Goal: Task Accomplishment & Management: Complete application form

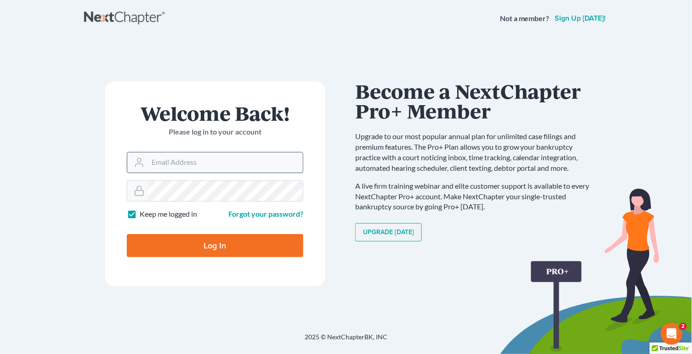
click at [200, 170] on input "Email Address" at bounding box center [225, 163] width 155 height 20
type input "[PERSON_NAME][EMAIL_ADDRESS][DOMAIN_NAME]"
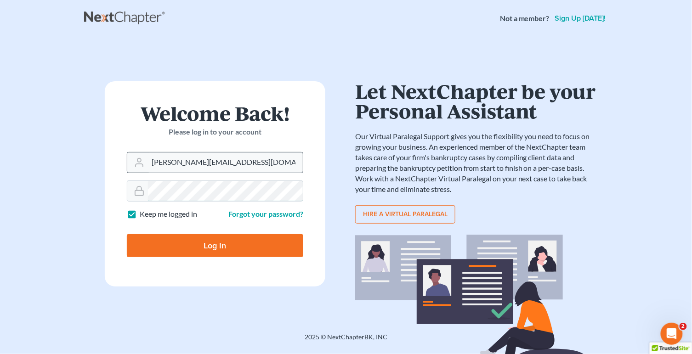
click at [127, 234] on input "Log In" at bounding box center [215, 245] width 176 height 23
type input "Thinking..."
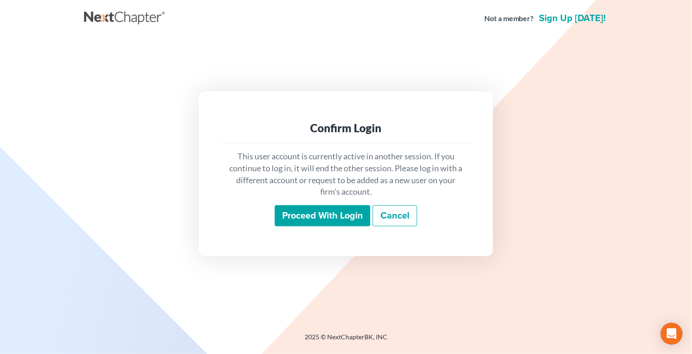
click at [293, 226] on input "Proceed with login" at bounding box center [323, 215] width 96 height 21
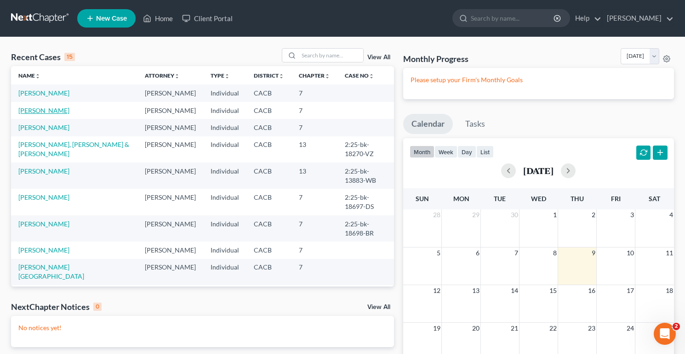
click at [50, 108] on link "[PERSON_NAME]" at bounding box center [43, 111] width 51 height 8
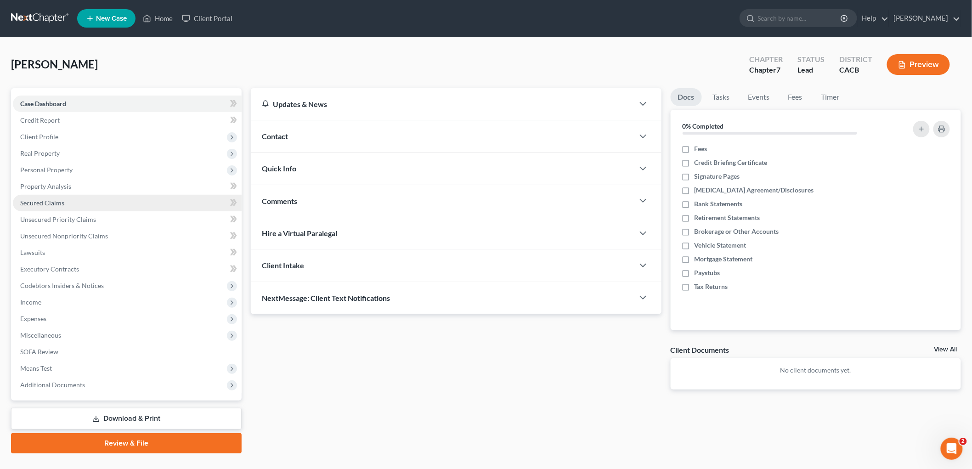
click at [47, 209] on link "Secured Claims" at bounding box center [127, 203] width 229 height 17
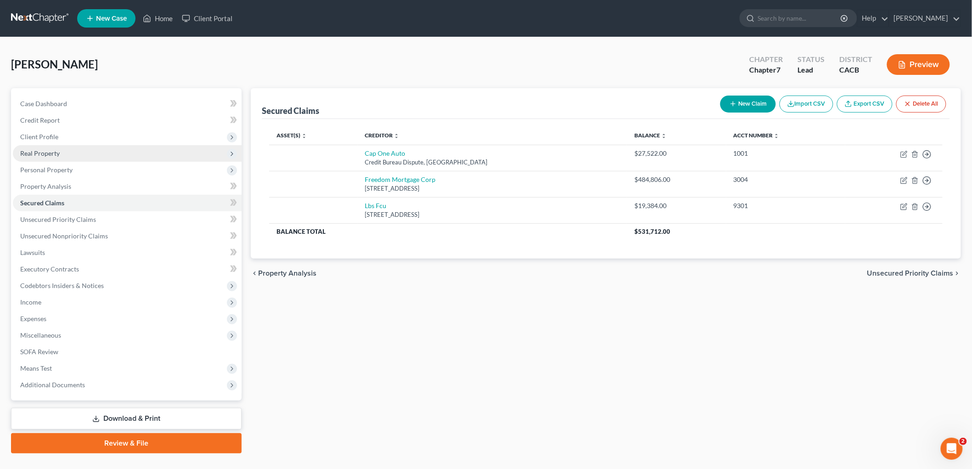
click at [46, 153] on span "Real Property" at bounding box center [40, 153] width 40 height 8
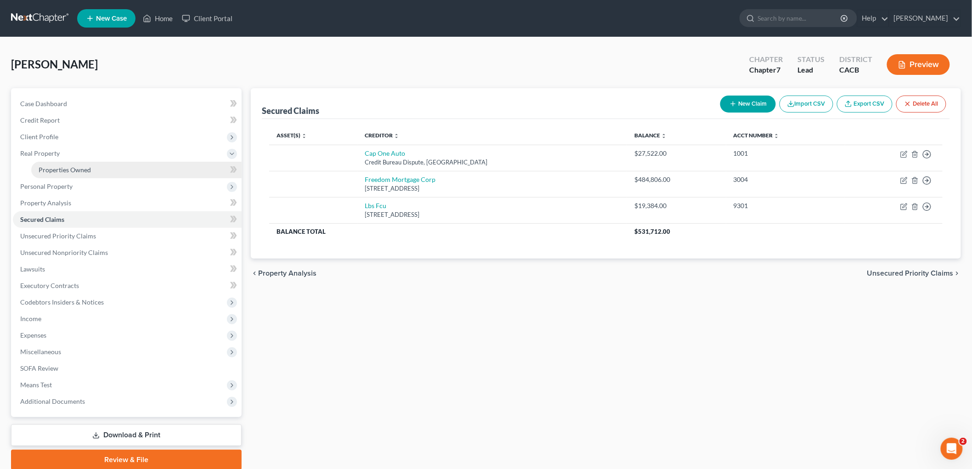
click at [104, 175] on link "Properties Owned" at bounding box center [136, 170] width 210 height 17
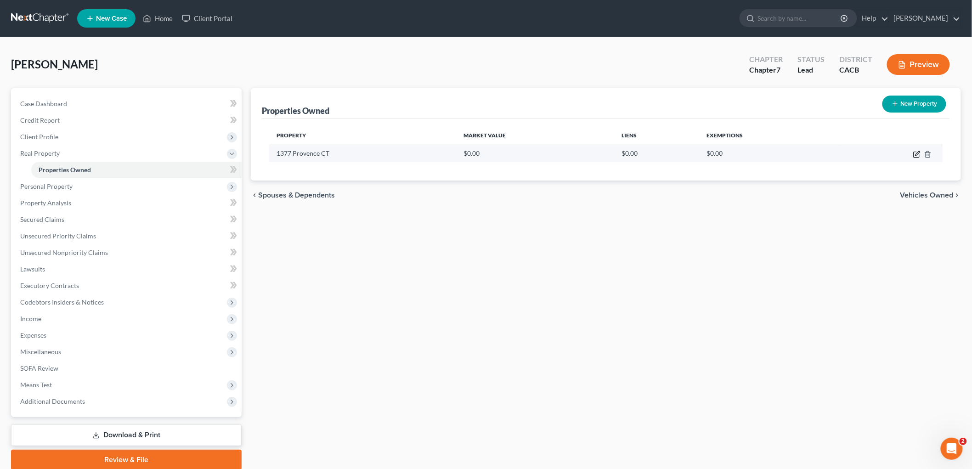
click at [691, 153] on icon "button" at bounding box center [916, 154] width 7 height 7
select select "4"
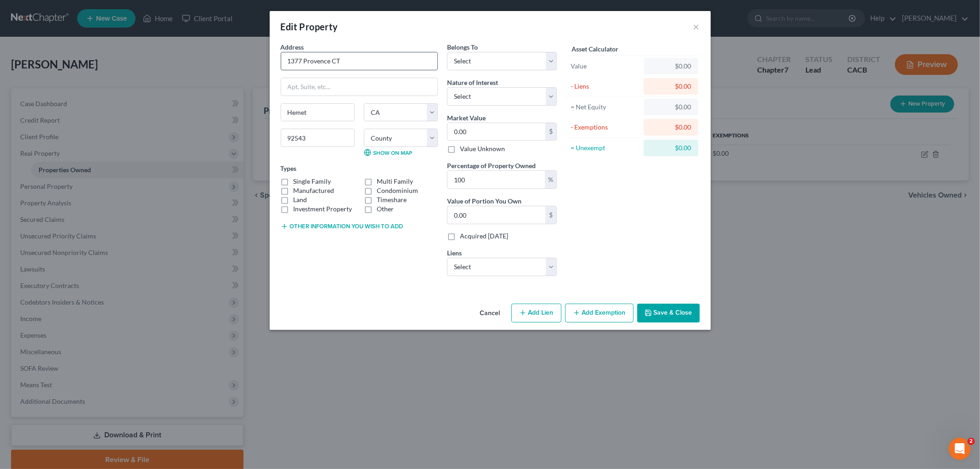
click at [368, 53] on input "1377 Provence CT" at bounding box center [359, 60] width 156 height 17
type input "1377 Provence Court"
click at [323, 135] on input "92543" at bounding box center [318, 138] width 74 height 18
drag, startPoint x: 344, startPoint y: 144, endPoint x: 200, endPoint y: 141, distance: 143.9
click at [198, 141] on div "Edit Property × Address * 1377 Provence Court Hemet State AL AK AR AZ CA CO CT …" at bounding box center [490, 234] width 980 height 469
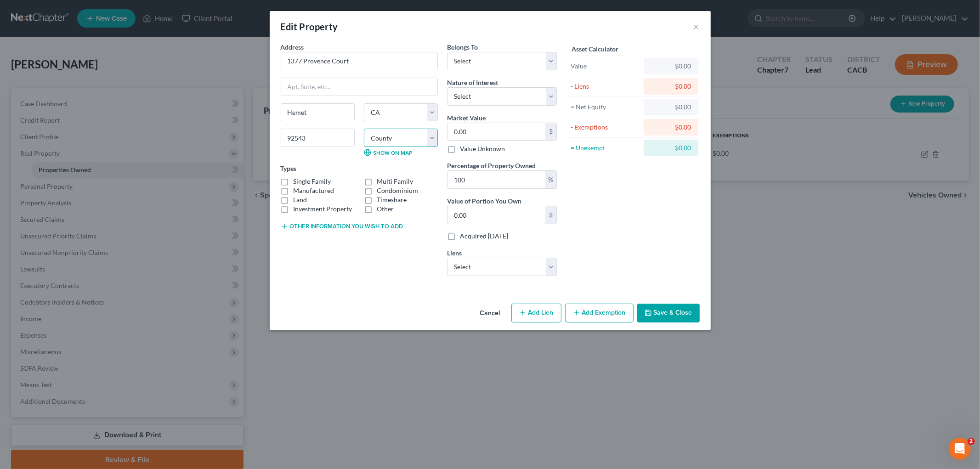
click at [392, 140] on select "County Alameda County Alpine County Amador County Butte County Calaveras County…" at bounding box center [401, 138] width 74 height 18
select select "32"
click at [364, 129] on select "County Alameda County Alpine County Amador County Butte County Calaveras County…" at bounding box center [401, 138] width 74 height 18
click at [294, 186] on label "Manufactured" at bounding box center [314, 190] width 41 height 9
click at [297, 186] on input "Manufactured" at bounding box center [300, 189] width 6 height 6
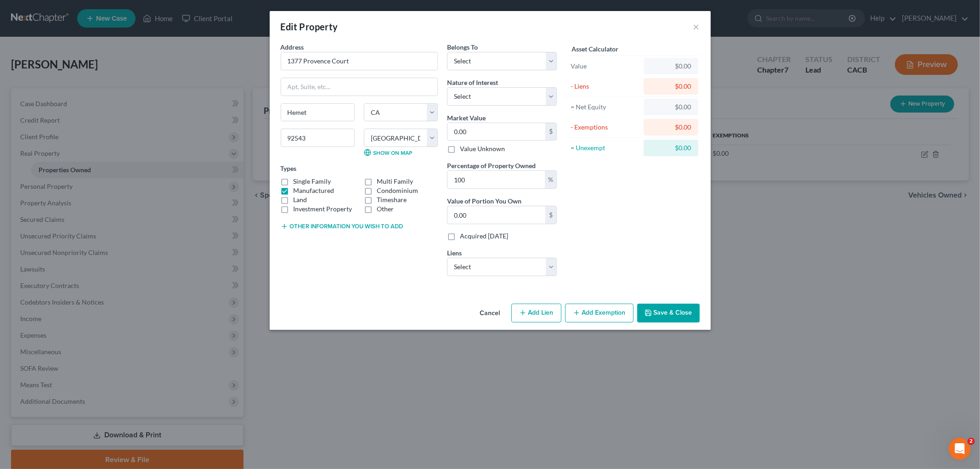
click at [294, 187] on label "Manufactured" at bounding box center [314, 190] width 41 height 9
click at [297, 187] on input "Manufactured" at bounding box center [300, 189] width 6 height 6
checkbox input "false"
click at [294, 181] on label "Single Family" at bounding box center [313, 181] width 38 height 9
click at [297, 181] on input "Single Family" at bounding box center [300, 180] width 6 height 6
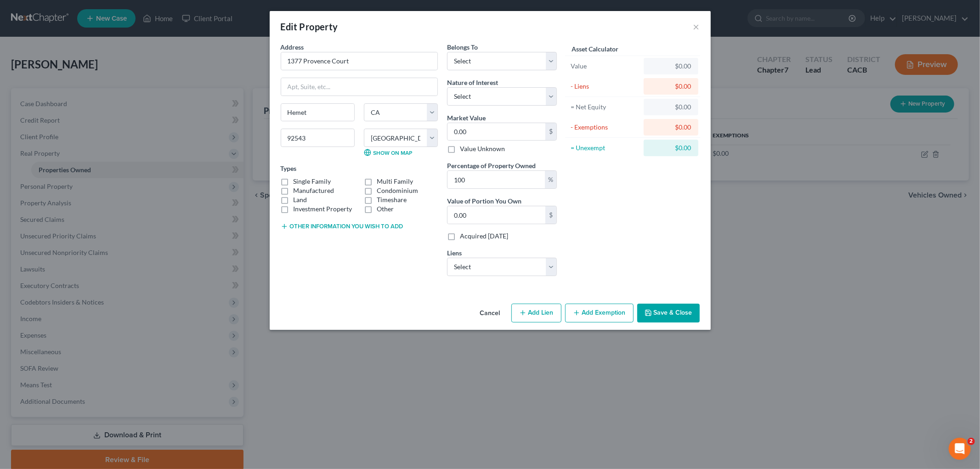
checkbox input "true"
click at [505, 270] on select "Select Freedom Mortgage Corp - $484,806.00 Cap One Auto - $27,522.00 Lbs Fcu - …" at bounding box center [502, 267] width 110 height 18
select select "0"
click at [447, 258] on select "Select Freedom Mortgage Corp - $484,806.00 Cap One Auto - $27,522.00 Lbs Fcu - …" at bounding box center [502, 267] width 110 height 18
select select
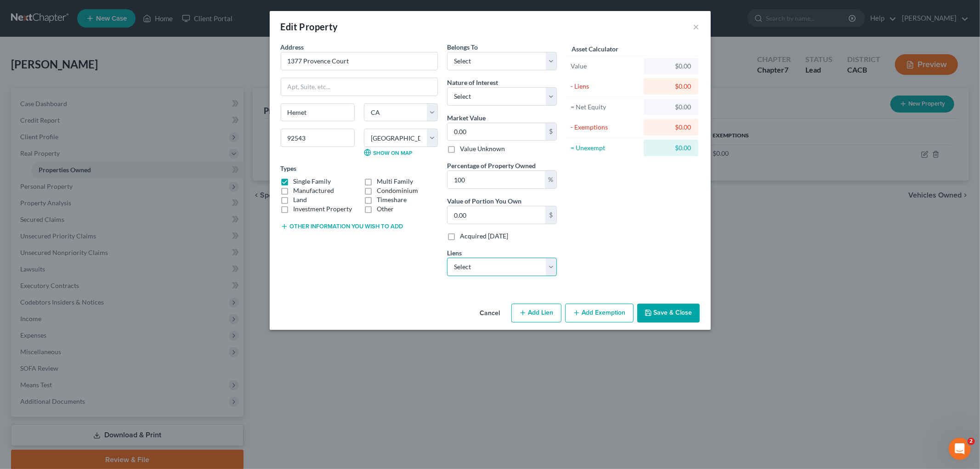
select select "9"
select select "0"
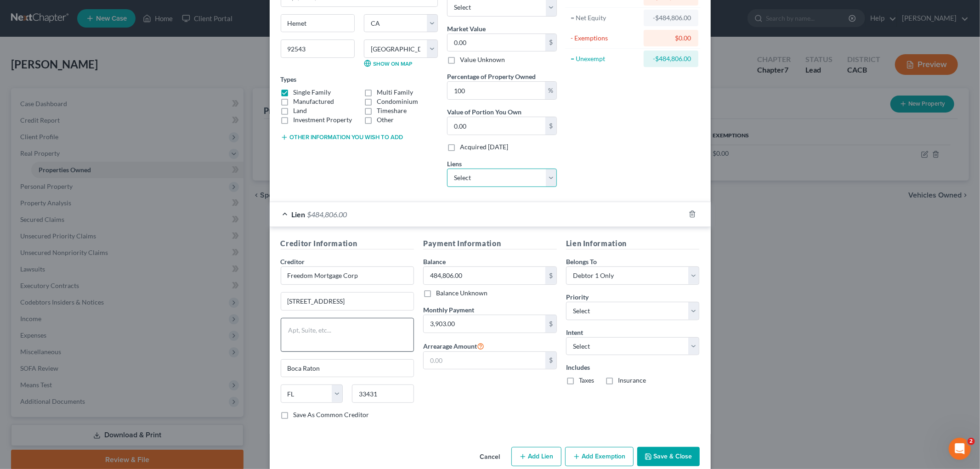
scroll to position [102, 0]
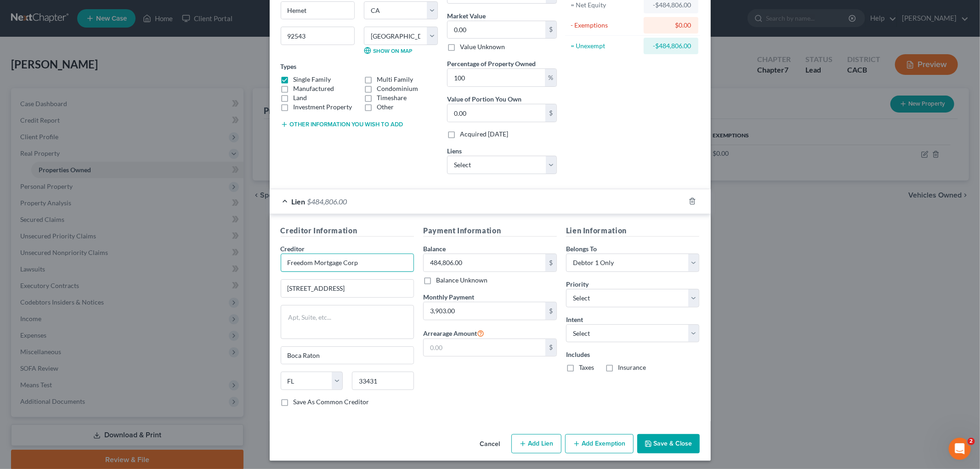
click at [370, 264] on input "Freedom Mortgage Corp" at bounding box center [348, 263] width 134 height 18
type input "Freedom Mortgage Corporation"
click at [302, 287] on input "951 W Yamato Rd Ste 175" at bounding box center [347, 288] width 133 height 17
click at [339, 286] on input "951 West Yamato Rd Ste 175" at bounding box center [347, 288] width 133 height 17
type input "951 West Yamato Road, Suite 175"
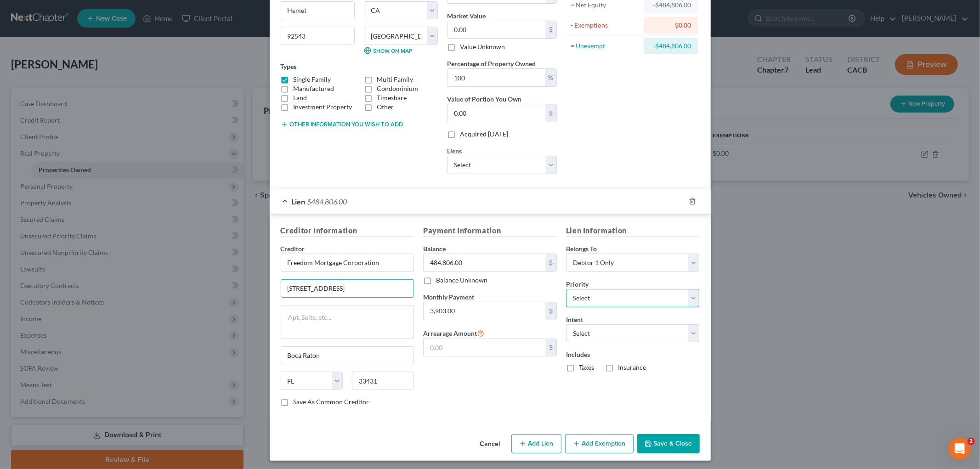
click at [610, 295] on select "Select 1st 2nd 3rd 4th 5th 6th 7th 8th 9th 10th 11th 12th 13th 14th 15th 16th 1…" at bounding box center [633, 298] width 134 height 18
select select "0"
click at [566, 289] on select "Select 1st 2nd 3rd 4th 5th 6th 7th 8th 9th 10th 11th 12th 13th 14th 15th 16th 1…" at bounding box center [633, 298] width 134 height 18
click at [599, 324] on select "Select Surrender Redeem Reaffirm Avoid Other" at bounding box center [633, 333] width 134 height 18
drag, startPoint x: 596, startPoint y: 327, endPoint x: 596, endPoint y: 322, distance: 5.1
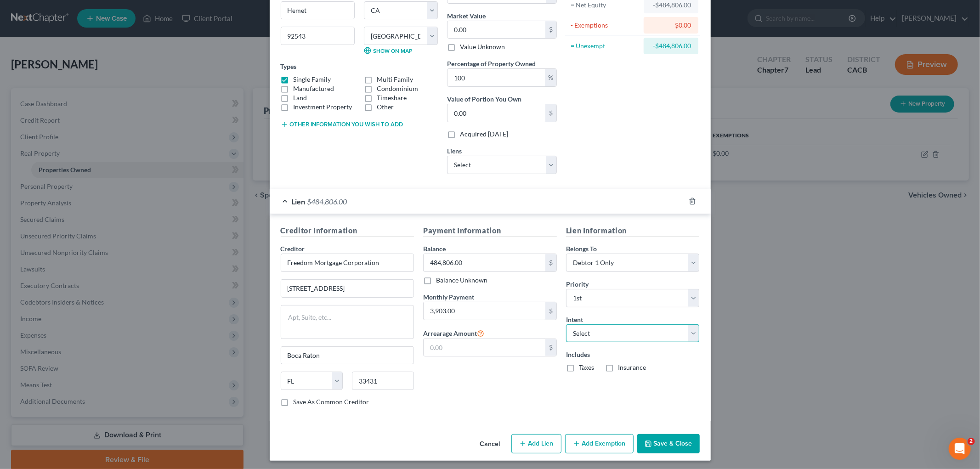
click at [596, 327] on select "Select Surrender Redeem Reaffirm Avoid Other" at bounding box center [633, 333] width 134 height 18
drag, startPoint x: 596, startPoint y: 261, endPoint x: 596, endPoint y: 267, distance: 6.9
click at [596, 261] on select "Select Debtor 1 Only Debtor 2 Only Debtor 1 And Debtor 2 Only At Least One Of T…" at bounding box center [633, 263] width 134 height 18
select select "3"
click at [566, 254] on select "Select Debtor 1 Only Debtor 2 Only Debtor 1 And Debtor 2 Only At Least One Of T…" at bounding box center [633, 263] width 134 height 18
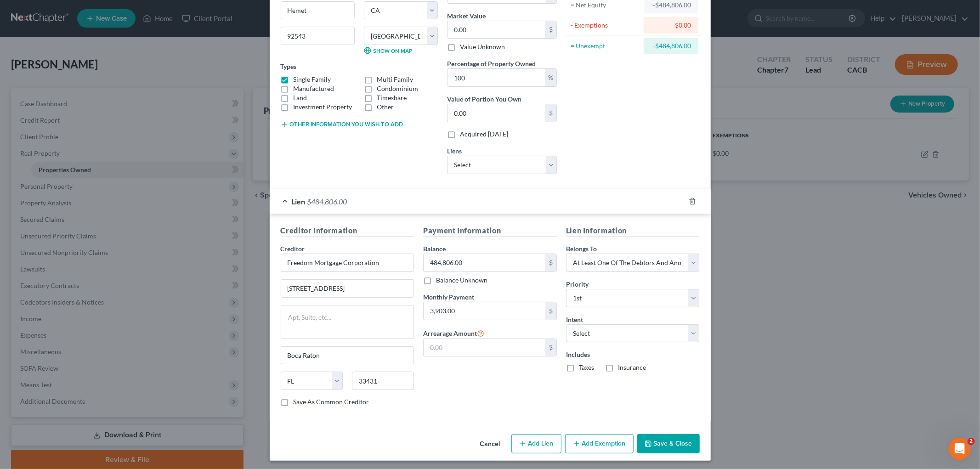
drag, startPoint x: 657, startPoint y: 439, endPoint x: 650, endPoint y: 322, distance: 116.9
click at [650, 323] on div "Edit Property × Address * 1377 Provence Court Hemet State AL AK AR AZ CA CO CT …" at bounding box center [490, 185] width 441 height 552
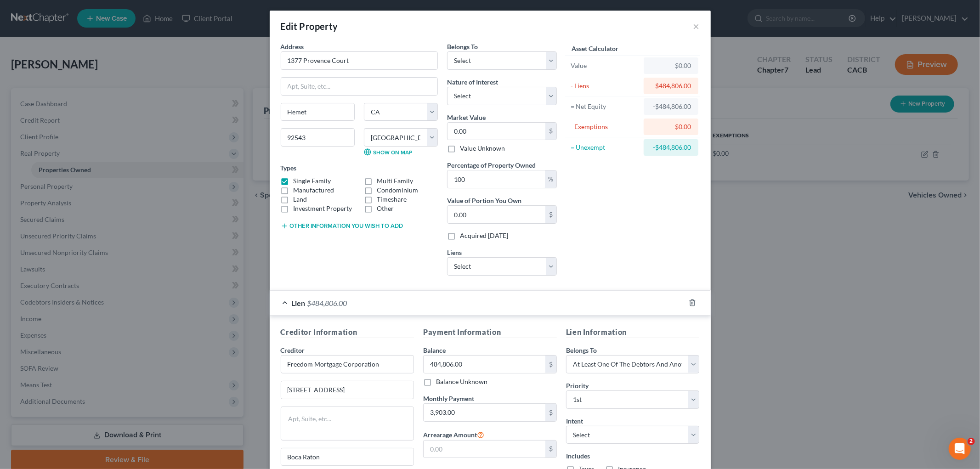
scroll to position [0, 0]
click at [472, 59] on select "Select Debtor 1 Only Debtor 2 Only Debtor 1 And Debtor 2 Only At Least One Of T…" at bounding box center [502, 61] width 110 height 18
select select "3"
click at [447, 52] on select "Select Debtor 1 Only Debtor 2 Only Debtor 1 And Debtor 2 Only At Least One Of T…" at bounding box center [502, 61] width 110 height 18
click at [483, 92] on select "Select Fee Simple Joint Tenant Life Estate Equitable Interest Future Interest T…" at bounding box center [502, 96] width 110 height 18
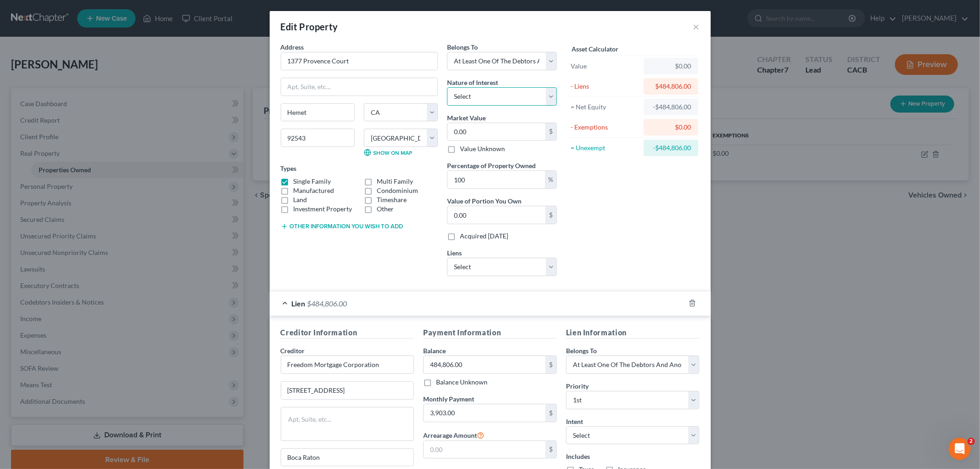
select select "1"
click at [447, 87] on select "Select Fee Simple Joint Tenant Life Estate Equitable Interest Future Interest T…" at bounding box center [502, 96] width 110 height 18
click at [484, 127] on input "0.00" at bounding box center [497, 131] width 98 height 17
type input "5"
type input "5.00"
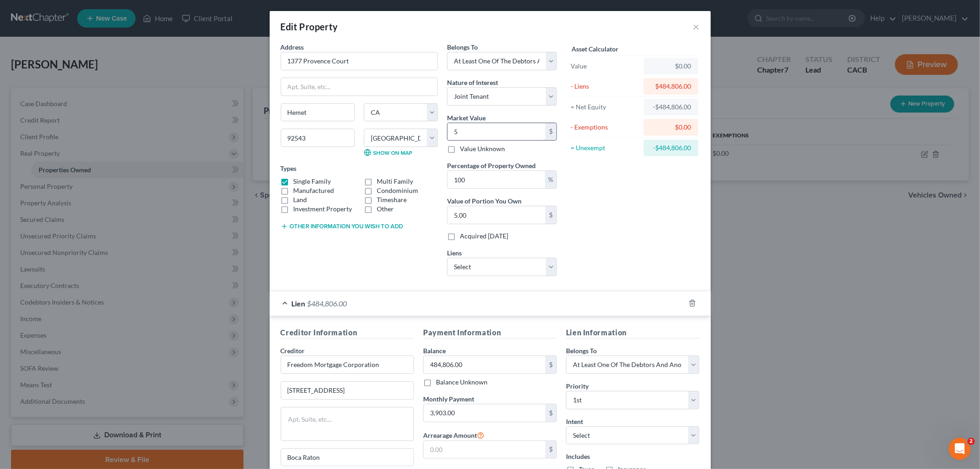
type input "52"
type input "52.00"
type input "525"
type input "525.00"
type input "5250"
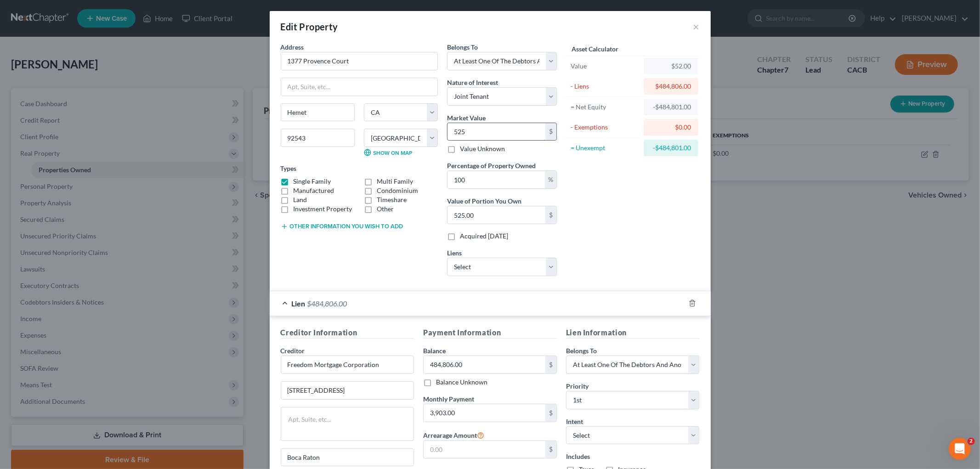
type input "5,250.00"
type input "5,2500"
type input "52,500.00"
type input "52,5000"
type input "525,000.00"
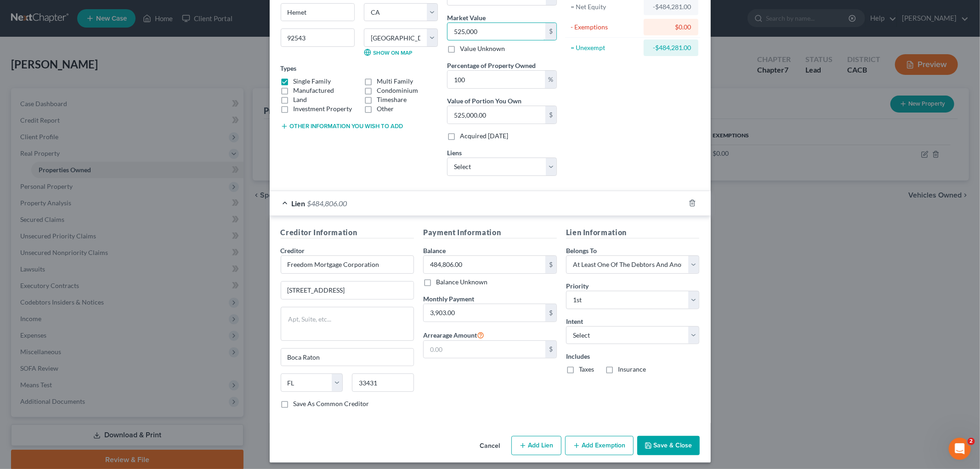
scroll to position [106, 0]
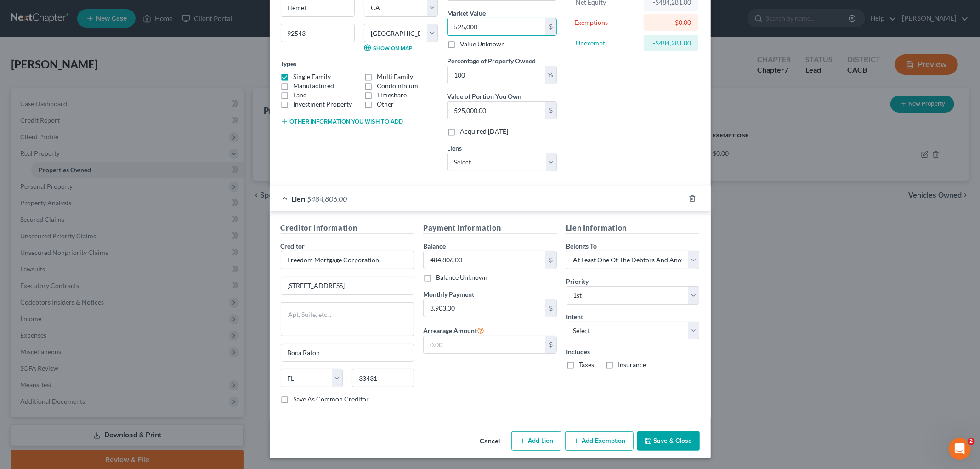
type input "525,000"
click at [671, 354] on button "Save & Close" at bounding box center [668, 440] width 62 height 19
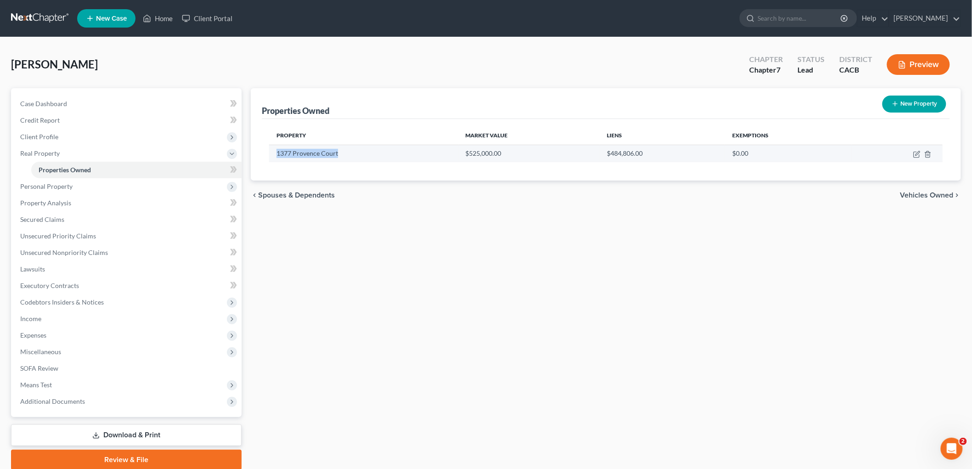
drag, startPoint x: 351, startPoint y: 158, endPoint x: 278, endPoint y: 153, distance: 73.7
click at [278, 153] on td "1377 Provence Court" at bounding box center [363, 153] width 189 height 17
copy td "1377 Provence Court"
click at [691, 152] on icon "button" at bounding box center [916, 154] width 7 height 7
select select "4"
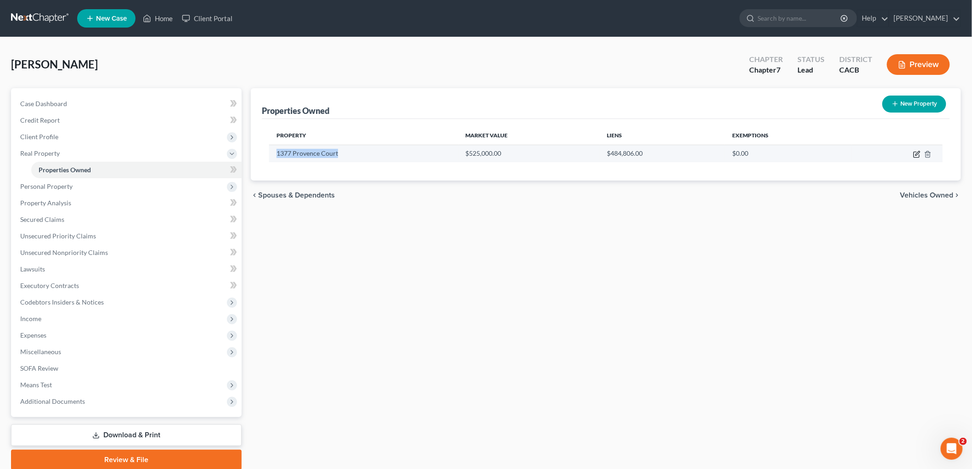
select select "32"
select select "3"
select select "1"
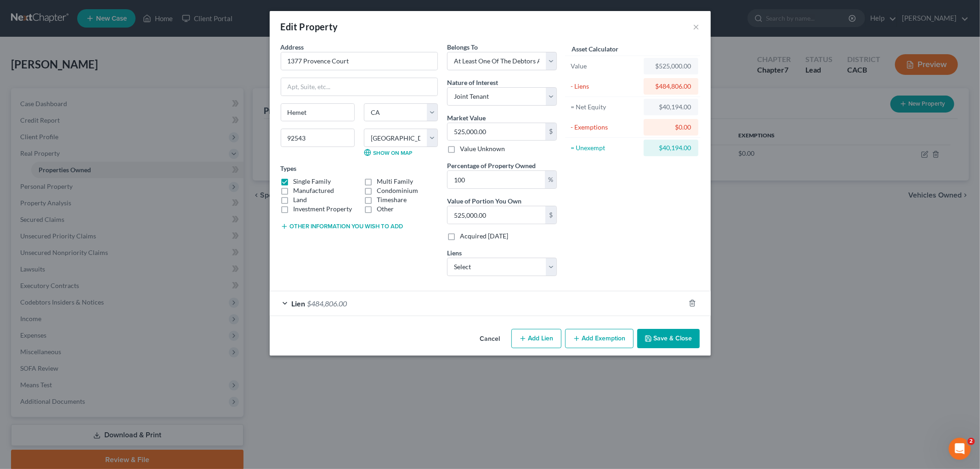
click at [600, 337] on button "Add Exemption" at bounding box center [599, 338] width 68 height 19
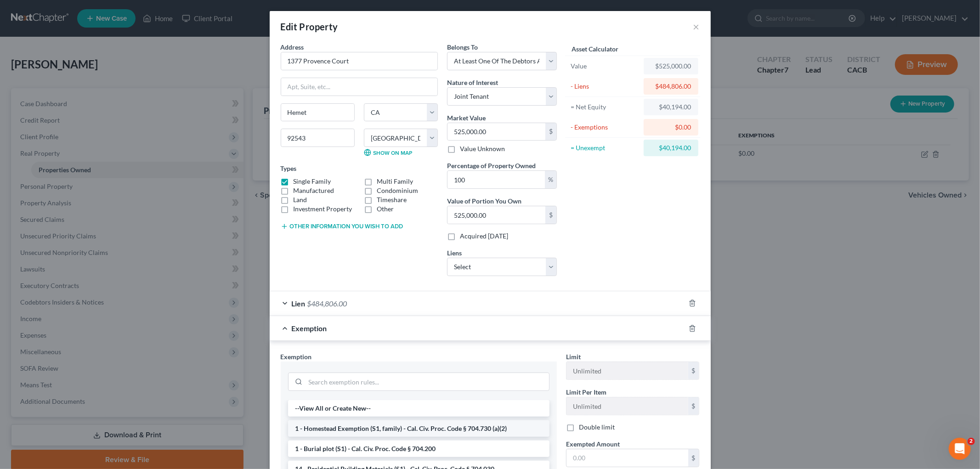
click at [391, 354] on li "1 - Homestead Exemption (S1, family) - Cal. Civ. Proc. Code § 704.730 (a)(2)" at bounding box center [418, 428] width 261 height 17
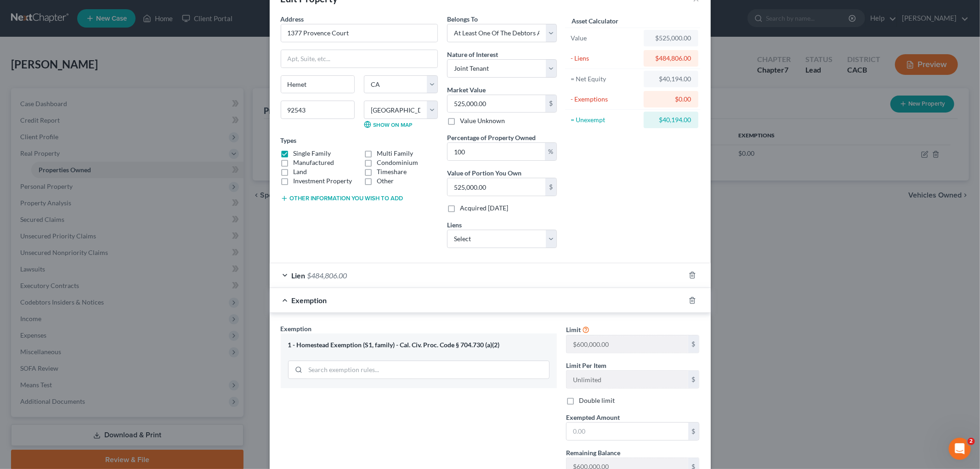
scroll to position [51, 0]
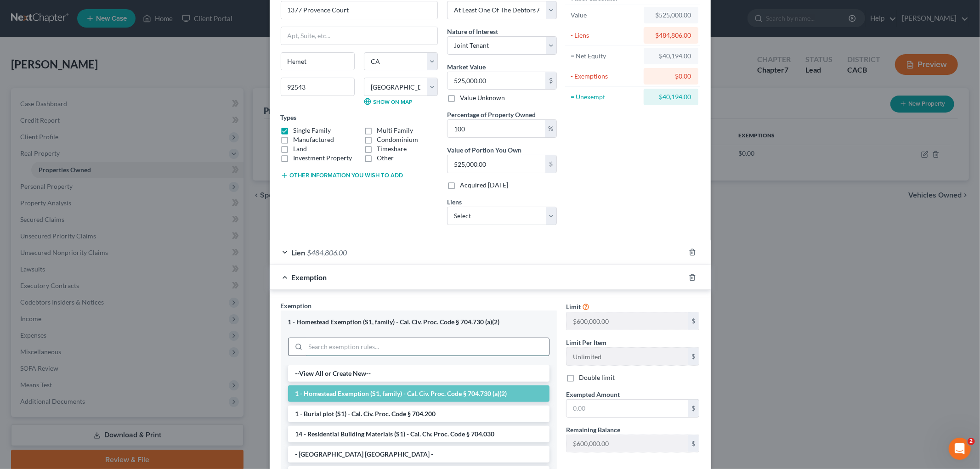
click at [431, 346] on input "search" at bounding box center [428, 346] width 244 height 17
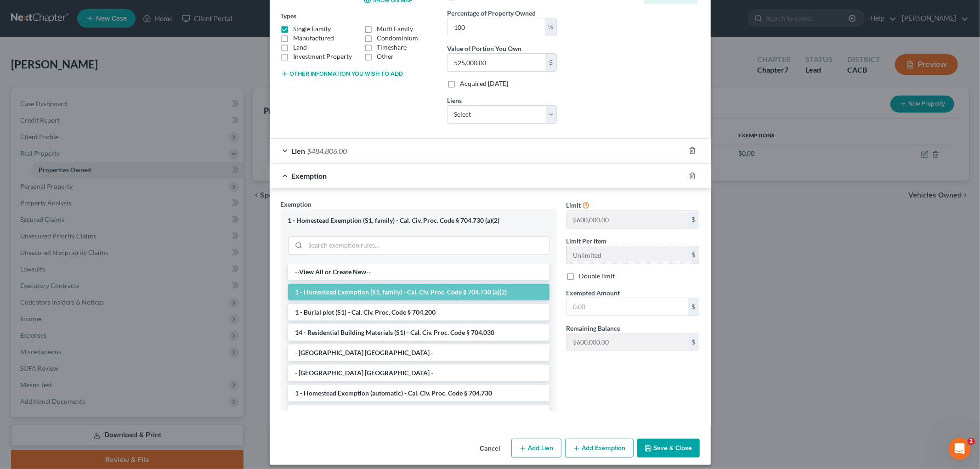
scroll to position [153, 0]
click at [616, 300] on input "text" at bounding box center [628, 306] width 122 height 17
type input "214,000"
drag, startPoint x: 674, startPoint y: 432, endPoint x: 678, endPoint y: 448, distance: 15.6
click at [678, 354] on div "Edit Property × Address * 1377 Provence Court Hemet State AL AK AR AZ CA CO CT …" at bounding box center [490, 161] width 441 height 606
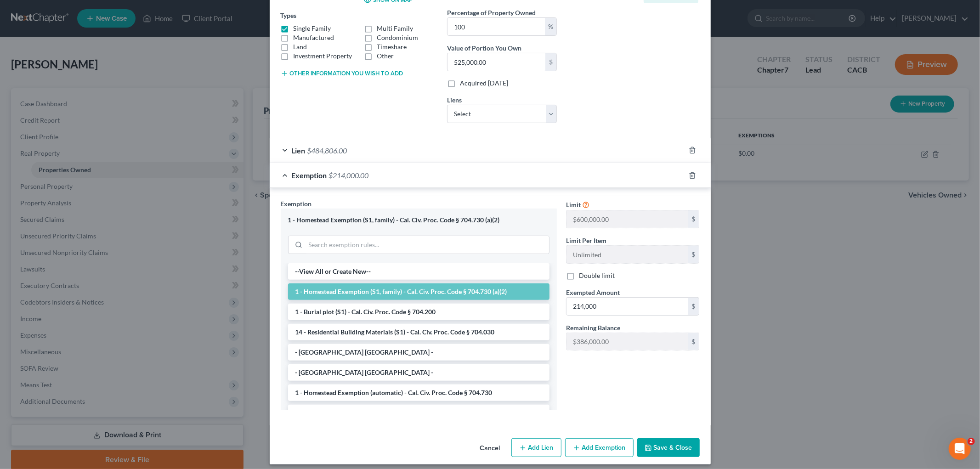
click at [678, 354] on button "Save & Close" at bounding box center [668, 447] width 62 height 19
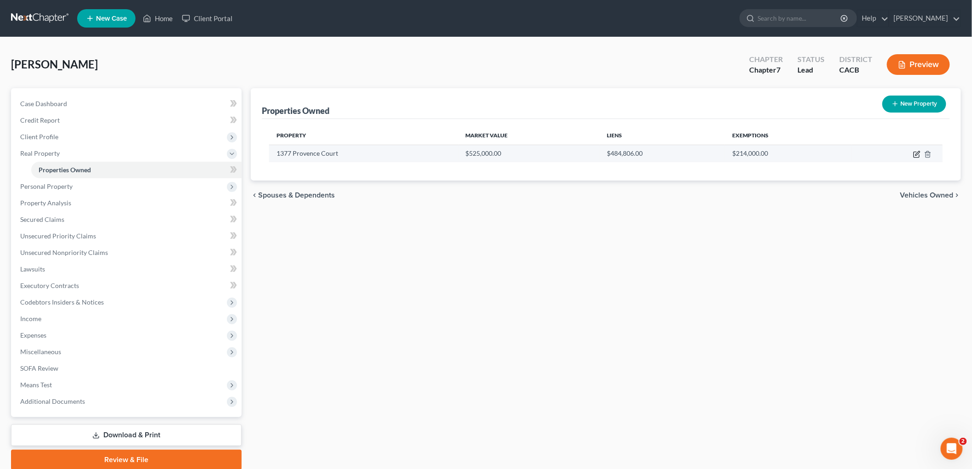
click at [691, 151] on icon "button" at bounding box center [916, 154] width 7 height 7
select select "4"
select select "32"
select select "3"
select select "1"
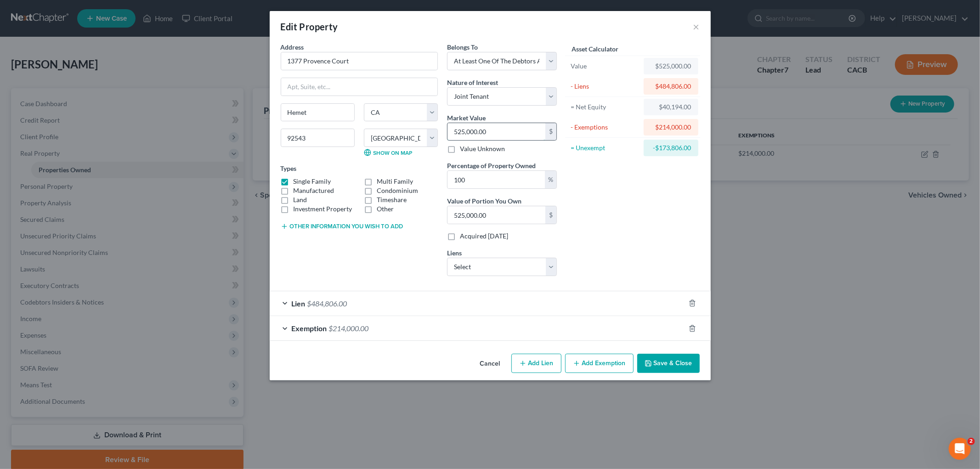
click at [495, 132] on input "525,000.00" at bounding box center [497, 131] width 98 height 17
type input "5"
type input "5.00"
type input "56"
type input "56.00"
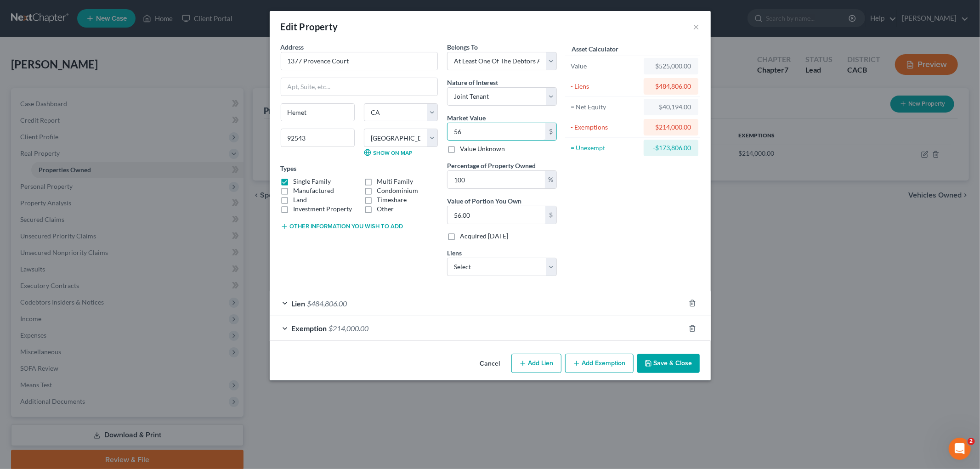
type input "560"
type input "560.00"
type input "5600"
type input "5,600.00"
type input "5,6000"
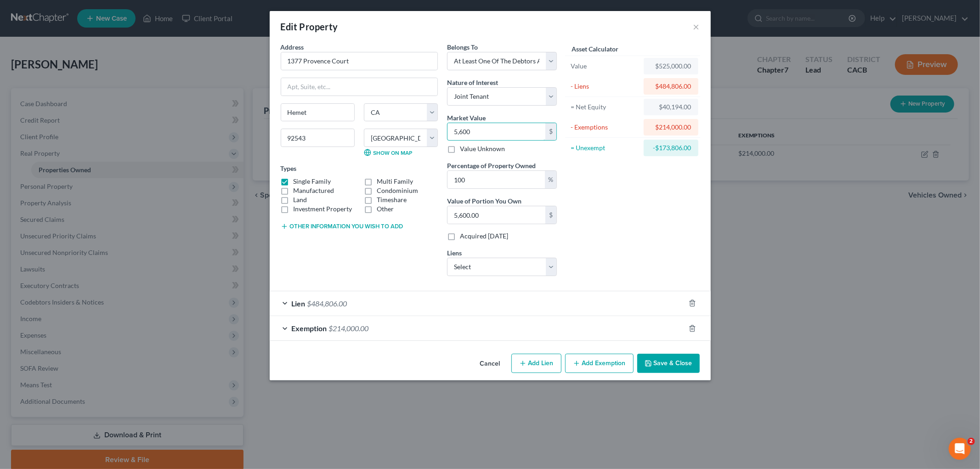
type input "56,000.00"
type input "56,0000"
type input "560,000.00"
type input "560,000"
click at [663, 354] on button "Save & Close" at bounding box center [668, 363] width 62 height 19
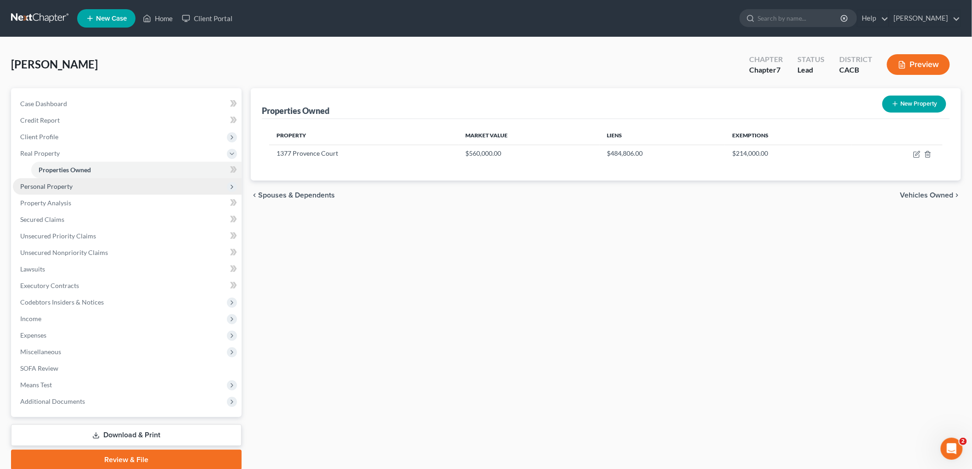
click at [49, 184] on span "Personal Property" at bounding box center [46, 186] width 52 height 8
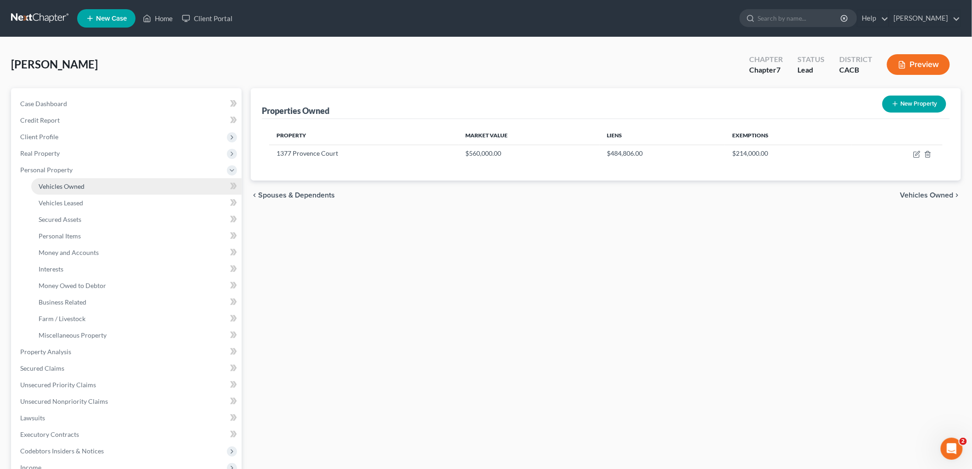
click at [70, 186] on span "Vehicles Owned" at bounding box center [62, 186] width 46 height 8
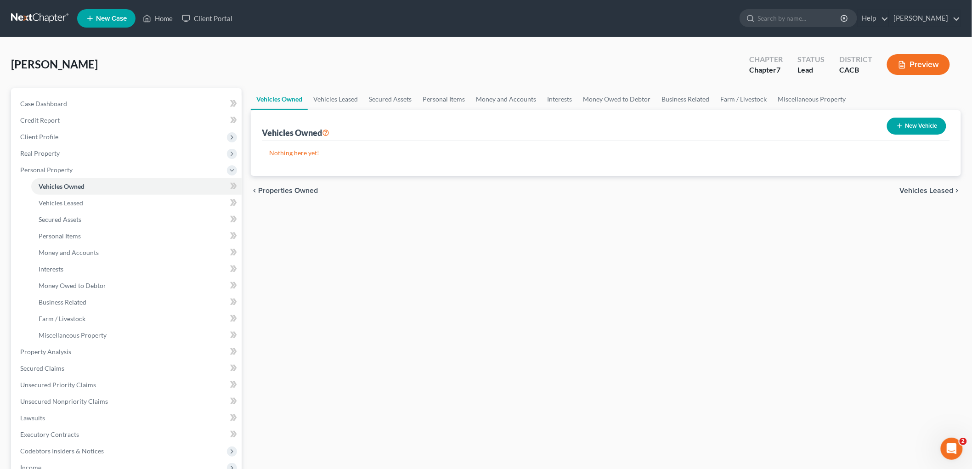
click at [691, 130] on button "New Vehicle" at bounding box center [916, 126] width 59 height 17
select select "0"
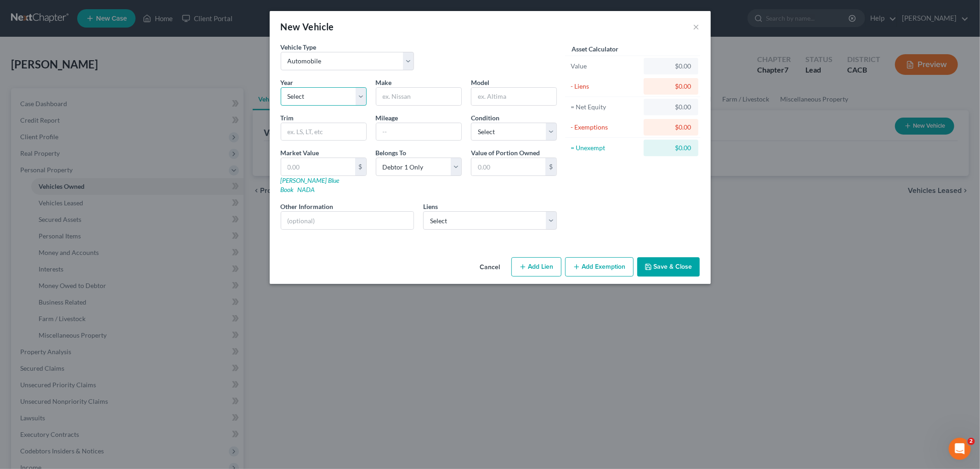
click at [309, 105] on select "Select 2026 2025 2024 2023 2022 2021 2020 2019 2018 2017 2016 2015 2014 2013 20…" at bounding box center [324, 96] width 86 height 18
select select "4"
click at [281, 87] on select "Select 2026 2025 2024 2023 2022 2021 2020 2019 2018 2017 2016 2015 2014 2013 20…" at bounding box center [324, 96] width 86 height 18
drag, startPoint x: 401, startPoint y: 105, endPoint x: 406, endPoint y: 102, distance: 6.0
click at [401, 105] on div at bounding box center [419, 96] width 86 height 18
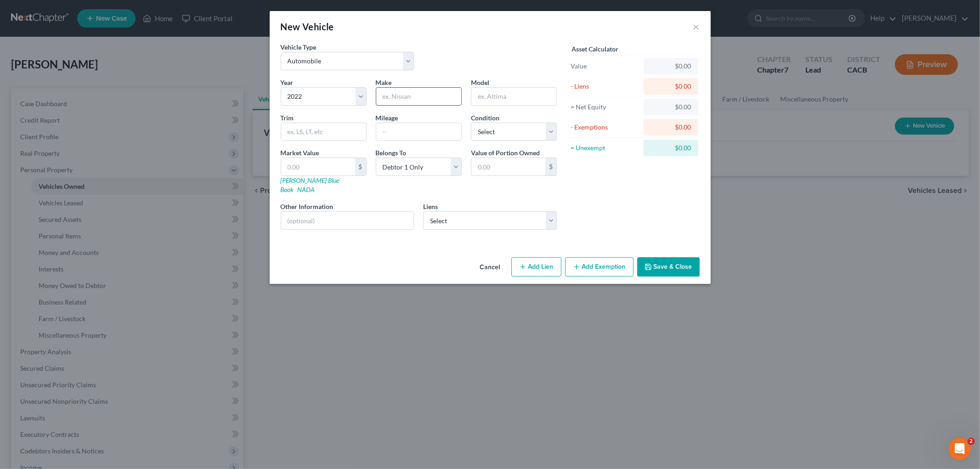
click at [406, 101] on input "text" at bounding box center [418, 96] width 85 height 17
type input "Tesla"
type input "Model 3"
drag, startPoint x: 476, startPoint y: 216, endPoint x: 475, endPoint y: 211, distance: 5.1
click at [475, 213] on select "Select Cap One Auto - $27,522.00 Lbs Fcu - $19,384.00" at bounding box center [490, 220] width 134 height 18
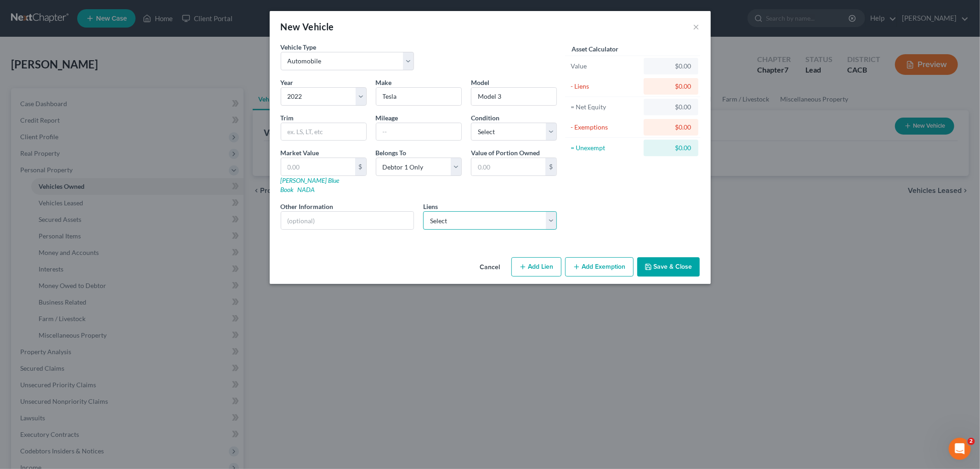
select select "0"
click at [423, 211] on select "Select Cap One Auto - $27,522.00 Lbs Fcu - $19,384.00" at bounding box center [490, 220] width 134 height 18
select select
select select "45"
select select "0"
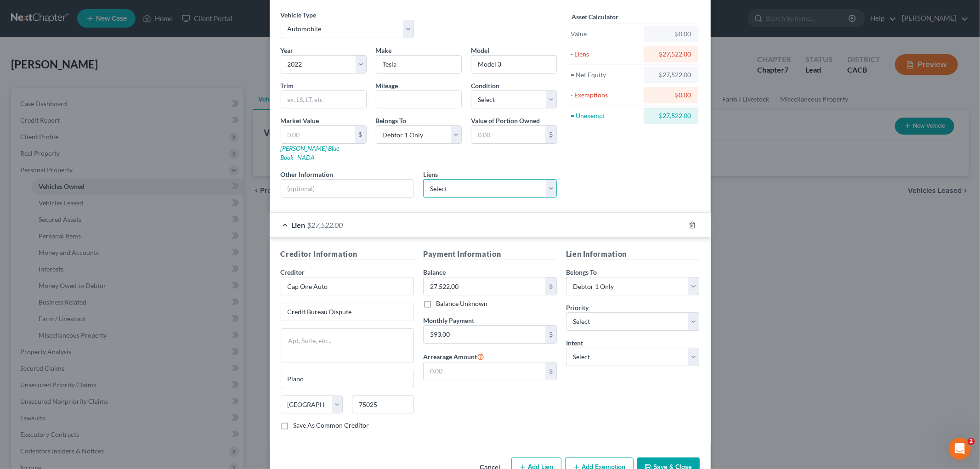
scroll to position [50, 0]
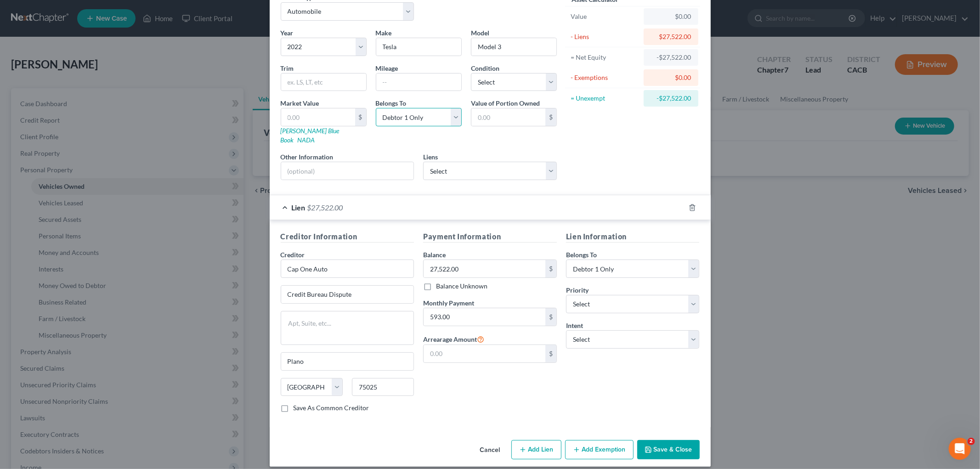
click at [429, 123] on select "Select Debtor 1 Only Debtor 2 Only Debtor 1 And Debtor 2 Only At Least One Of T…" at bounding box center [419, 117] width 86 height 18
select select "3"
click at [376, 108] on select "Select Debtor 1 Only Debtor 2 Only Debtor 1 And Debtor 2 Only At Least One Of T…" at bounding box center [419, 117] width 86 height 18
click at [660, 354] on button "Save & Close" at bounding box center [668, 449] width 62 height 19
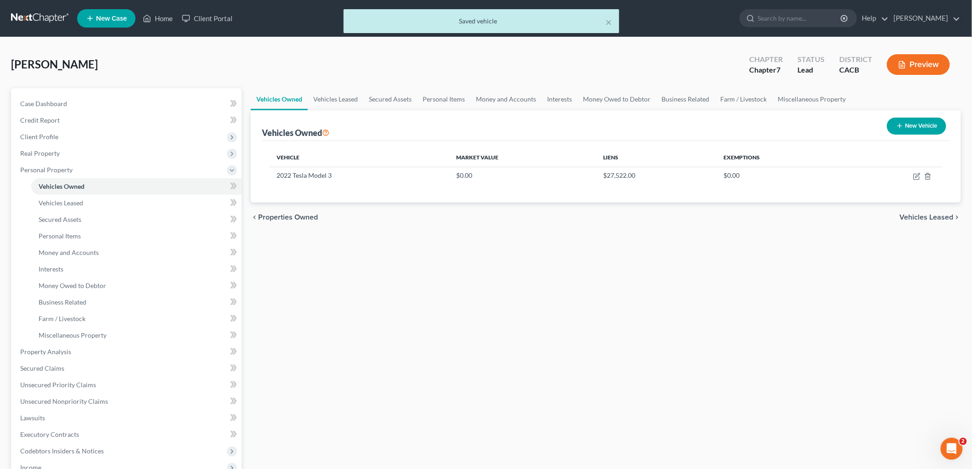
click at [691, 126] on icon "button" at bounding box center [899, 125] width 7 height 7
select select "0"
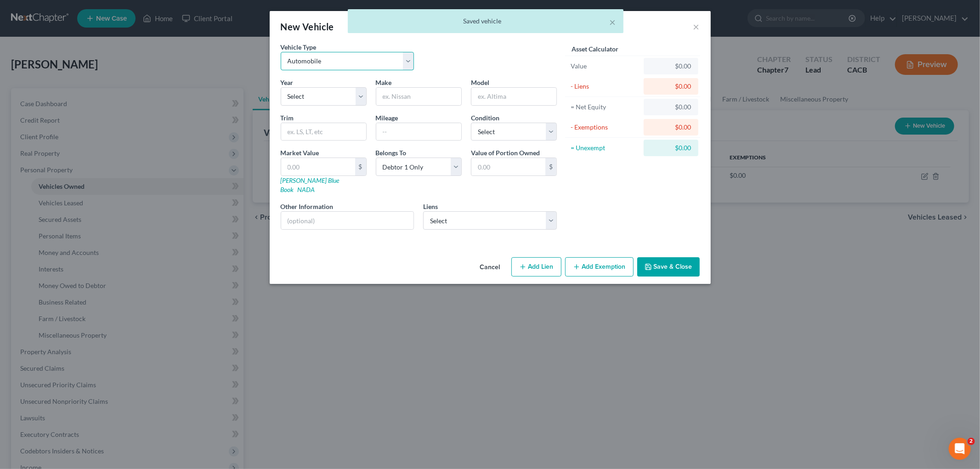
click at [350, 65] on select "Select Automobile Truck Trailer Watercraft Aircraft Motor Home Atv Other Vehicle" at bounding box center [348, 61] width 134 height 18
click at [329, 93] on select "Select 2026 2025 2024 2023 2022 2021 2020 2019 2018 2017 2016 2015 2014 2013 20…" at bounding box center [324, 96] width 86 height 18
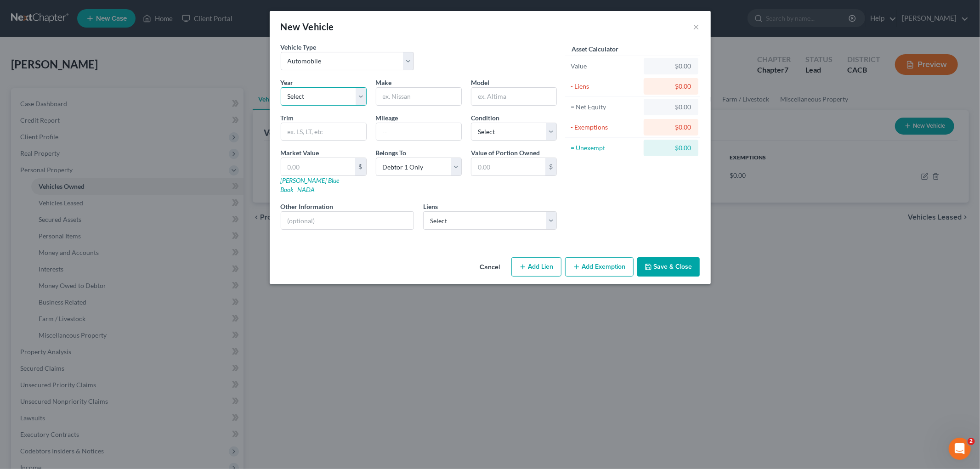
select select "8"
click at [281, 87] on select "Select 2026 2025 2024 2023 2022 2021 2020 2019 2018 2017 2016 2015 2014 2013 20…" at bounding box center [324, 96] width 86 height 18
click at [403, 99] on input "text" at bounding box center [418, 96] width 85 height 17
type input "Chevy"
drag, startPoint x: 522, startPoint y: 93, endPoint x: 465, endPoint y: 95, distance: 57.5
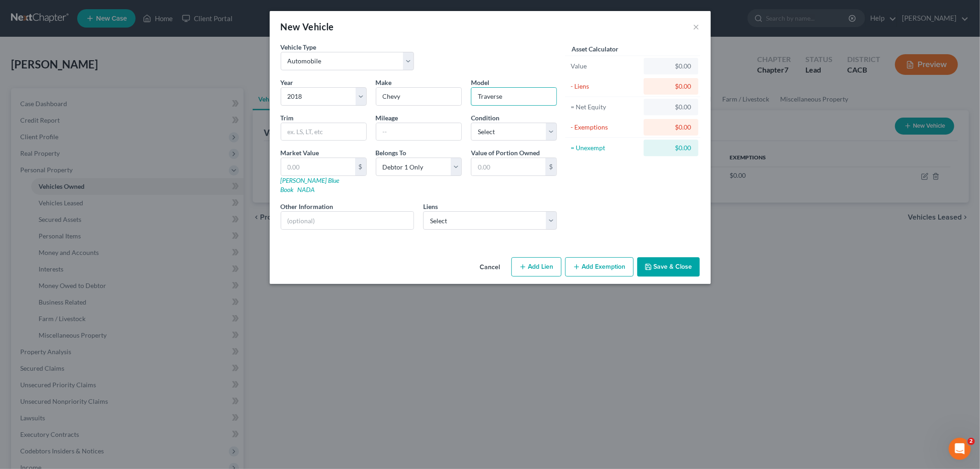
click at [467, 95] on div "Model Traverse" at bounding box center [513, 92] width 95 height 28
type input "Traverse"
click at [505, 211] on select "Select Lbs Fcu - $19,384.00" at bounding box center [490, 220] width 134 height 18
select select "4"
select select "0"
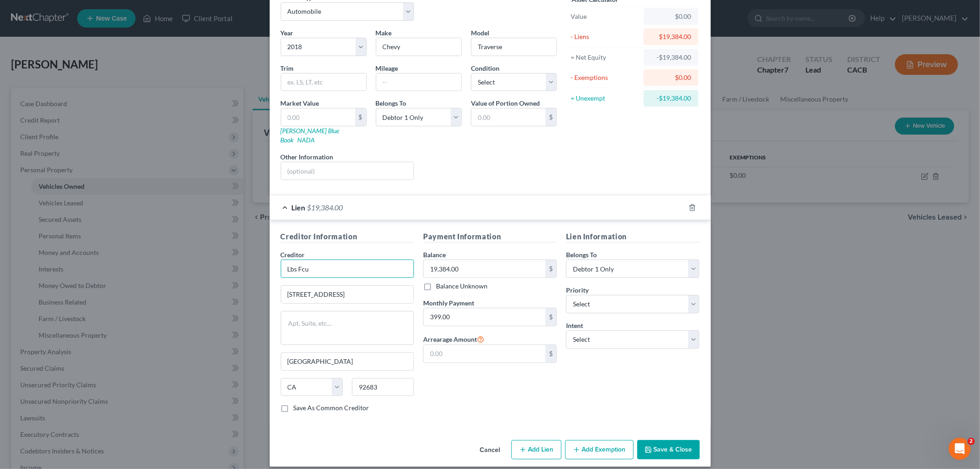
drag, startPoint x: 332, startPoint y: 262, endPoint x: 222, endPoint y: 233, distance: 113.9
click at [214, 262] on div "New Vehicle × Vehicle Type Select Automobile Truck Trailer Watercraft Aircraft …" at bounding box center [490, 234] width 980 height 469
type input "LBS Federal Credit Union"
drag, startPoint x: 375, startPoint y: 258, endPoint x: 244, endPoint y: 256, distance: 131.4
click at [239, 260] on div "New Vehicle × Vehicle Type Select Automobile Truck Trailer Watercraft Aircraft …" at bounding box center [490, 234] width 980 height 469
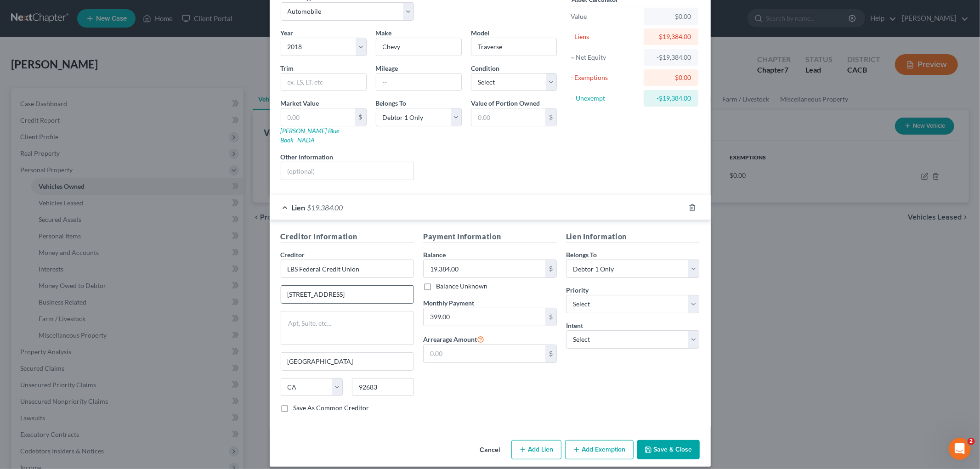
click at [374, 289] on input "5505 Garden Grove Bv" at bounding box center [347, 294] width 133 height 17
drag, startPoint x: 377, startPoint y: 287, endPoint x: 184, endPoint y: 277, distance: 193.7
click at [184, 278] on div "New Vehicle × Vehicle Type Select Automobile Truck Trailer Watercraft Aircraft …" at bounding box center [490, 234] width 980 height 469
click at [363, 287] on input "5505 Garden Grove Bv" at bounding box center [347, 294] width 133 height 17
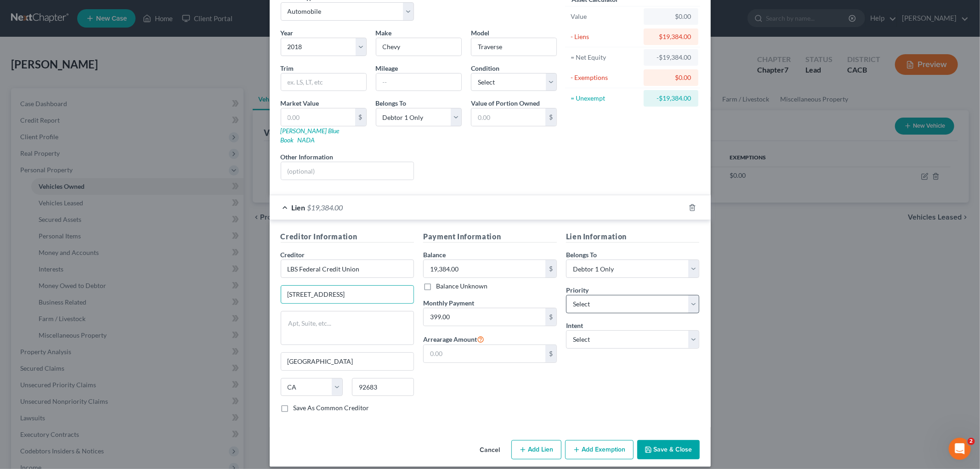
type input "[STREET_ADDRESS]"
click at [636, 299] on select "Select 1st 2nd 3rd 4th 5th 6th 7th 8th 9th 10th 11th 12th 13th 14th 15th 16th 1…" at bounding box center [633, 304] width 134 height 18
select select "0"
click at [566, 295] on select "Select 1st 2nd 3rd 4th 5th 6th 7th 8th 9th 10th 11th 12th 13th 14th 15th 16th 1…" at bounding box center [633, 304] width 134 height 18
click at [617, 260] on select "Select Debtor 1 Only Debtor 2 Only Debtor 1 And Debtor 2 Only At Least One Of T…" at bounding box center [633, 269] width 134 height 18
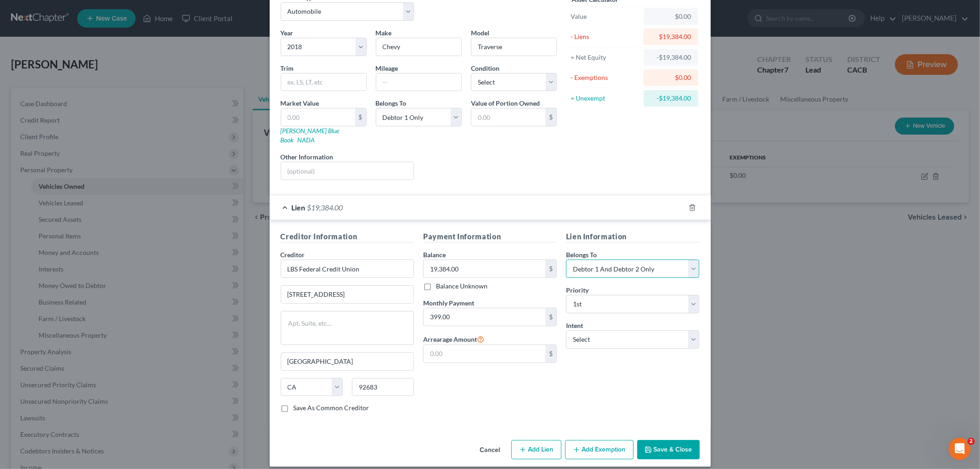
click at [566, 260] on select "Select Debtor 1 Only Debtor 2 Only Debtor 1 And Debtor 2 Only At Least One Of T…" at bounding box center [633, 269] width 134 height 18
click at [623, 260] on select "Select Debtor 1 Only Debtor 2 Only Debtor 1 And Debtor 2 Only At Least One Of T…" at bounding box center [633, 269] width 134 height 18
select select "3"
click at [566, 260] on select "Select Debtor 1 Only Debtor 2 Only Debtor 1 And Debtor 2 Only At Least One Of T…" at bounding box center [633, 269] width 134 height 18
click at [574, 330] on select "Select Surrender Redeem Reaffirm Avoid Other" at bounding box center [633, 339] width 134 height 18
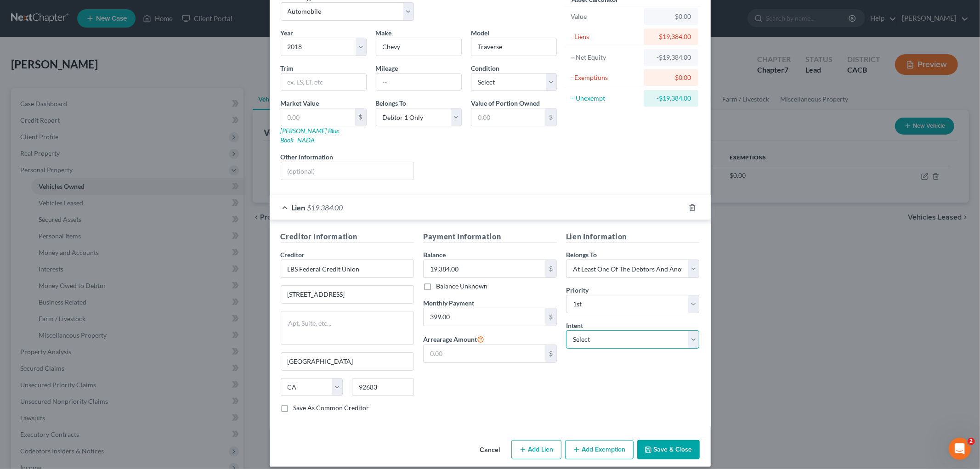
select select "4"
click at [566, 330] on select "Select Surrender Redeem Reaffirm Avoid Other" at bounding box center [633, 339] width 134 height 18
click at [590, 354] on input "text" at bounding box center [633, 375] width 134 height 18
paste input "Retain and Ride Through Per CCP 2983.3"
type input "Retain and Ride Through Per CCP 2983.3"
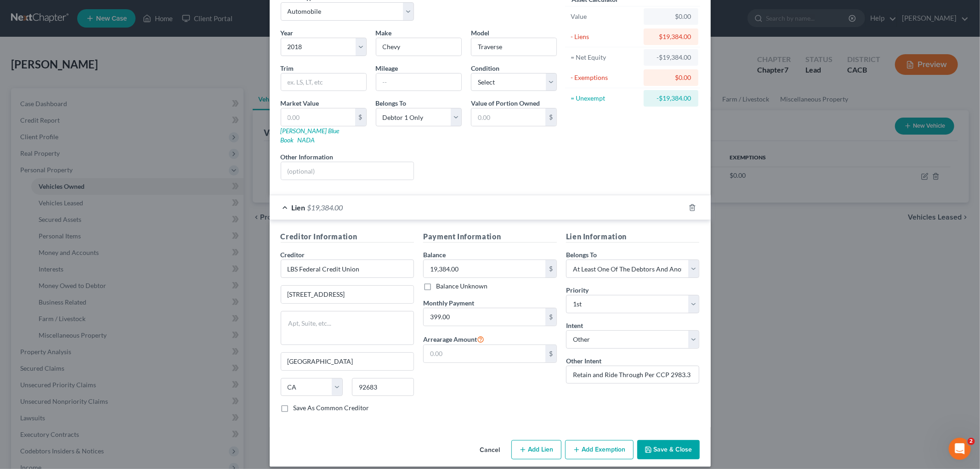
click at [668, 354] on button "Save & Close" at bounding box center [668, 449] width 62 height 19
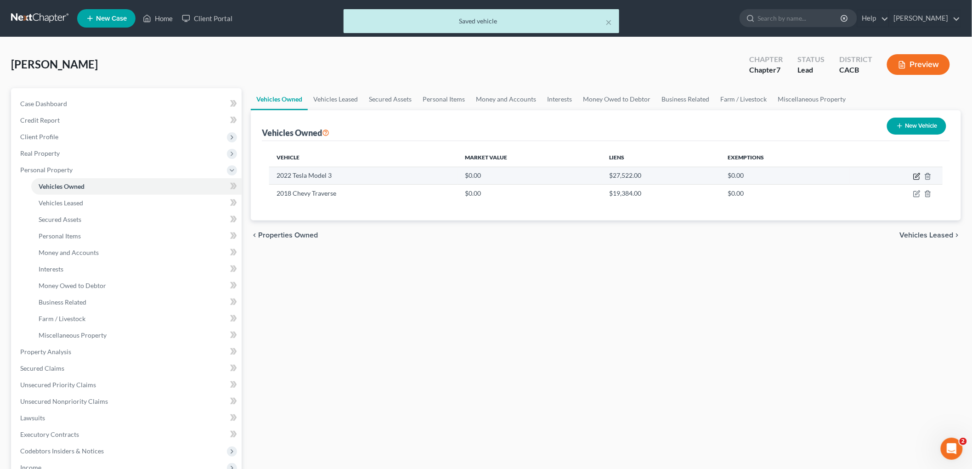
click at [691, 173] on icon "button" at bounding box center [916, 176] width 7 height 7
select select "0"
select select "4"
select select "3"
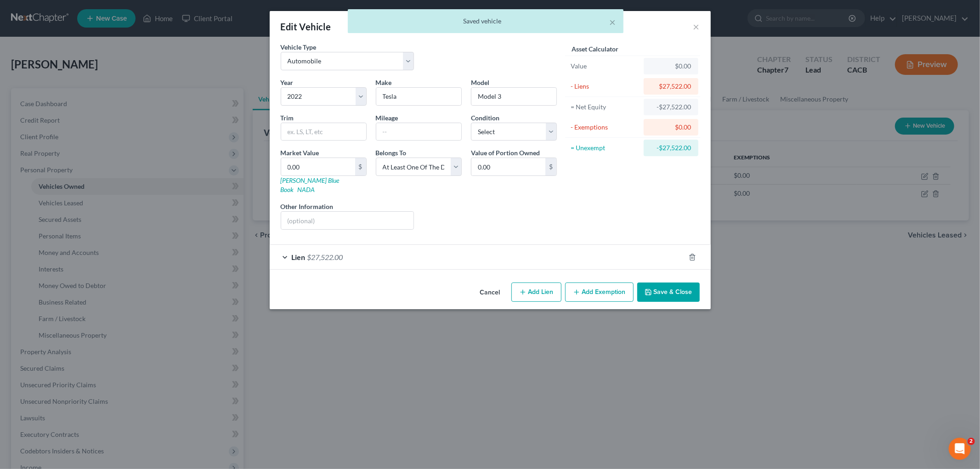
click at [479, 248] on div "Lien $27,522.00" at bounding box center [477, 257] width 415 height 24
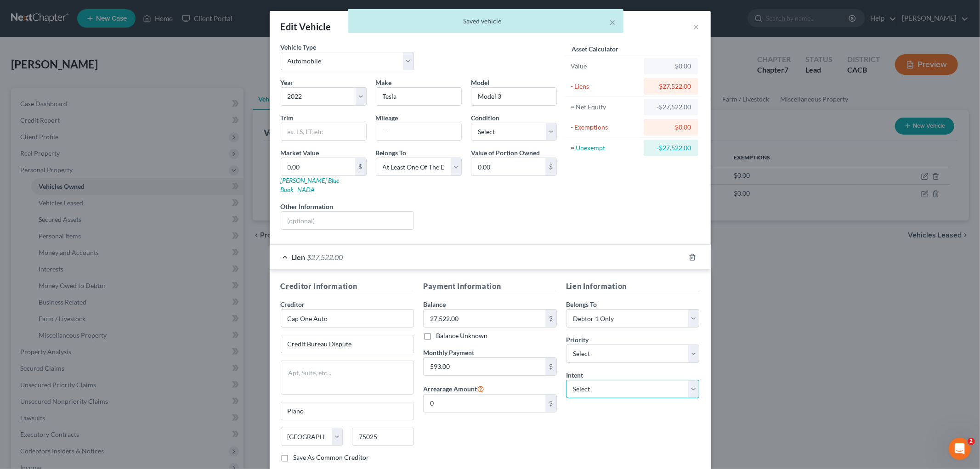
drag, startPoint x: 590, startPoint y: 379, endPoint x: 591, endPoint y: 384, distance: 5.1
click at [590, 354] on select "Select Surrender Redeem Reaffirm Avoid Other" at bounding box center [633, 389] width 134 height 18
select select "4"
click at [566, 354] on select "Select Surrender Redeem Reaffirm Avoid Other" at bounding box center [633, 389] width 134 height 18
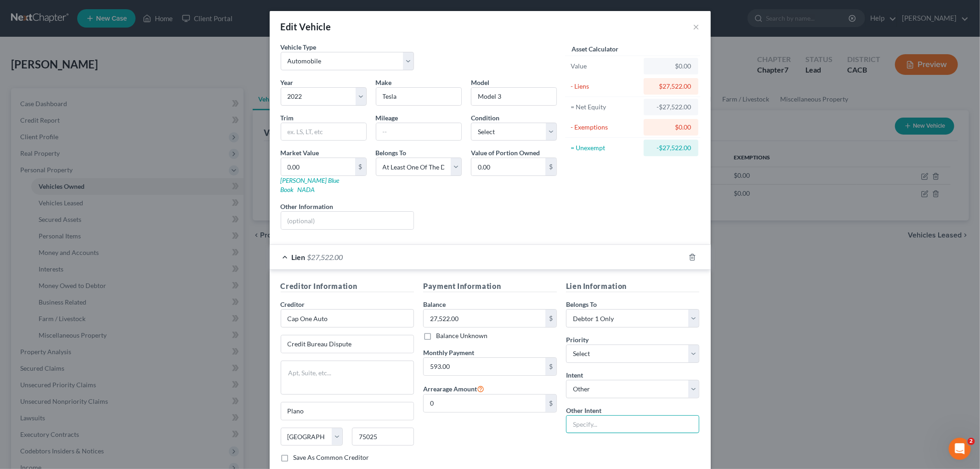
click at [591, 354] on input "text" at bounding box center [633, 424] width 134 height 18
paste input "Retain and Ride Through Per CCP 2983.3"
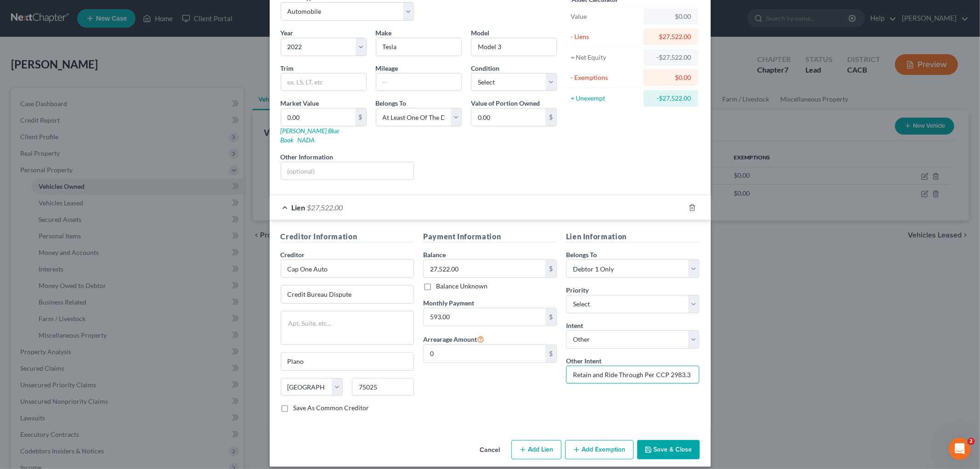
type input "Retain and Ride Through Per CCP 2983.3"
click at [605, 250] on div "Belongs To * Select Debtor 1 Only Debtor 2 Only Debtor 1 And Debtor 2 Only At L…" at bounding box center [633, 264] width 134 height 28
click at [606, 260] on select "Select Debtor 1 Only Debtor 2 Only Debtor 1 And Debtor 2 Only At Least One Of T…" at bounding box center [633, 269] width 134 height 18
select select "3"
click at [566, 260] on select "Select Debtor 1 Only Debtor 2 Only Debtor 1 And Debtor 2 Only At Least One Of T…" at bounding box center [633, 269] width 134 height 18
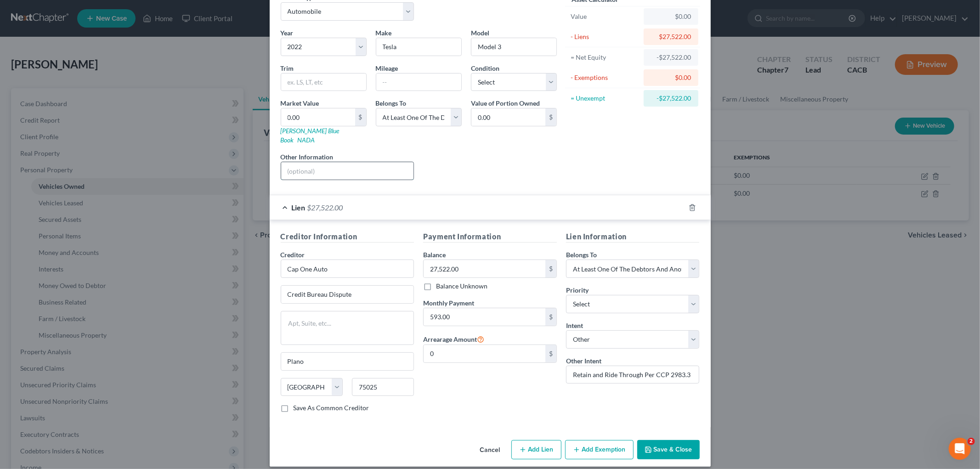
click at [402, 168] on input "text" at bounding box center [347, 170] width 133 height 17
type input "Purchase Agreement"
click at [655, 354] on button "Save & Close" at bounding box center [668, 449] width 62 height 19
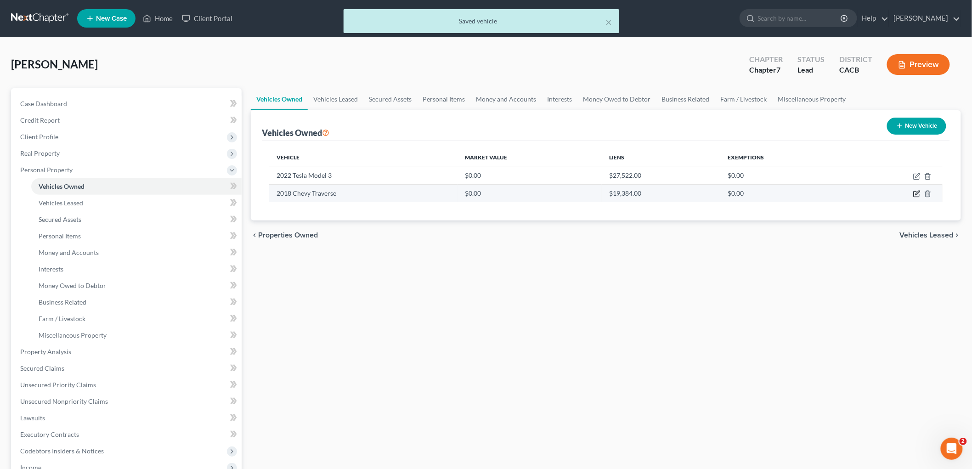
click at [691, 194] on icon "button" at bounding box center [916, 193] width 7 height 7
select select "0"
select select "8"
select select "0"
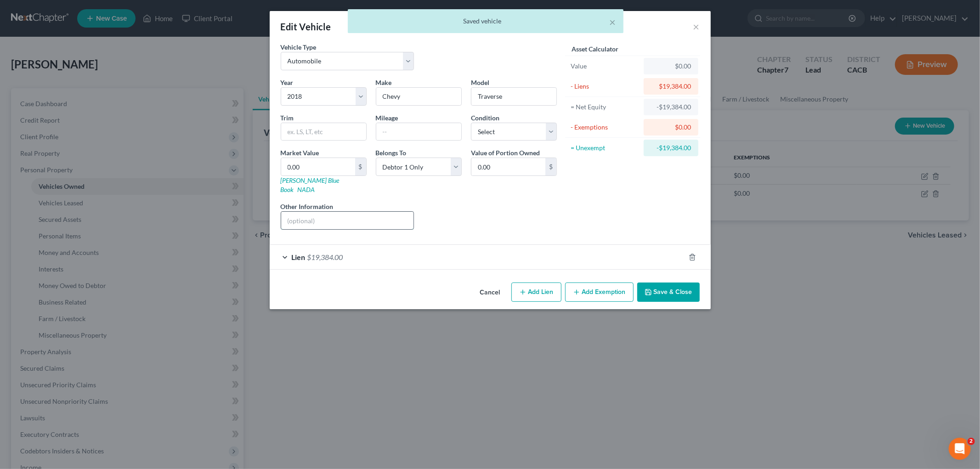
click at [333, 218] on input "text" at bounding box center [347, 220] width 133 height 17
type input "Purchase Agreement"
click at [652, 290] on button "Save & Close" at bounding box center [668, 292] width 62 height 19
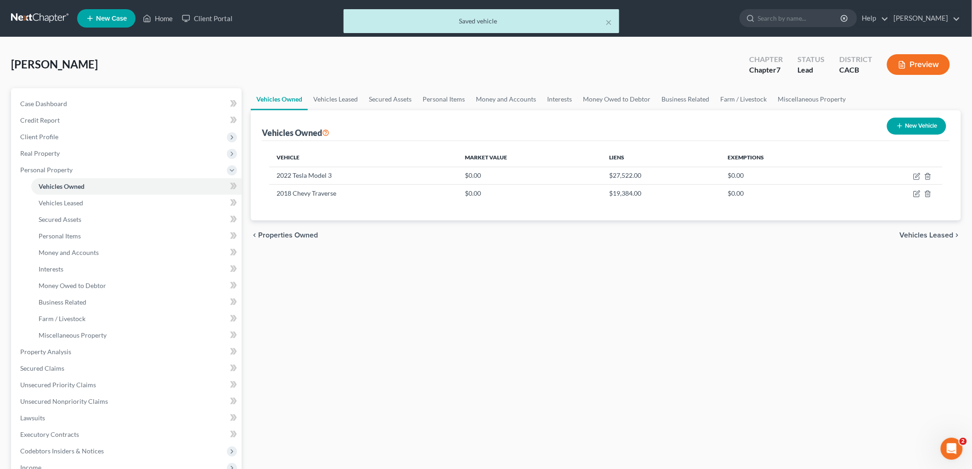
click at [691, 65] on button "Preview" at bounding box center [918, 64] width 63 height 21
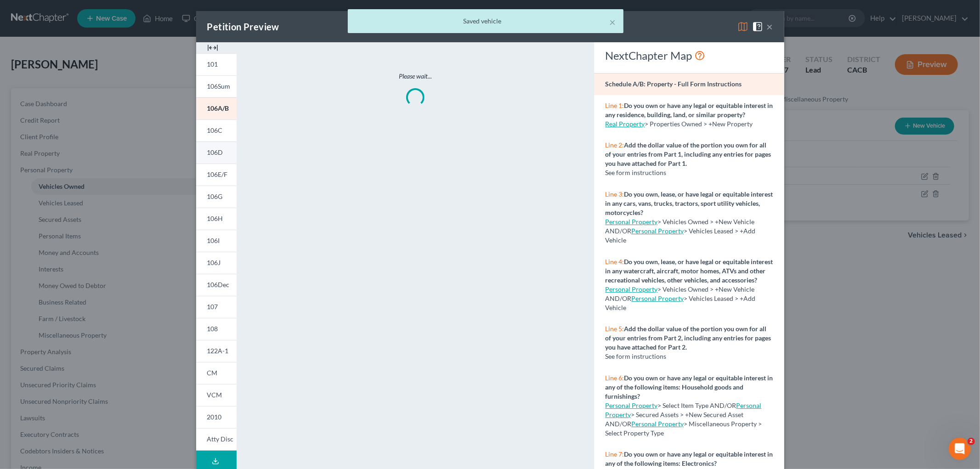
click at [212, 154] on span "106D" at bounding box center [215, 152] width 16 height 8
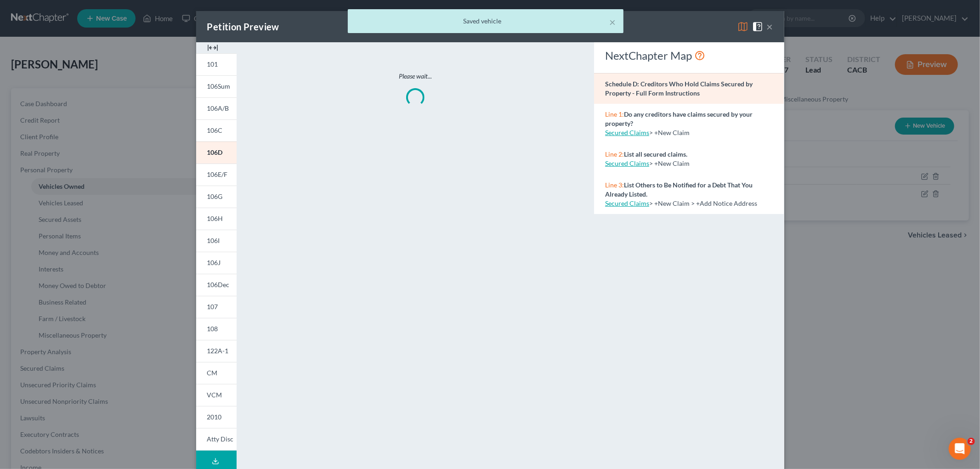
drag, startPoint x: 732, startPoint y: 26, endPoint x: 737, endPoint y: 27, distance: 5.1
click at [691, 26] on div "× Saved vehicle" at bounding box center [485, 23] width 980 height 28
click at [691, 27] on div "× Saved vehicle" at bounding box center [485, 23] width 980 height 28
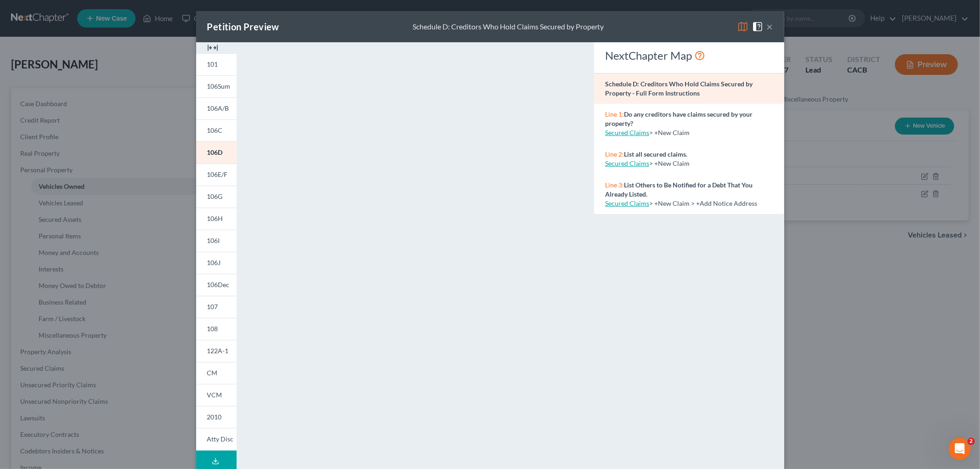
click at [691, 27] on img at bounding box center [742, 26] width 11 height 11
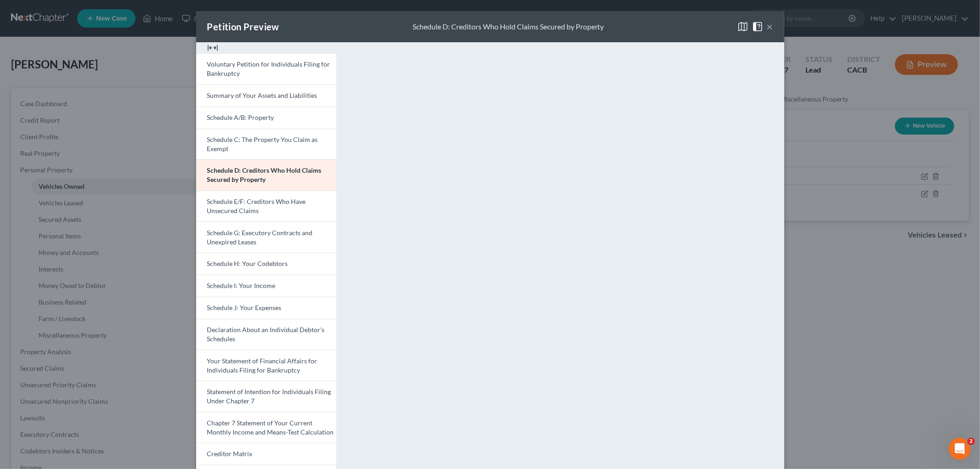
click at [691, 346] on div "Petition Preview Schedule D: Creditors Who Hold Claims Secured by Property × Vo…" at bounding box center [490, 234] width 980 height 469
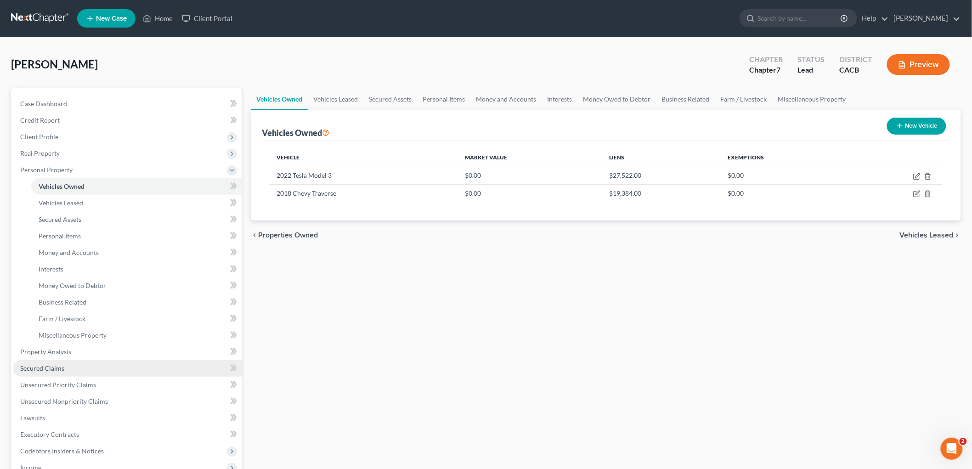
click at [58, 354] on span "Secured Claims" at bounding box center [42, 368] width 44 height 8
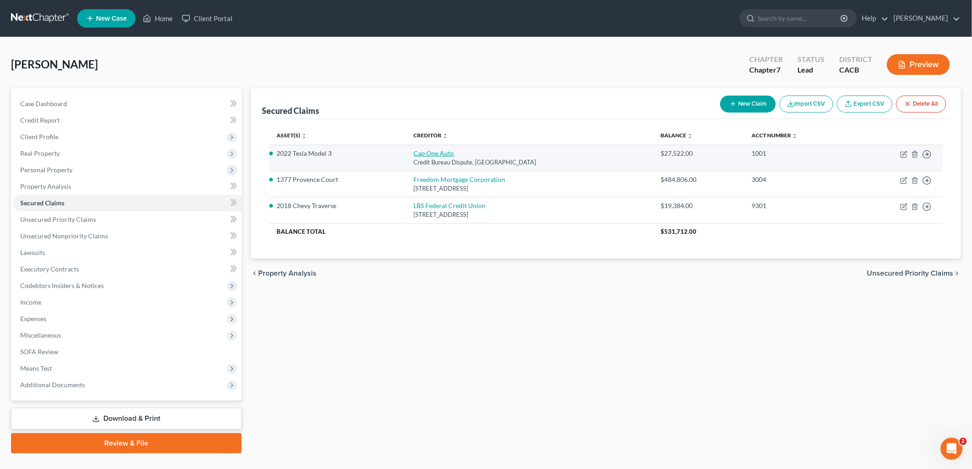
click at [424, 153] on link "Cap One Auto" at bounding box center [434, 153] width 40 height 8
select select "45"
select select "4"
select select "3"
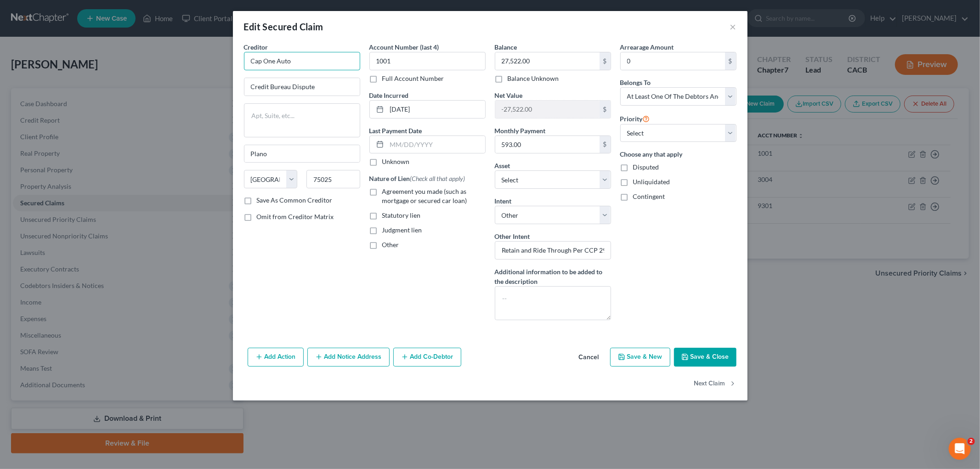
drag, startPoint x: 291, startPoint y: 61, endPoint x: 131, endPoint y: 66, distance: 160.4
click at [133, 68] on div "Edit Secured Claim × Creditor * Cap One Auto Credit Bureau Dispute Plano State …" at bounding box center [490, 234] width 980 height 469
drag, startPoint x: 339, startPoint y: 60, endPoint x: 310, endPoint y: 58, distance: 29.0
click at [313, 58] on input "Capital One Auto Fiannce" at bounding box center [302, 61] width 116 height 18
click at [308, 58] on input "Capital One Auto Fiannce" at bounding box center [302, 61] width 116 height 18
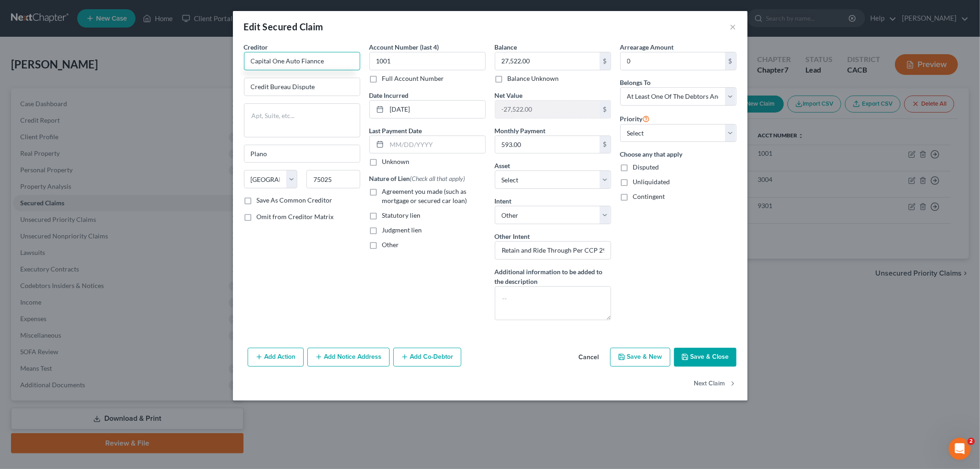
click at [308, 58] on input "Capital One Auto Fiannce" at bounding box center [302, 61] width 116 height 18
drag, startPoint x: 328, startPoint y: 57, endPoint x: 266, endPoint y: 55, distance: 61.6
click at [264, 55] on input "Capital One Auto Finance" at bounding box center [302, 61] width 116 height 18
click at [312, 68] on input "Capital One Auto Finance" at bounding box center [302, 61] width 116 height 18
drag, startPoint x: 344, startPoint y: 62, endPoint x: 226, endPoint y: 56, distance: 117.8
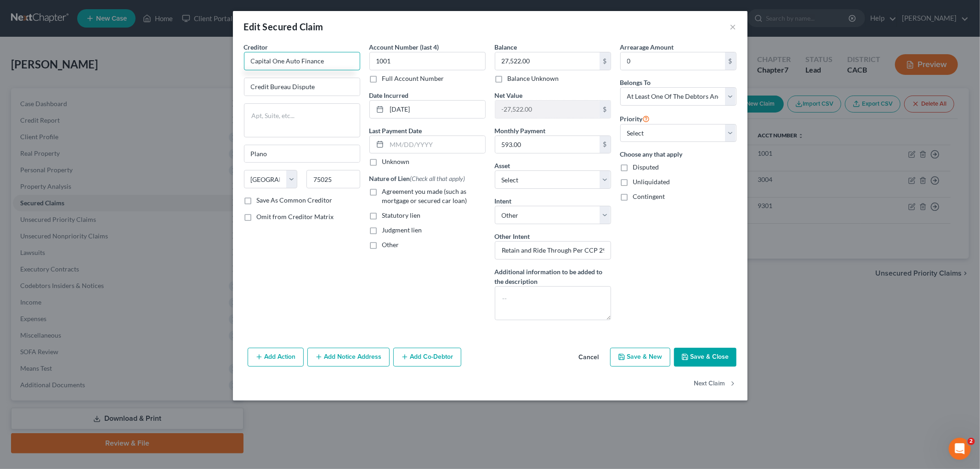
click at [226, 56] on div "Edit Secured Claim × Creditor * Capital One Auto Finance Credit Bureau Dispute …" at bounding box center [490, 234] width 980 height 469
type input "Capital One Auto Finance"
drag, startPoint x: 295, startPoint y: 95, endPoint x: 325, endPoint y: 88, distance: 31.0
click at [295, 95] on input "Credit Bureau Dispute" at bounding box center [301, 86] width 115 height 17
drag, startPoint x: 331, startPoint y: 86, endPoint x: 75, endPoint y: 86, distance: 255.5
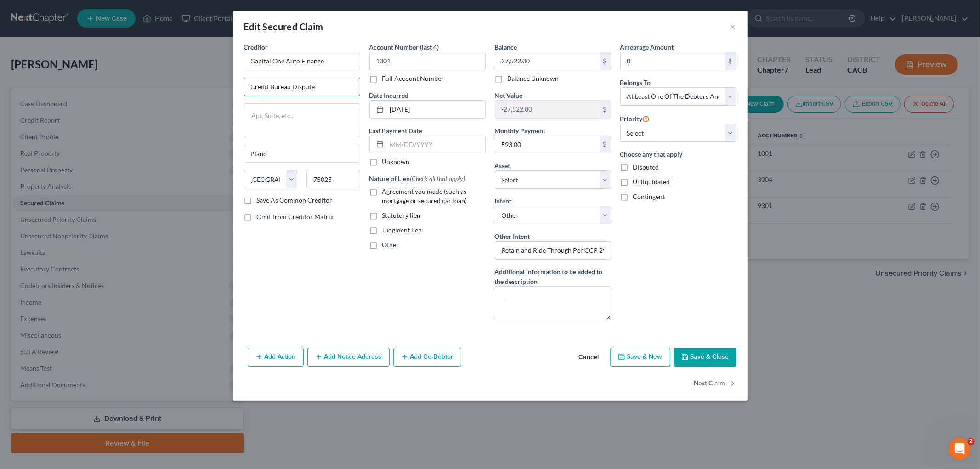
click at [69, 88] on div "Edit Secured Claim × Creditor * Capital One Auto Finance Credit Bureau Dispute …" at bounding box center [490, 234] width 980 height 469
paste input "P.O. Box 30285"
drag, startPoint x: 266, startPoint y: 86, endPoint x: 194, endPoint y: 90, distance: 71.8
click at [203, 93] on div "Edit Secured Claim × Creditor * Capital One Auto Finance P.O. Box 30285 Plano S…" at bounding box center [490, 234] width 980 height 469
type input "PO Box 30285"
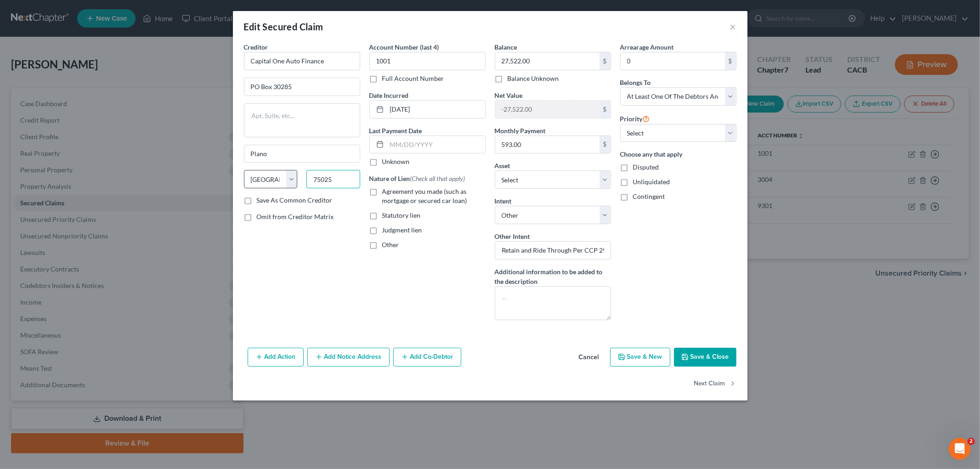
drag, startPoint x: 299, startPoint y: 178, endPoint x: 251, endPoint y: 176, distance: 47.8
click at [251, 177] on div "State AL AK AR AZ CA CO CT DE DC FL GA GU HI ID IL IN IA KS KY LA ME MD MA MI M…" at bounding box center [301, 183] width 125 height 26
paste input "84130"
type input "84130"
type input "[GEOGRAPHIC_DATA]"
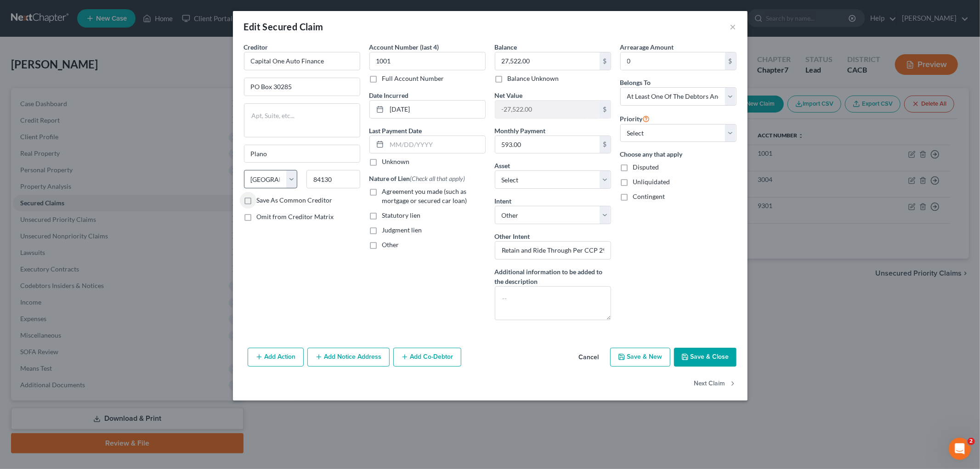
select select "46"
drag, startPoint x: 460, startPoint y: 117, endPoint x: 357, endPoint y: 106, distance: 104.0
click at [324, 113] on div "Creditor * Capital One Auto Finance PO Box 30285 Salt Lake City State AL AK AR …" at bounding box center [490, 184] width 502 height 285
type input "2025"
click at [435, 191] on span "Agreement you made (such as mortgage or secured car loan)" at bounding box center [424, 195] width 85 height 17
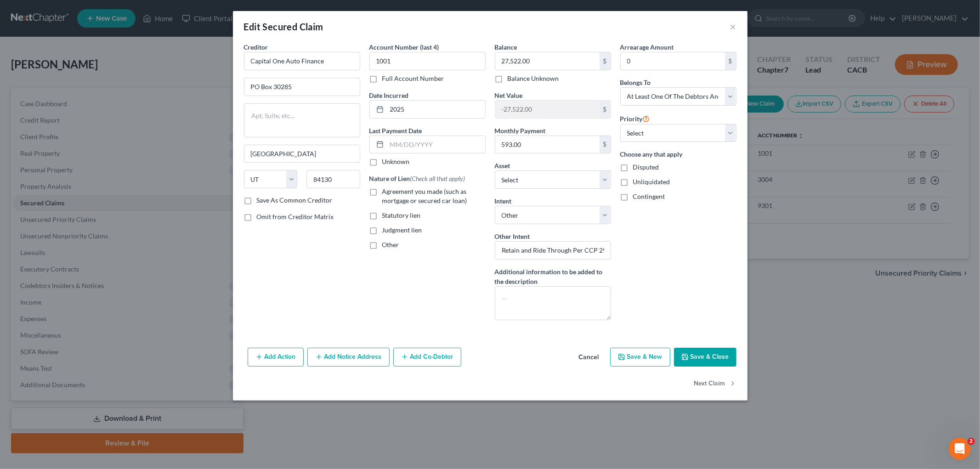
click at [392, 191] on input "Agreement you made (such as mortgage or secured car loan)" at bounding box center [389, 190] width 6 height 6
checkbox input "true"
click at [573, 311] on textarea at bounding box center [553, 303] width 116 height 34
type textarea "Purchase Agreement re 2022 Tesla Model 3"
drag, startPoint x: 655, startPoint y: 132, endPoint x: 655, endPoint y: 141, distance: 8.7
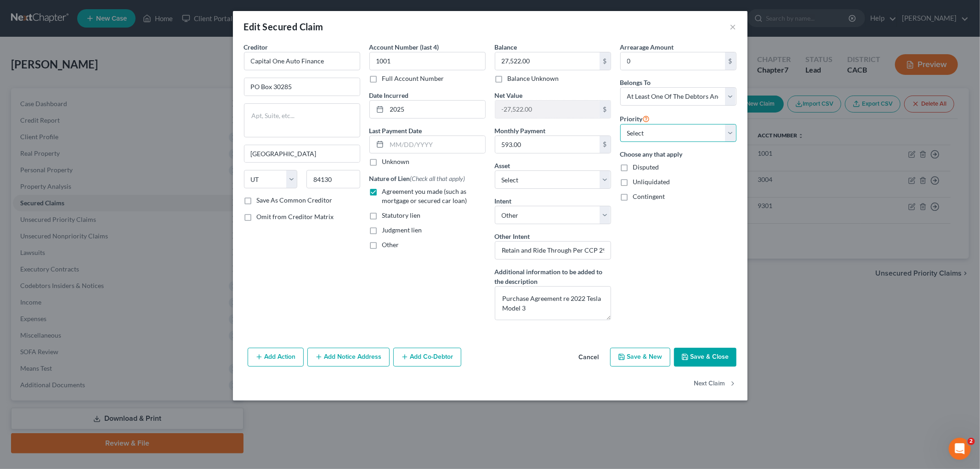
click at [655, 132] on select "Select 1st 2nd 3rd 4th 5th 6th 7th 8th 9th 10th 11th 12th 13th 14th 15th 16th 1…" at bounding box center [678, 133] width 116 height 18
select select "0"
click at [620, 124] on select "Select 1st 2nd 3rd 4th 5th 6th 7th 8th 9th 10th 11th 12th 13th 14th 15th 16th 1…" at bounding box center [678, 133] width 116 height 18
click at [691, 348] on button "Save & Close" at bounding box center [705, 357] width 62 height 19
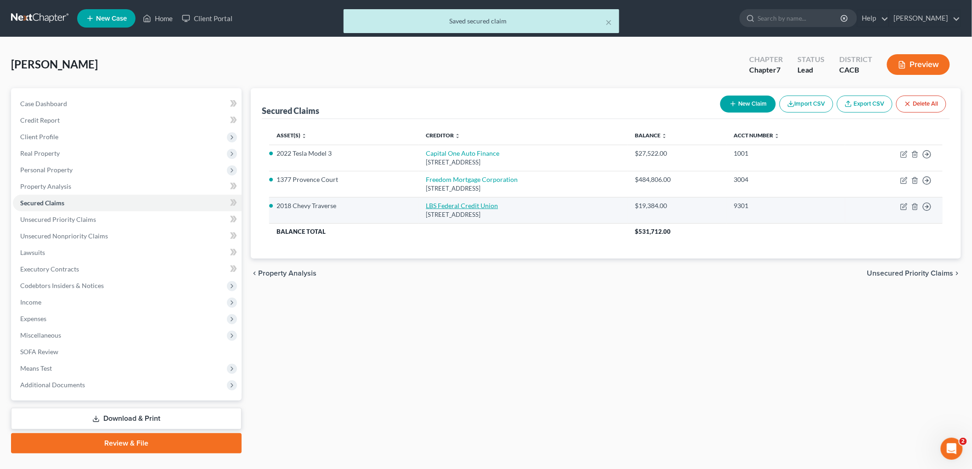
click at [448, 208] on link "LBS Federal Credit Union" at bounding box center [462, 206] width 72 height 8
select select "4"
select select "3"
select select "0"
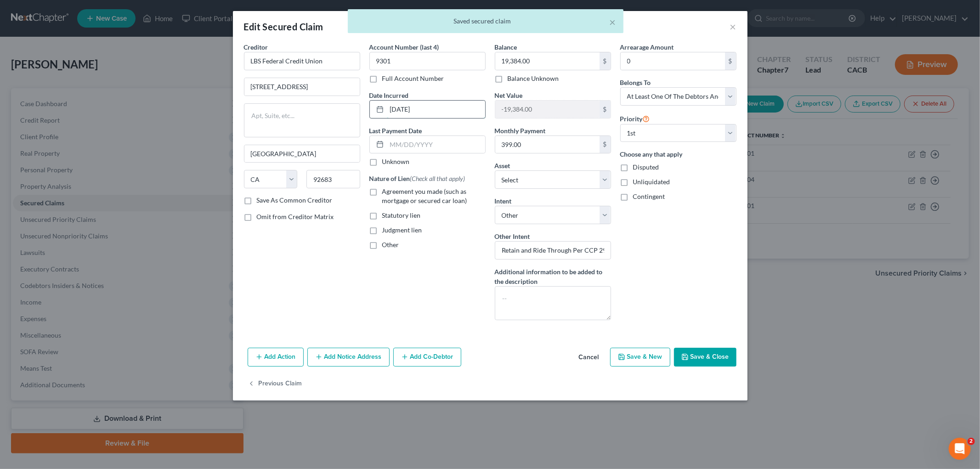
drag, startPoint x: 437, startPoint y: 116, endPoint x: 370, endPoint y: 106, distance: 67.3
click at [367, 113] on div "Account Number (last 4) 9301 Full Account Number Date Incurred 07-09-2023 Last …" at bounding box center [427, 184] width 125 height 285
type input "2023"
click at [406, 193] on span "Agreement you made (such as mortgage or secured car loan)" at bounding box center [424, 195] width 85 height 17
click at [392, 193] on input "Agreement you made (such as mortgage or secured car loan)" at bounding box center [389, 190] width 6 height 6
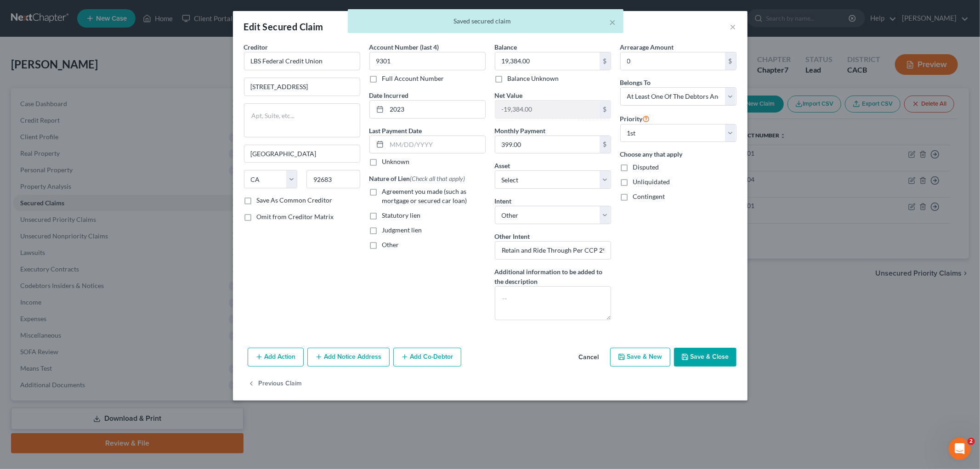
checkbox input "true"
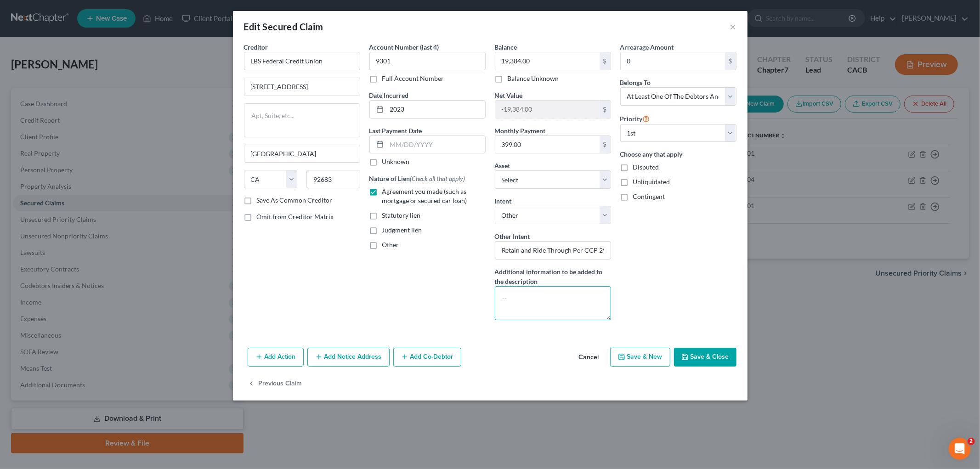
click at [566, 308] on textarea at bounding box center [553, 303] width 116 height 34
type textarea "Purchase Agreement re 2018 Chevy Traverse"
click at [691, 354] on button "Save & Close" at bounding box center [705, 357] width 62 height 19
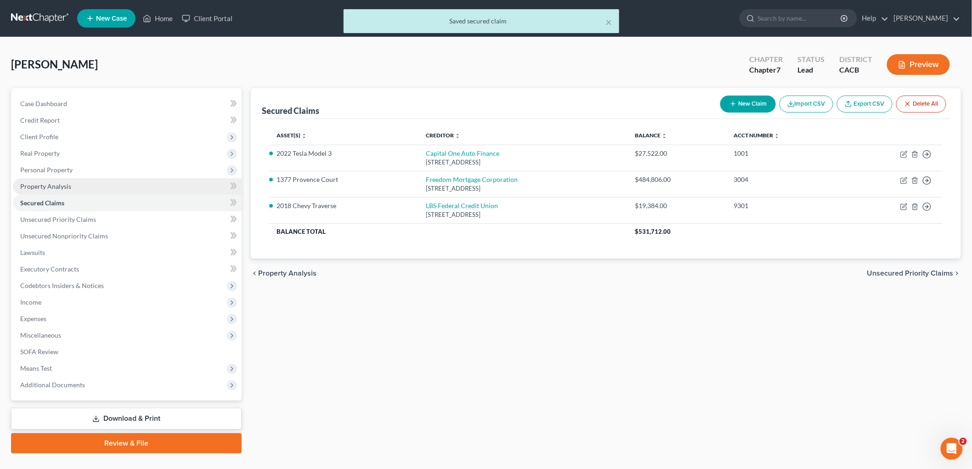
click at [63, 185] on span "Property Analysis" at bounding box center [45, 186] width 51 height 8
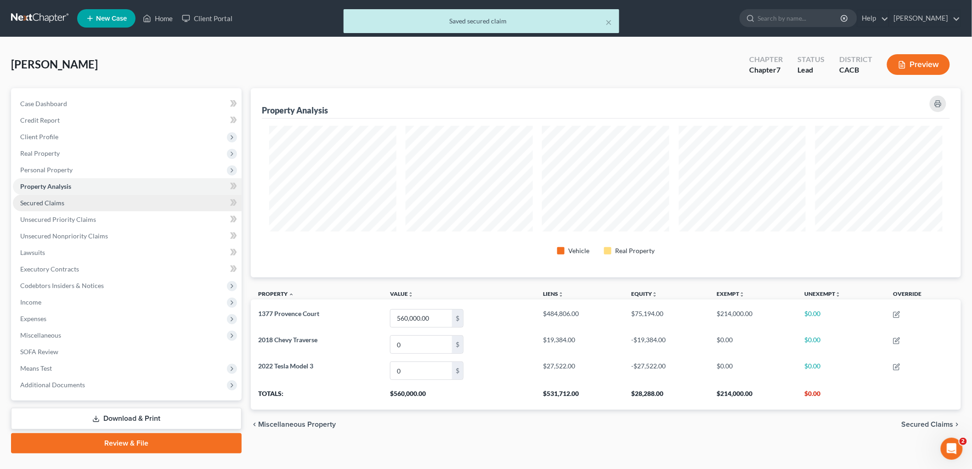
scroll to position [189, 710]
click at [61, 200] on span "Secured Claims" at bounding box center [42, 203] width 44 height 8
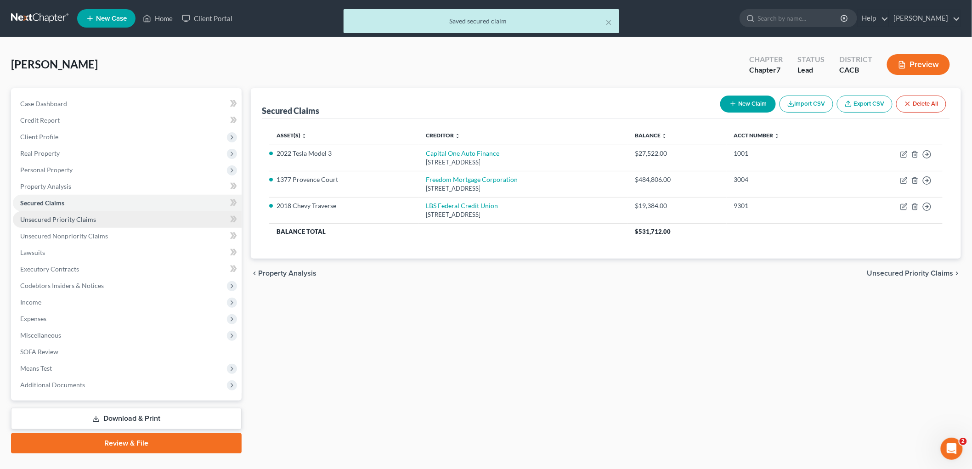
click at [66, 226] on link "Unsecured Priority Claims" at bounding box center [127, 219] width 229 height 17
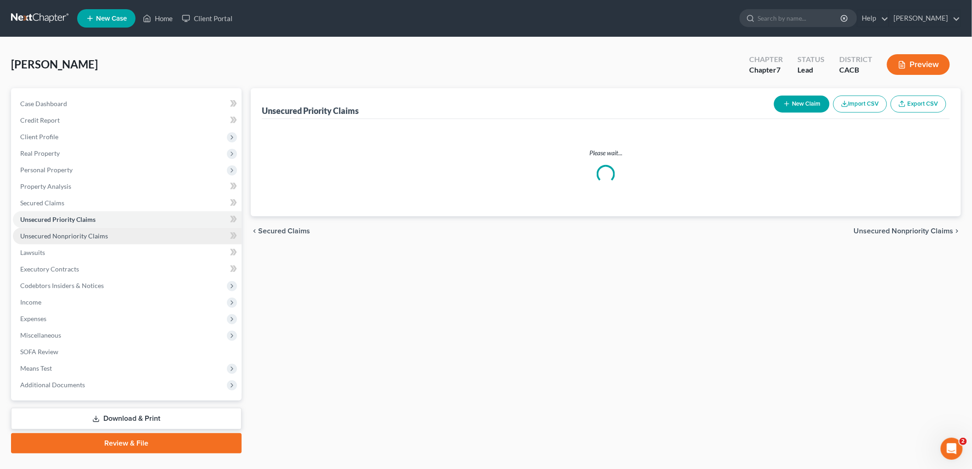
click at [69, 234] on span "Unsecured Nonpriority Claims" at bounding box center [64, 236] width 88 height 8
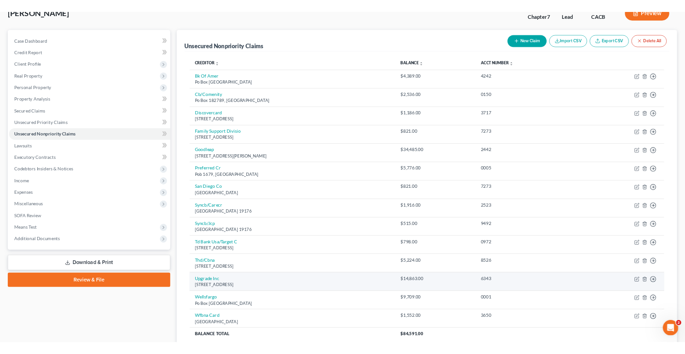
scroll to position [40, 0]
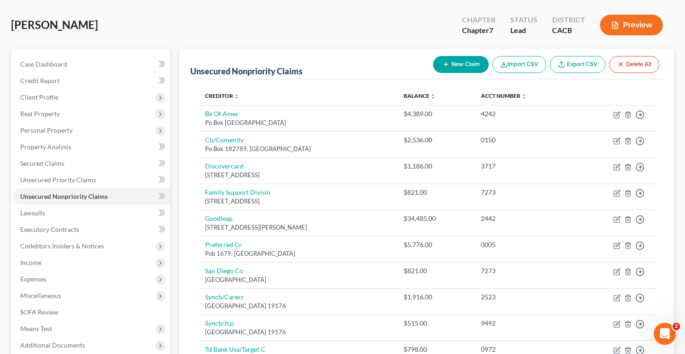
drag, startPoint x: 239, startPoint y: 26, endPoint x: 247, endPoint y: 22, distance: 9.2
click at [239, 26] on div "Johnson, Andre Upgraded Chapter Chapter 7 Status Lead District CACB Preview" at bounding box center [342, 29] width 663 height 40
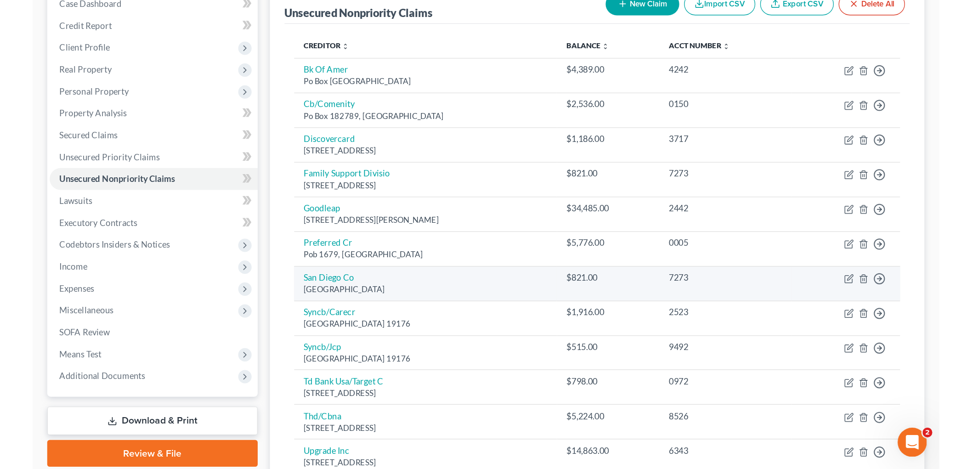
scroll to position [103, 0]
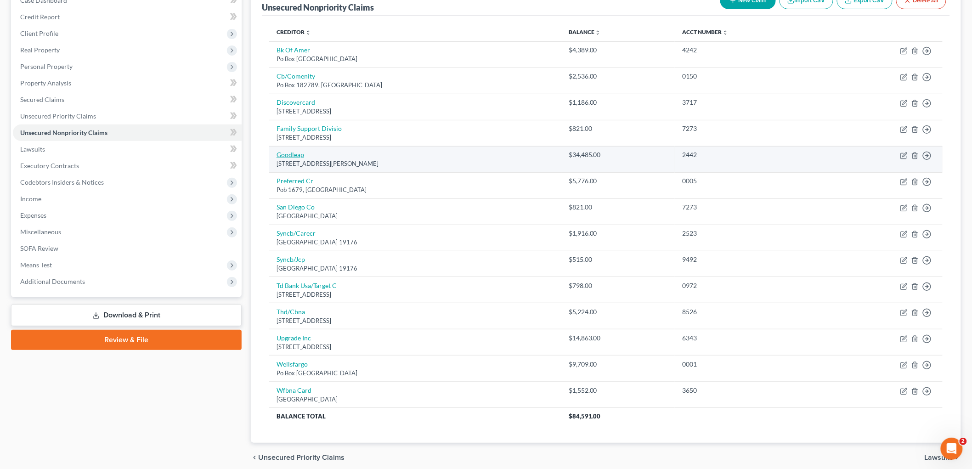
click at [297, 154] on link "Goodleap" at bounding box center [291, 155] width 28 height 8
select select "38"
select select "0"
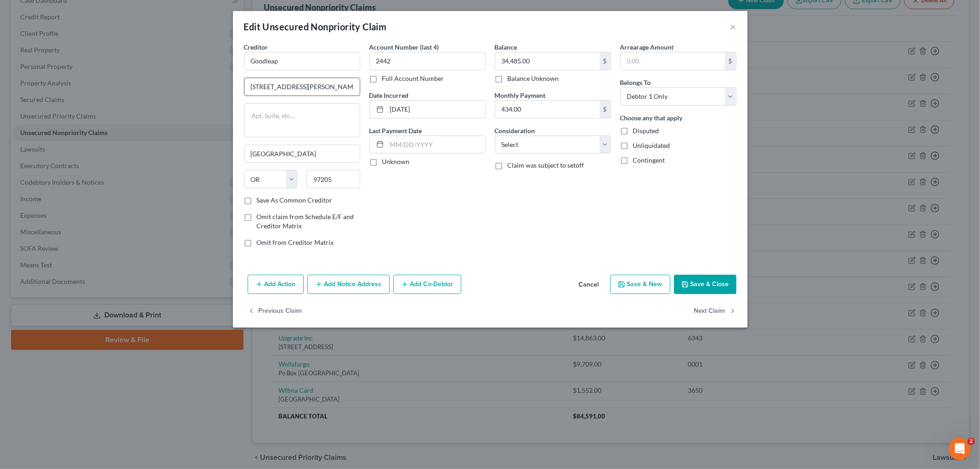
drag, startPoint x: 275, startPoint y: 85, endPoint x: 268, endPoint y: 88, distance: 7.0
click at [268, 88] on input "1410 Sw Morrison St" at bounding box center [301, 86] width 115 height 17
click at [318, 86] on input "1410 SW Morrison St" at bounding box center [301, 86] width 115 height 17
type input "1410 SW Morrison Street"
drag, startPoint x: 452, startPoint y: 110, endPoint x: 345, endPoint y: 110, distance: 106.6
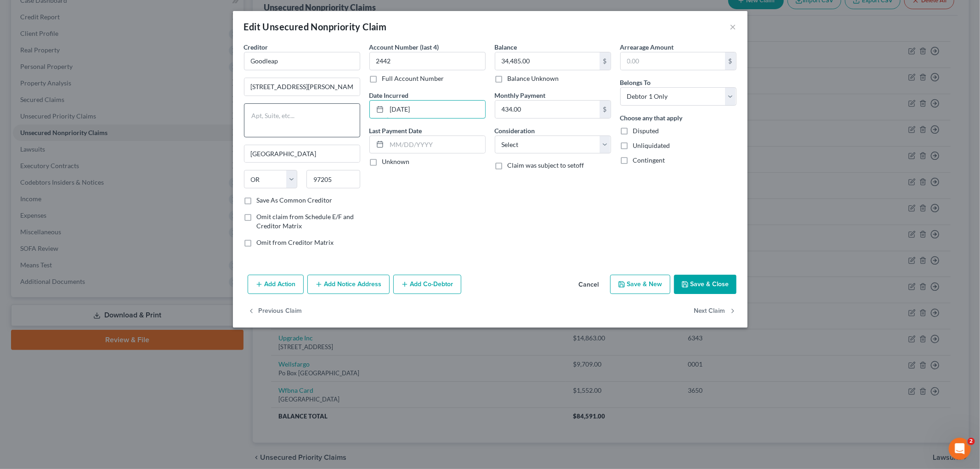
click at [343, 110] on div "Creditor * Goodleap 1410 SW Morrison Street Portland State AL AK AR AZ CA CO CT…" at bounding box center [490, 148] width 502 height 212
type input "2023"
click at [534, 145] on select "Select Cable / Satellite Services Collection Agency Credit Card Debt Debt Couns…" at bounding box center [553, 145] width 116 height 18
select select "14"
click at [495, 136] on select "Select Cable / Satellite Services Collection Agency Credit Card Debt Debt Couns…" at bounding box center [553, 145] width 116 height 18
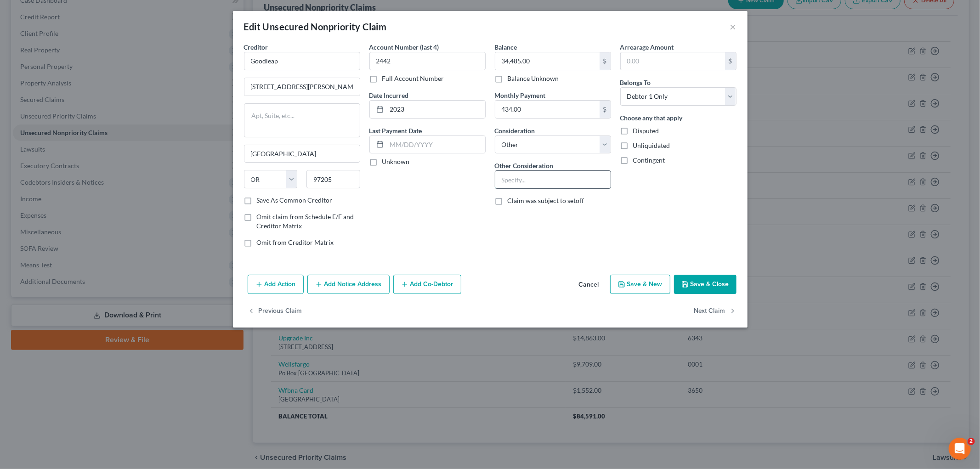
click at [556, 177] on input "text" at bounding box center [552, 179] width 115 height 17
type input "Personal Loan"
click at [691, 281] on button "Save & Close" at bounding box center [705, 284] width 62 height 19
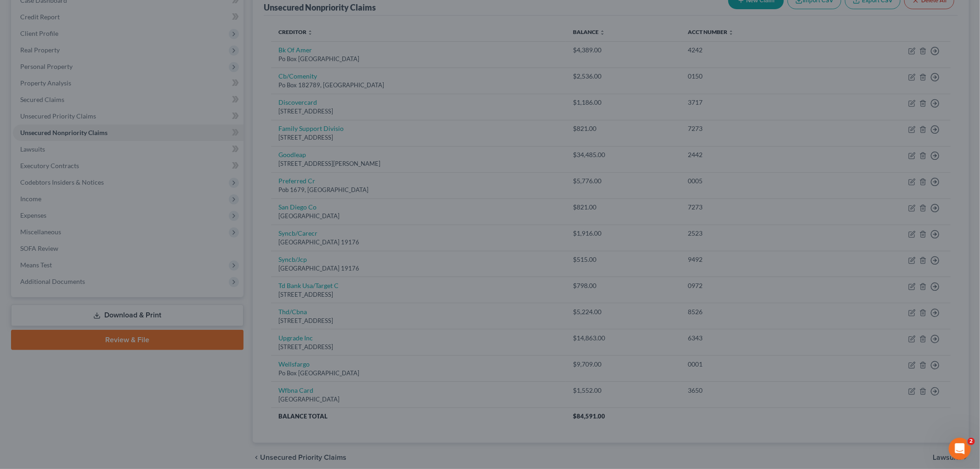
type input "0"
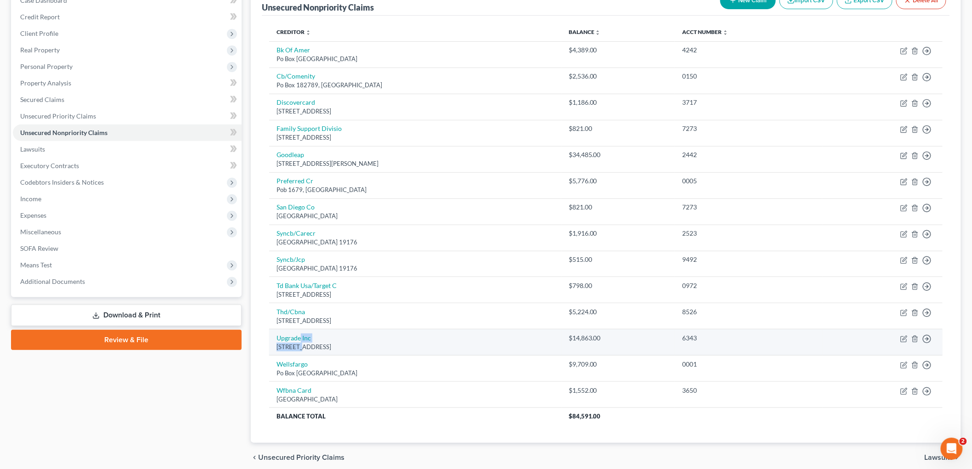
click at [300, 342] on td "Upgrade Inc 275 Battery St 22nd Fl, San Francisco, CA 94111" at bounding box center [415, 342] width 292 height 26
click at [299, 338] on link "Upgrade Inc" at bounding box center [294, 338] width 34 height 8
select select "4"
select select "0"
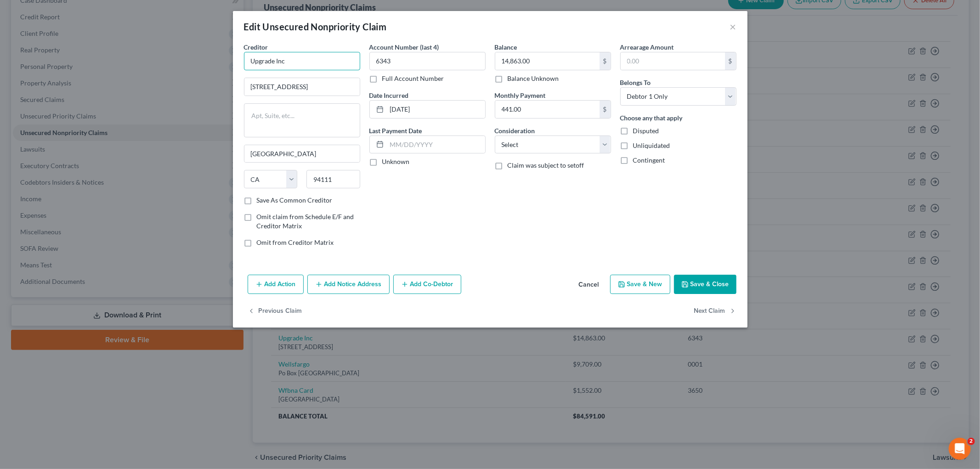
click at [317, 63] on input "Upgrade Inc" at bounding box center [302, 61] width 116 height 18
type input "Upgrade"
type input "275 Battery Street, 22nd Floor"
drag, startPoint x: 438, startPoint y: 108, endPoint x: 352, endPoint y: 105, distance: 86.5
click at [362, 110] on div "Creditor * Upgrade 275 Battery Street, 22nd Floor San Francisco State AL AK AR …" at bounding box center [490, 148] width 502 height 212
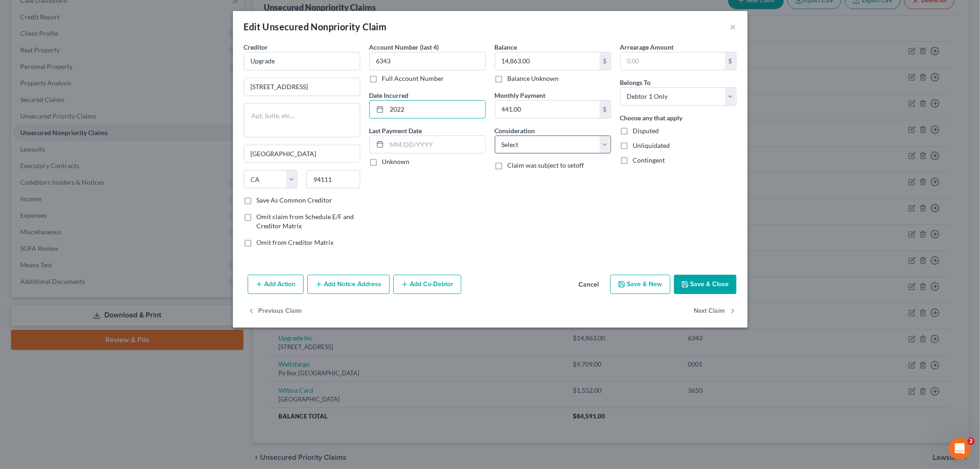
type input "2022"
drag, startPoint x: 549, startPoint y: 147, endPoint x: 545, endPoint y: 152, distance: 5.6
click at [549, 147] on select "Select Cable / Satellite Services Collection Agency Credit Card Debt Debt Couns…" at bounding box center [553, 145] width 116 height 18
select select "14"
click at [495, 136] on select "Select Cable / Satellite Services Collection Agency Credit Card Debt Debt Couns…" at bounding box center [553, 145] width 116 height 18
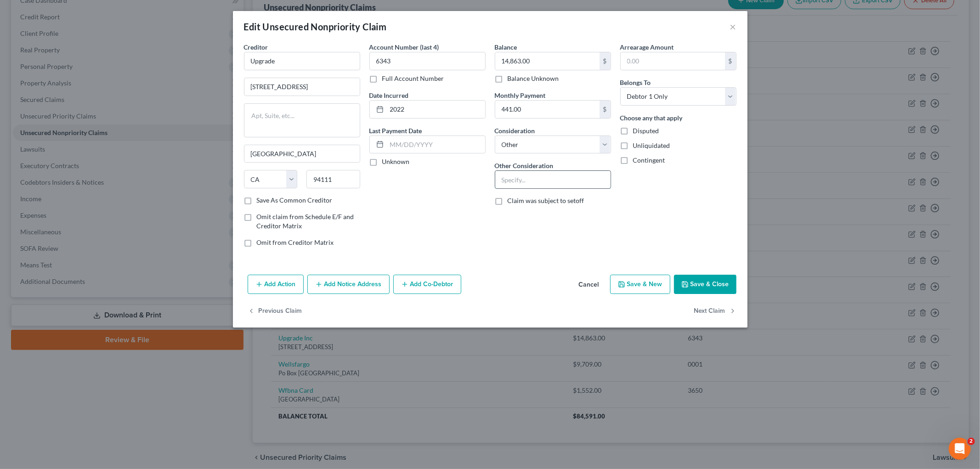
click at [539, 187] on input "text" at bounding box center [552, 179] width 115 height 17
type input "Personal Loan"
click at [691, 276] on button "Save & Close" at bounding box center [705, 284] width 62 height 19
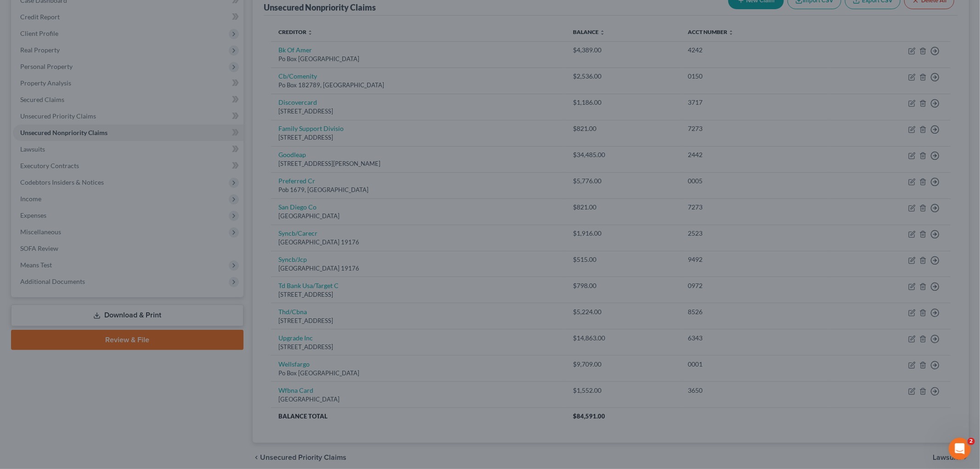
type input "0"
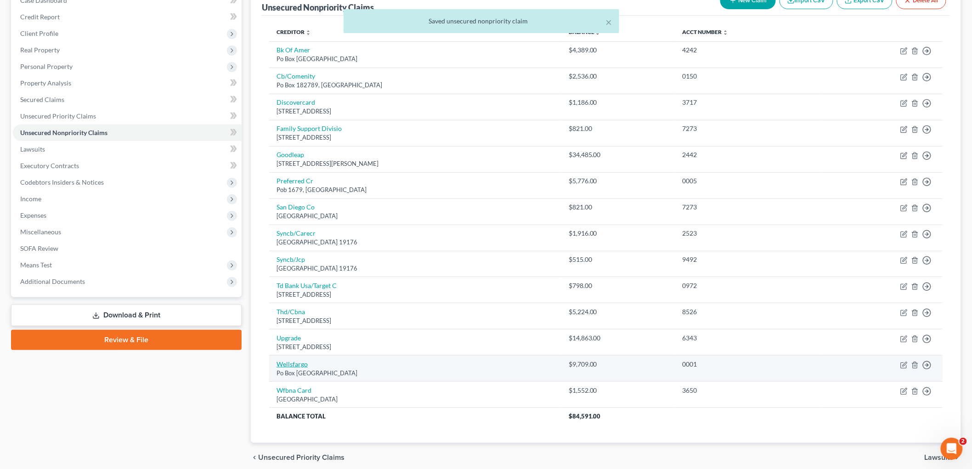
click at [287, 354] on link "Wellsfargo" at bounding box center [292, 364] width 31 height 8
select select "28"
select select "0"
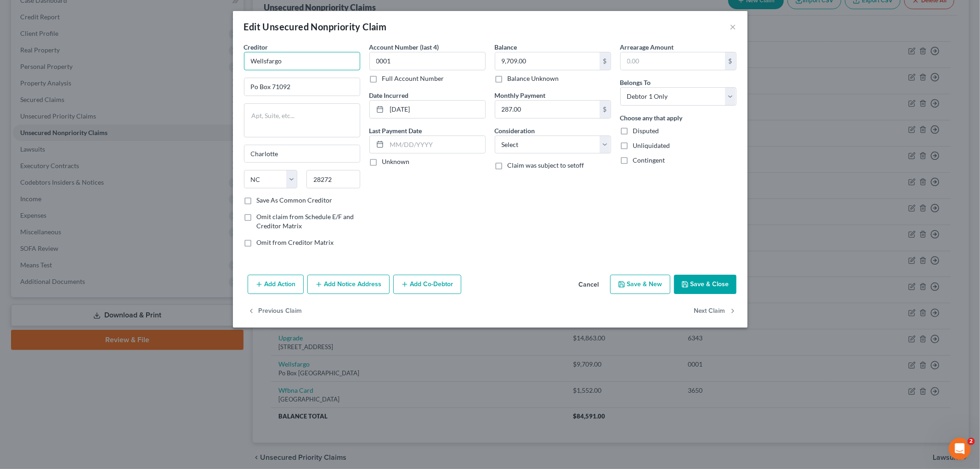
drag, startPoint x: 230, startPoint y: 54, endPoint x: 224, endPoint y: 49, distance: 8.1
click at [205, 54] on div "Edit Unsecured Nonpriority Claim × Creditor * Wellsfargo Po Box 71092 Charlotte…" at bounding box center [490, 234] width 980 height 469
type input "Wells Fargo"
type input "PO Box 71092"
drag, startPoint x: 457, startPoint y: 108, endPoint x: 357, endPoint y: 105, distance: 100.2
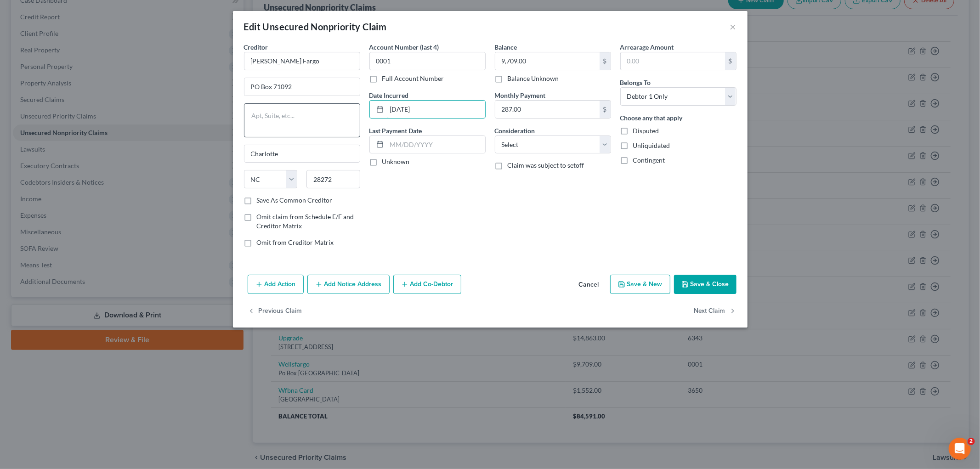
click at [355, 106] on div "Creditor * Wells Fargo PO Box 71092 Charlotte State AL AK AR AZ CA CO CT DE DC …" at bounding box center [490, 148] width 502 height 212
type input "2022"
click at [566, 150] on select "Select Cable / Satellite Services Collection Agency Credit Card Debt Debt Couns…" at bounding box center [553, 145] width 116 height 18
select select "14"
click at [495, 136] on select "Select Cable / Satellite Services Collection Agency Credit Card Debt Debt Couns…" at bounding box center [553, 145] width 116 height 18
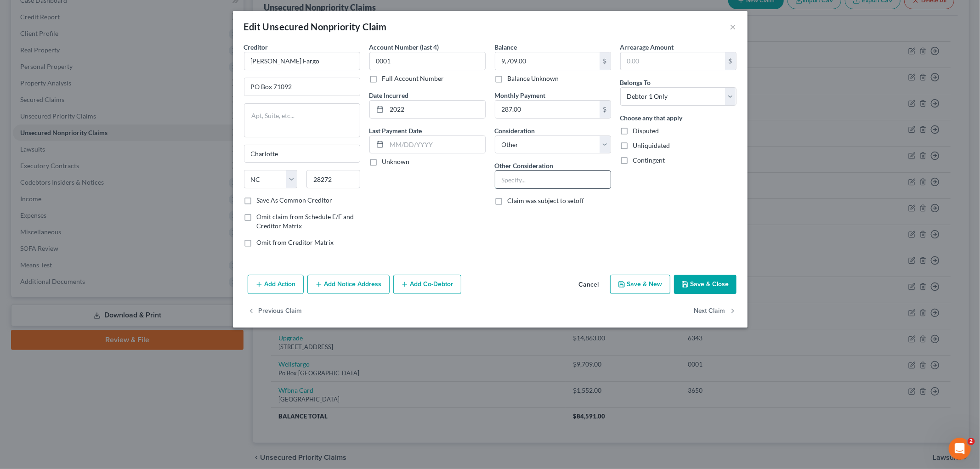
click at [538, 181] on input "text" at bounding box center [552, 179] width 115 height 17
type input "Personal Loan"
click at [691, 285] on button "Save & Close" at bounding box center [705, 284] width 62 height 19
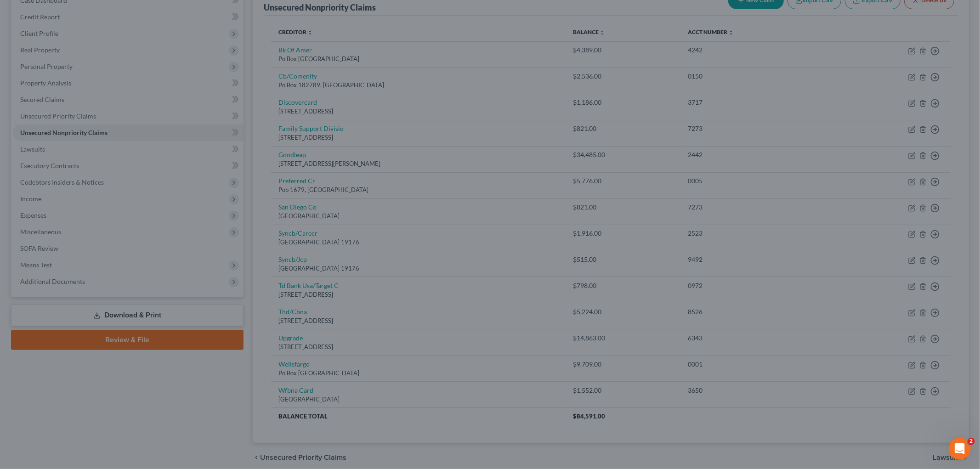
click at [691, 283] on div "Edit Unsecured Nonpriority Claim × Creditor * Wells Fargo PO Box 71092 Charlott…" at bounding box center [490, 234] width 980 height 469
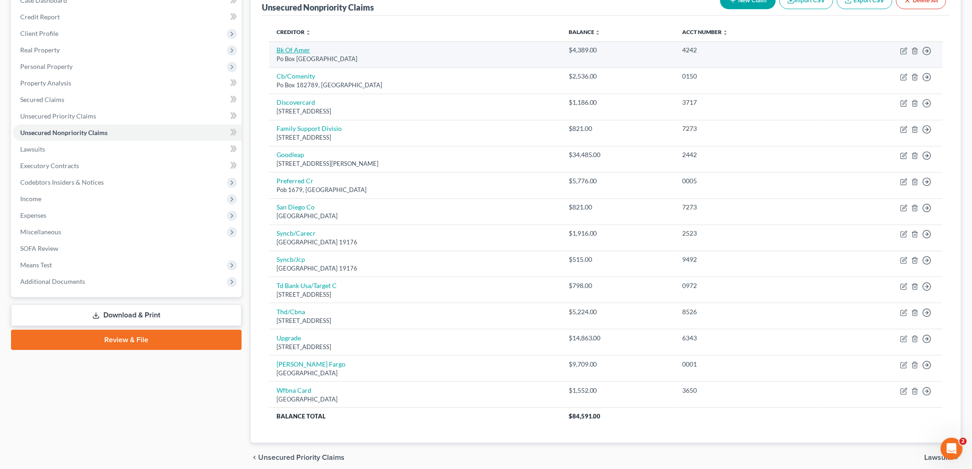
click at [283, 48] on link "Bk Of Amer" at bounding box center [294, 50] width 34 height 8
select select "45"
select select "2"
select select "0"
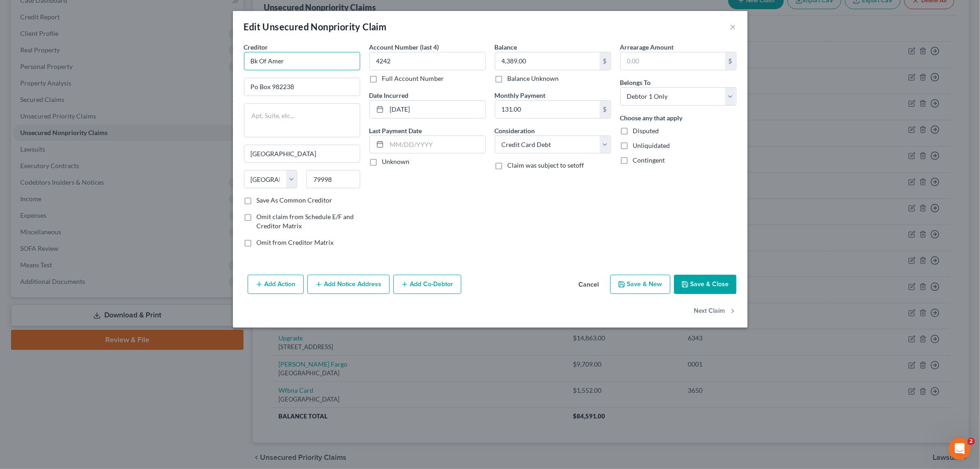
drag, startPoint x: 304, startPoint y: 61, endPoint x: 235, endPoint y: 51, distance: 70.0
click at [217, 62] on div "Edit Unsecured Nonpriority Claim × Creditor * Bk Of Amer Po Box 982238 El Paso …" at bounding box center [490, 234] width 980 height 469
type input "Bank of America"
type input "PO Box 982238"
drag, startPoint x: 460, startPoint y: 112, endPoint x: 267, endPoint y: 107, distance: 193.1
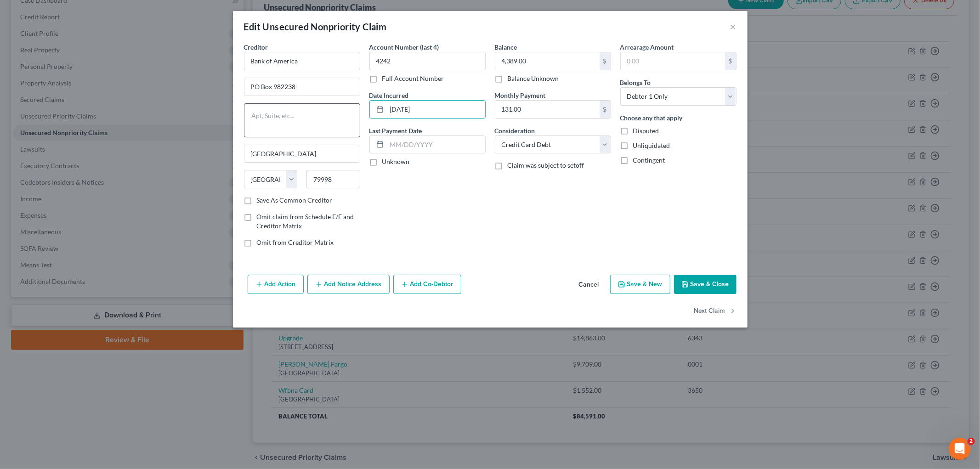
click at [263, 109] on div "Creditor * Bank of America PO Box 982238 El Paso State AL AK AR AZ CA CO CT DE …" at bounding box center [490, 148] width 502 height 212
type input "2022"
click at [691, 281] on button "Save & Close" at bounding box center [705, 284] width 62 height 19
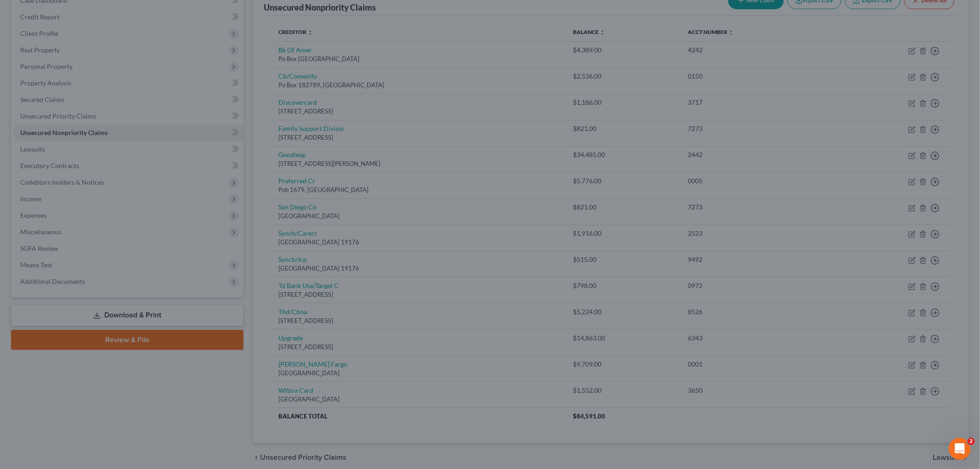
type input "0"
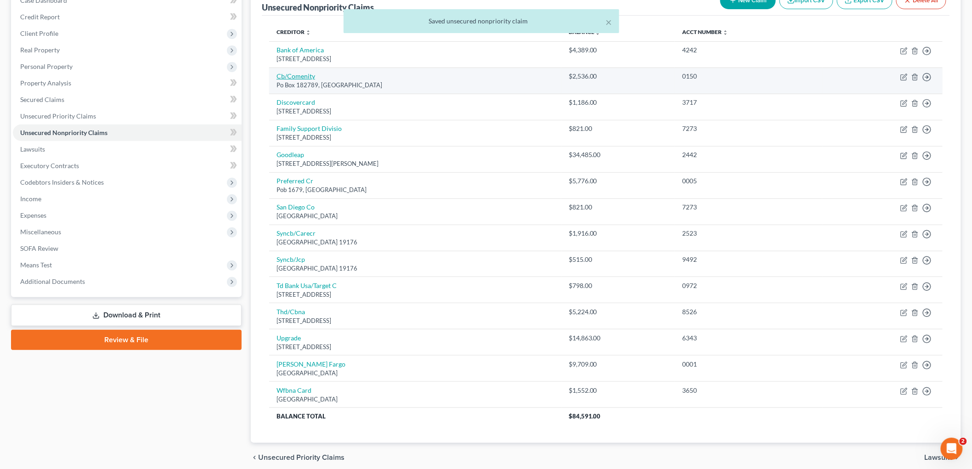
click at [301, 75] on link "Cb/Comenity" at bounding box center [296, 76] width 39 height 8
select select "36"
select select "2"
select select "0"
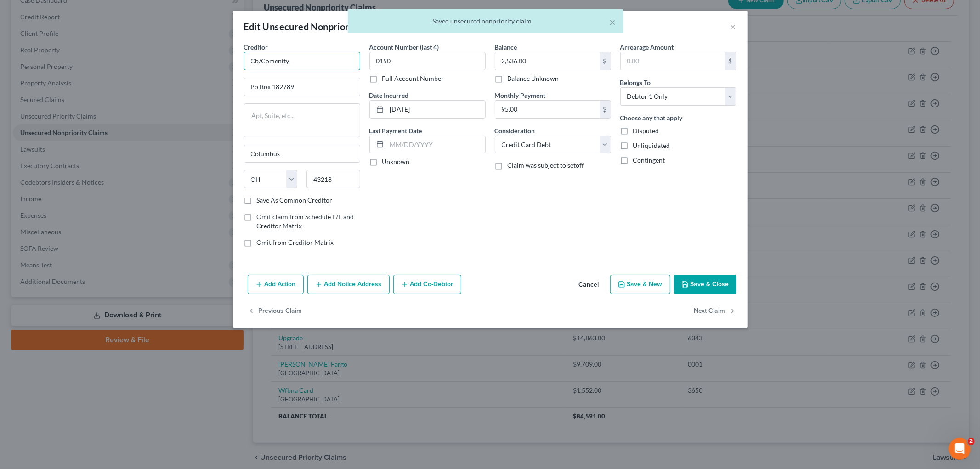
drag, startPoint x: 319, startPoint y: 55, endPoint x: 309, endPoint y: 57, distance: 10.7
click at [310, 56] on input "Cb/Comenity" at bounding box center [302, 61] width 116 height 18
drag, startPoint x: 306, startPoint y: 62, endPoint x: 221, endPoint y: 52, distance: 85.5
click at [186, 57] on div "Edit Unsecured Nonpriority Claim × Creditor * Cb/Comenity Po Box 182789 Columbu…" at bounding box center [490, 234] width 980 height 469
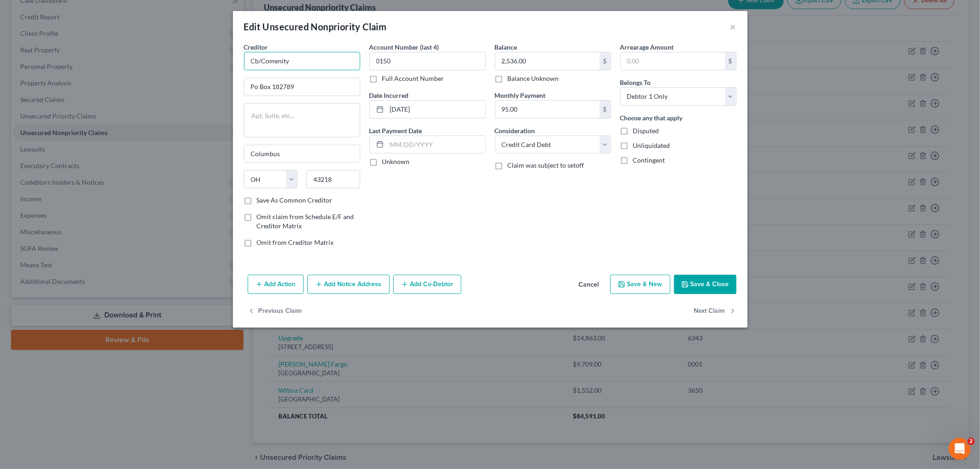
click at [318, 62] on input "Cb/Comenity" at bounding box center [302, 61] width 116 height 18
drag, startPoint x: 315, startPoint y: 61, endPoint x: 30, endPoint y: 52, distance: 285.5
click at [17, 59] on div "Edit Unsecured Nonpriority Claim × Creditor * Cb/Comenity Po Box 182789 Columbu…" at bounding box center [490, 234] width 980 height 469
type input "Comenity Bank"
type input "PO Box 182789"
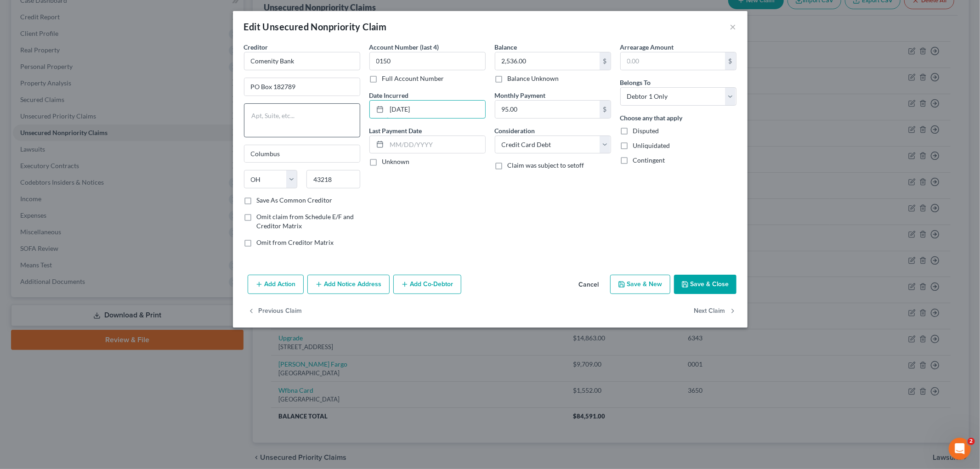
drag, startPoint x: 319, startPoint y: 110, endPoint x: 262, endPoint y: 104, distance: 56.8
click at [262, 104] on div "Creditor * Comenity Bank PO Box 182789 Columbus State AL AK AR AZ CA CO CT DE D…" at bounding box center [490, 148] width 502 height 212
type input "2019"
click at [691, 278] on button "Save & Close" at bounding box center [705, 284] width 62 height 19
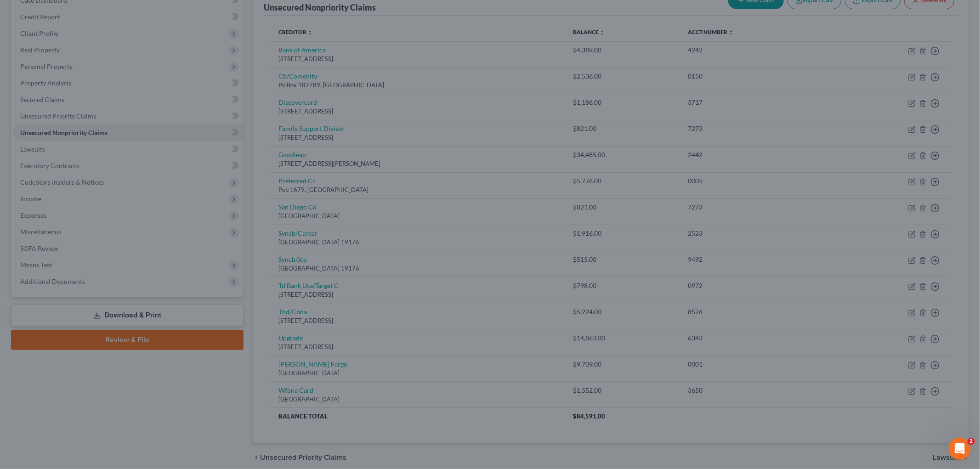
type input "0"
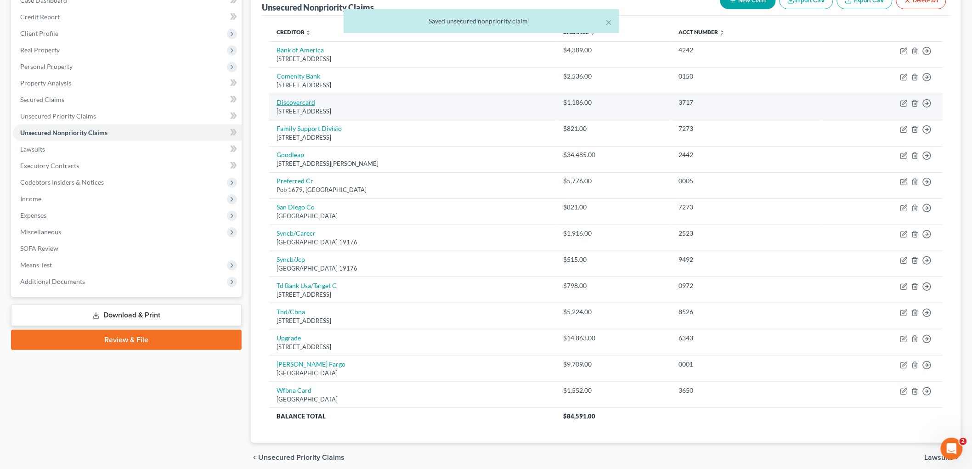
click at [291, 102] on link "Discovercard" at bounding box center [296, 102] width 39 height 8
select select "46"
select select "2"
select select "0"
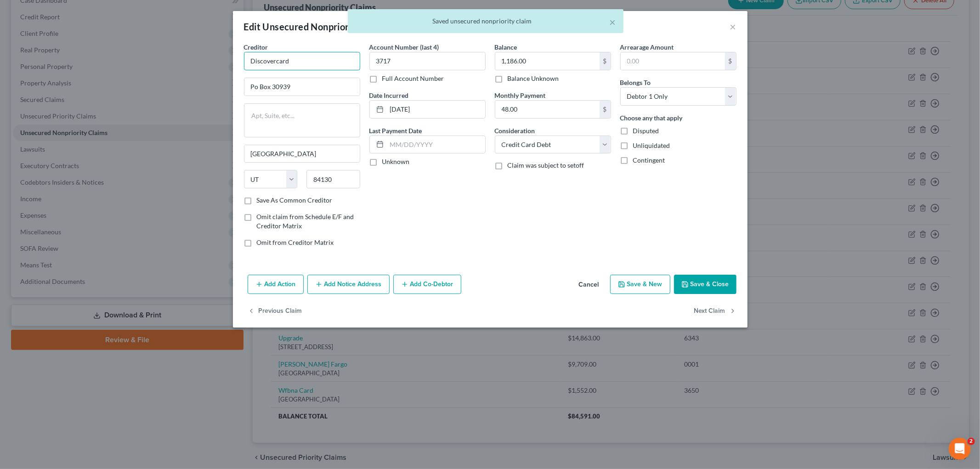
drag, startPoint x: 293, startPoint y: 60, endPoint x: 142, endPoint y: 50, distance: 151.5
click at [131, 56] on div "Edit Unsecured Nonpriority Claim × Creditor * Discovercard Po Box 30939 Salt La…" at bounding box center [490, 234] width 980 height 469
type input "Discover"
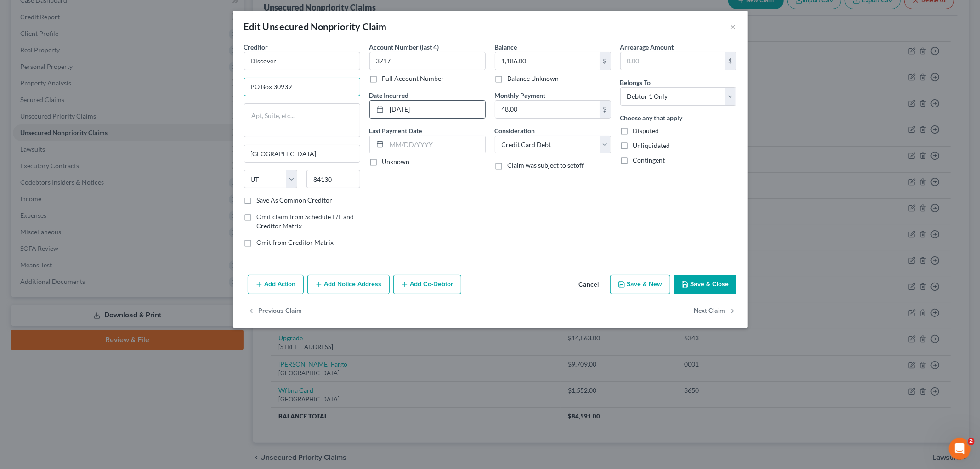
type input "PO Box 30939"
drag, startPoint x: 448, startPoint y: 111, endPoint x: 276, endPoint y: 104, distance: 172.4
click at [276, 106] on div "Creditor * Discover PO Box 30939 Salt Lake City State AL AK AR AZ CA CO CT DE D…" at bounding box center [490, 148] width 502 height 212
type input "2023"
click at [691, 287] on button "Save & Close" at bounding box center [705, 284] width 62 height 19
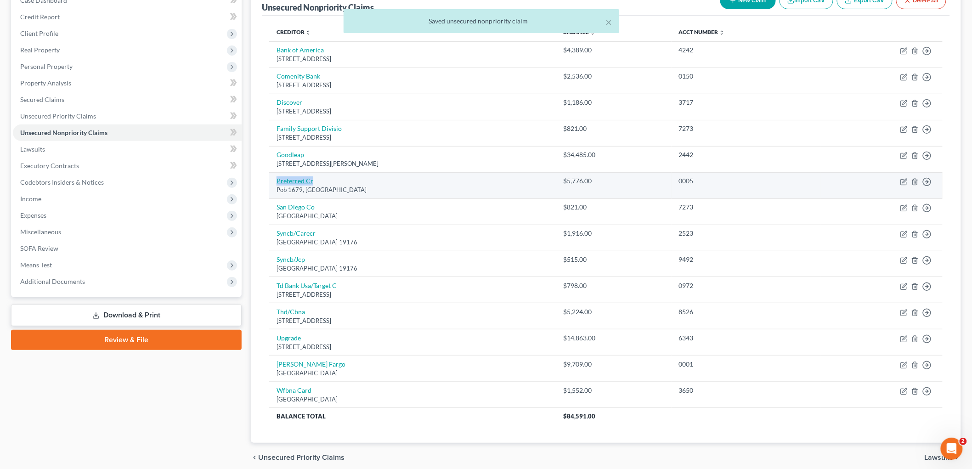
drag, startPoint x: 325, startPoint y: 178, endPoint x: 278, endPoint y: 178, distance: 47.3
click at [278, 178] on td "Preferred Cr Pob 1679, St Cloud, MN 56302" at bounding box center [412, 185] width 287 height 26
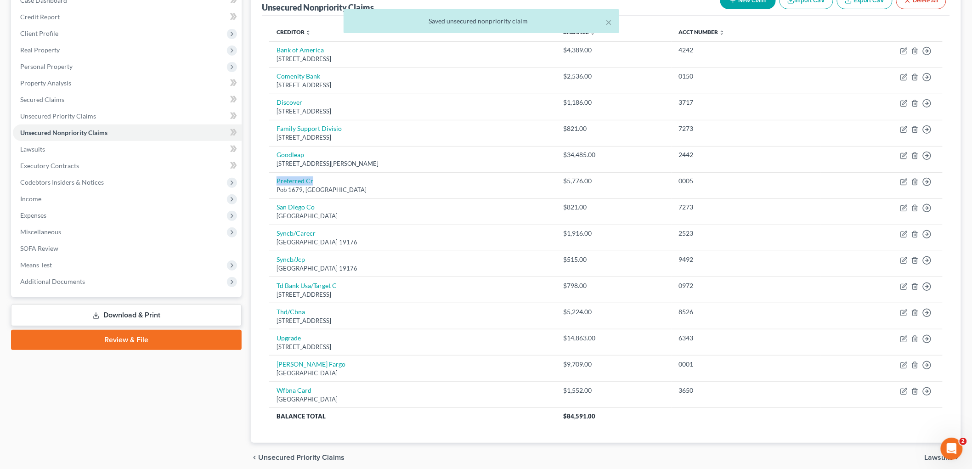
copy link "Preferred Cr"
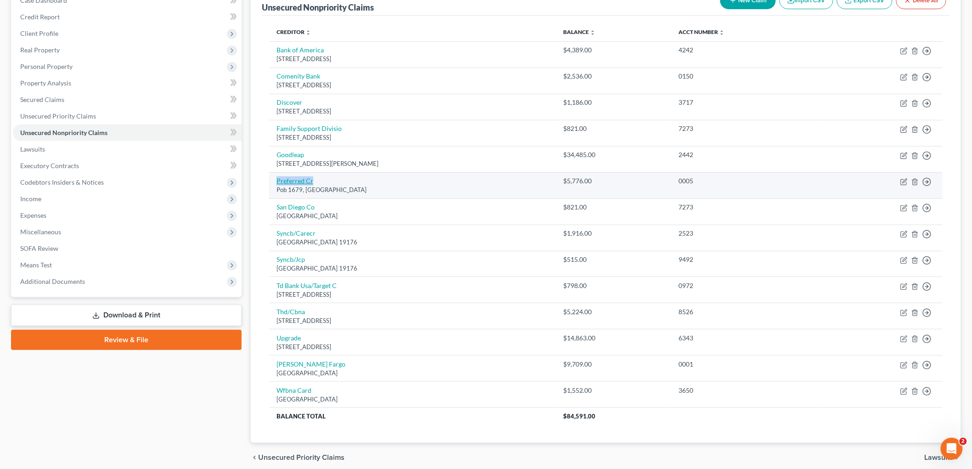
click at [288, 178] on link "Preferred Cr" at bounding box center [295, 181] width 37 height 8
select select "24"
select select "2"
select select "0"
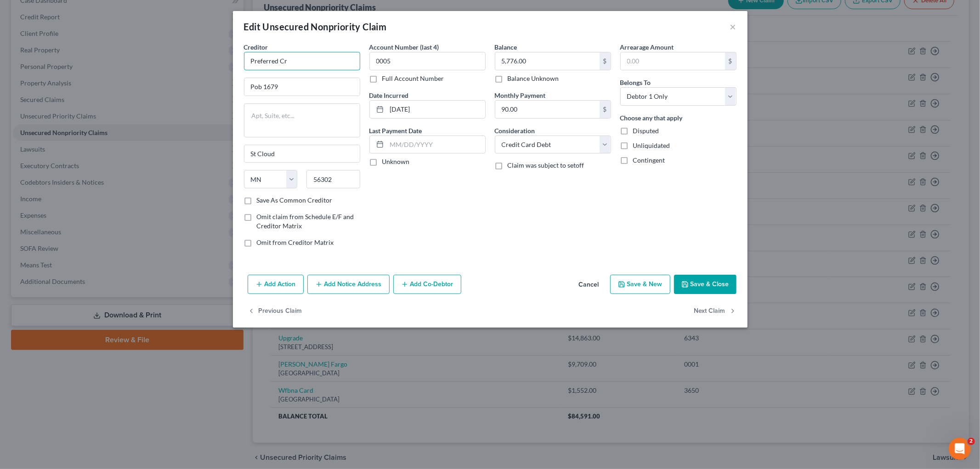
drag, startPoint x: 300, startPoint y: 61, endPoint x: 182, endPoint y: 57, distance: 118.6
click at [178, 57] on div "Edit Unsecured Nonpriority Claim × Creditor * Preferred Cr Pob 1679 St Cloud St…" at bounding box center [490, 234] width 980 height 469
type input "O"
type input "Preferred Credit"
type input "PO Box 1679"
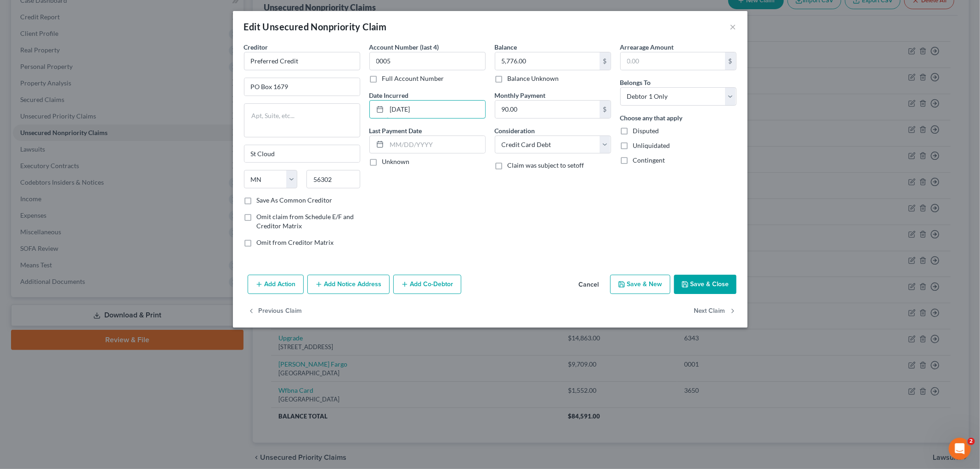
drag, startPoint x: 437, startPoint y: 111, endPoint x: 283, endPoint y: 102, distance: 154.1
click at [284, 107] on div "Creditor * Preferred Credit PO Box 1679 St Cloud State AL AK AR AZ CA CO CT DE …" at bounding box center [490, 148] width 502 height 212
type input "2024"
click at [533, 147] on select "Select Cable / Satellite Services Collection Agency Credit Card Debt Debt Couns…" at bounding box center [553, 145] width 116 height 18
select select "14"
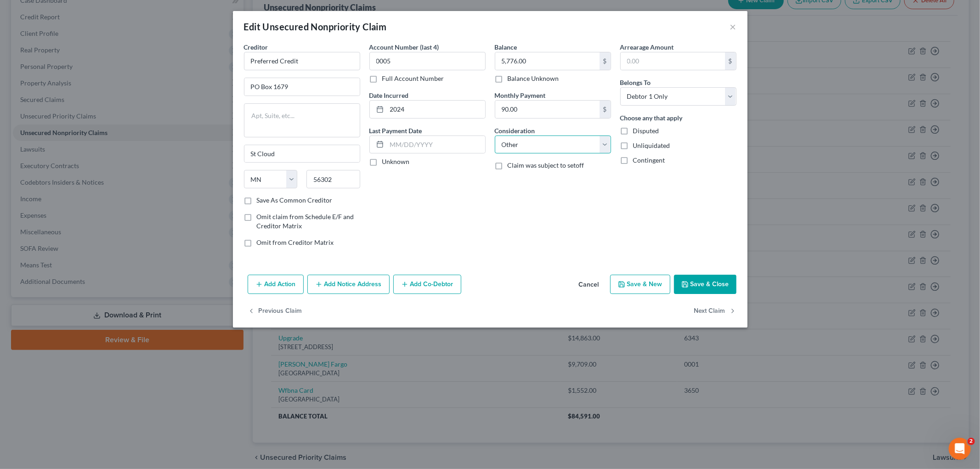
click at [495, 136] on select "Select Cable / Satellite Services Collection Agency Credit Card Debt Debt Couns…" at bounding box center [553, 145] width 116 height 18
click at [526, 176] on input "text" at bounding box center [552, 179] width 115 height 17
type input "Personal Loan"
drag, startPoint x: 713, startPoint y: 285, endPoint x: 736, endPoint y: 249, distance: 43.0
click at [691, 284] on button "Save & Close" at bounding box center [705, 284] width 62 height 19
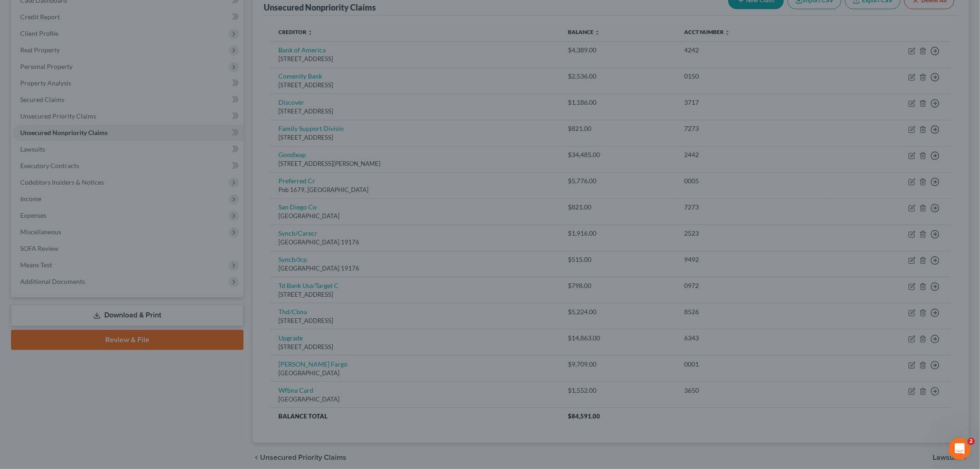
type input "0"
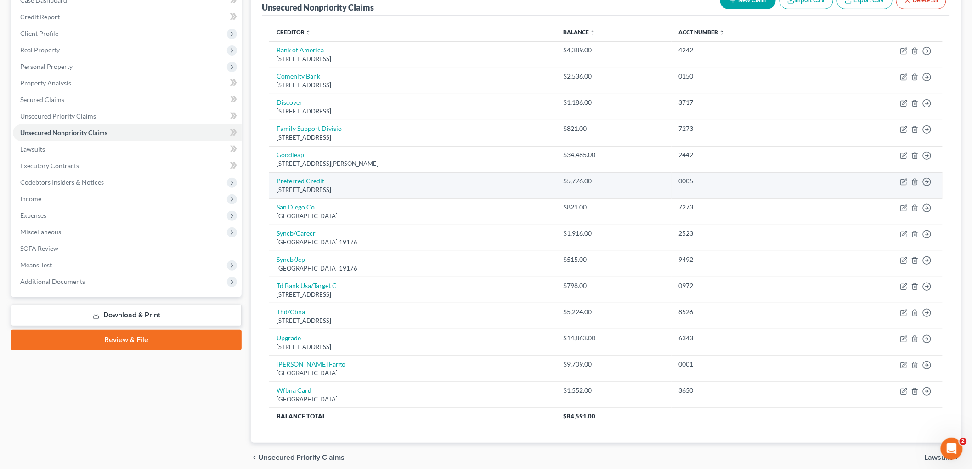
drag, startPoint x: 322, startPoint y: 186, endPoint x: 272, endPoint y: 186, distance: 49.6
click at [272, 186] on td "Preferred Credit PO Box 1679, St Cloud, MN 56302" at bounding box center [412, 185] width 287 height 26
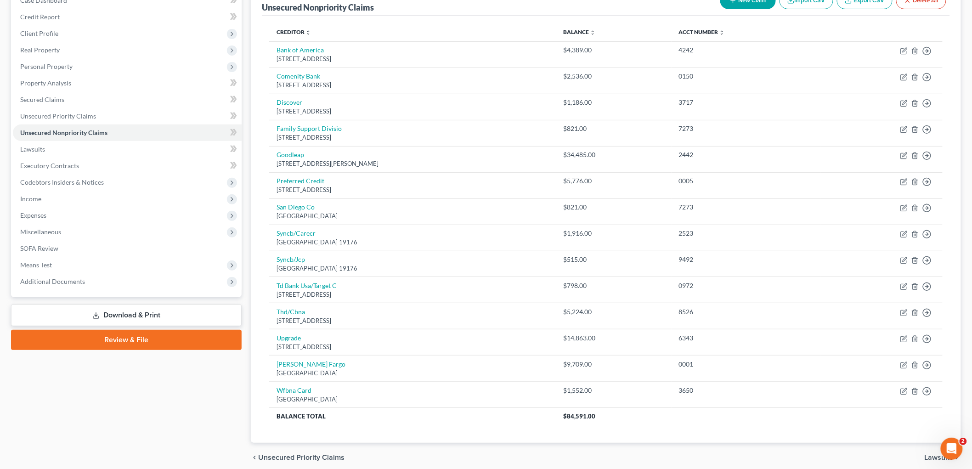
copy div "PO Box 1679, St Cloud, MN 56302"
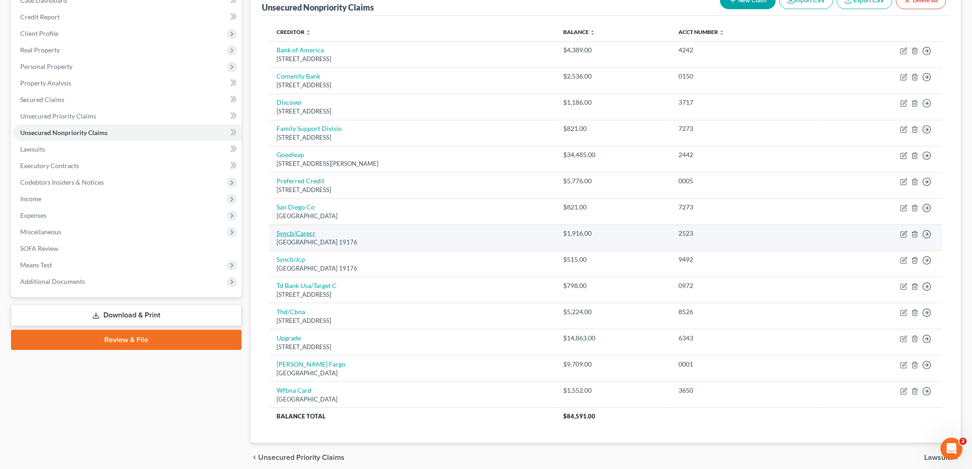
click at [302, 231] on link "Syncb/Carecr" at bounding box center [296, 233] width 39 height 8
select select "39"
select select "2"
select select "0"
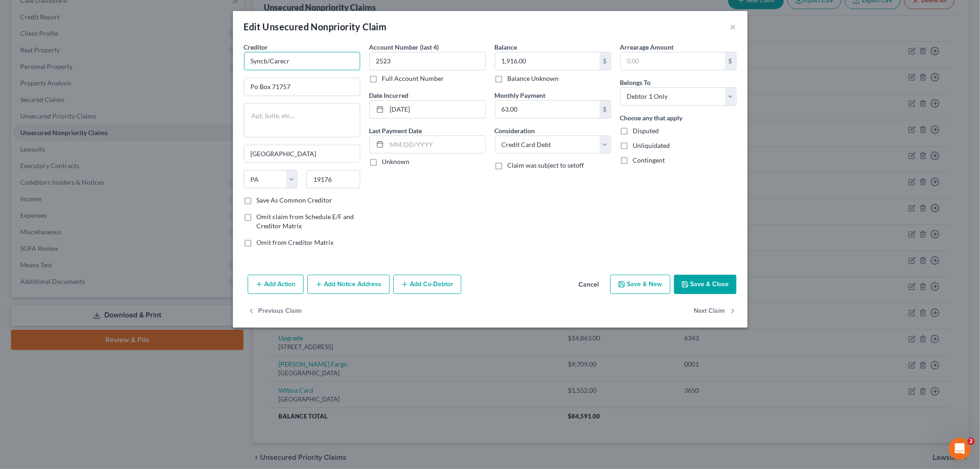
click at [302, 58] on input "Syncb/Carecr" at bounding box center [302, 61] width 116 height 18
type input "Syncb/Care Credit"
type input "PO Box 71757"
drag, startPoint x: 450, startPoint y: 102, endPoint x: 219, endPoint y: 94, distance: 231.3
click at [224, 100] on div "Edit Unsecured Nonpriority Claim × Creditor * Syncb/Care Credit PO Box 71757 Ph…" at bounding box center [490, 234] width 980 height 469
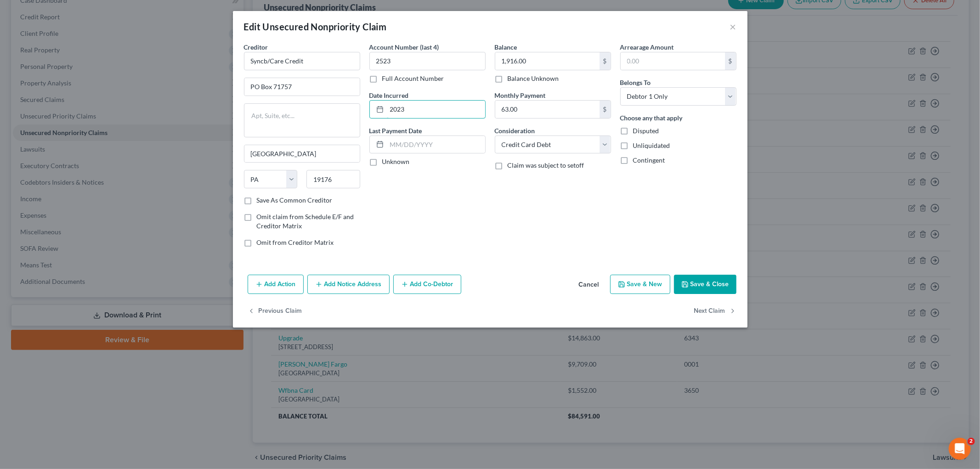
type input "2023"
click at [685, 281] on icon "button" at bounding box center [684, 284] width 7 height 7
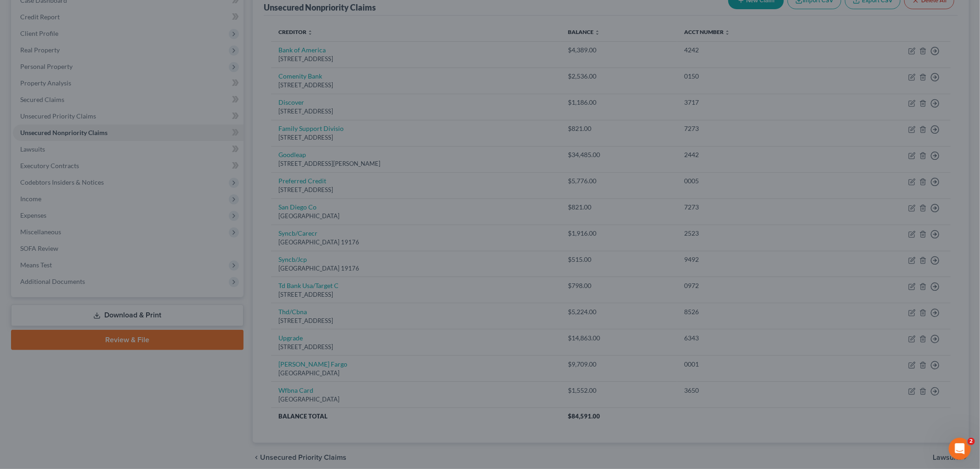
type input "0"
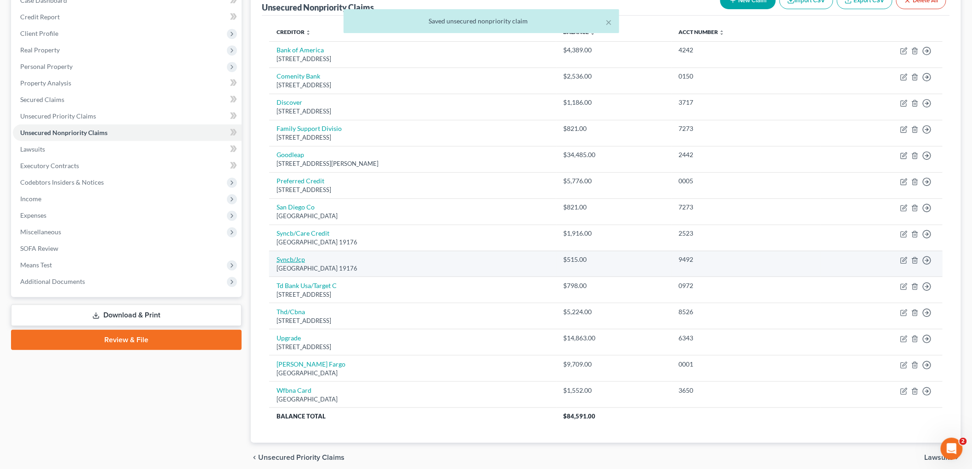
click at [287, 260] on link "Syncb/Jcp" at bounding box center [291, 259] width 28 height 8
select select "39"
select select "2"
select select "0"
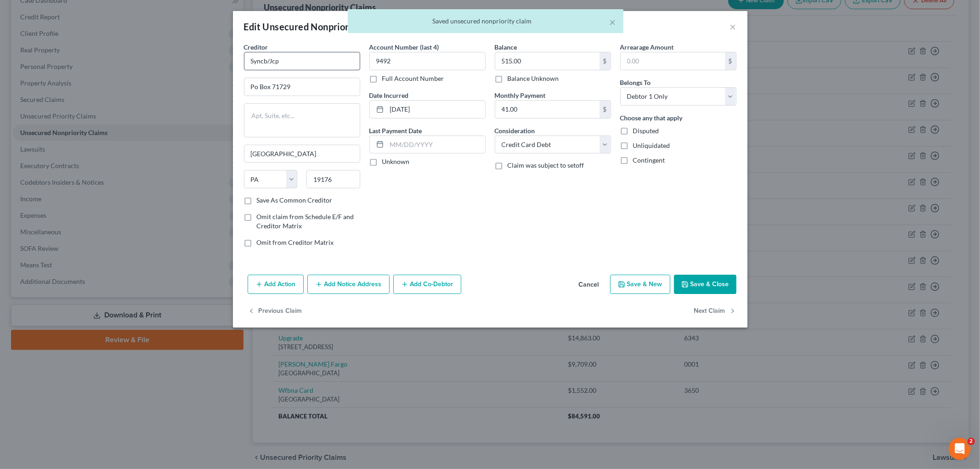
drag, startPoint x: 304, startPoint y: 44, endPoint x: 300, endPoint y: 56, distance: 12.9
click at [300, 56] on div "Creditor * Syncb/Jcp" at bounding box center [302, 56] width 116 height 28
click at [300, 56] on input "Syncb/Jcp" at bounding box center [302, 61] width 116 height 18
type input "Syncb/JC Penny"
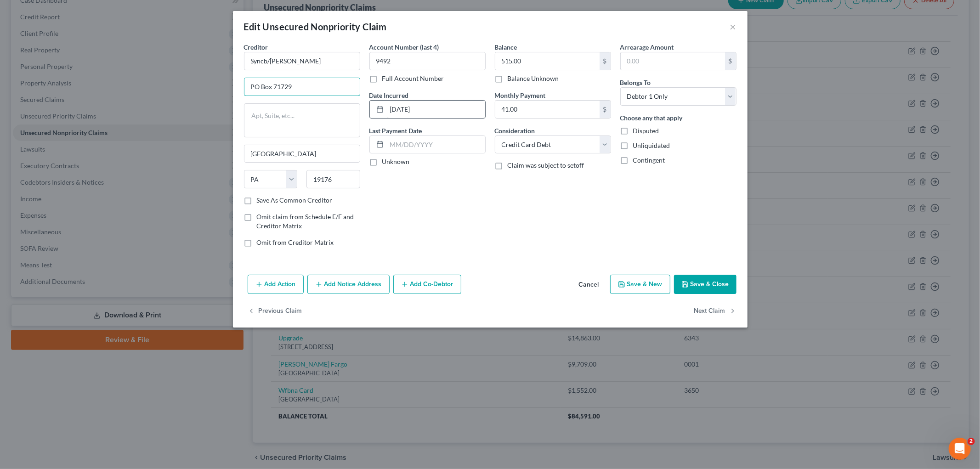
type input "PO Box 71729"
drag, startPoint x: 452, startPoint y: 109, endPoint x: 278, endPoint y: 72, distance: 177.2
click at [336, 104] on div "Creditor * Syncb/JC Penny PO Box 71729 Philadelphia State AL AK AR AZ CA CO CT …" at bounding box center [490, 148] width 502 height 212
type input "2024"
drag, startPoint x: 726, startPoint y: 281, endPoint x: 690, endPoint y: 283, distance: 36.3
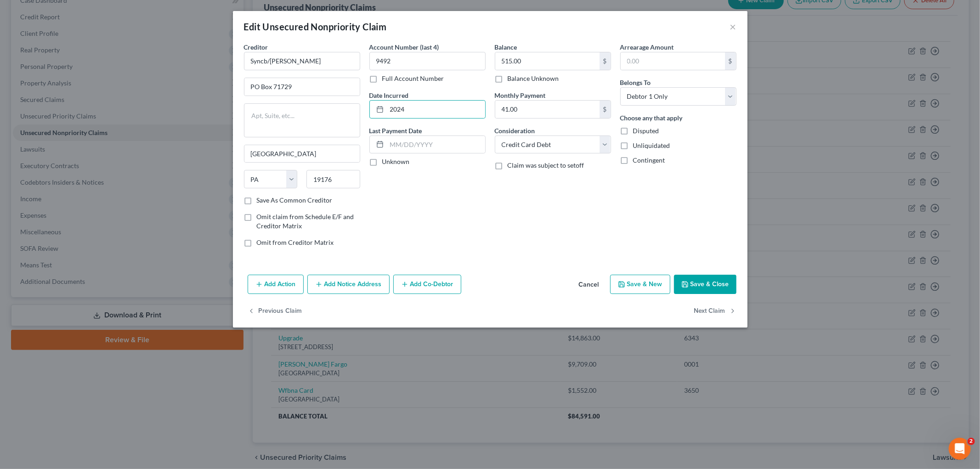
click at [691, 281] on button "Save & Close" at bounding box center [705, 284] width 62 height 19
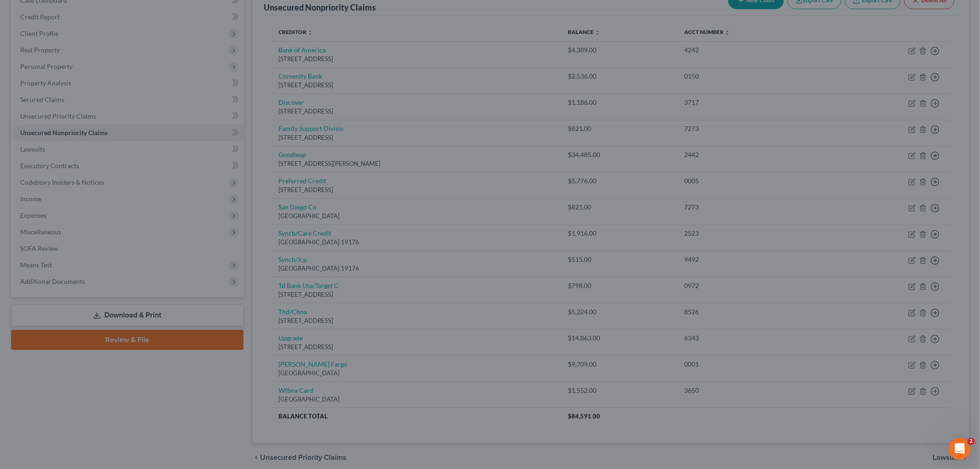
type input "0"
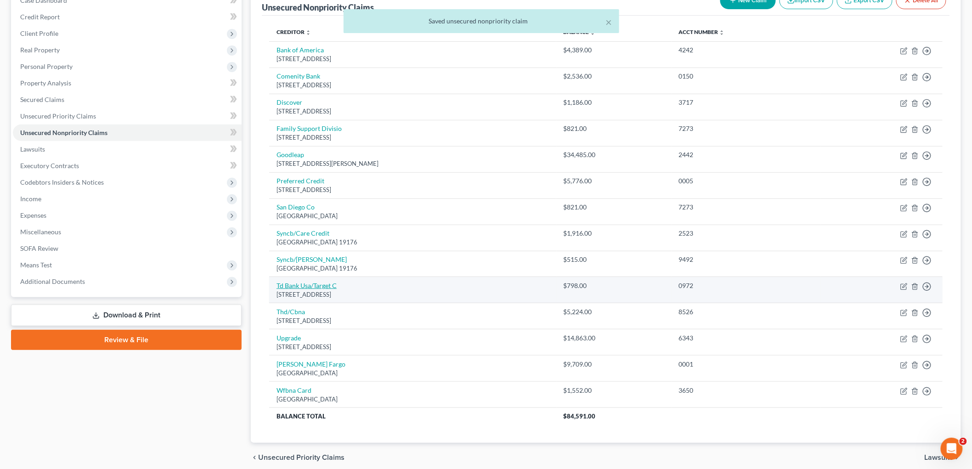
click at [306, 284] on link "Td Bank Usa/Target C" at bounding box center [307, 286] width 60 height 8
select select "24"
select select "2"
select select "0"
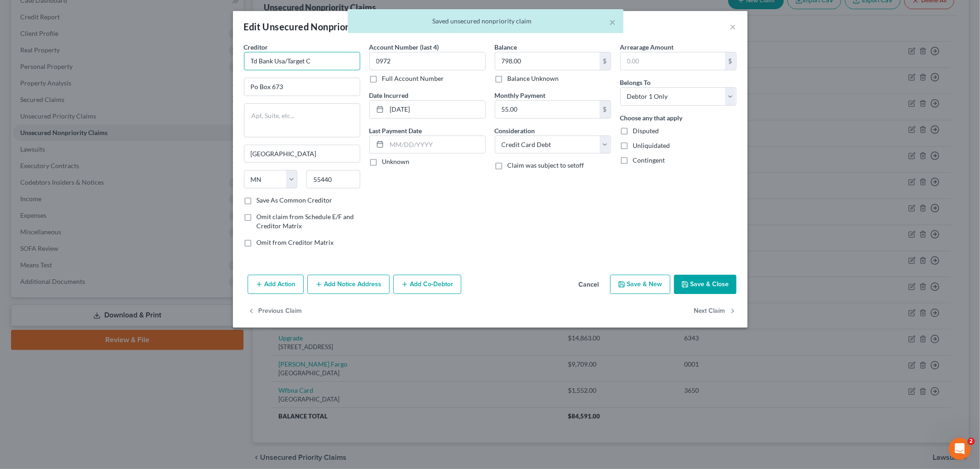
drag, startPoint x: 258, startPoint y: 62, endPoint x: 176, endPoint y: 63, distance: 81.3
click at [185, 62] on div "Edit Unsecured Nonpriority Claim × Creditor * Td Bank Usa/Target C Po Box 673 M…" at bounding box center [490, 234] width 980 height 469
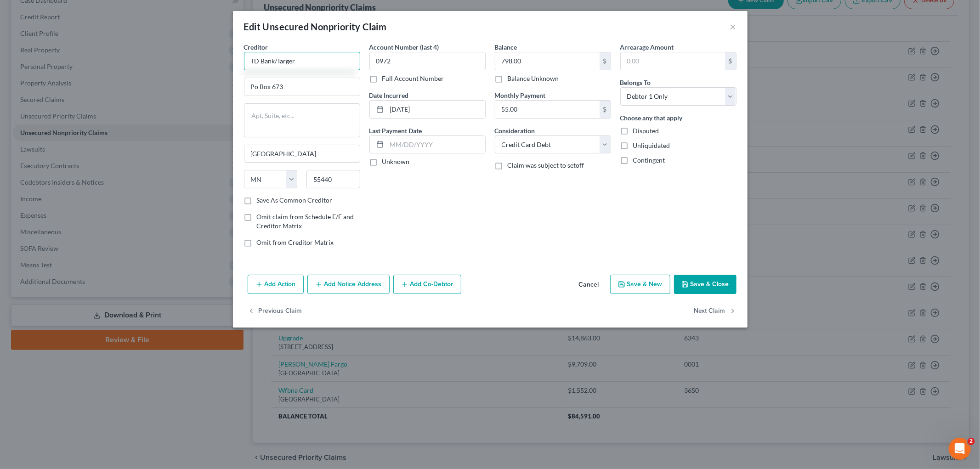
type input "TD Bank/Targer"
type input "PO Box 673"
drag, startPoint x: 434, startPoint y: 106, endPoint x: 304, endPoint y: 106, distance: 129.6
click at [304, 106] on div "Creditor * TD Bank/Targer PO Box 673 Minneapolis State AL AK AR AZ CA CO CT DE …" at bounding box center [490, 148] width 502 height 212
type input "2008"
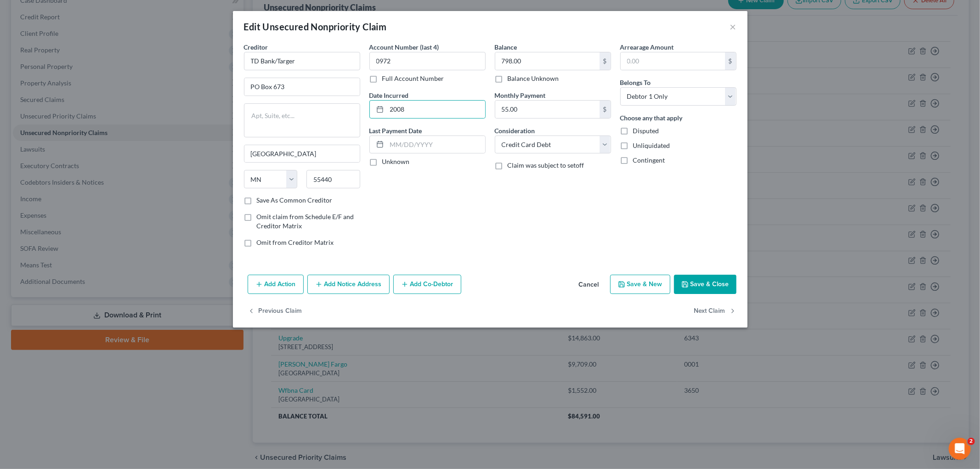
click at [691, 282] on button "Save & Close" at bounding box center [705, 284] width 62 height 19
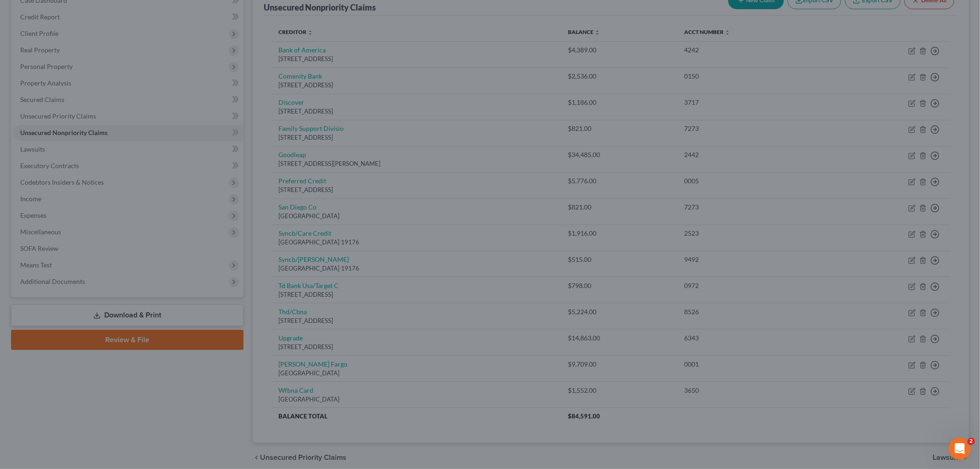
type input "0"
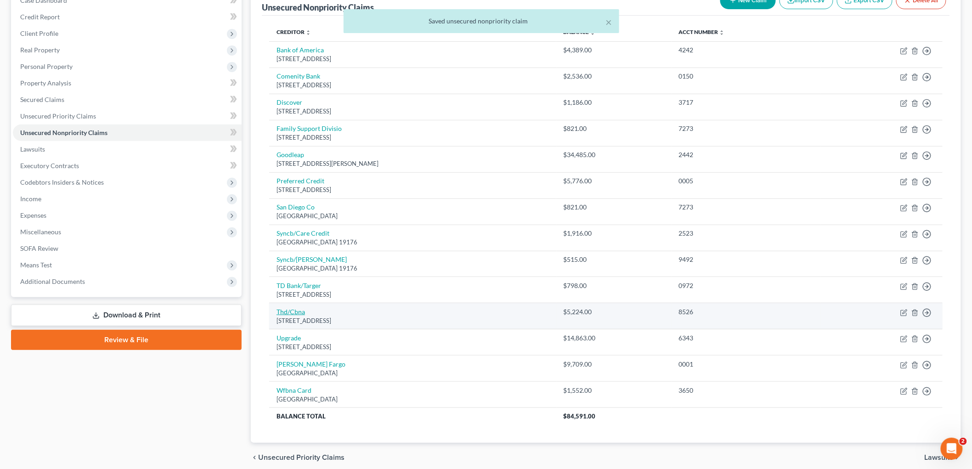
click at [292, 314] on link "Thd/Cbna" at bounding box center [291, 312] width 28 height 8
select select "43"
select select "2"
select select "0"
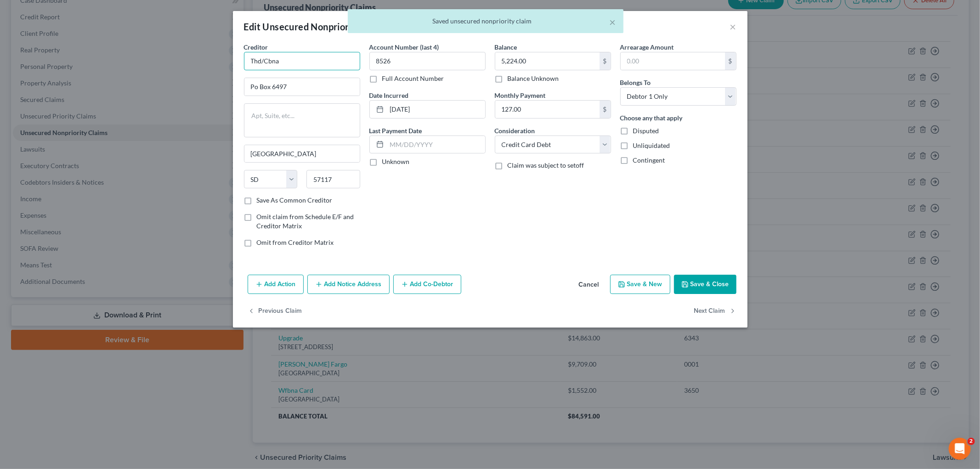
drag, startPoint x: 250, startPoint y: 58, endPoint x: 124, endPoint y: 53, distance: 126.5
click at [128, 53] on div "Edit Unsecured Nonpriority Claim × Creditor * Thd/Cbna Po Box 6497 Sioux Falls …" at bounding box center [490, 234] width 980 height 469
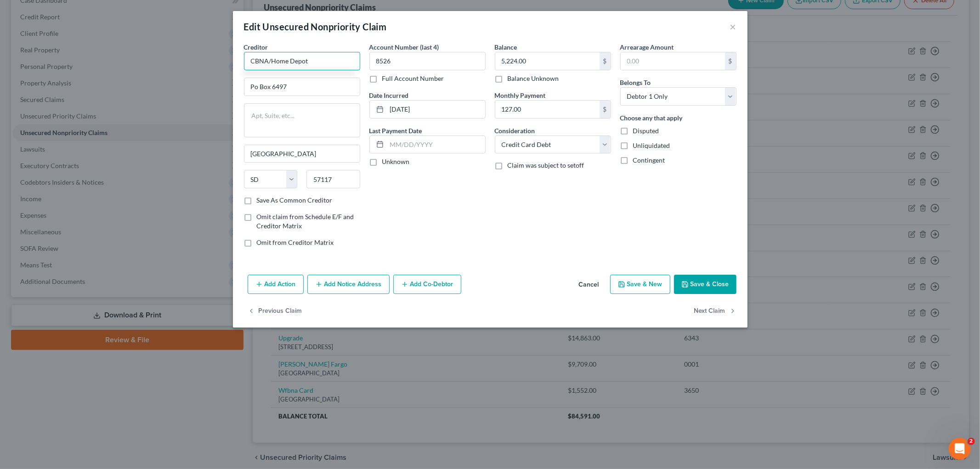
type input "CBNA/Home Depot"
type input "PO Box 6497"
drag, startPoint x: 459, startPoint y: 109, endPoint x: 314, endPoint y: 112, distance: 144.3
click at [314, 112] on div "Creditor * CBNA/Home Depot PO Box 6497 Sioux Falls State AL AK AR AZ CA CO CT D…" at bounding box center [490, 148] width 502 height 212
type input "2020"
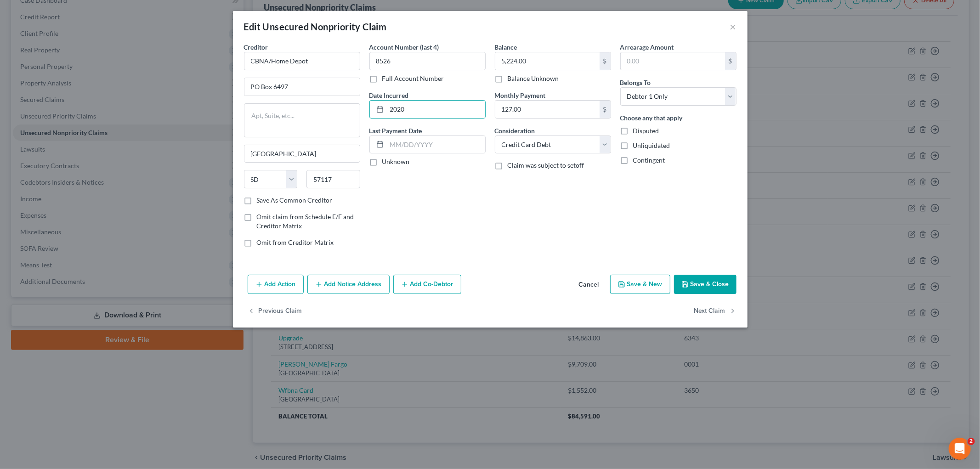
drag, startPoint x: 700, startPoint y: 278, endPoint x: 666, endPoint y: 284, distance: 34.4
click at [691, 278] on button "Save & Close" at bounding box center [705, 284] width 62 height 19
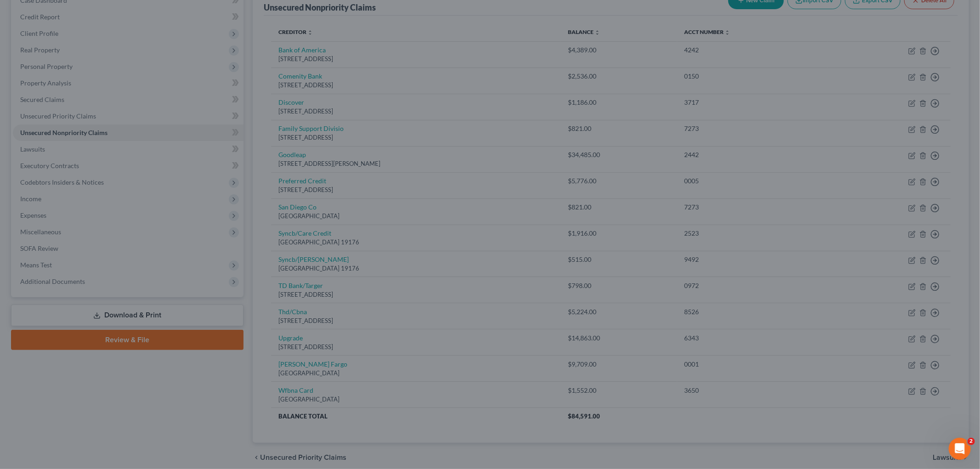
type input "0"
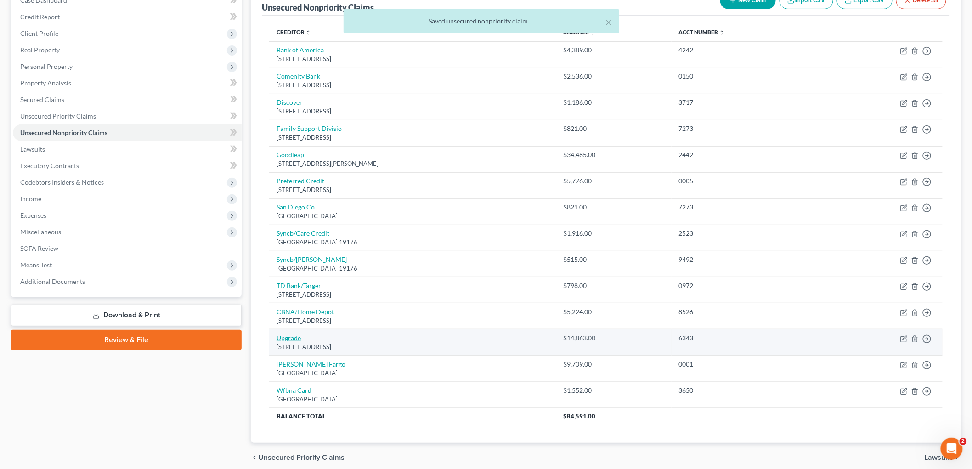
click at [294, 336] on link "Upgrade" at bounding box center [289, 338] width 24 height 8
select select "4"
select select "14"
select select "0"
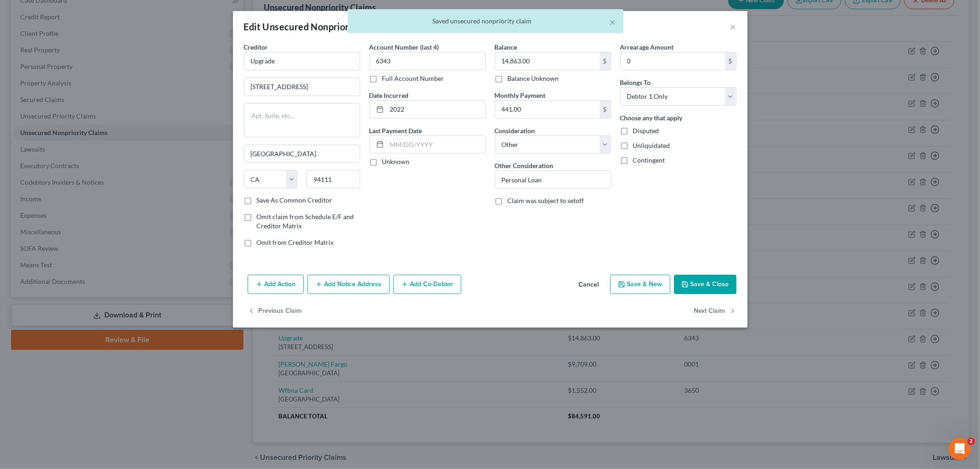
click at [691, 281] on button "Save & Close" at bounding box center [705, 284] width 62 height 19
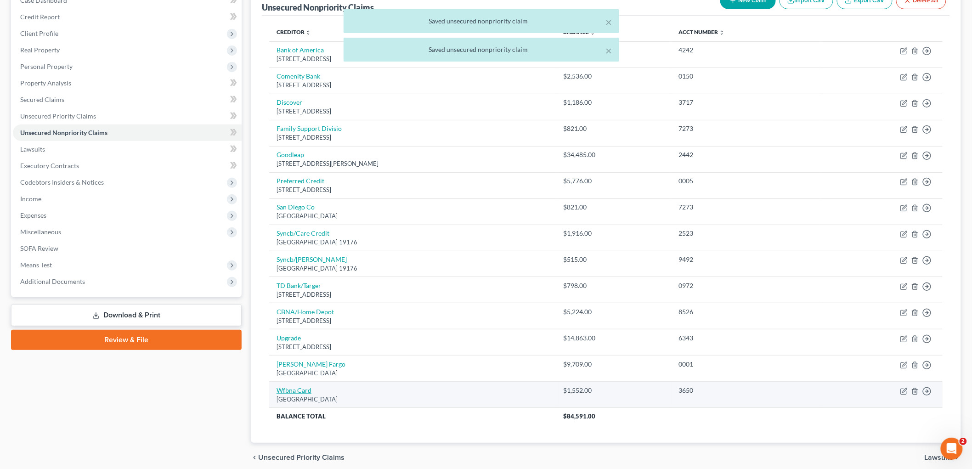
click at [300, 354] on link "Wfbna Card" at bounding box center [294, 390] width 35 height 8
select select "24"
select select "2"
select select "0"
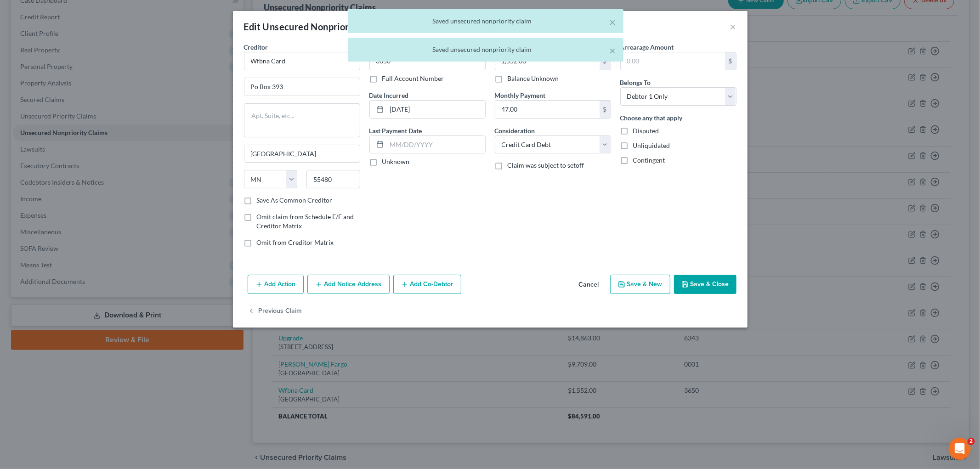
drag, startPoint x: 210, startPoint y: 53, endPoint x: 162, endPoint y: 54, distance: 48.7
click at [152, 53] on div "× Saved unsecured nonpriority claim × Saved unsecured nonpriority claim" at bounding box center [485, 37] width 980 height 57
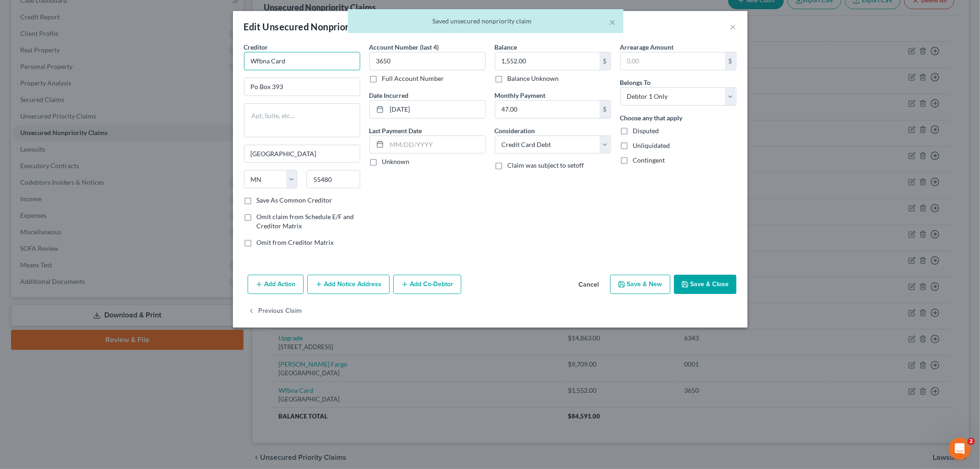
drag, startPoint x: 288, startPoint y: 60, endPoint x: 184, endPoint y: 60, distance: 103.4
click at [183, 60] on div "Edit Unsecured Nonpriority Claim × Creditor * Wfbna Card Po Box 393 Minneapolis…" at bounding box center [490, 234] width 980 height 469
type input "Wells Fargo"
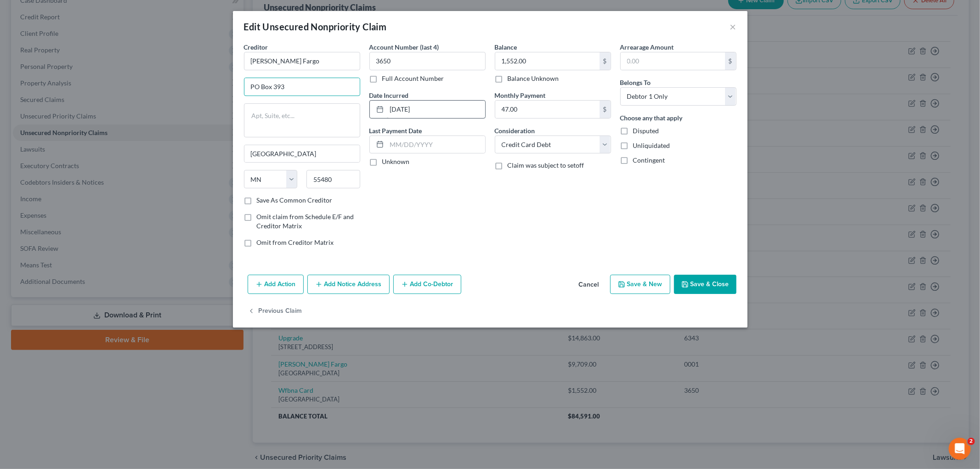
type input "PO Box 393"
drag, startPoint x: 465, startPoint y: 102, endPoint x: 285, endPoint y: 93, distance: 179.9
click at [268, 101] on div "Creditor * Wells Fargo PO Box 393 Minneapolis State AL AK AR AZ CA CO CT DE DC …" at bounding box center [490, 148] width 502 height 212
type input "2019"
click at [691, 291] on button "Save & Close" at bounding box center [705, 284] width 62 height 19
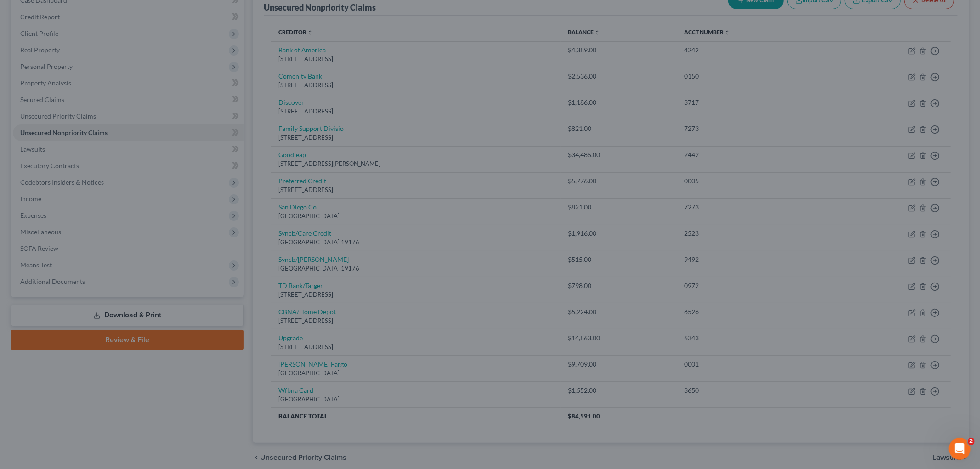
type input "0"
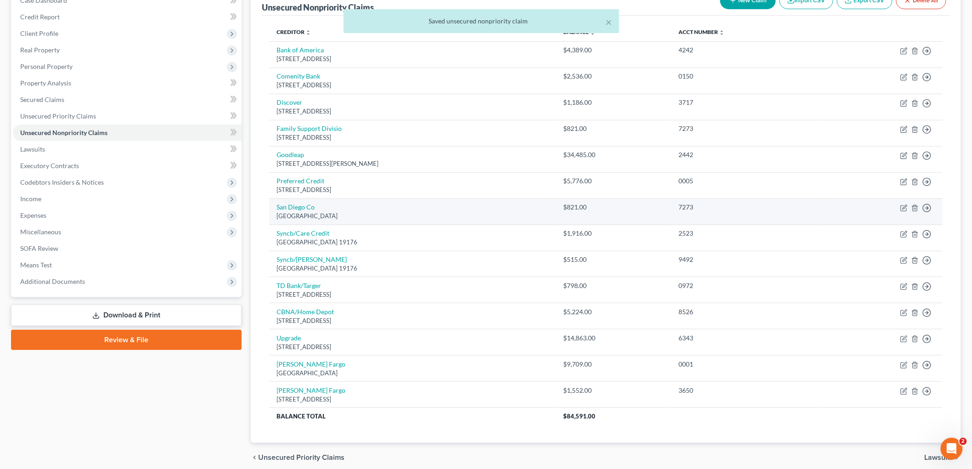
drag, startPoint x: 306, startPoint y: 216, endPoint x: 288, endPoint y: 201, distance: 23.8
click at [305, 215] on div "Po Box 122031, San Diego, CA 92112" at bounding box center [413, 216] width 272 height 9
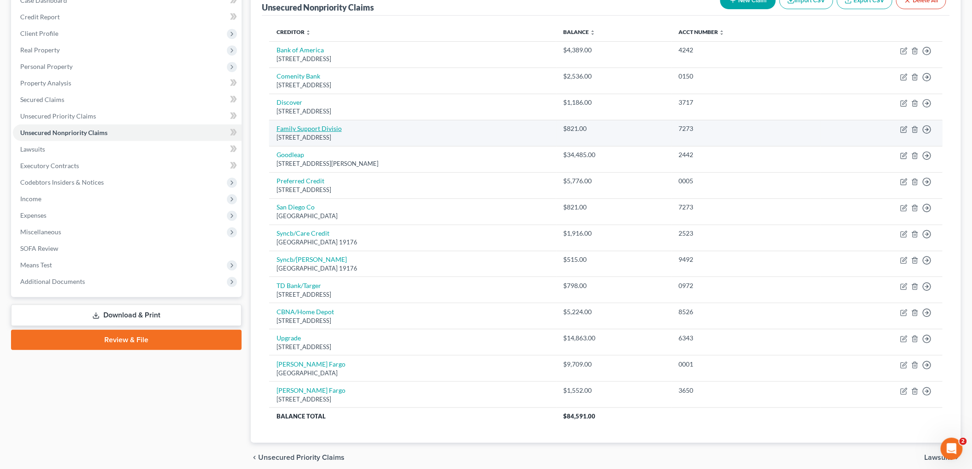
click at [301, 128] on link "Family Support Divisio" at bounding box center [309, 129] width 65 height 8
select select "4"
select select "0"
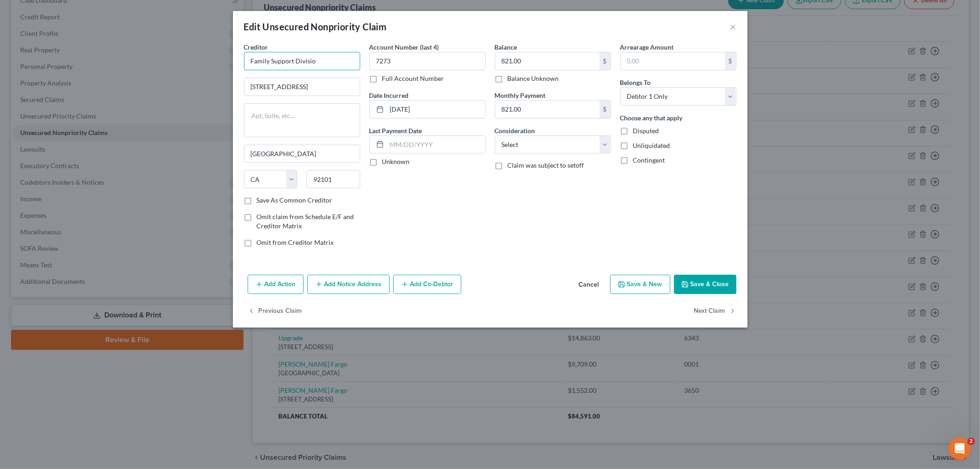
click at [335, 62] on input "Family Support Divisio" at bounding box center [302, 61] width 116 height 18
type input "Family Support Division"
drag, startPoint x: 342, startPoint y: 89, endPoint x: 70, endPoint y: 89, distance: 271.5
click at [49, 87] on div "Edit Unsecured Nonpriority Claim × Creditor * Family Support Division 330 W Bro…" at bounding box center [490, 234] width 980 height 469
drag, startPoint x: 335, startPoint y: 62, endPoint x: 106, endPoint y: 44, distance: 230.4
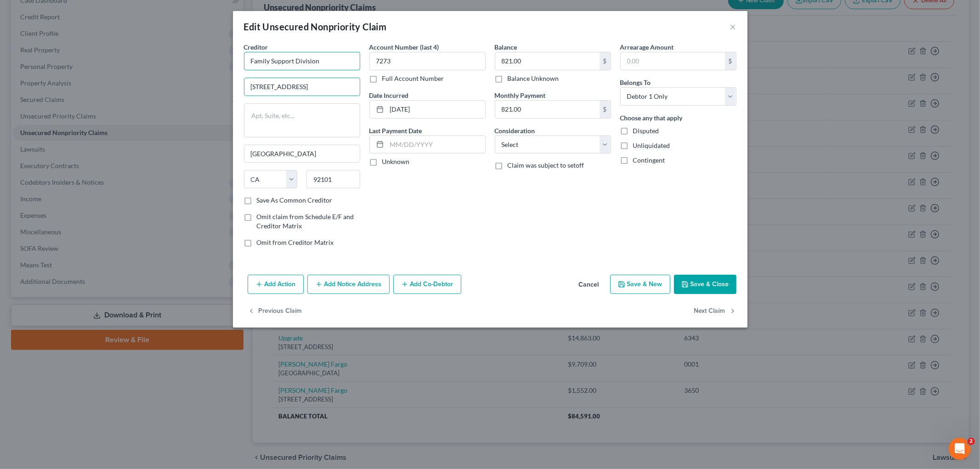
click at [95, 46] on div "Edit Unsecured Nonpriority Claim × Creditor * Family Support Division 330 W Bro…" at bounding box center [490, 234] width 980 height 469
drag, startPoint x: 336, startPoint y: 80, endPoint x: 25, endPoint y: 47, distance: 312.9
click at [2, 57] on div "Edit Unsecured Nonpriority Claim × Creditor * Family Support Division 330 W Bro…" at bounding box center [490, 234] width 980 height 469
click at [269, 81] on input "330 W Broadway Ste 700" at bounding box center [301, 86] width 115 height 17
click at [339, 87] on input "330 West Broadway Ste 700" at bounding box center [301, 86] width 115 height 17
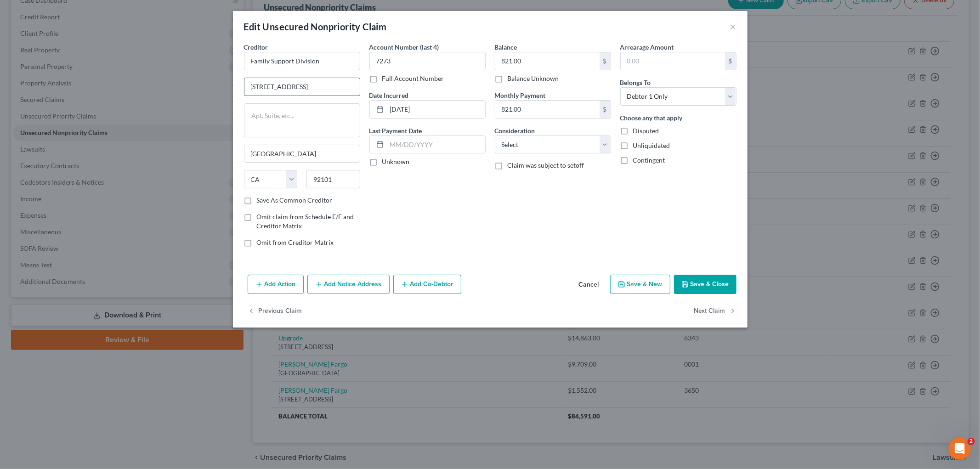
click at [309, 87] on input "330 West Broadway Ste 700" at bounding box center [301, 86] width 115 height 17
type input "330 West Broadway, Suite 700"
drag, startPoint x: 448, startPoint y: 112, endPoint x: 283, endPoint y: 113, distance: 164.9
click at [283, 114] on div "Creditor * Family Support Division 330 West Broadway, Suite 700 San Diego State…" at bounding box center [490, 148] width 502 height 212
type input "2015"
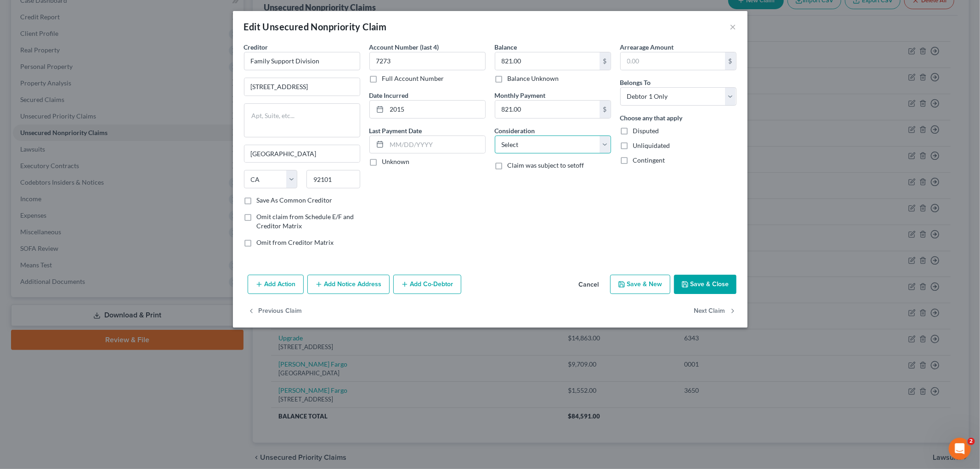
drag, startPoint x: 507, startPoint y: 147, endPoint x: 510, endPoint y: 152, distance: 5.4
click at [507, 147] on select "Select Cable / Satellite Services Collection Agency Credit Card Debt Debt Couns…" at bounding box center [553, 145] width 116 height 18
select select "14"
click at [495, 136] on select "Select Cable / Satellite Services Collection Agency Credit Card Debt Debt Couns…" at bounding box center [553, 145] width 116 height 18
click at [575, 177] on input "text" at bounding box center [552, 179] width 115 height 17
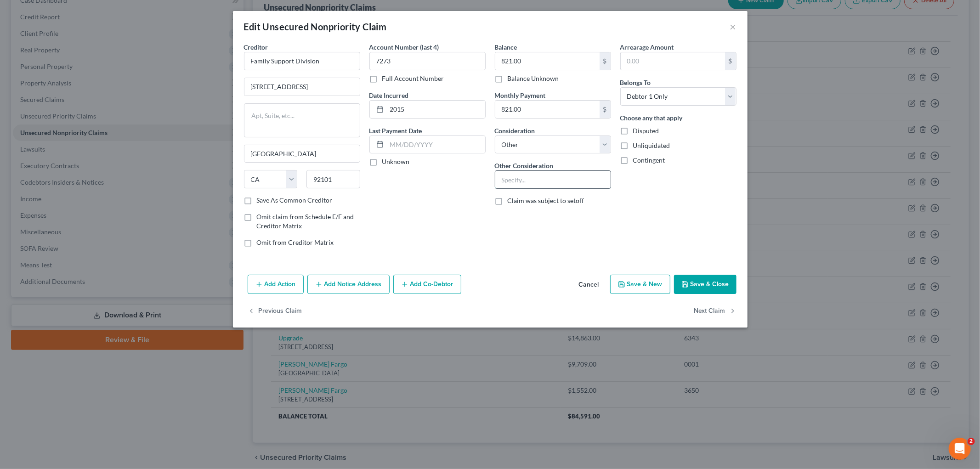
type input "U"
click at [691, 286] on button "Save & Close" at bounding box center [705, 284] width 62 height 19
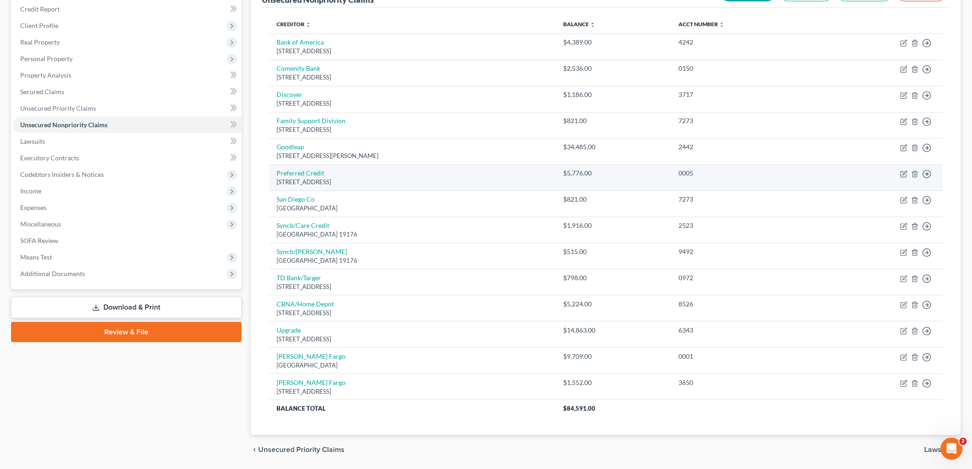
scroll to position [0, 0]
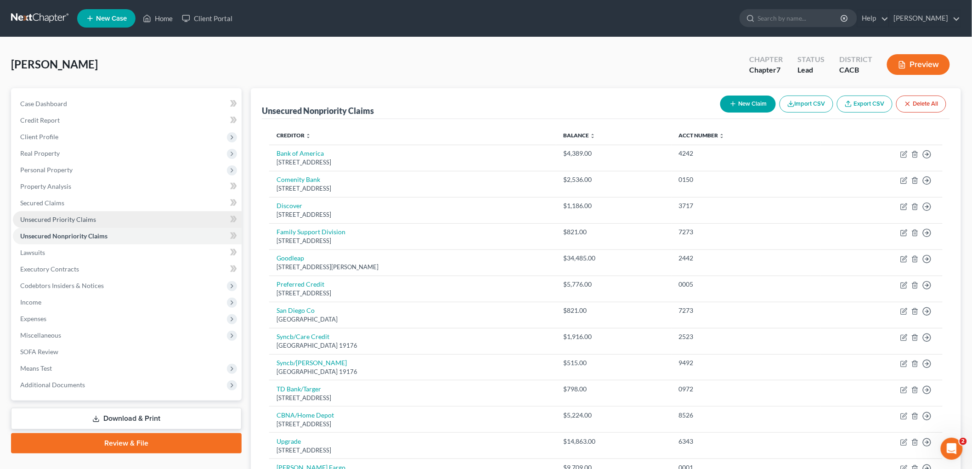
click at [97, 219] on link "Unsecured Priority Claims" at bounding box center [127, 219] width 229 height 17
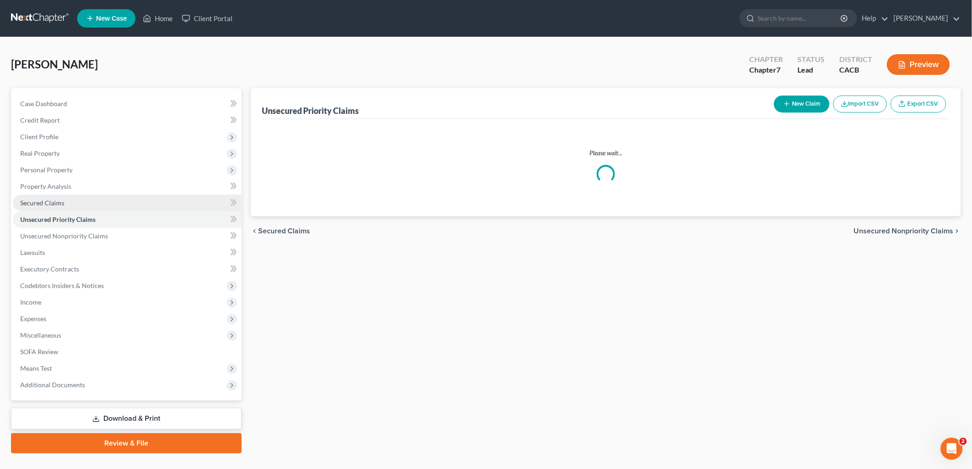
click at [49, 204] on span "Secured Claims" at bounding box center [42, 203] width 44 height 8
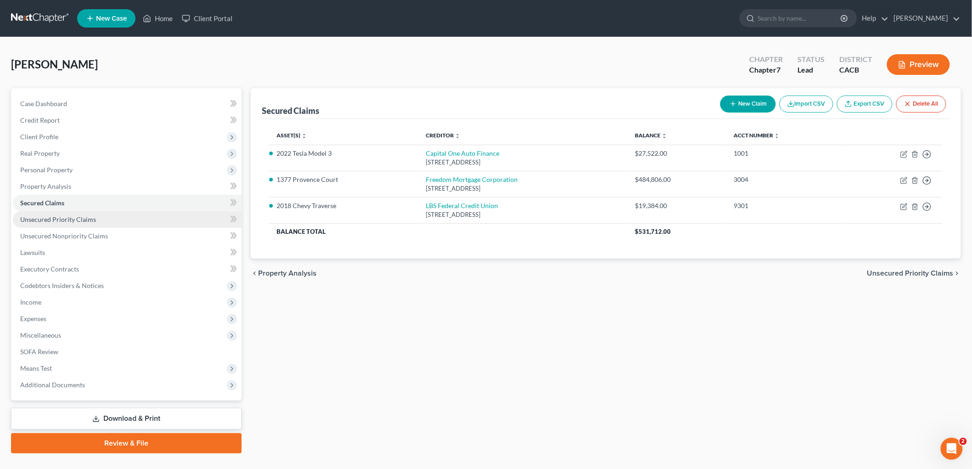
click at [66, 217] on span "Unsecured Priority Claims" at bounding box center [58, 219] width 76 height 8
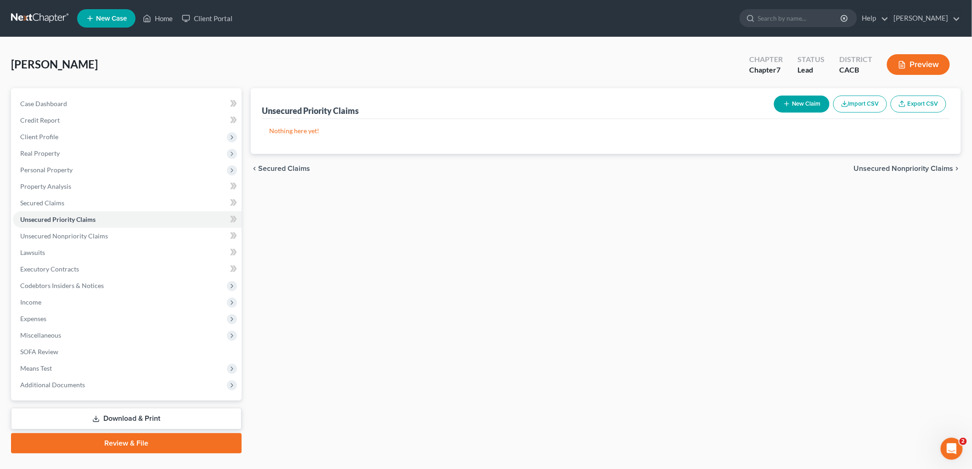
click at [39, 11] on link at bounding box center [40, 18] width 59 height 17
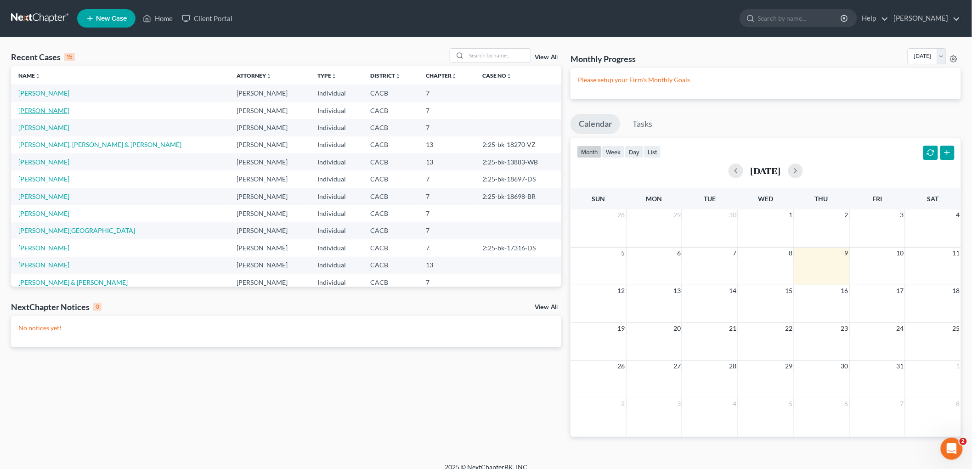
click at [47, 107] on link "Jimenez, Elida" at bounding box center [43, 111] width 51 height 8
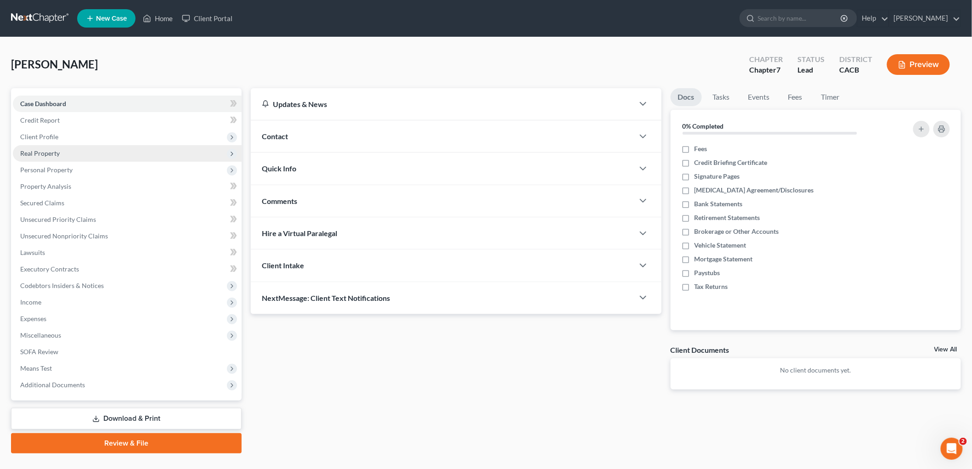
click at [67, 150] on span "Real Property" at bounding box center [127, 153] width 229 height 17
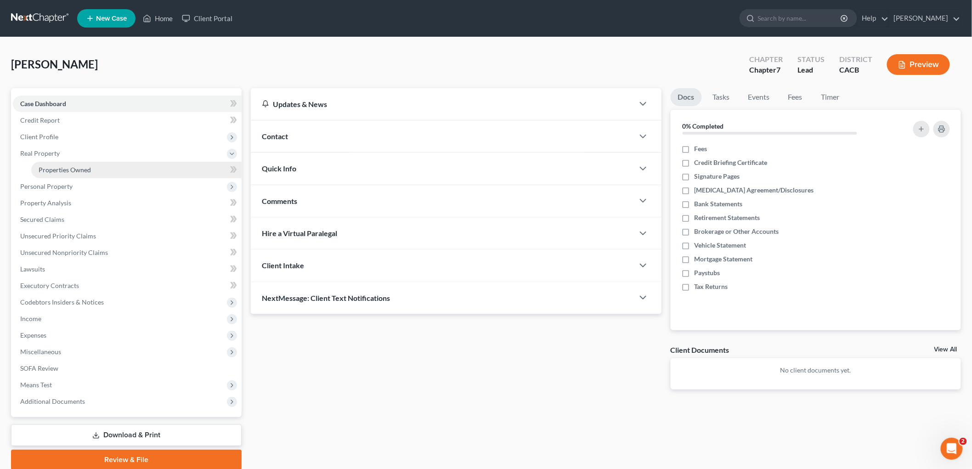
click at [79, 172] on span "Properties Owned" at bounding box center [65, 170] width 52 height 8
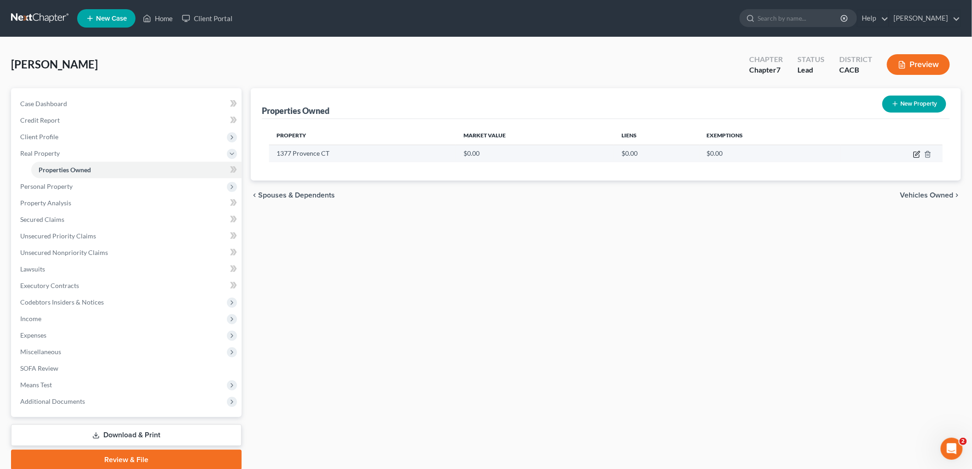
click at [913, 151] on icon "button" at bounding box center [916, 154] width 7 height 7
select select "4"
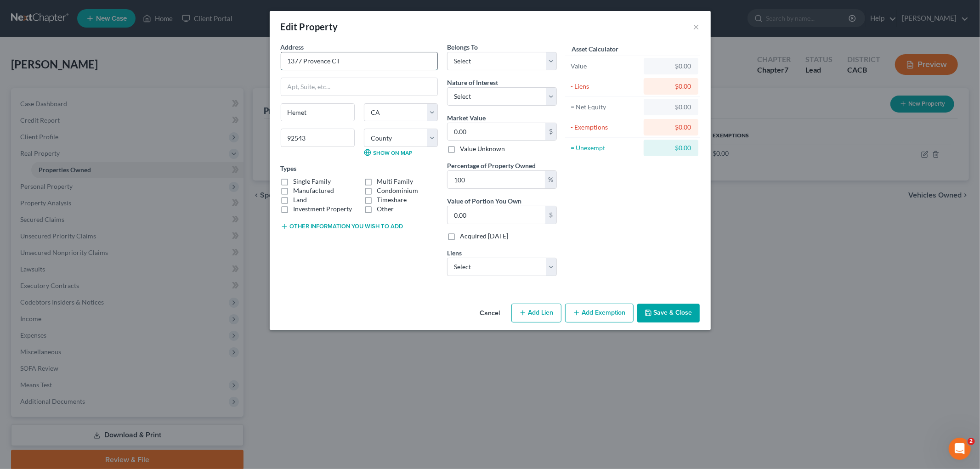
click at [354, 58] on input "1377 Provence CT" at bounding box center [359, 60] width 156 height 17
type input "1377 Provence Court"
click at [314, 181] on label "Single Family" at bounding box center [313, 181] width 38 height 9
click at [303, 181] on input "Single Family" at bounding box center [300, 180] width 6 height 6
checkbox input "true"
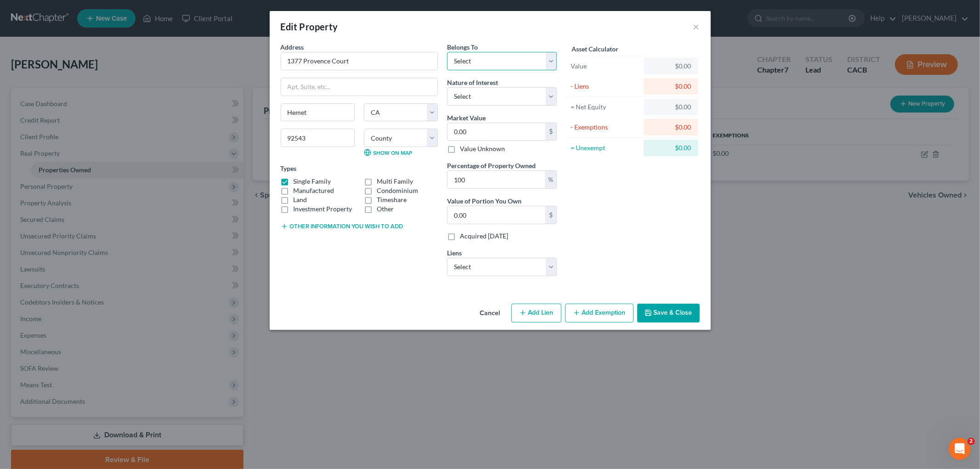
click at [511, 62] on select "Select Debtor 1 Only Debtor 2 Only Debtor 1 And Debtor 2 Only At Least One Of T…" at bounding box center [502, 61] width 110 height 18
select select "3"
click at [447, 52] on select "Select Debtor 1 Only Debtor 2 Only Debtor 1 And Debtor 2 Only At Least One Of T…" at bounding box center [502, 61] width 110 height 18
drag, startPoint x: 509, startPoint y: 84, endPoint x: 509, endPoint y: 92, distance: 7.8
click at [509, 85] on div "Nature of Interest Select Fee Simple Joint Tenant Life Estate Equitable Interes…" at bounding box center [502, 92] width 110 height 28
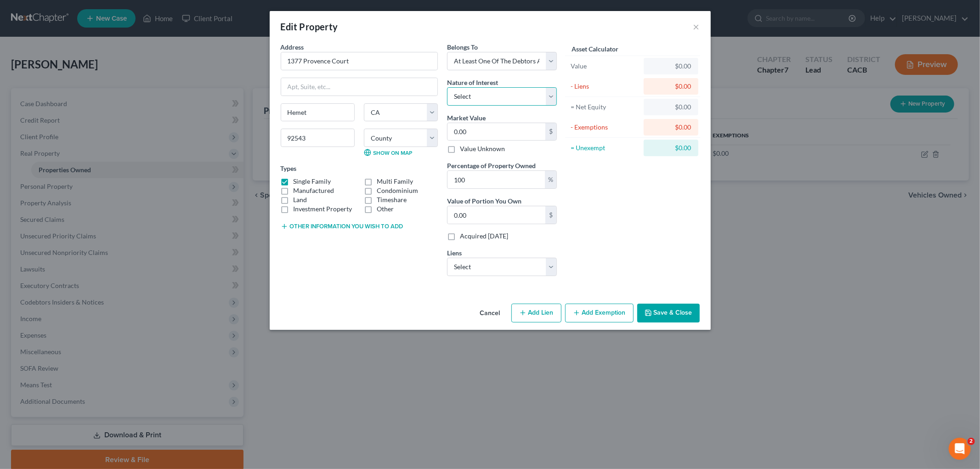
drag, startPoint x: 509, startPoint y: 92, endPoint x: 507, endPoint y: 97, distance: 5.4
click at [509, 92] on select "Select Fee Simple Joint Tenant Life Estate Equitable Interest Future Interest T…" at bounding box center [502, 96] width 110 height 18
select select "1"
click at [447, 87] on select "Select Fee Simple Joint Tenant Life Estate Equitable Interest Future Interest T…" at bounding box center [502, 96] width 110 height 18
click at [502, 128] on input "0.00" at bounding box center [497, 131] width 98 height 17
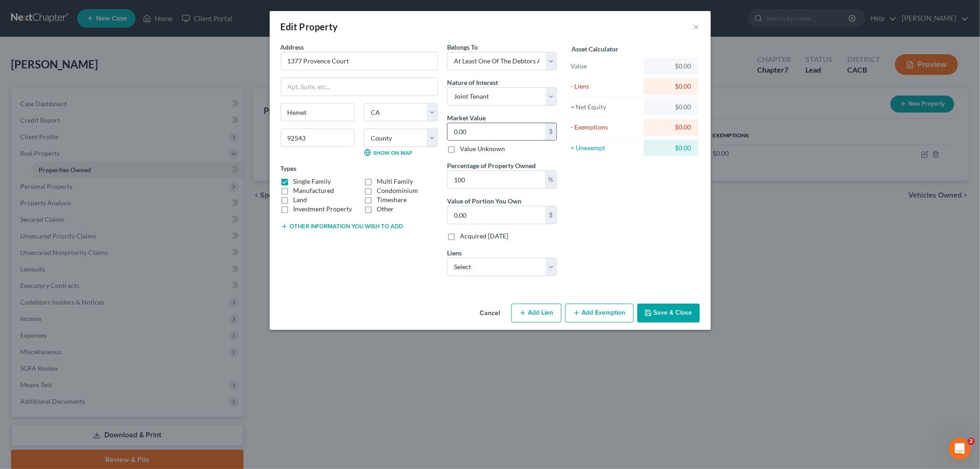
drag, startPoint x: 476, startPoint y: 125, endPoint x: 487, endPoint y: 127, distance: 11.2
click at [476, 126] on input "0.00" at bounding box center [497, 131] width 98 height 17
type input "5"
type input "5.00"
type input "56"
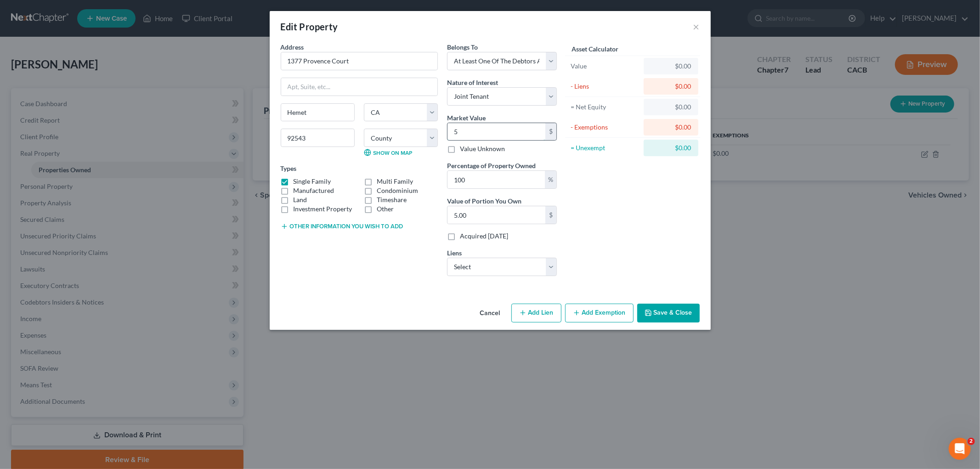
type input "56.00"
type input "560"
type input "560.00"
type input "5600"
type input "5,600.00"
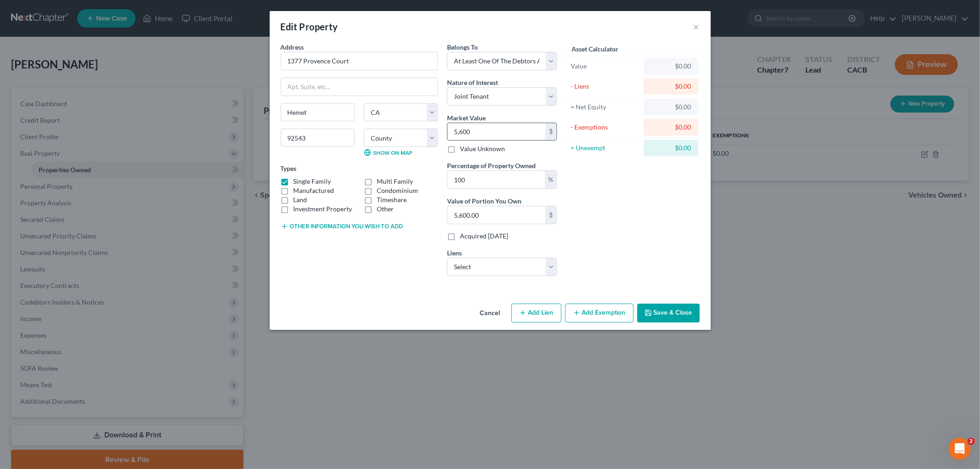
type input "5,6000"
type input "56,000.00"
click at [610, 196] on div "Asset Calculator Value $56,000.00 - Liens $0.00 = Net Equity $0.00 - Exemptions…" at bounding box center [632, 162] width 143 height 241
drag, startPoint x: 470, startPoint y: 188, endPoint x: 464, endPoint y: 188, distance: 5.5
click at [464, 188] on input "100" at bounding box center [496, 179] width 97 height 17
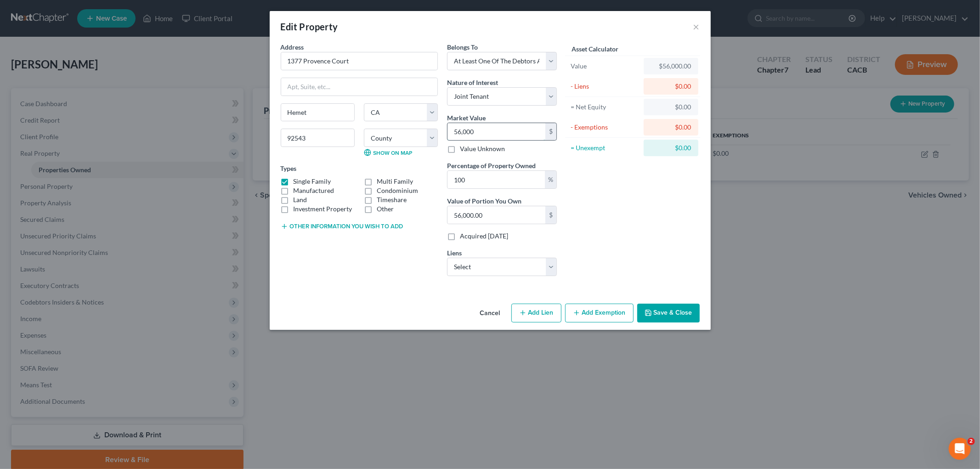
click at [493, 125] on input "56,000" at bounding box center [497, 131] width 98 height 17
type input "5"
type input "5.00"
type input "56"
type input "56.00"
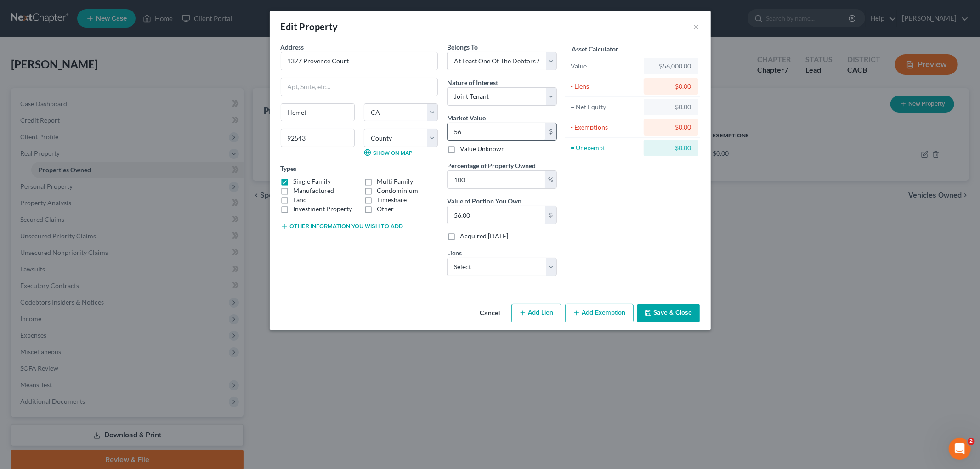
type input "560"
type input "560.00"
type input "5600"
type input "5,600.00"
type input "5,6000"
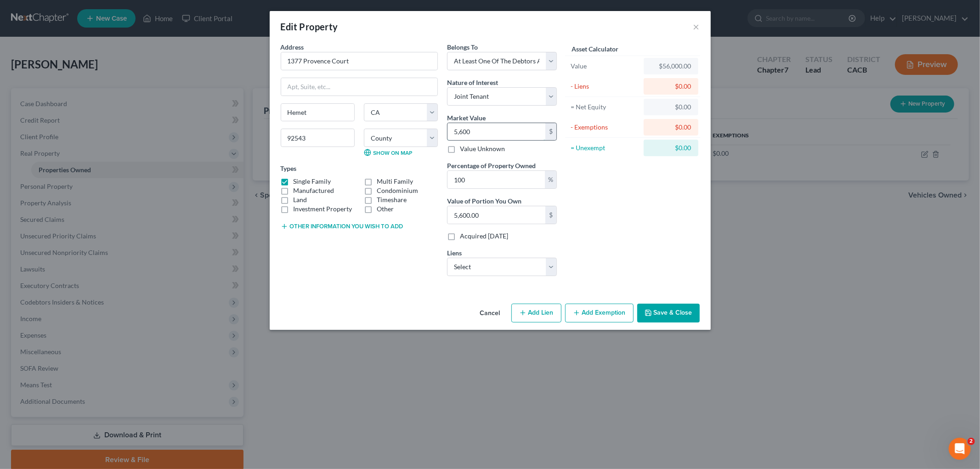
type input "56,000.00"
type input "56,0000"
type input "560,000.00"
type input "560,000"
click at [526, 181] on input "100" at bounding box center [496, 179] width 97 height 17
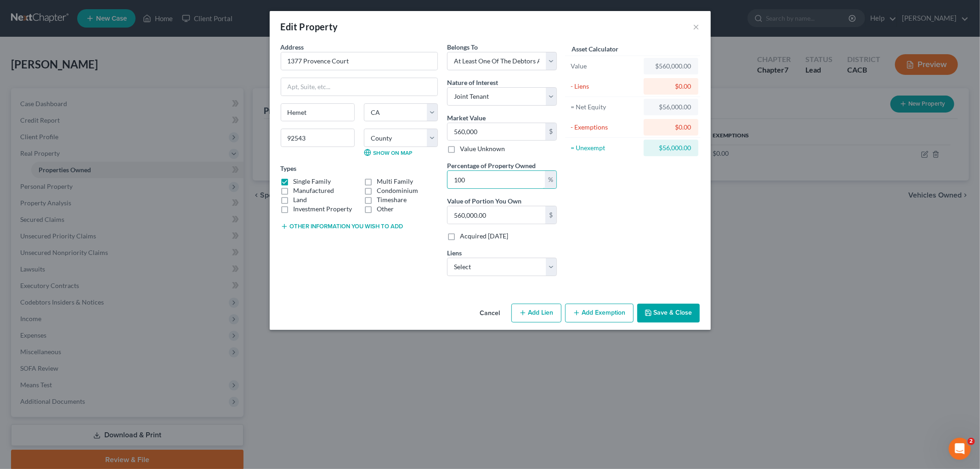
drag, startPoint x: 541, startPoint y: 178, endPoint x: 433, endPoint y: 176, distance: 107.5
click at [433, 176] on div "Address * 1377 Provence Court Hemet State AL AK AR AZ CA CO CT DE DC FL GA GU H…" at bounding box center [418, 162] width 285 height 241
type input "5"
type input "28,000.00"
type input "50"
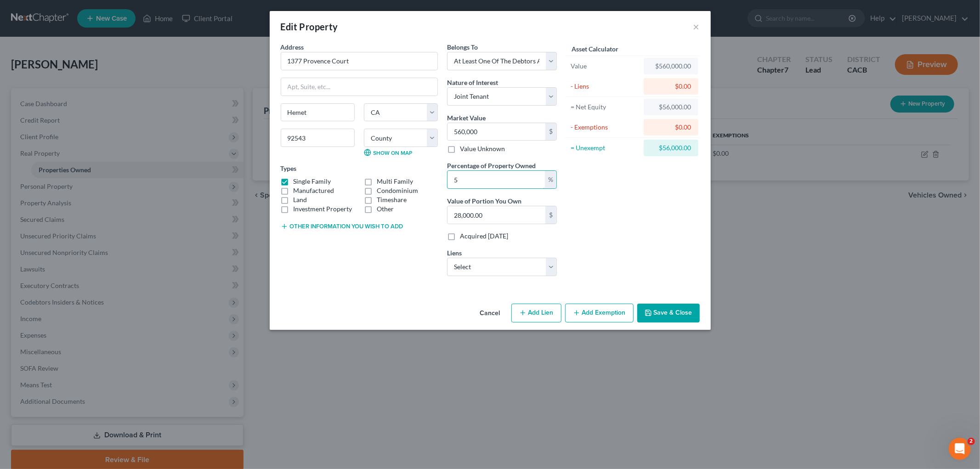
type input "280,000.00"
type input "50"
click at [507, 260] on select "Select Freedom Mortgage Corp - $484,806.00 Cap One Auto - $27,522.00 Lbs Fcu - …" at bounding box center [502, 267] width 110 height 18
click at [493, 276] on div "Belongs To * Select Debtor 1 Only Debtor 2 Only Debtor 1 And Debtor 2 Only At L…" at bounding box center [501, 162] width 119 height 241
click at [493, 274] on select "Select Freedom Mortgage Corp - $484,806.00 Cap One Auto - $27,522.00 Lbs Fcu - …" at bounding box center [502, 267] width 110 height 18
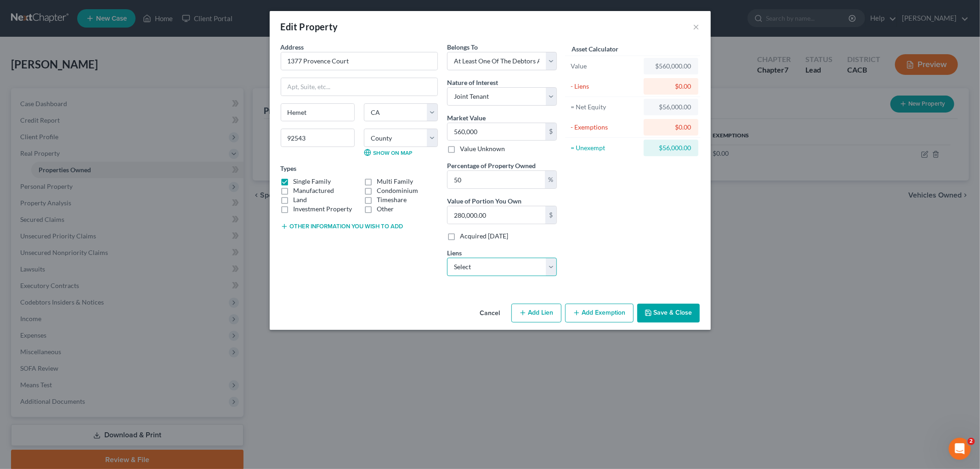
select select "0"
click at [447, 258] on select "Select Freedom Mortgage Corp - $484,806.00 Cap One Auto - $27,522.00 Lbs Fcu - …" at bounding box center [502, 267] width 110 height 18
select select
select select "9"
select select "0"
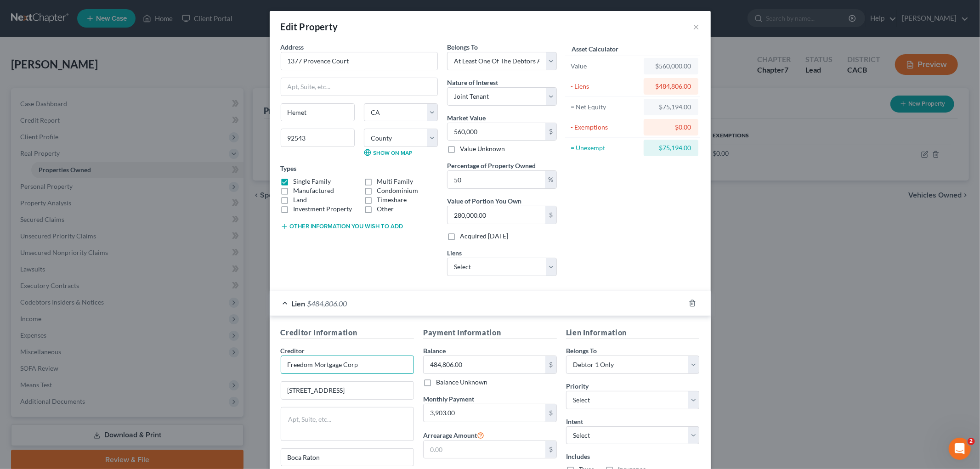
click at [371, 359] on input "Freedom Mortgage Corp" at bounding box center [348, 365] width 134 height 18
type input "Freedom Mortgage Corporation"
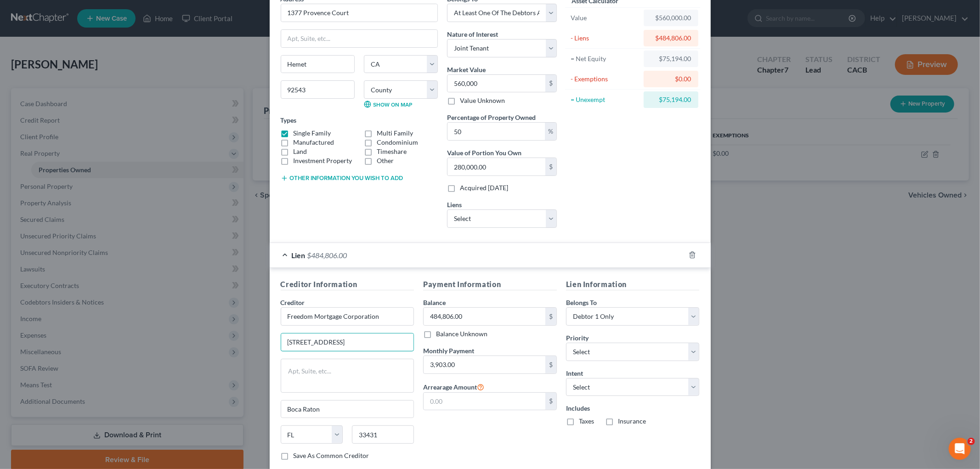
scroll to position [106, 0]
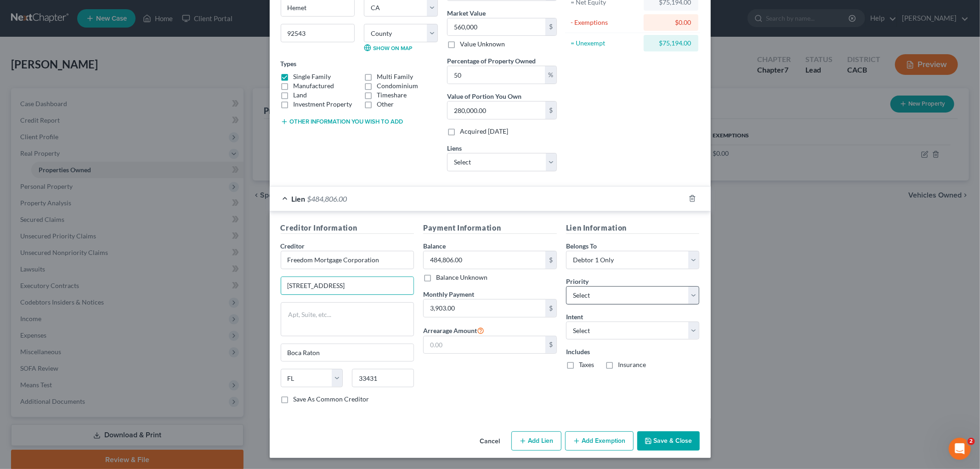
type input "[STREET_ADDRESS]"
click at [596, 288] on select "Select 1st 2nd 3rd 4th 5th 6th 7th 8th 9th 10th 11th 12th 13th 14th 15th 16th 1…" at bounding box center [633, 295] width 134 height 18
select select "0"
click at [566, 286] on select "Select 1st 2nd 3rd 4th 5th 6th 7th 8th 9th 10th 11th 12th 13th 14th 15th 16th 1…" at bounding box center [633, 295] width 134 height 18
click at [598, 252] on select "Select Debtor 1 Only Debtor 2 Only Debtor 1 And Debtor 2 Only At Least One Of T…" at bounding box center [633, 260] width 134 height 18
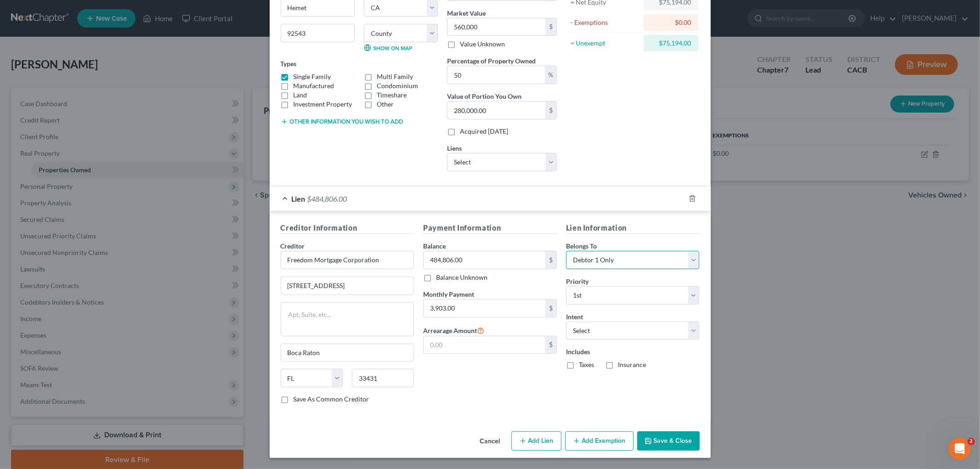
select select "3"
click at [566, 251] on select "Select Debtor 1 Only Debtor 2 Only Debtor 1 And Debtor 2 Only At Least One Of T…" at bounding box center [633, 260] width 134 height 18
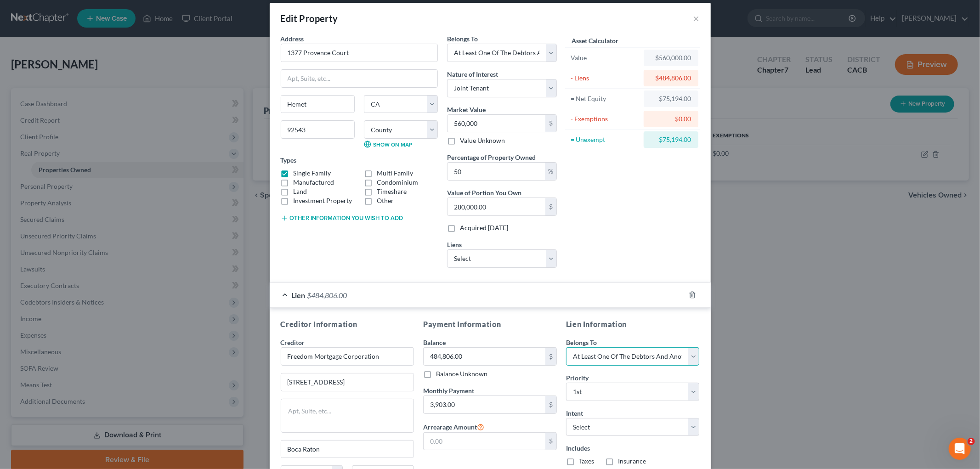
scroll to position [0, 0]
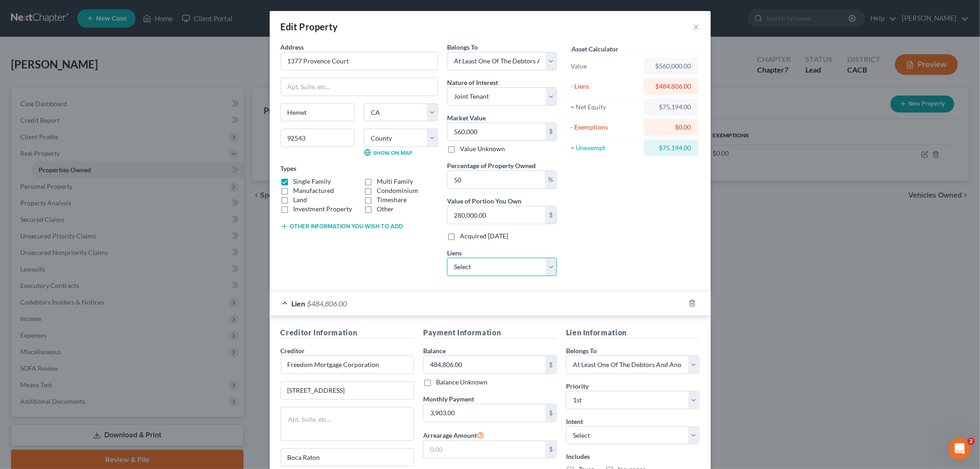
click at [493, 261] on select "Select Cap One Auto - $27,522.00 Lbs Fcu - $19,384.00 Hyundai Capital Americ - …" at bounding box center [502, 267] width 110 height 18
click at [688, 212] on div "Asset Calculator Value $560,000.00 - Liens $484,806.00 = Net Equity $75,194.00 …" at bounding box center [632, 162] width 143 height 241
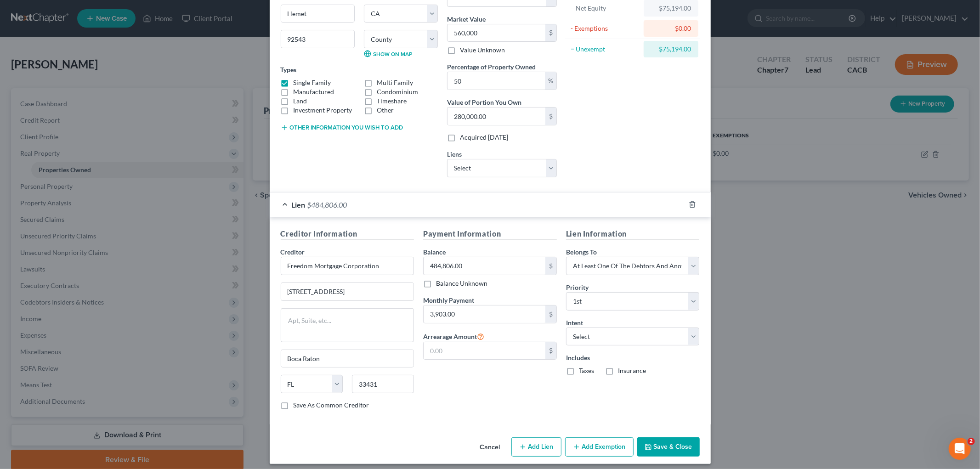
scroll to position [106, 0]
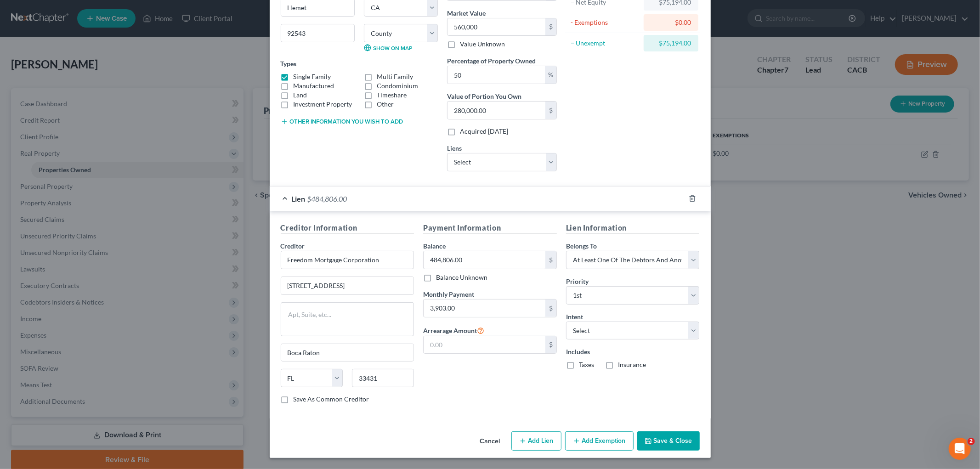
click at [604, 435] on button "Add Exemption" at bounding box center [599, 440] width 68 height 19
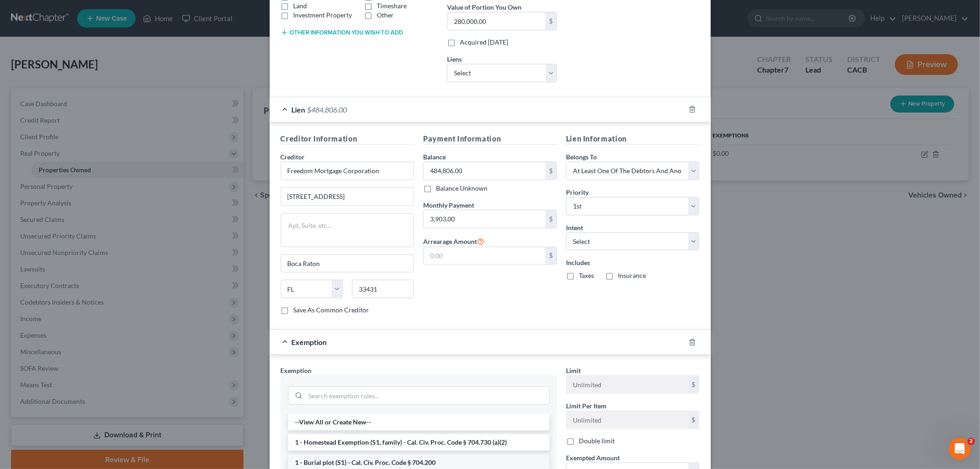
scroll to position [259, 0]
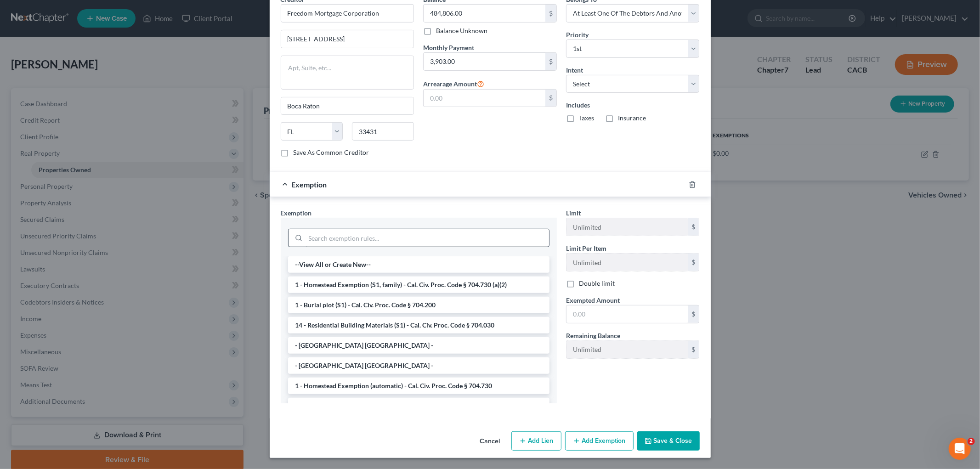
drag, startPoint x: 362, startPoint y: 283, endPoint x: 430, endPoint y: 301, distance: 70.0
click at [363, 283] on li "1 - Homestead Exemption (S1, family) - Cal. Civ. Proc. Code § 704.730 (a)(2)" at bounding box center [418, 285] width 261 height 17
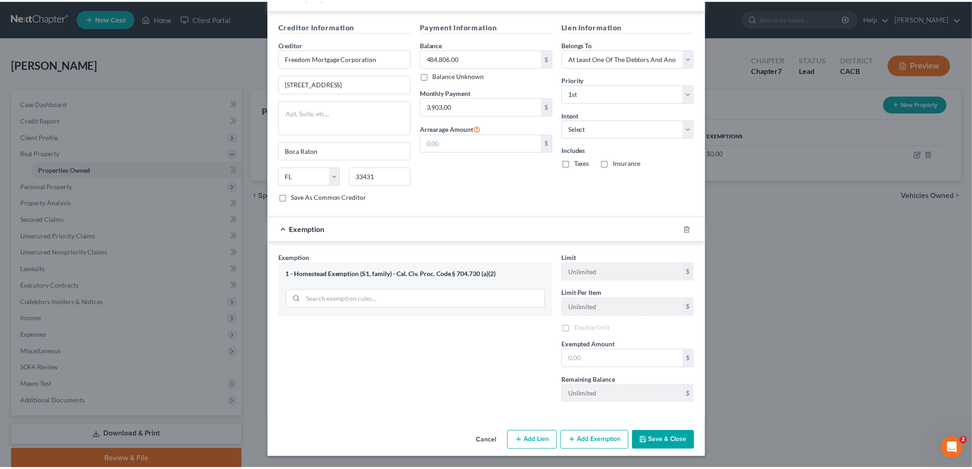
scroll to position [309, 0]
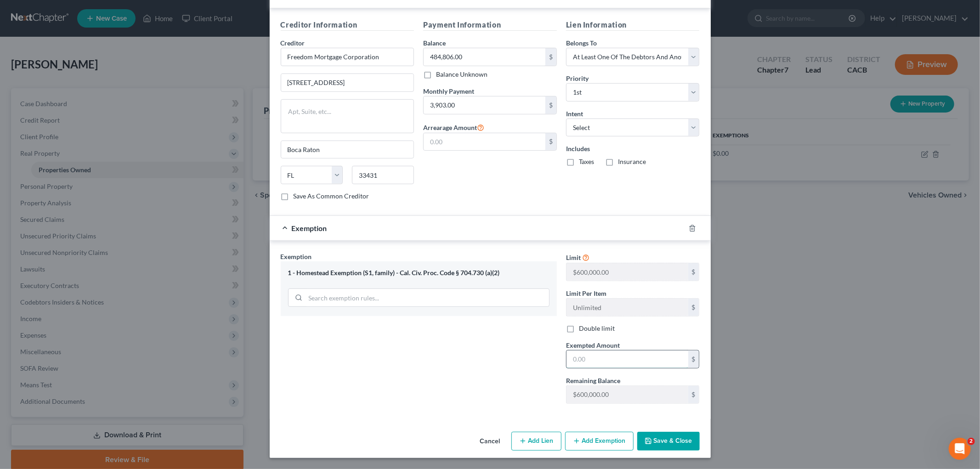
click at [604, 353] on input "text" at bounding box center [628, 359] width 122 height 17
type input "214,000"
click at [686, 442] on button "Save & Close" at bounding box center [668, 441] width 62 height 19
click at [686, 442] on div "Edit Property × Address * 1377 Provence Court Hemet State AL AK AR AZ CA CO CT …" at bounding box center [490, 234] width 980 height 469
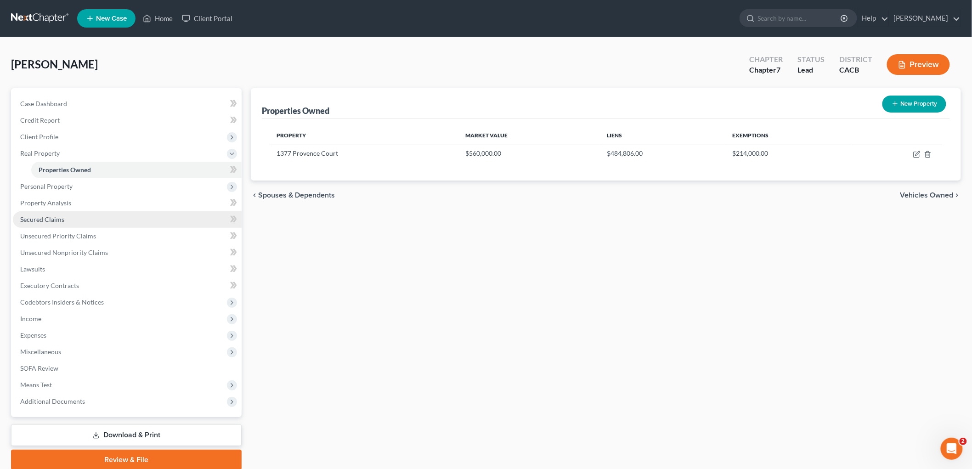
click at [45, 214] on link "Secured Claims" at bounding box center [127, 219] width 229 height 17
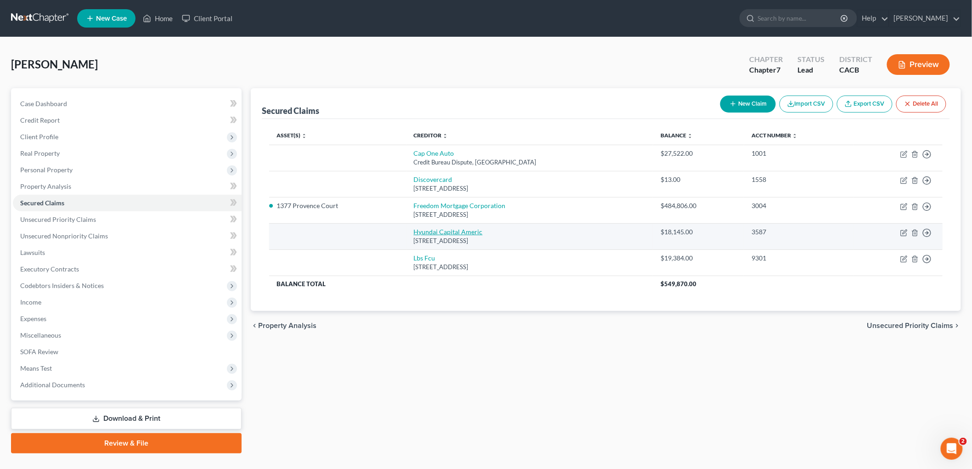
click at [414, 235] on link "Hyundai Capital Americ" at bounding box center [448, 232] width 69 height 8
select select "4"
select select "0"
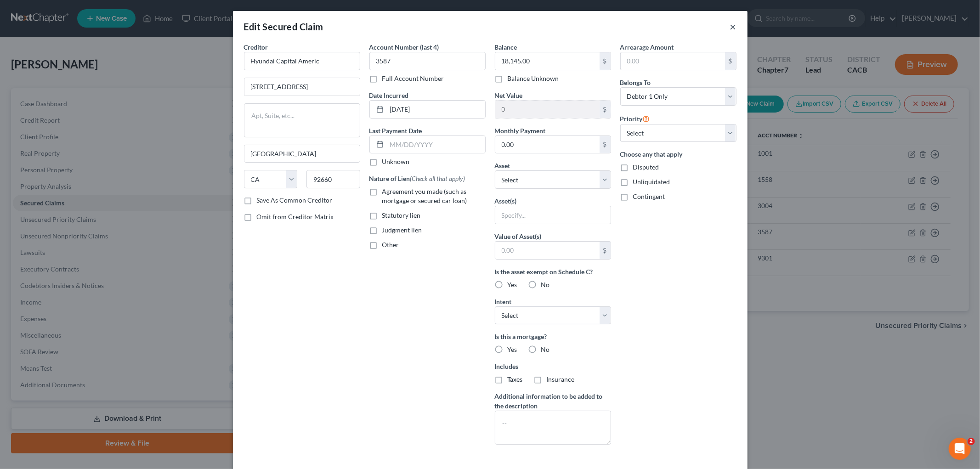
click at [731, 27] on button "×" at bounding box center [733, 26] width 6 height 11
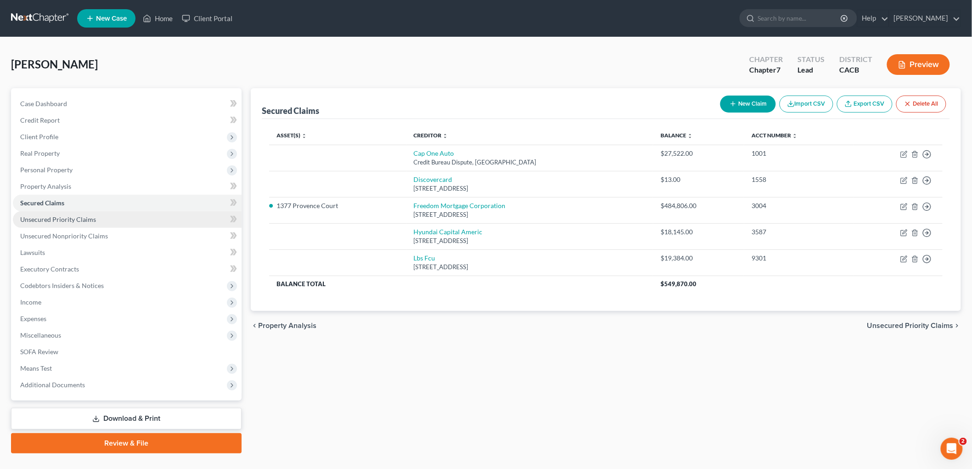
click at [96, 217] on link "Unsecured Priority Claims" at bounding box center [127, 219] width 229 height 17
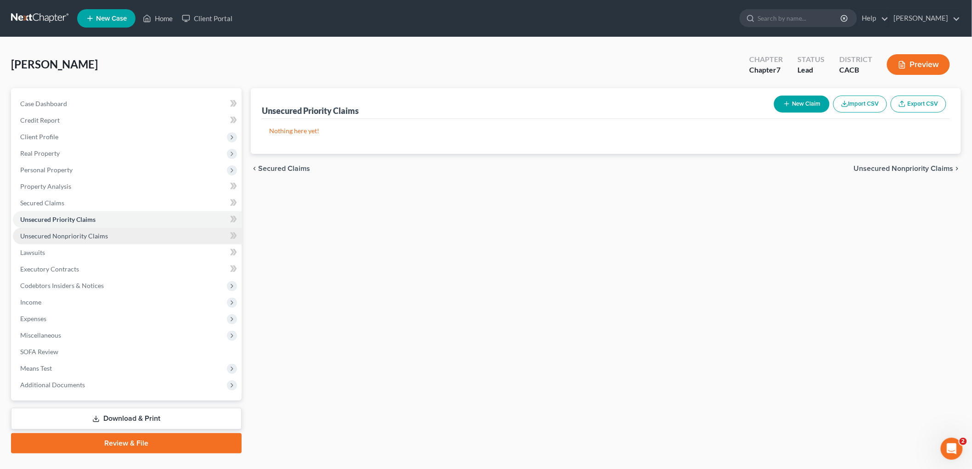
click at [97, 233] on span "Unsecured Nonpriority Claims" at bounding box center [64, 236] width 88 height 8
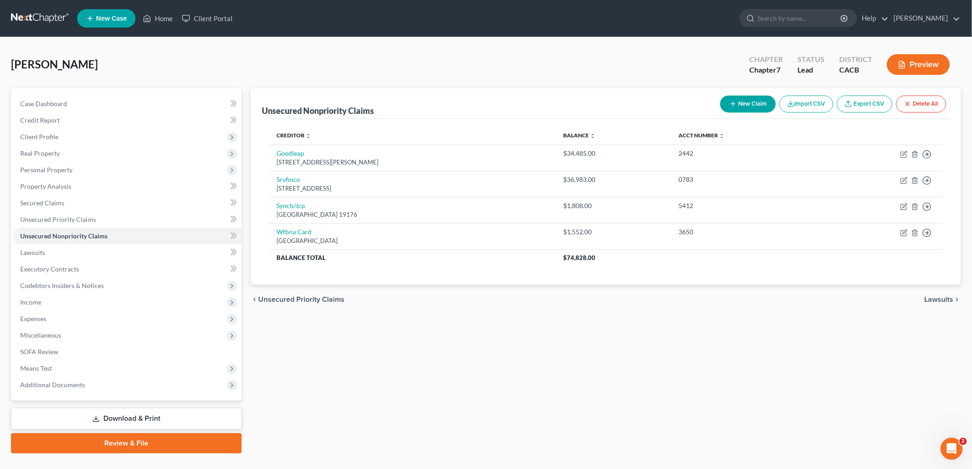
click at [55, 10] on link at bounding box center [40, 18] width 59 height 17
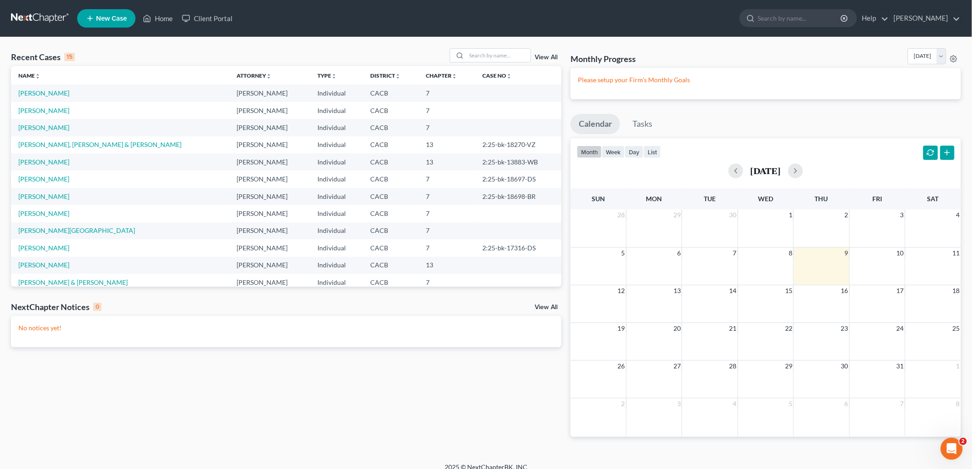
click at [45, 114] on td "Johnson, Andre" at bounding box center [120, 110] width 219 height 17
click at [49, 107] on link "Johnson, Andre" at bounding box center [43, 111] width 51 height 8
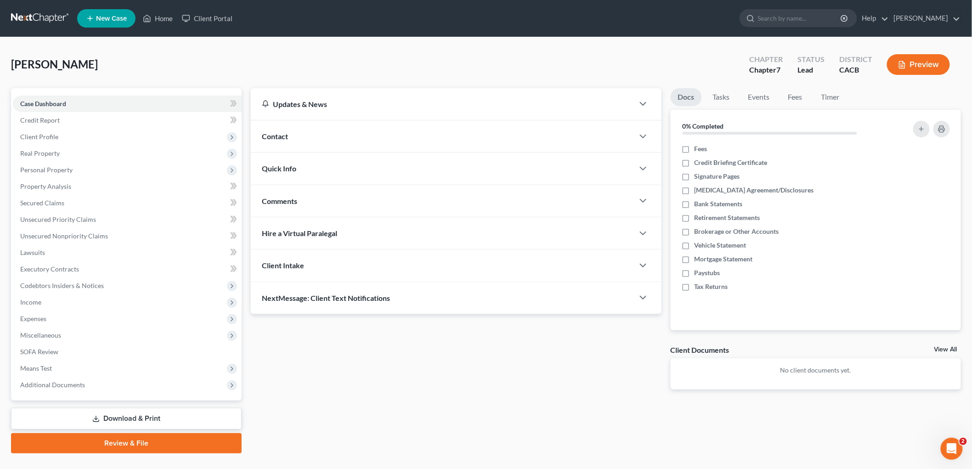
click at [902, 62] on icon "button" at bounding box center [903, 65] width 6 height 7
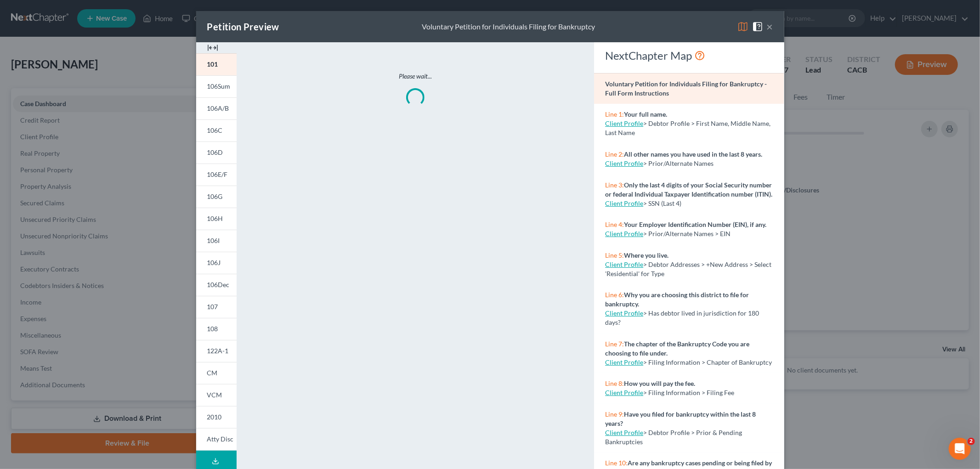
click at [767, 22] on button "×" at bounding box center [770, 26] width 6 height 11
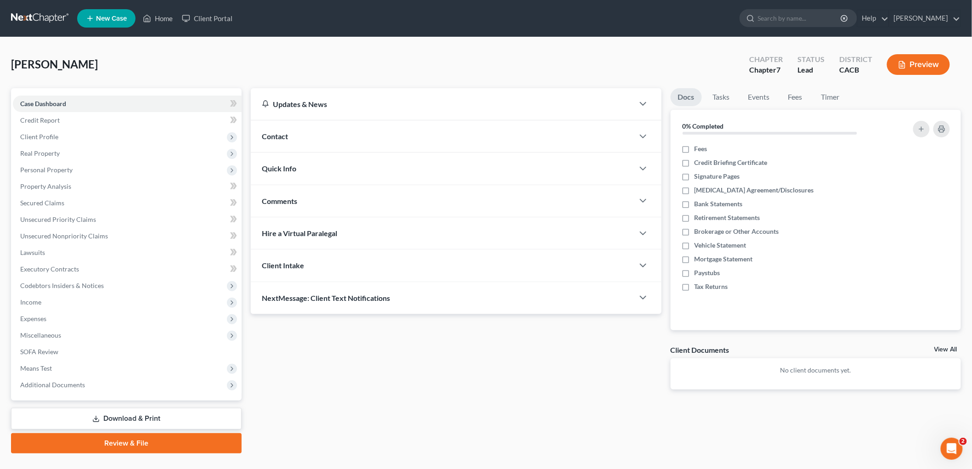
click at [115, 411] on link "Download & Print" at bounding box center [126, 419] width 231 height 22
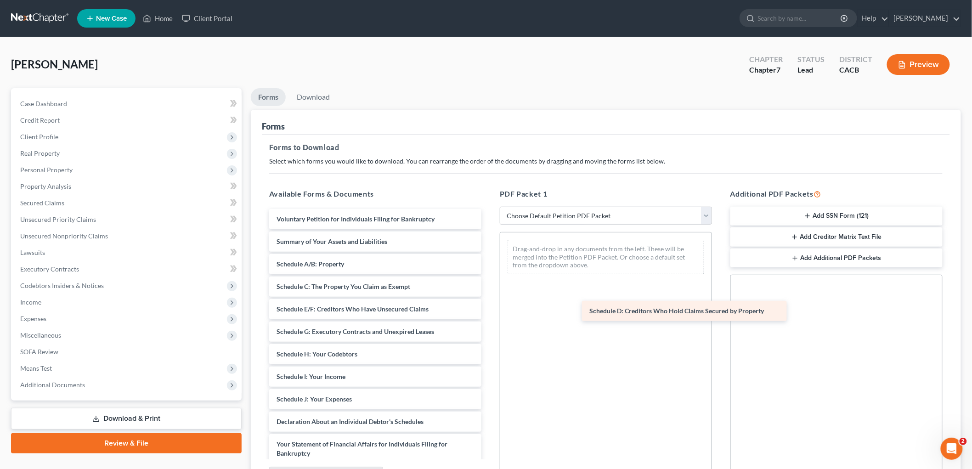
drag, startPoint x: 351, startPoint y: 300, endPoint x: 663, endPoint y: 301, distance: 312.9
click at [489, 301] on div "Schedule D: Creditors Who Hold Claims Secured by Property Voluntary Petition fo…" at bounding box center [375, 413] width 227 height 408
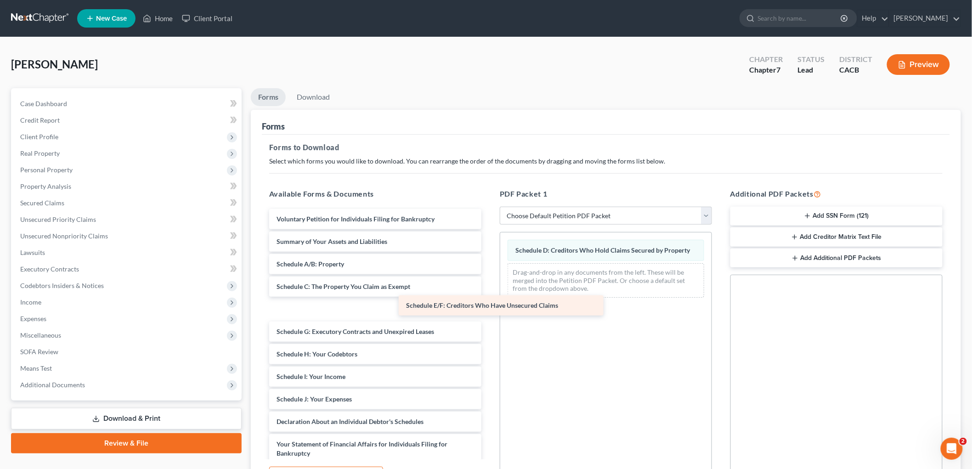
drag, startPoint x: 364, startPoint y: 316, endPoint x: 587, endPoint y: 313, distance: 223.3
click at [489, 313] on div "Schedule E/F: Creditors Who Have Unsecured Claims Voluntary Petition for Indivi…" at bounding box center [375, 413] width 227 height 408
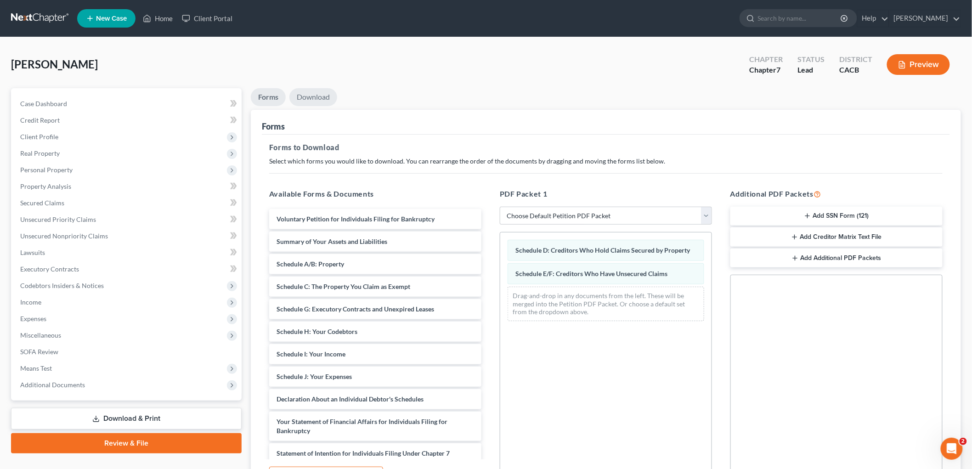
click at [319, 103] on link "Download" at bounding box center [313, 97] width 48 height 18
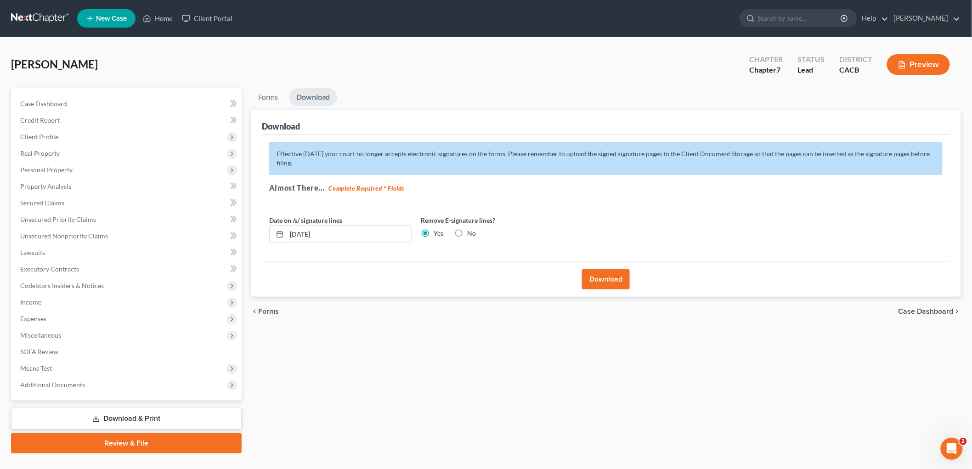
click at [595, 272] on button "Download" at bounding box center [606, 279] width 48 height 20
click at [605, 278] on button "Download" at bounding box center [606, 279] width 48 height 20
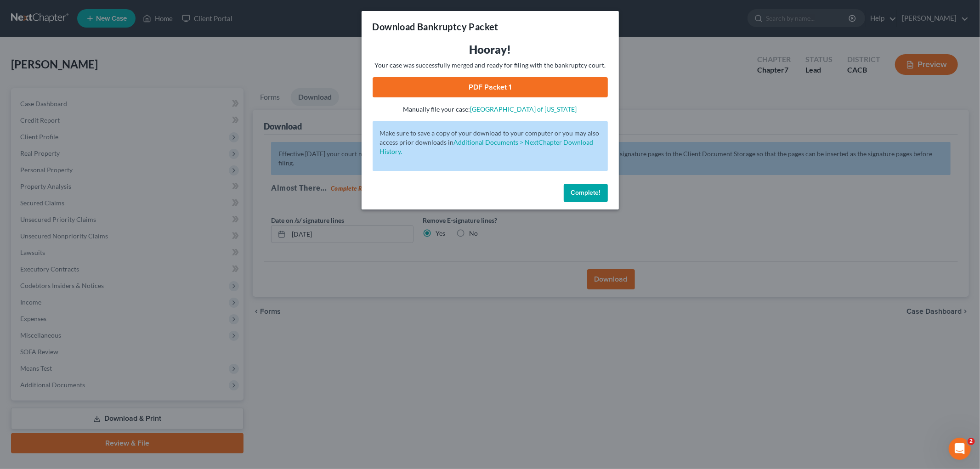
click at [480, 80] on link "PDF Packet 1" at bounding box center [490, 87] width 235 height 20
click at [414, 257] on div "Download Bankruptcy Packet Hooray! Your case was successfully merged and ready …" at bounding box center [490, 234] width 980 height 469
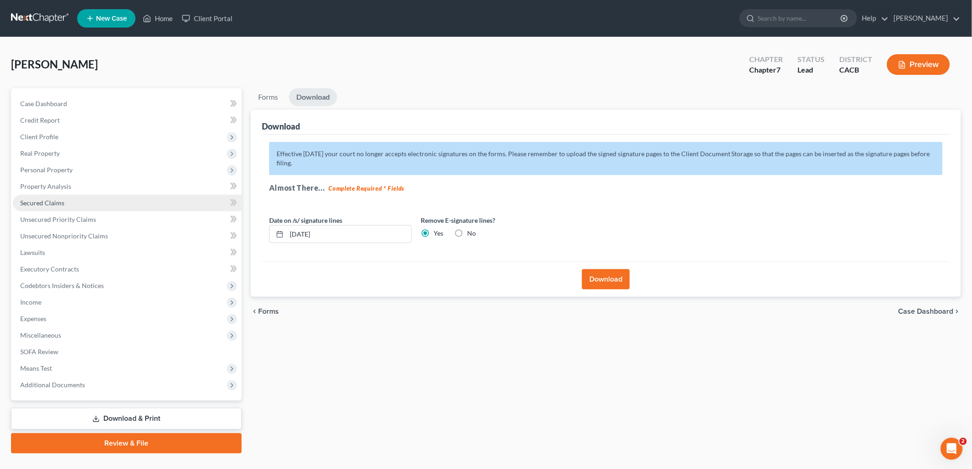
click at [49, 199] on span "Secured Claims" at bounding box center [42, 203] width 44 height 8
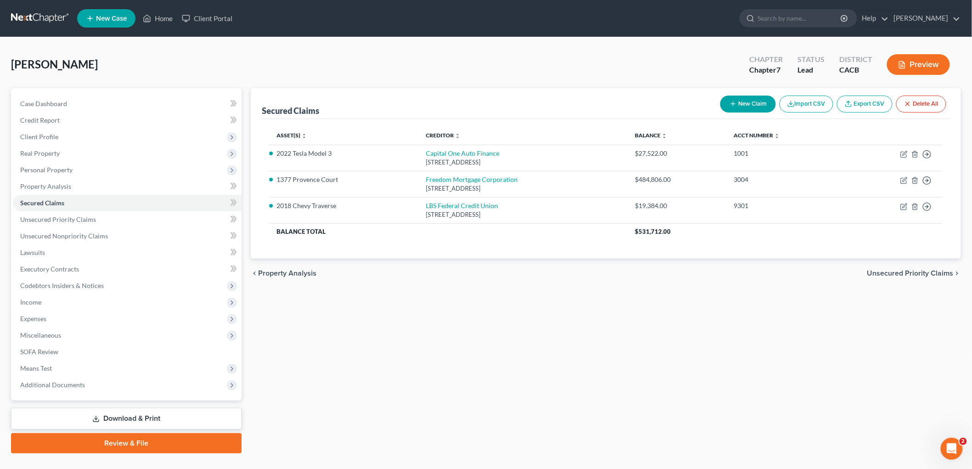
click at [1, 19] on nav "Home New Case Client Portal Peter Lively ilya@petermlively.com My Account Setti…" at bounding box center [486, 18] width 972 height 37
click at [24, 20] on link at bounding box center [40, 18] width 59 height 17
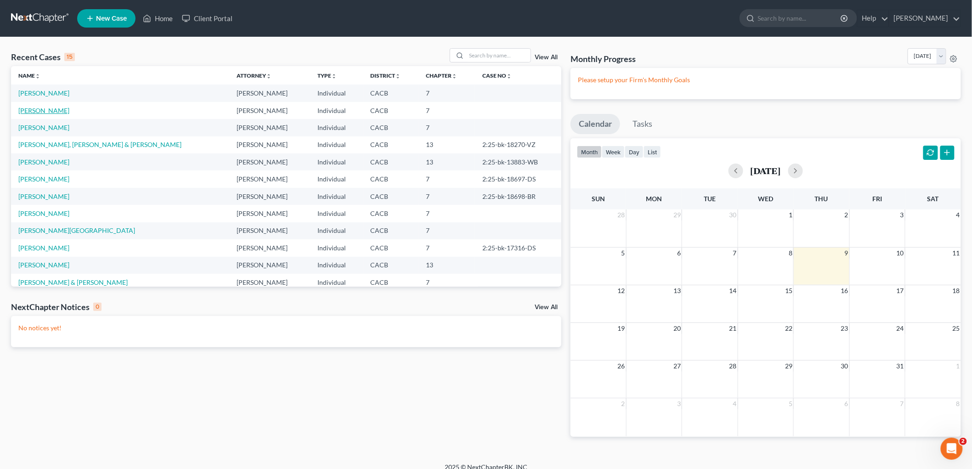
click at [45, 113] on link "[PERSON_NAME]" at bounding box center [43, 111] width 51 height 8
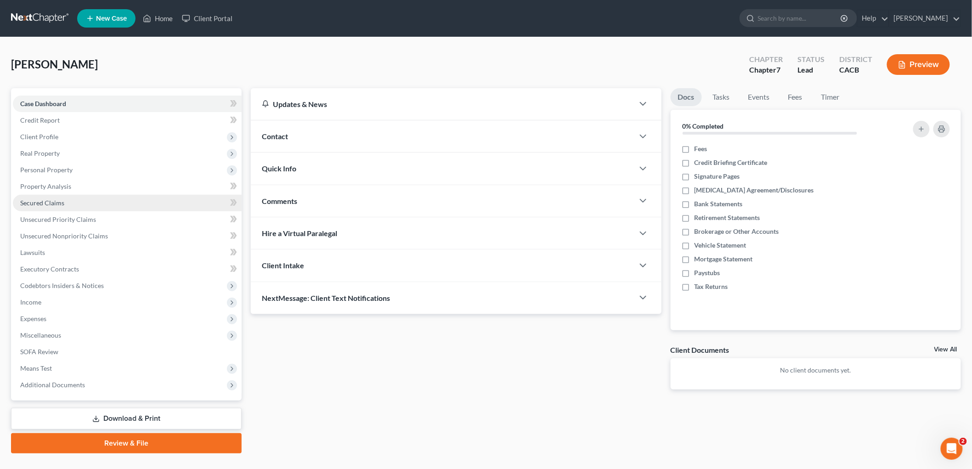
click at [62, 204] on span "Secured Claims" at bounding box center [42, 203] width 44 height 8
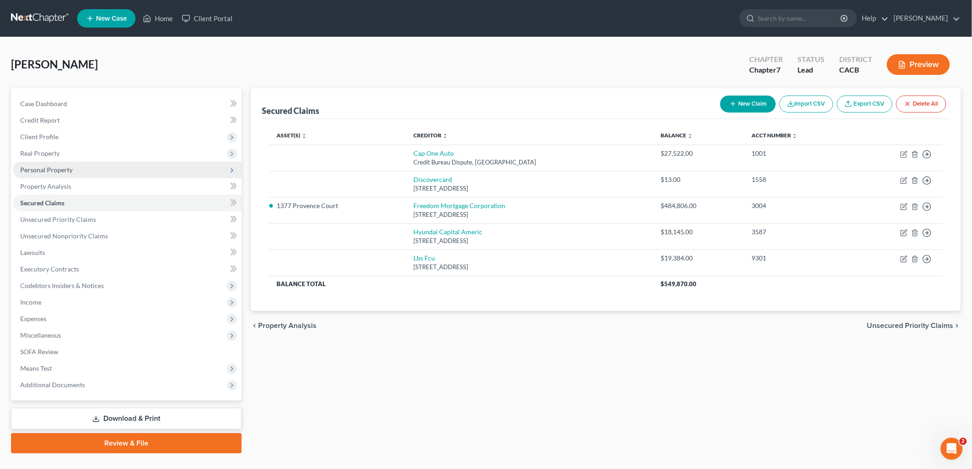
click at [45, 171] on span "Personal Property" at bounding box center [46, 170] width 52 height 8
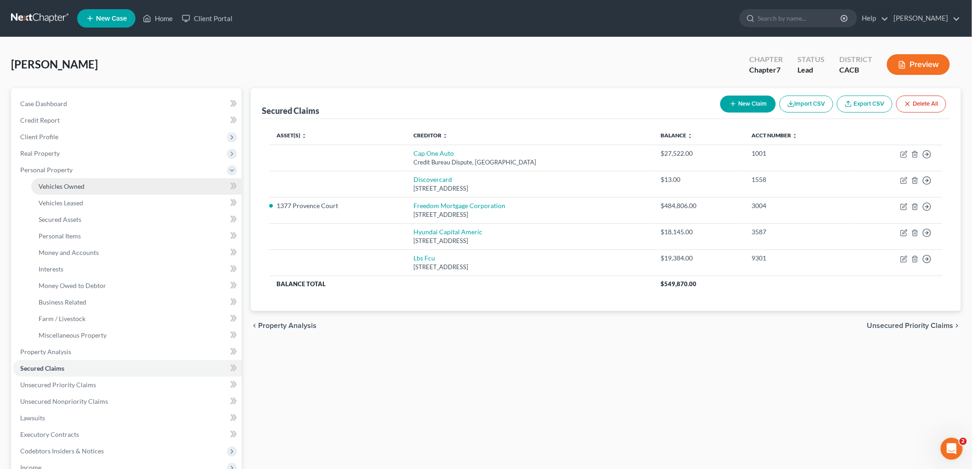
click at [63, 184] on span "Vehicles Owned" at bounding box center [62, 186] width 46 height 8
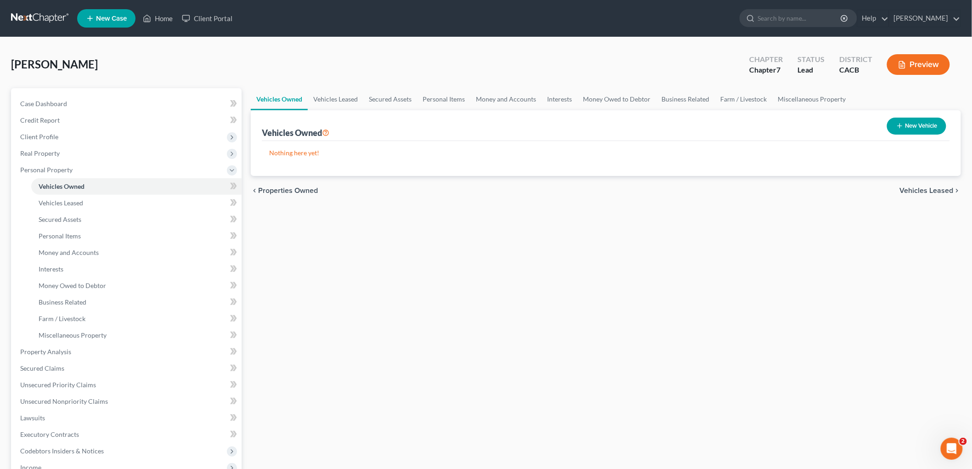
click at [902, 129] on icon "button" at bounding box center [899, 125] width 7 height 7
select select "0"
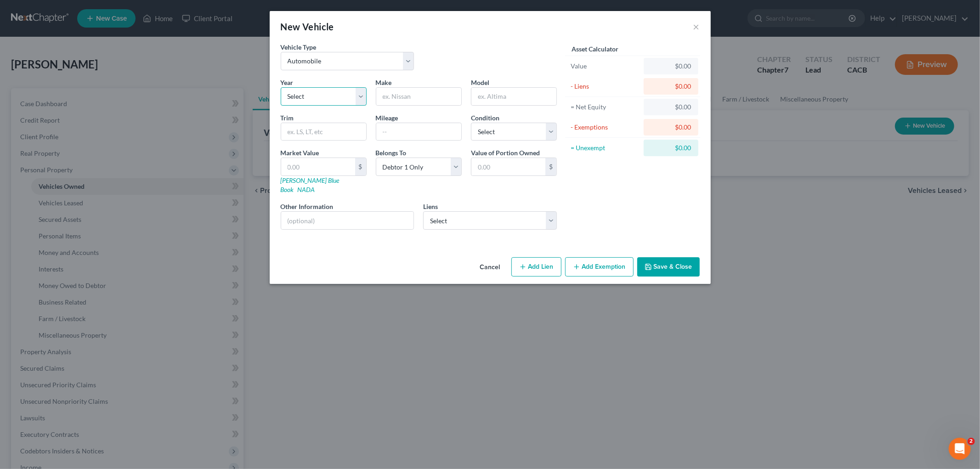
click at [325, 101] on select "Select 2026 2025 2024 2023 2022 2021 2020 2019 2018 2017 2016 2015 2014 2013 20…" at bounding box center [324, 96] width 86 height 18
select select "4"
click at [281, 87] on select "Select 2026 2025 2024 2023 2022 2021 2020 2019 2018 2017 2016 2015 2014 2013 20…" at bounding box center [324, 96] width 86 height 18
click at [400, 106] on div "Year Select 2026 2025 2024 2023 2022 2021 2020 2019 2018 2017 2016 2015 2014 20…" at bounding box center [418, 157] width 285 height 159
type input "Tesla"
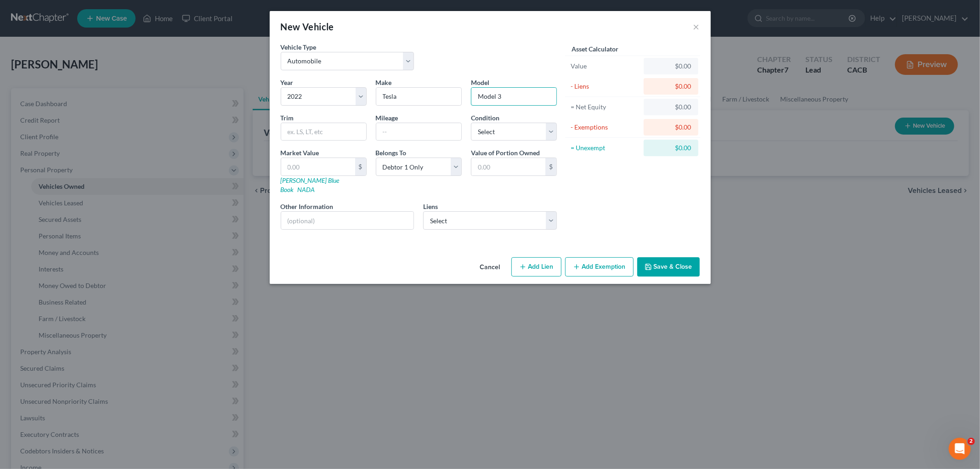
type input "Model 3"
drag, startPoint x: 476, startPoint y: 208, endPoint x: 473, endPoint y: 212, distance: 5.0
click at [476, 211] on select "Select Cap One Auto - $27,522.00 Lbs Fcu - $19,384.00 Hyundai Capital Americ - …" at bounding box center [490, 220] width 134 height 18
select select "0"
click at [423, 211] on select "Select Cap One Auto - $27,522.00 Lbs Fcu - $19,384.00 Hyundai Capital Americ - …" at bounding box center [490, 220] width 134 height 18
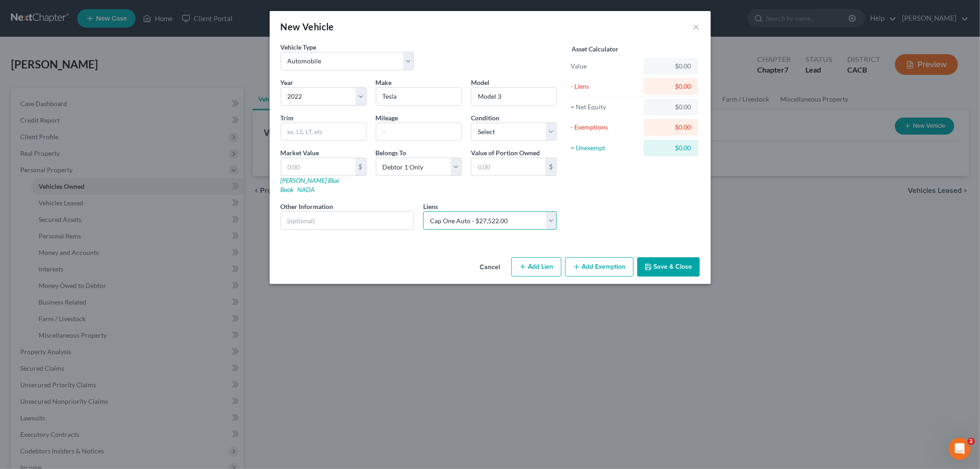
select select
select select "45"
select select "0"
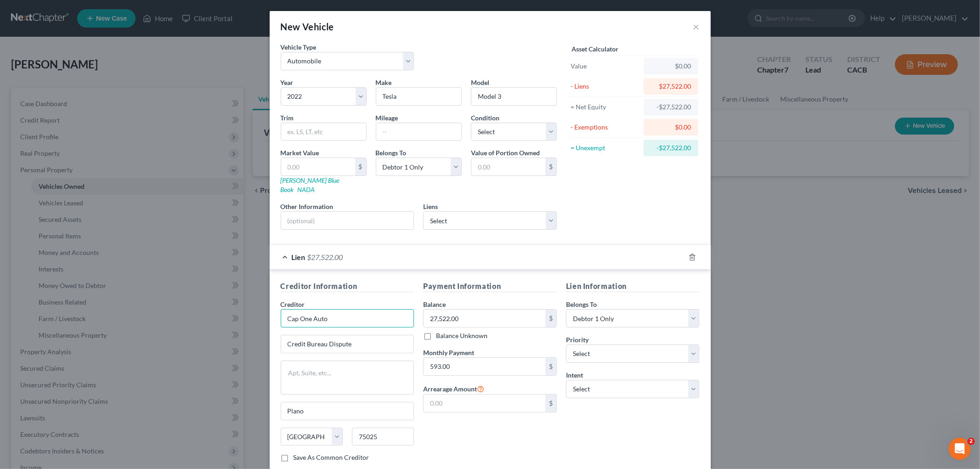
click at [345, 310] on input "Cap One Auto" at bounding box center [348, 318] width 134 height 18
type input "Capital One Auto Finance"
click at [370, 346] on div "Creditor * Capital One Auto Finance Credit Bureau Dispute Plano State [US_STATE…" at bounding box center [348, 376] width 134 height 153
drag, startPoint x: 363, startPoint y: 330, endPoint x: 185, endPoint y: 334, distance: 178.3
click at [184, 334] on div "New Vehicle × Vehicle Type Select Automobile Truck Trailer Watercraft Aircraft …" at bounding box center [490, 234] width 980 height 469
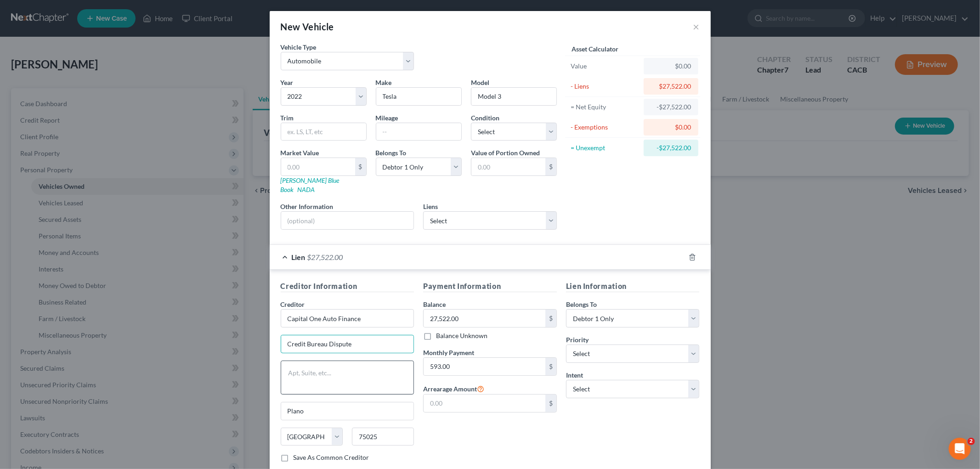
paste input "PO Box 30285"
type input "PO Box 30285"
drag, startPoint x: 386, startPoint y: 425, endPoint x: 309, endPoint y: 426, distance: 77.2
click at [309, 428] on div "State [US_STATE] AK AR AZ CA CO CT DE DC [GEOGRAPHIC_DATA] [GEOGRAPHIC_DATA] GU…" at bounding box center [347, 441] width 143 height 26
type input "84130"
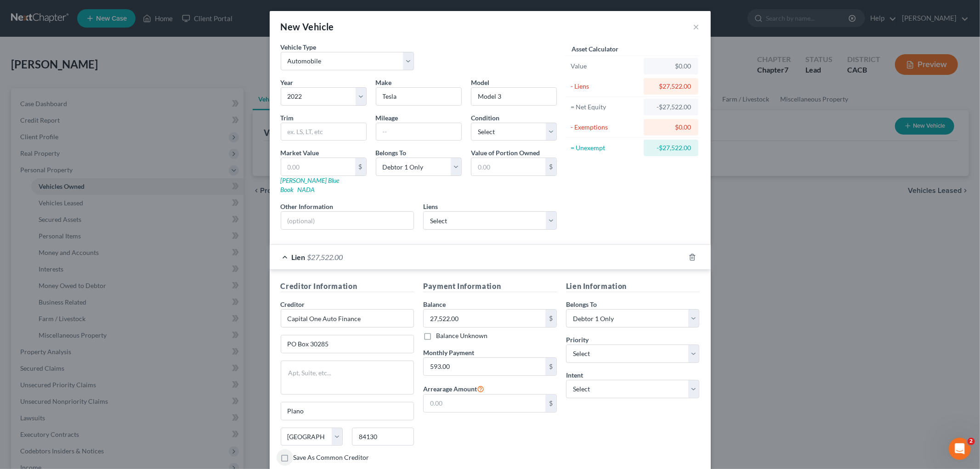
type input "[GEOGRAPHIC_DATA]"
select select "46"
click at [607, 346] on select "Select 1st 2nd 3rd 4th 5th 6th 7th 8th 9th 10th 11th 12th 13th 14th 15th 16th 1…" at bounding box center [633, 354] width 134 height 18
select select "0"
click at [566, 345] on select "Select 1st 2nd 3rd 4th 5th 6th 7th 8th 9th 10th 11th 12th 13th 14th 15th 16th 1…" at bounding box center [633, 354] width 134 height 18
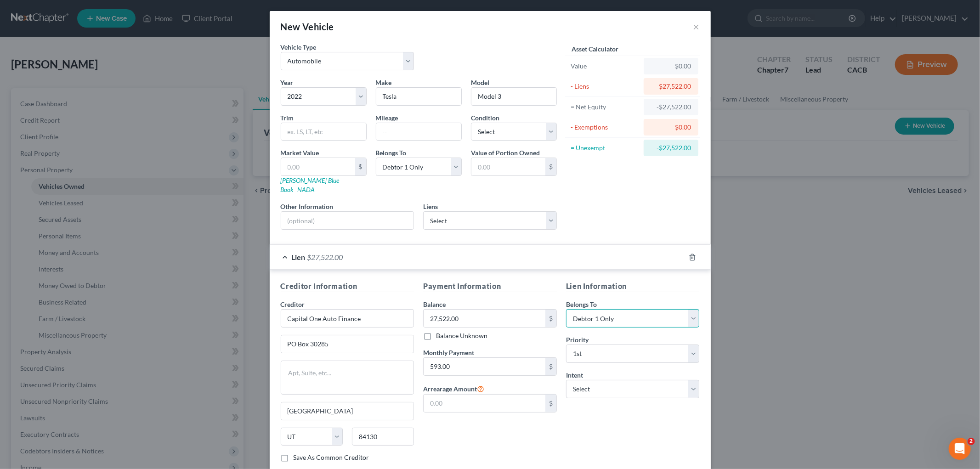
click at [599, 313] on select "Select Debtor 1 Only Debtor 2 Only Debtor 1 And Debtor 2 Only At Least One Of T…" at bounding box center [633, 318] width 134 height 18
select select "3"
click at [566, 309] on select "Select Debtor 1 Only Debtor 2 Only Debtor 1 And Debtor 2 Only At Least One Of T…" at bounding box center [633, 318] width 134 height 18
click at [448, 439] on div "Payment Information Balance 27,522.00 $ Balance Unknown Balance Undetermined 27…" at bounding box center [490, 375] width 143 height 189
click at [581, 380] on select "Select Surrender Redeem Reaffirm Avoid Other" at bounding box center [633, 389] width 134 height 18
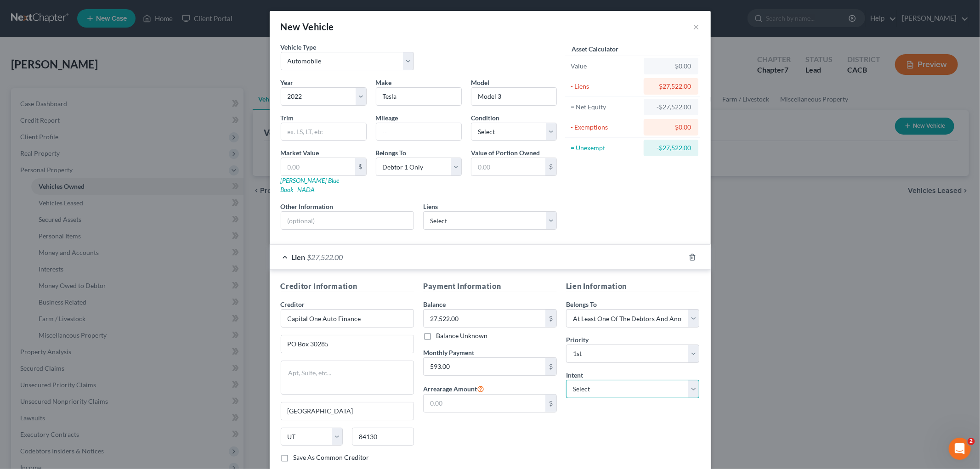
select select "4"
click at [566, 380] on select "Select Surrender Redeem Reaffirm Avoid Other" at bounding box center [633, 389] width 134 height 18
drag, startPoint x: 585, startPoint y: 413, endPoint x: 582, endPoint y: 417, distance: 5.2
click at [585, 415] on input "text" at bounding box center [633, 424] width 134 height 18
paste input "Retain and Ride Through Per CCP 2983.3"
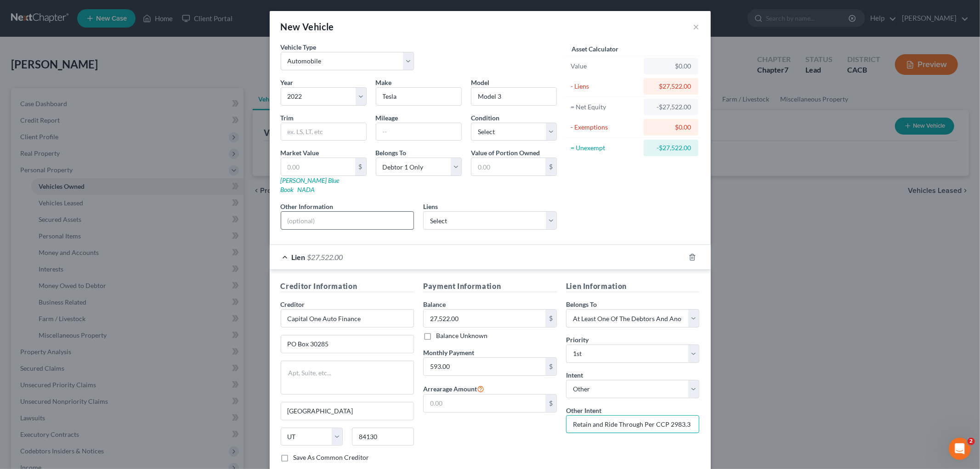
type input "Retain and Ride Through Per CCP 2983.3"
click at [357, 216] on input "text" at bounding box center [347, 220] width 133 height 17
type input "Purchase Agreement"
click at [403, 174] on select "Select Debtor 1 Only Debtor 2 Only Debtor 1 And Debtor 2 Only At Least One Of T…" at bounding box center [419, 167] width 86 height 18
select select "3"
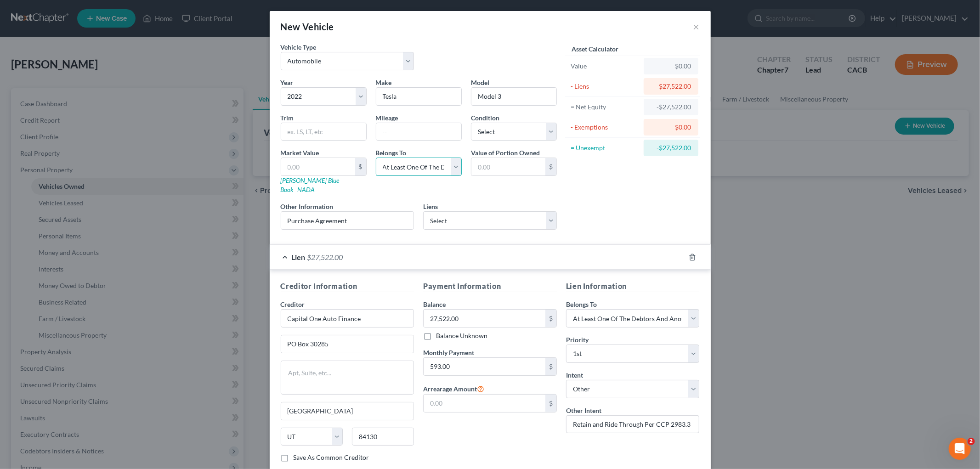
click at [376, 158] on select "Select Debtor 1 Only Debtor 2 Only Debtor 1 And Debtor 2 Only At Least One Of T…" at bounding box center [419, 167] width 86 height 18
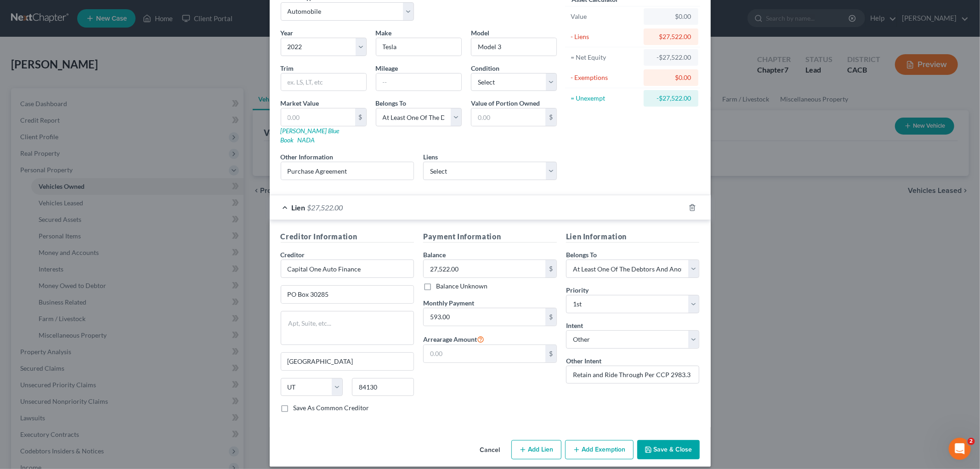
click at [683, 440] on button "Save & Close" at bounding box center [668, 449] width 62 height 19
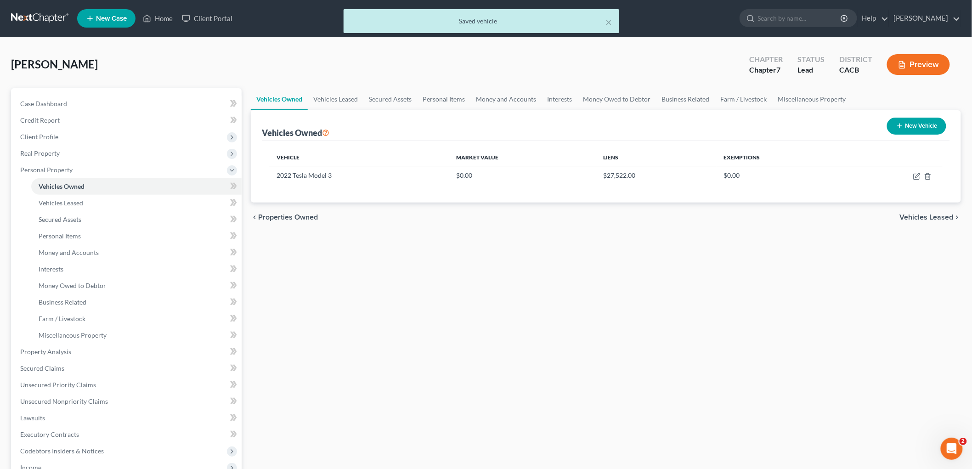
click at [927, 131] on button "New Vehicle" at bounding box center [916, 126] width 59 height 17
select select "0"
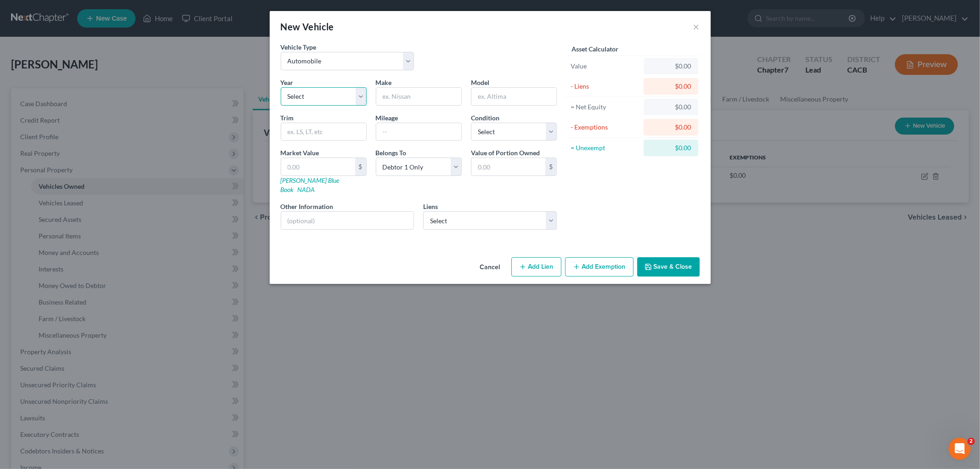
click at [313, 102] on select "Select 2026 2025 2024 2023 2022 2021 2020 2019 2018 2017 2016 2015 2014 2013 20…" at bounding box center [324, 96] width 86 height 18
select select "8"
click at [281, 87] on select "Select 2026 2025 2024 2023 2022 2021 2020 2019 2018 2017 2016 2015 2014 2013 20…" at bounding box center [324, 96] width 86 height 18
click at [417, 101] on input "text" at bounding box center [418, 96] width 85 height 17
type input "Chevy"
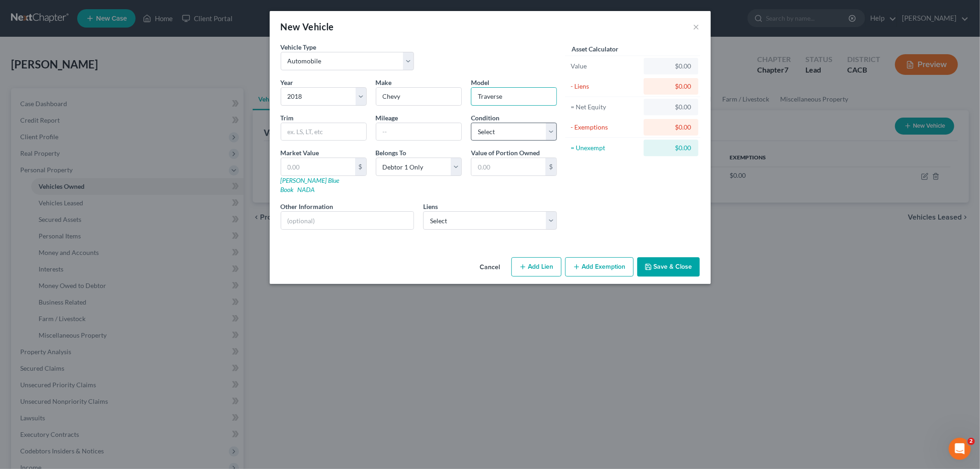
type input "Traverse"
click at [527, 139] on select "Select Excellent Very Good Good Fair Poor" at bounding box center [514, 132] width 86 height 18
click at [459, 211] on select "Select Lbs Fcu - $19,384.00 Hyundai Capital Americ - $18,145.00 Discovercard - …" at bounding box center [490, 220] width 134 height 18
select select "0"
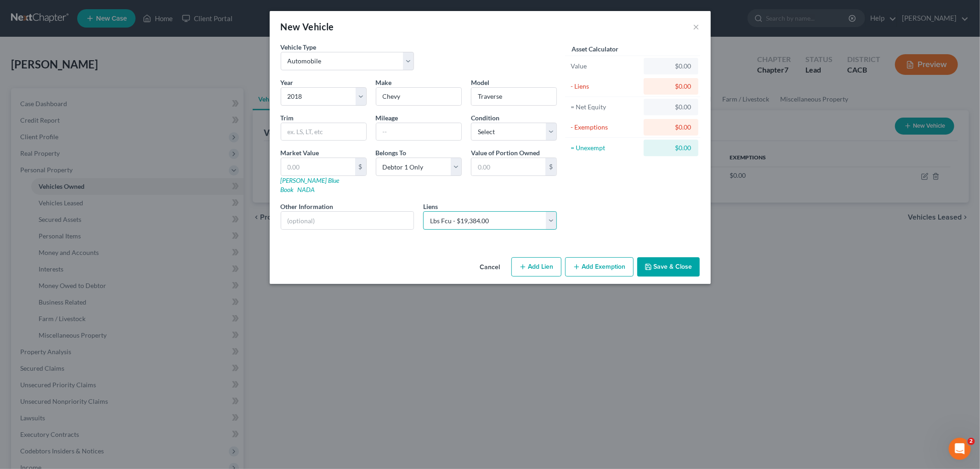
click at [423, 211] on select "Select Lbs Fcu - $19,384.00 Hyundai Capital Americ - $18,145.00 Discovercard - …" at bounding box center [490, 220] width 134 height 18
select select
select select "4"
select select "0"
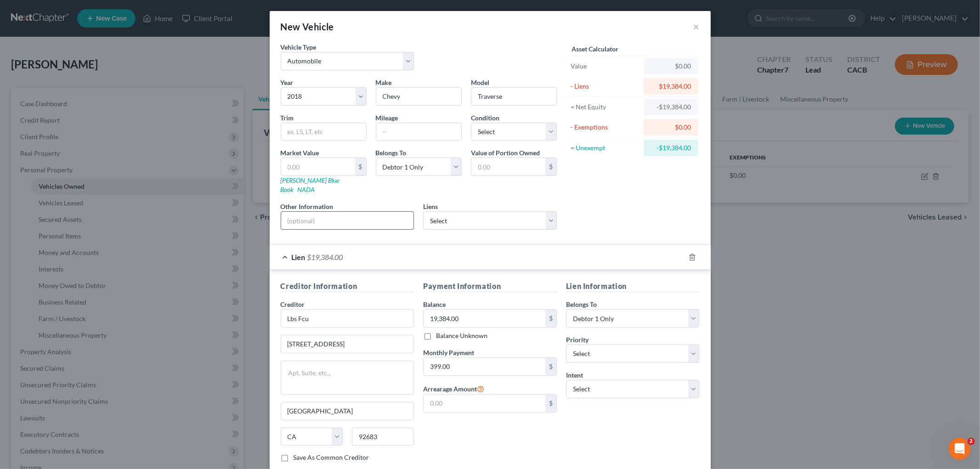
click at [358, 214] on input "text" at bounding box center [347, 220] width 133 height 17
type input "Purchase Agreement"
click at [342, 309] on input "Lbs Fcu" at bounding box center [348, 318] width 134 height 18
drag, startPoint x: 334, startPoint y: 310, endPoint x: 222, endPoint y: 312, distance: 112.6
click at [222, 312] on div "New Vehicle × Vehicle Type Select Automobile Truck Trailer Watercraft Aircraft …" at bounding box center [490, 234] width 980 height 469
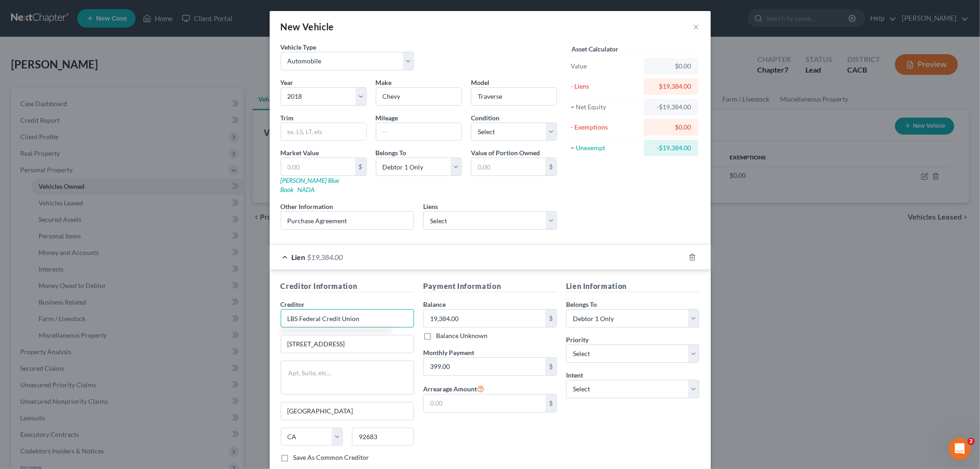
type input "LBS Federal Credit Union"
type input "[STREET_ADDRESS]"
drag, startPoint x: 630, startPoint y: 339, endPoint x: 624, endPoint y: 341, distance: 6.2
click at [629, 345] on select "Select 1st 2nd 3rd 4th 5th 6th 7th 8th 9th 10th 11th 12th 13th 14th 15th 16th 1…" at bounding box center [633, 354] width 134 height 18
select select "0"
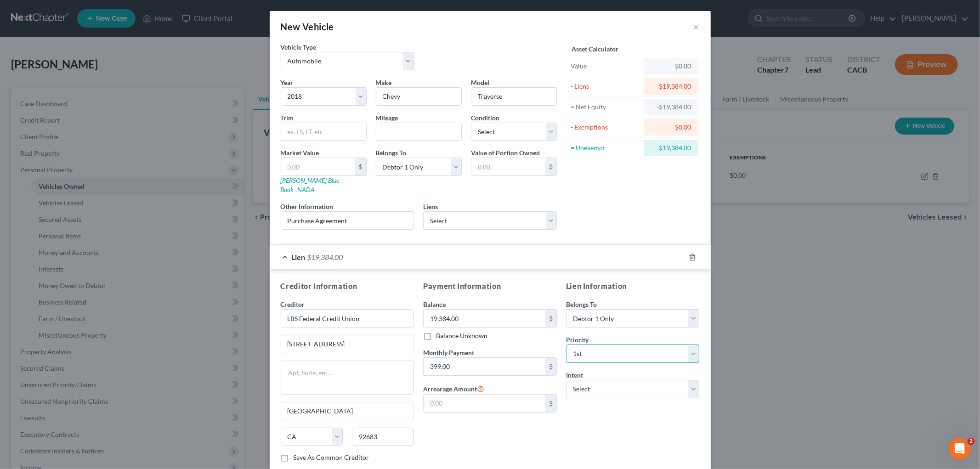
click at [566, 345] on select "Select 1st 2nd 3rd 4th 5th 6th 7th 8th 9th 10th 11th 12th 13th 14th 15th 16th 1…" at bounding box center [633, 354] width 134 height 18
click at [578, 381] on select "Select Surrender Redeem Reaffirm Avoid Other" at bounding box center [633, 389] width 134 height 18
select select "4"
click at [566, 380] on select "Select Surrender Redeem Reaffirm Avoid Other" at bounding box center [633, 389] width 134 height 18
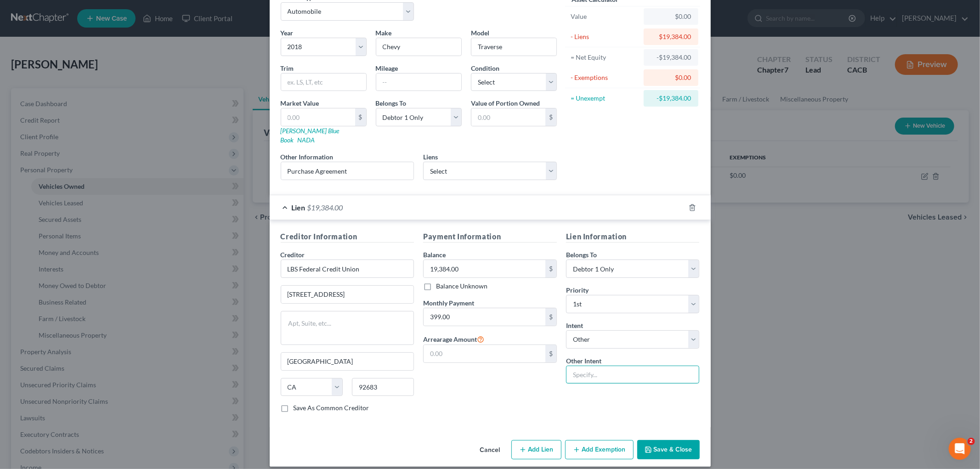
click at [580, 370] on input "text" at bounding box center [633, 375] width 134 height 18
paste input "Retain and Ride Through Per CCP 2983.3"
type input "Retain and Ride Through Per CCP 2983.3"
click at [603, 263] on select "Select Debtor 1 Only Debtor 2 Only Debtor 1 And Debtor 2 Only At Least One Of T…" at bounding box center [633, 269] width 134 height 18
select select "3"
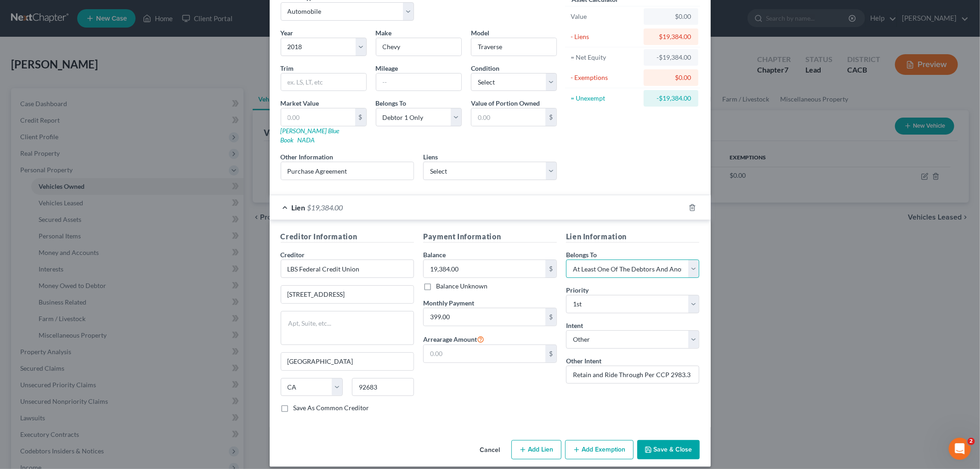
click at [566, 260] on select "Select Debtor 1 Only Debtor 2 Only Debtor 1 And Debtor 2 Only At Least One Of T…" at bounding box center [633, 269] width 134 height 18
drag, startPoint x: 680, startPoint y: 430, endPoint x: 684, endPoint y: 446, distance: 16.5
click at [679, 436] on div "Cancel Add Lien Add Lease Add Exemption Save & Close" at bounding box center [490, 451] width 441 height 30
click at [684, 446] on button "Save & Close" at bounding box center [668, 449] width 62 height 19
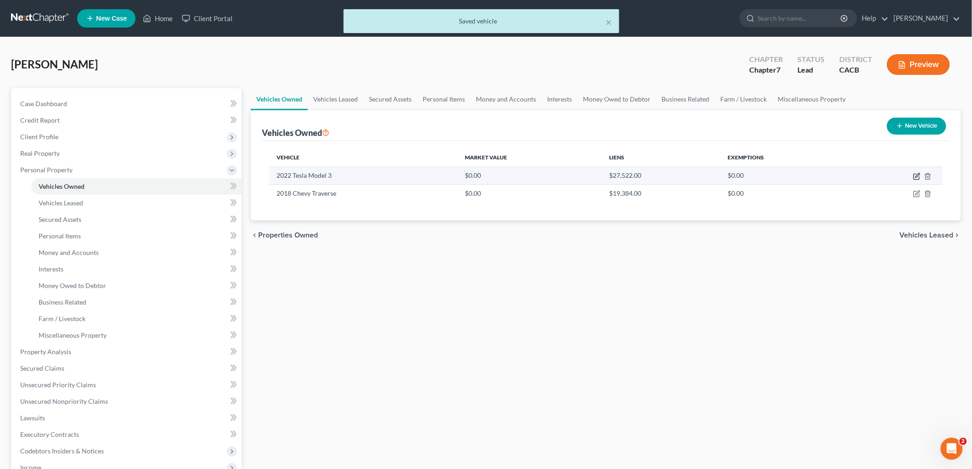
click at [920, 175] on icon "button" at bounding box center [918, 175] width 4 height 4
select select "0"
select select "4"
select select "3"
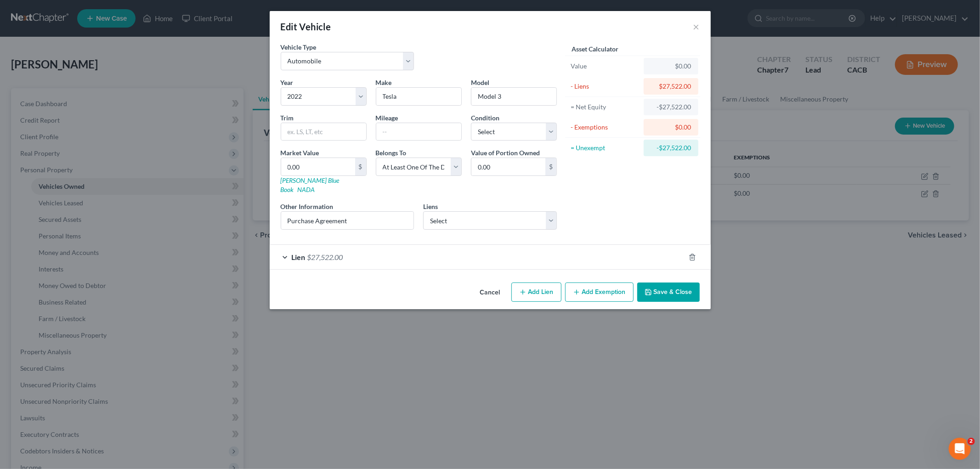
click at [490, 251] on div "Lien $27,522.00" at bounding box center [477, 257] width 415 height 24
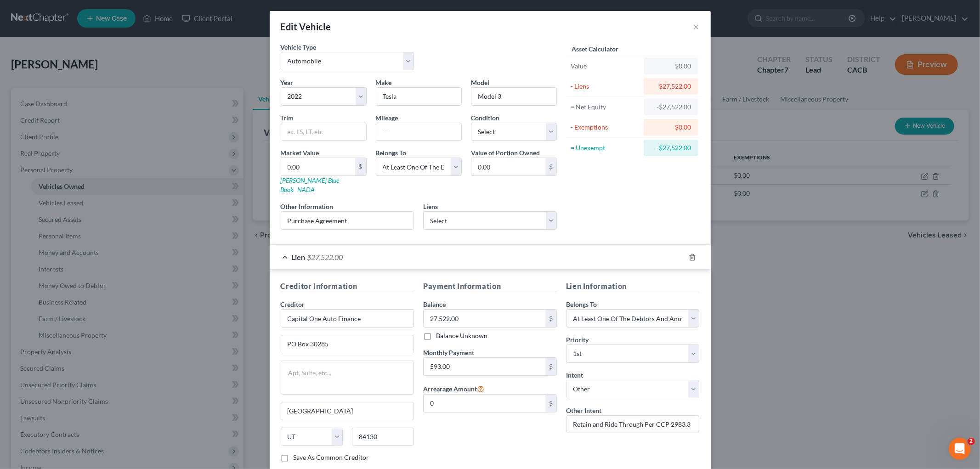
click at [490, 251] on div "Lien $27,522.00" at bounding box center [477, 257] width 415 height 24
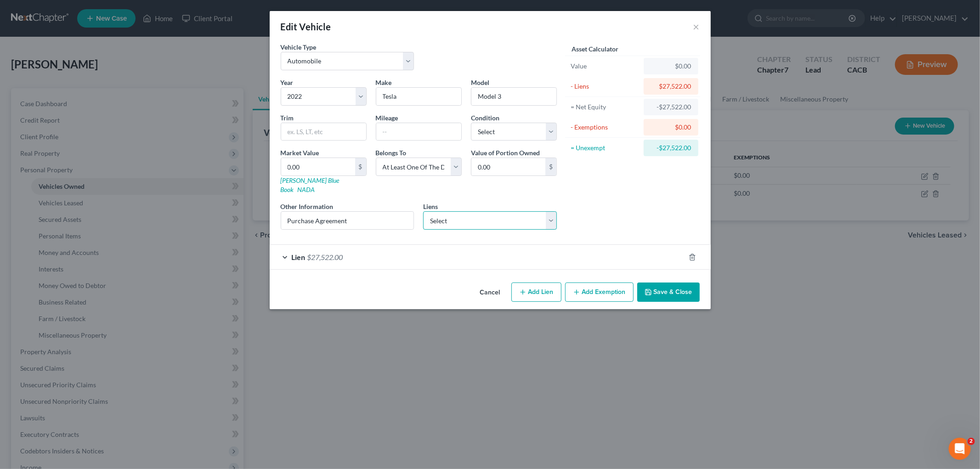
click at [477, 211] on select "Select Hyundai Capital Americ - $18,145.00 Discovercard - $13.00" at bounding box center [490, 220] width 134 height 18
click at [674, 201] on div "Asset Calculator Value $0.00 - Liens $27,522.00 = Net Equity -$27,522.00 - Exem…" at bounding box center [632, 139] width 143 height 195
click at [686, 283] on button "Save & Close" at bounding box center [668, 292] width 62 height 19
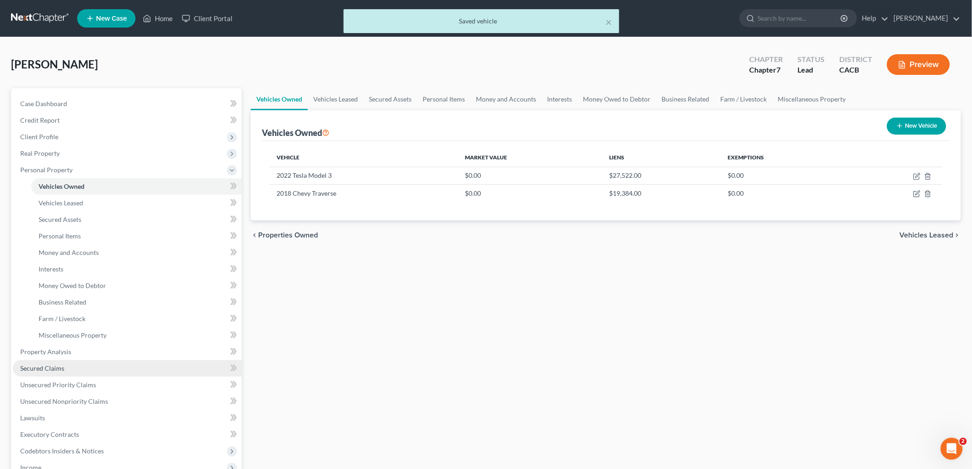
click at [85, 372] on link "Secured Claims" at bounding box center [127, 368] width 229 height 17
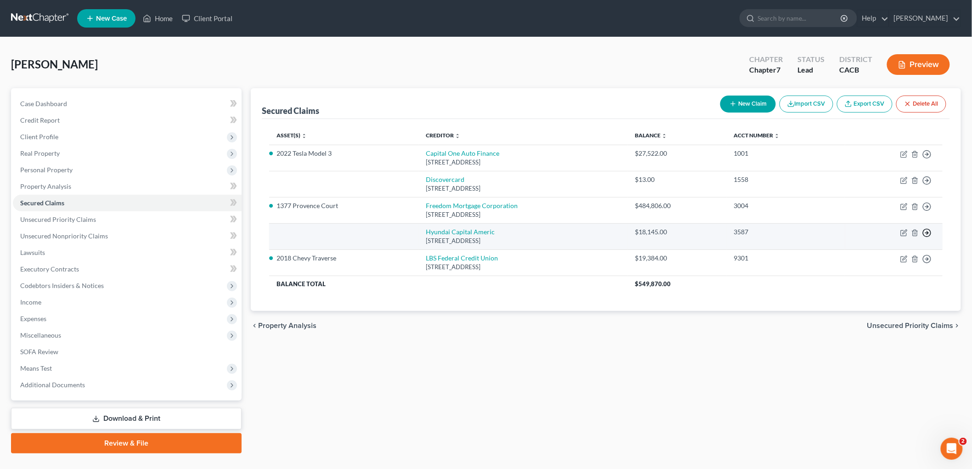
click at [927, 234] on icon "button" at bounding box center [927, 232] width 9 height 9
click at [867, 254] on link "Move to F" at bounding box center [885, 255] width 77 height 16
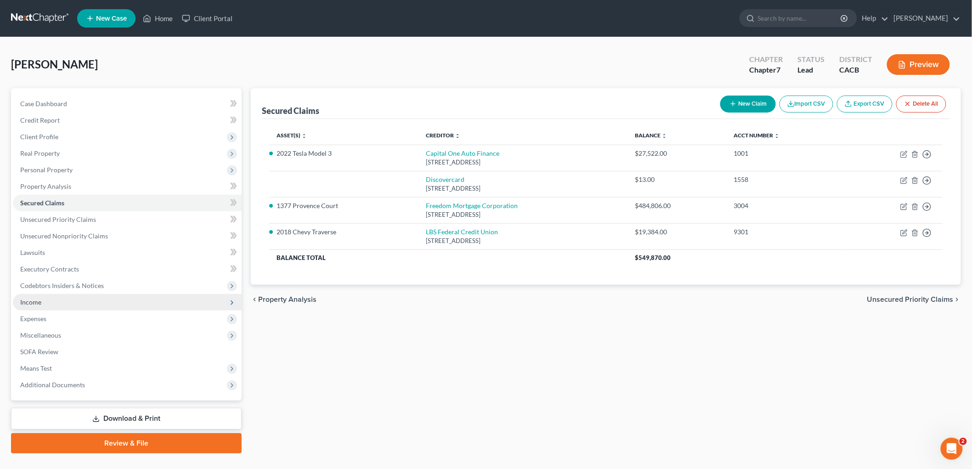
click at [71, 302] on span "Income" at bounding box center [127, 302] width 229 height 17
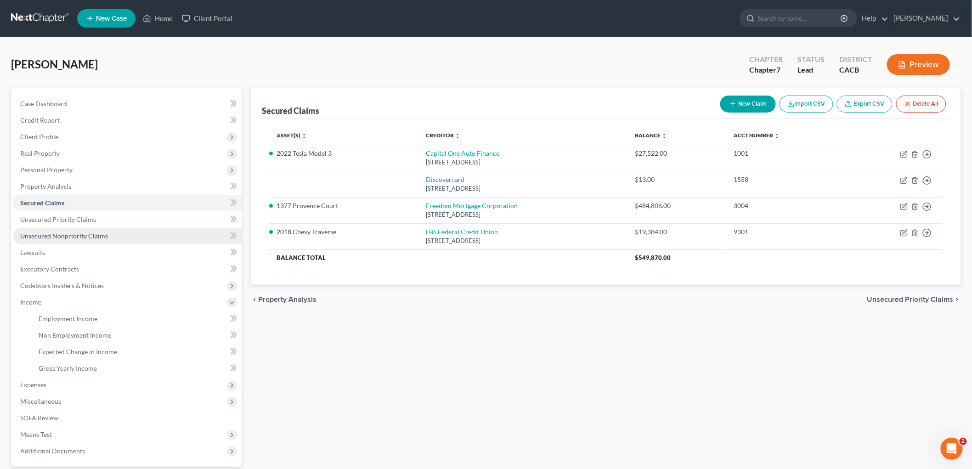
click at [84, 232] on span "Unsecured Nonpriority Claims" at bounding box center [64, 236] width 88 height 8
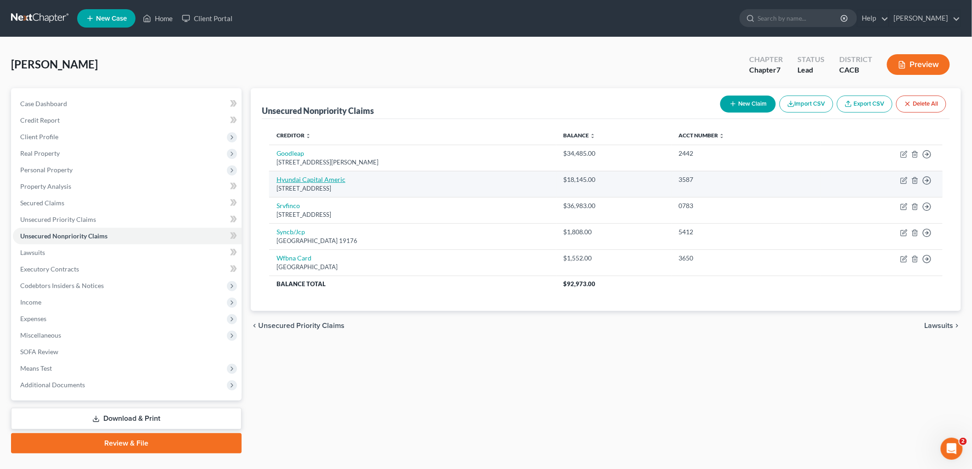
click at [299, 182] on link "Hyundai Capital Americ" at bounding box center [311, 180] width 69 height 8
select select "4"
select select "0"
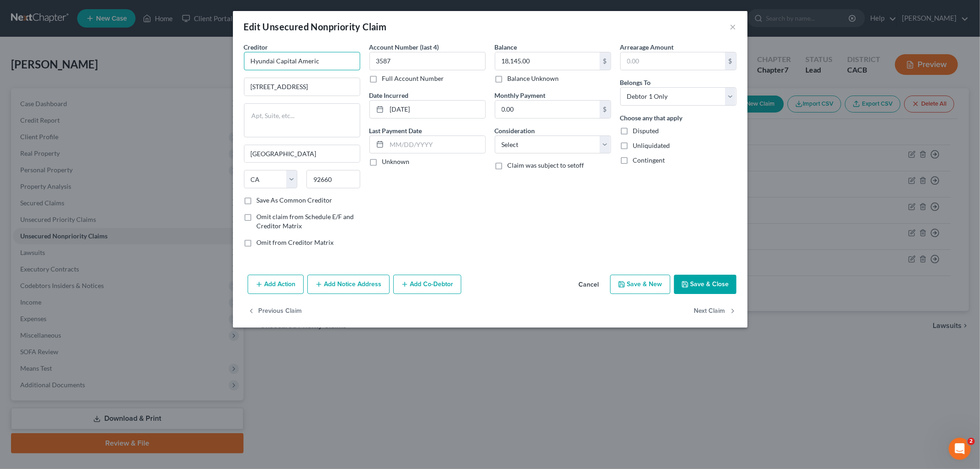
drag, startPoint x: 327, startPoint y: 61, endPoint x: 196, endPoint y: 48, distance: 131.2
click at [204, 56] on div "Edit Unsecured Nonpriority Claim × Creditor * Hyundai Capital Americ 4000 Macar…" at bounding box center [490, 234] width 980 height 469
click at [332, 56] on input "Hyundai Capital Americ" at bounding box center [302, 61] width 116 height 18
type input "Hyundai Capital America"
click at [337, 85] on input "4000 Macarthur Blvd Ste" at bounding box center [301, 86] width 115 height 17
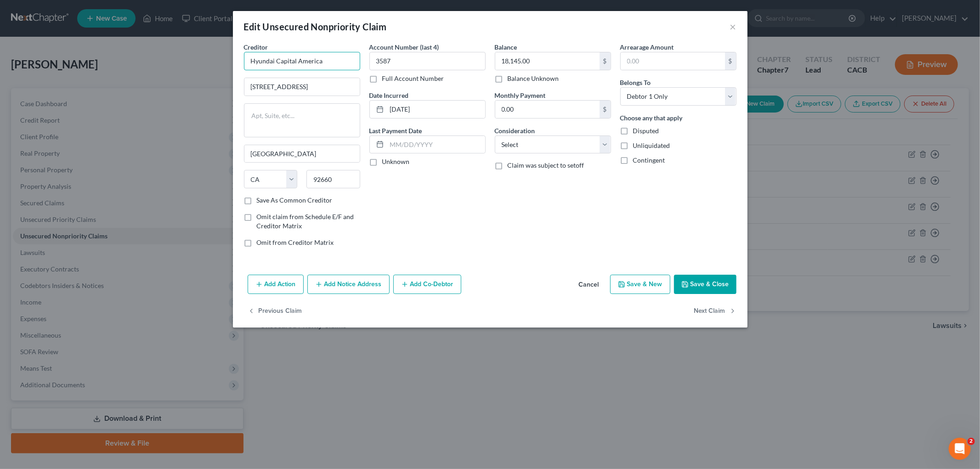
drag, startPoint x: 268, startPoint y: 59, endPoint x: 134, endPoint y: 49, distance: 135.0
click at [126, 52] on div "Edit Unsecured Nonpriority Claim × Creditor * Hyundai Capital America 4000 Maca…" at bounding box center [490, 234] width 980 height 469
drag, startPoint x: 336, startPoint y: 84, endPoint x: 70, endPoint y: 75, distance: 266.2
click at [68, 76] on div "Edit Unsecured Nonpriority Claim × Creditor * Hyundai Capital America 4000 Maca…" at bounding box center [490, 234] width 980 height 469
click at [325, 86] on input "4000 Macarthur Blvd Ste" at bounding box center [301, 86] width 115 height 17
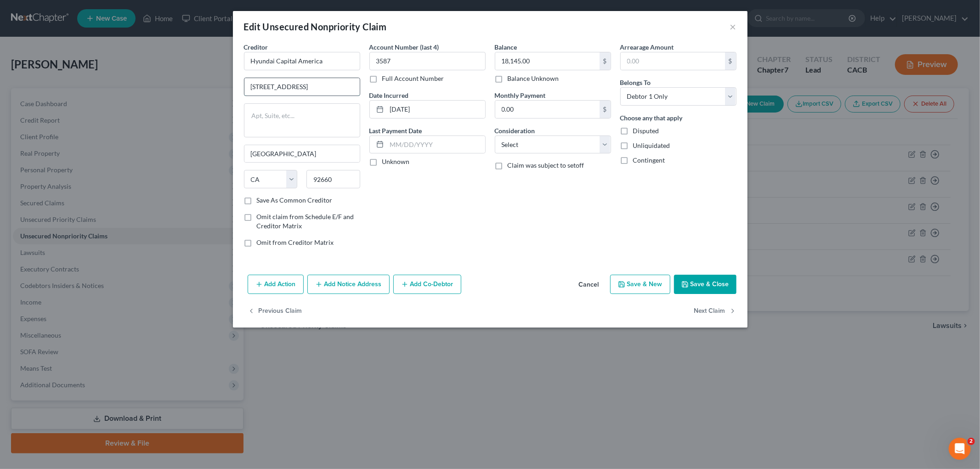
scroll to position [0, 3]
type input "4000 Macarthur Boulevard, Suite 600"
drag, startPoint x: 432, startPoint y: 113, endPoint x: 302, endPoint y: 109, distance: 130.1
click at [302, 111] on div "Creditor * Hyundai Capital America 4000 Macarthur Boulevard, Suite 600 Newport …" at bounding box center [490, 148] width 502 height 212
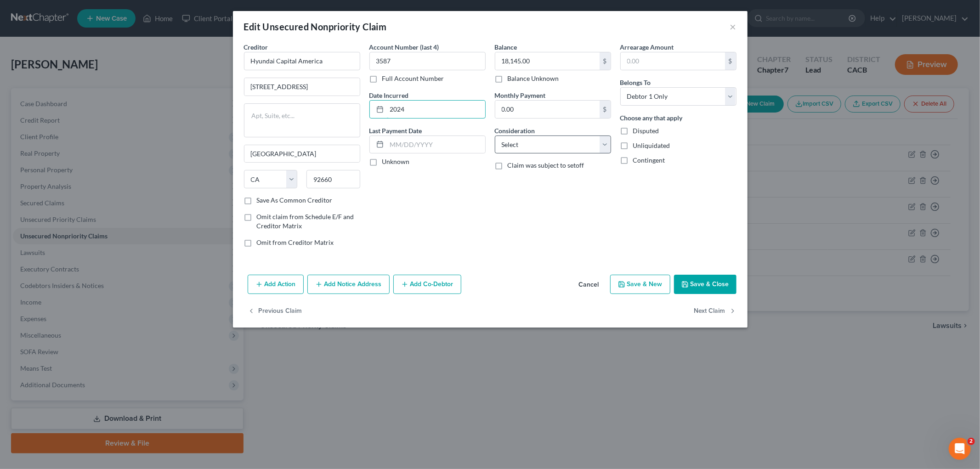
type input "2024"
click at [565, 152] on select "Select Cable / Satellite Services Collection Agency Credit Card Debt Debt Couns…" at bounding box center [553, 145] width 116 height 18
select select "14"
click at [495, 136] on select "Select Cable / Satellite Services Collection Agency Credit Card Debt Debt Couns…" at bounding box center [553, 145] width 116 height 18
click at [563, 187] on input "text" at bounding box center [552, 179] width 115 height 17
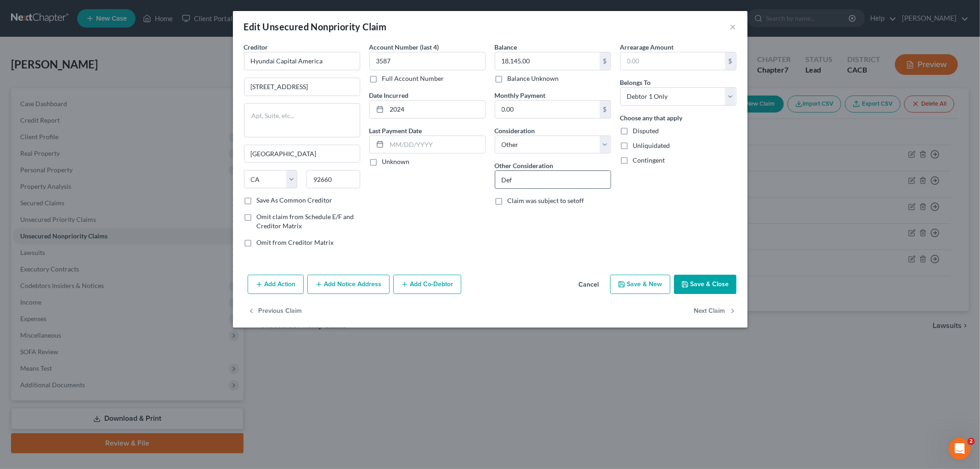
click at [559, 182] on input "Def" at bounding box center [552, 179] width 115 height 17
click at [583, 182] on input "Def" at bounding box center [552, 179] width 115 height 17
drag, startPoint x: 569, startPoint y: 182, endPoint x: 621, endPoint y: 182, distance: 51.9
click at [621, 182] on div "Creditor * Hyundai Capital America 4000 Macarthur Boulevard, Suite 600 Newport …" at bounding box center [490, 148] width 502 height 212
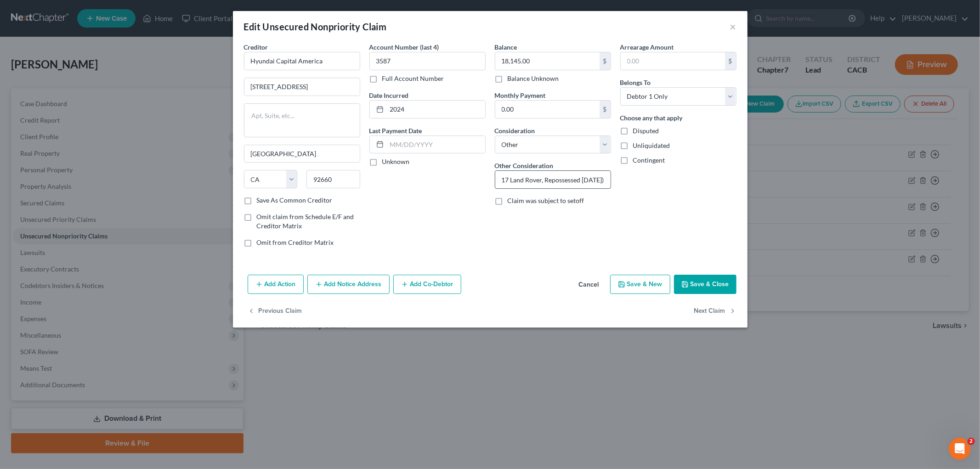
click at [577, 181] on input "Deficiency Balance re Repossessed Vehicle (2017 Land Rover, Repossessed 07/12/2…" at bounding box center [552, 179] width 115 height 17
click at [600, 177] on input "Deficiency Balance re Repossessed Vehicle (2017 Land Rover, Repossessed 07/12/2…" at bounding box center [552, 179] width 115 height 17
drag, startPoint x: 561, startPoint y: 181, endPoint x: 572, endPoint y: 181, distance: 11.0
click at [561, 181] on input "Deficiency Balance re Repossessed Vehicle (2017 Land Rover, Repossessed 07/12/2…" at bounding box center [552, 179] width 115 height 17
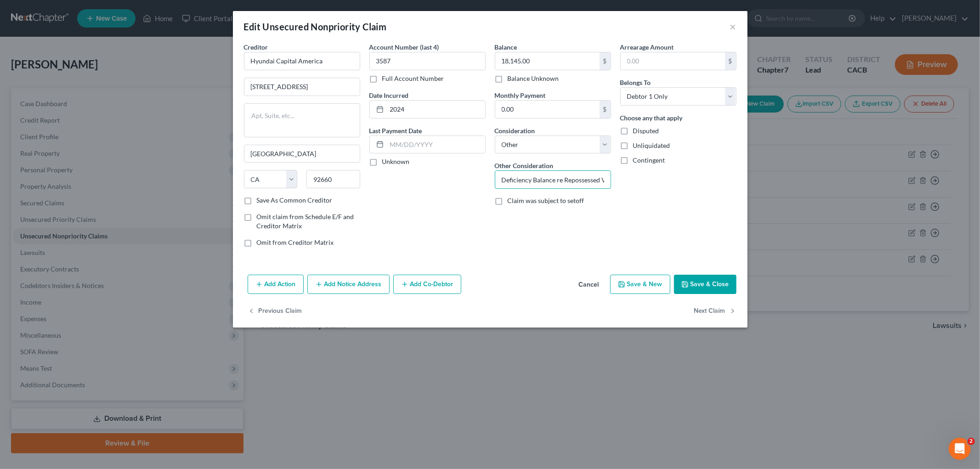
scroll to position [0, 136]
drag, startPoint x: 573, startPoint y: 180, endPoint x: 590, endPoint y: 173, distance: 18.1
click at [699, 186] on div "Creditor * Hyundai Capital America 4000 Macarthur Boulevard, Suite 600 Newport …" at bounding box center [490, 148] width 502 height 212
click at [581, 173] on input "Deficiency Balance re Repossessed Vehicle (2017 Land Rover, Repossessed 07/12/2…" at bounding box center [552, 179] width 115 height 17
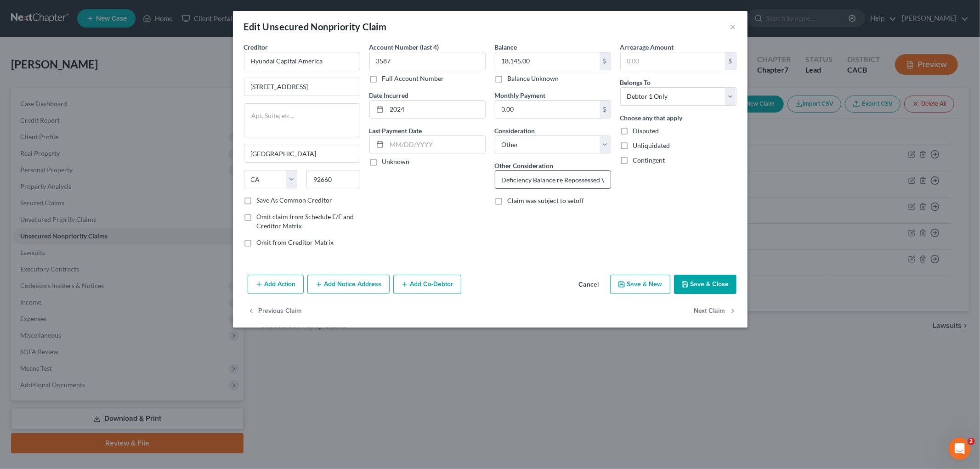
drag, startPoint x: 535, startPoint y: 178, endPoint x: 589, endPoint y: 174, distance: 53.9
click at [593, 174] on input "Deficiency Balance re Repossessed Vehicle (2017 Land Rover, Repossessed 07/12/2…" at bounding box center [552, 179] width 115 height 17
click at [582, 177] on input "Deficiency Balance re Repossessed Vehicle (2025 Honda Palisade, Repossessed 07/…" at bounding box center [552, 179] width 115 height 17
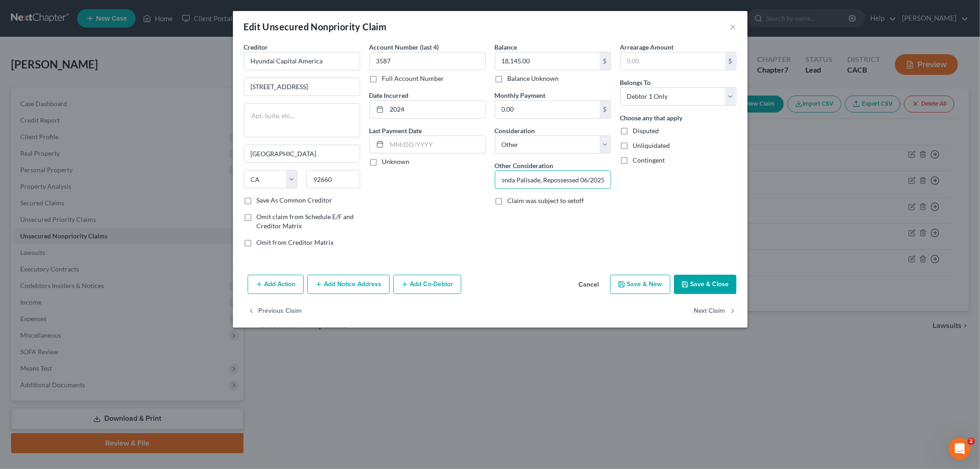
drag, startPoint x: 596, startPoint y: 175, endPoint x: 640, endPoint y: 175, distance: 44.1
click at [640, 175] on div "Creditor * Hyundai Capital America 4000 Macarthur Boulevard, Suite 600 Newport …" at bounding box center [490, 148] width 502 height 212
type input "Deficiency Balance re Repossessed Vehicle (2025 Honda Palisade, Repossessed 06/…"
click at [611, 180] on div "Balance 18,145.00 $ Balance Unknown Balance Undetermined 18,145.00 $ Balance Un…" at bounding box center [552, 148] width 125 height 212
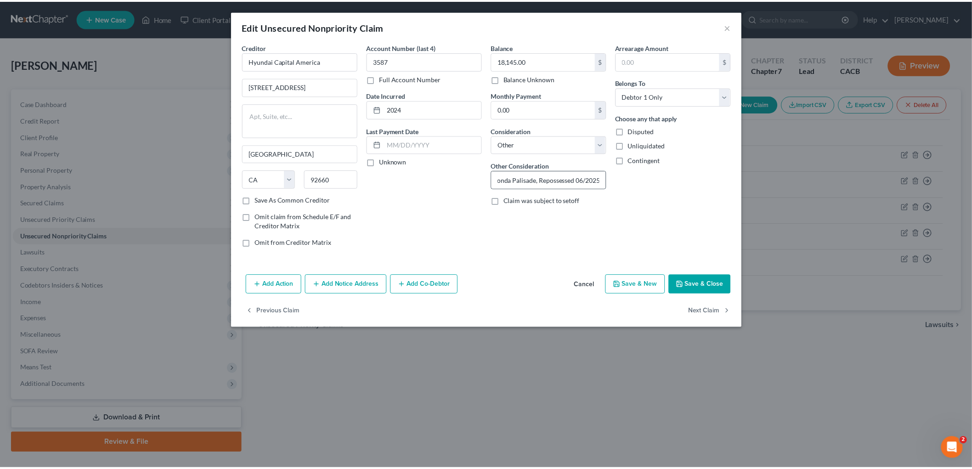
scroll to position [0, 0]
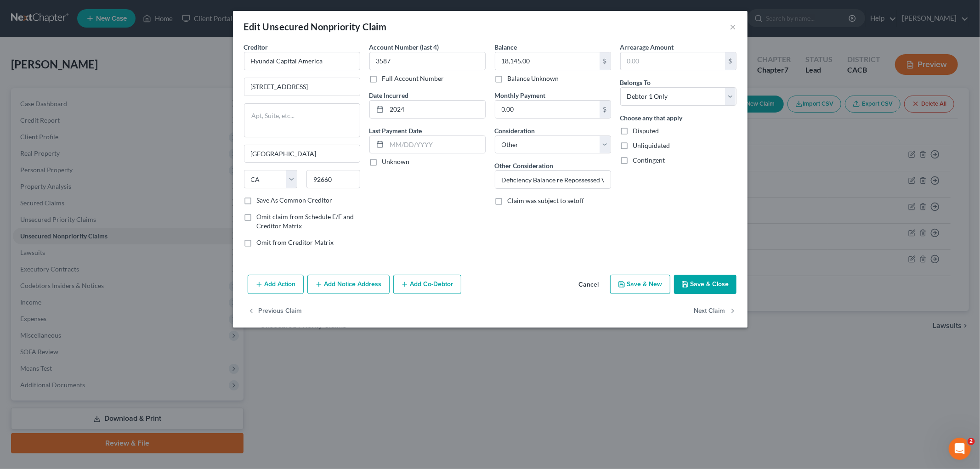
click at [696, 275] on button "Save & Close" at bounding box center [705, 284] width 62 height 19
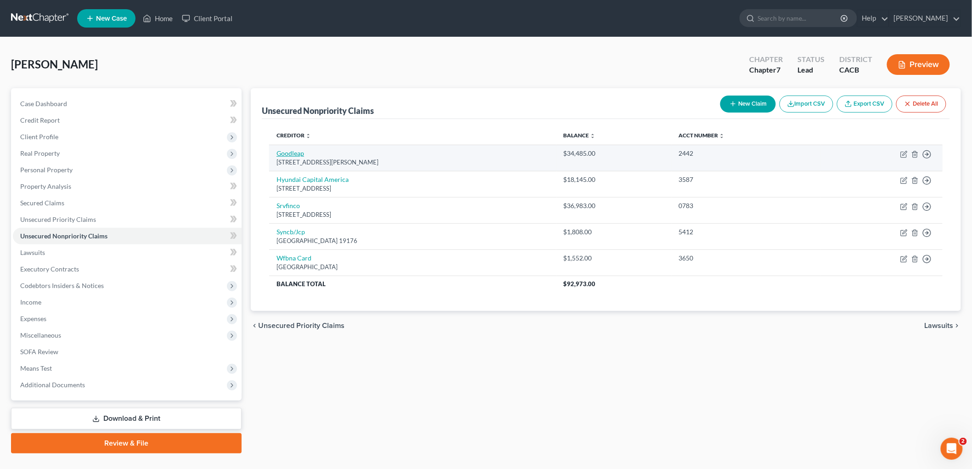
click at [295, 154] on link "Goodleap" at bounding box center [291, 153] width 28 height 8
select select "38"
select select "0"
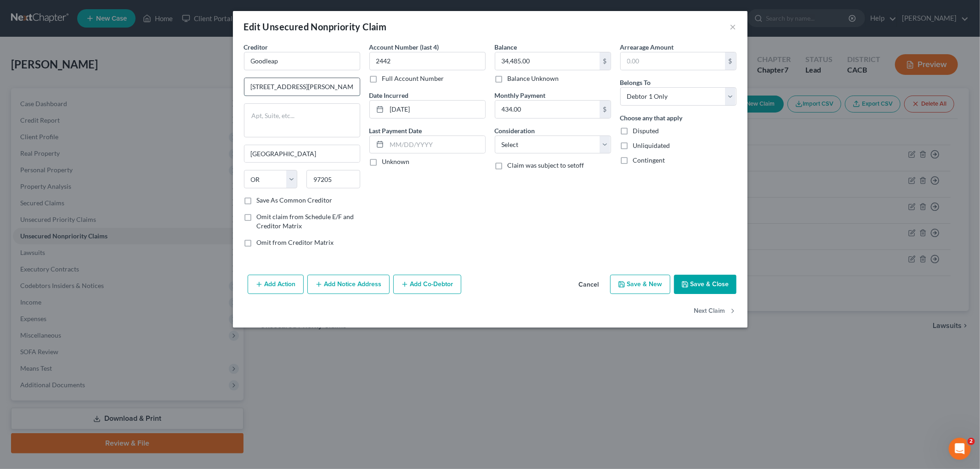
click at [270, 85] on input "1410 Sw Morrison St" at bounding box center [301, 86] width 115 height 17
click at [336, 89] on input "1410 SW Morrison St" at bounding box center [301, 86] width 115 height 17
type input "1410 SW Morrison Street"
drag, startPoint x: 451, startPoint y: 107, endPoint x: 323, endPoint y: 108, distance: 127.7
click at [319, 108] on div "Creditor * Goodleap 1410 SW Morrison Street Portland State AL AK AR AZ CA CO CT…" at bounding box center [490, 148] width 502 height 212
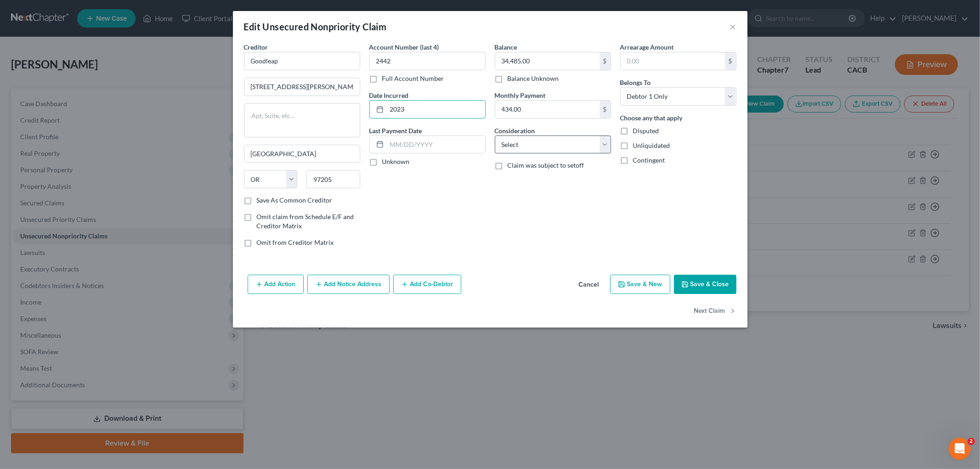
type input "2023"
drag, startPoint x: 544, startPoint y: 137, endPoint x: 541, endPoint y: 146, distance: 9.7
click at [544, 137] on select "Select Cable / Satellite Services Collection Agency Credit Card Debt Debt Couns…" at bounding box center [553, 145] width 116 height 18
select select "14"
click at [495, 136] on select "Select Cable / Satellite Services Collection Agency Credit Card Debt Debt Couns…" at bounding box center [553, 145] width 116 height 18
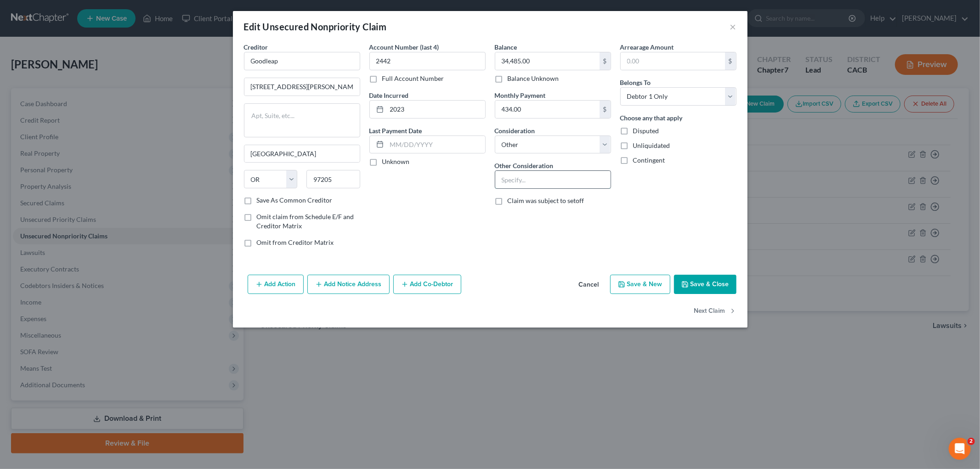
click at [545, 184] on input "text" at bounding box center [552, 179] width 115 height 17
type input "Personal Loan"
click at [711, 286] on button "Save & Close" at bounding box center [705, 284] width 62 height 19
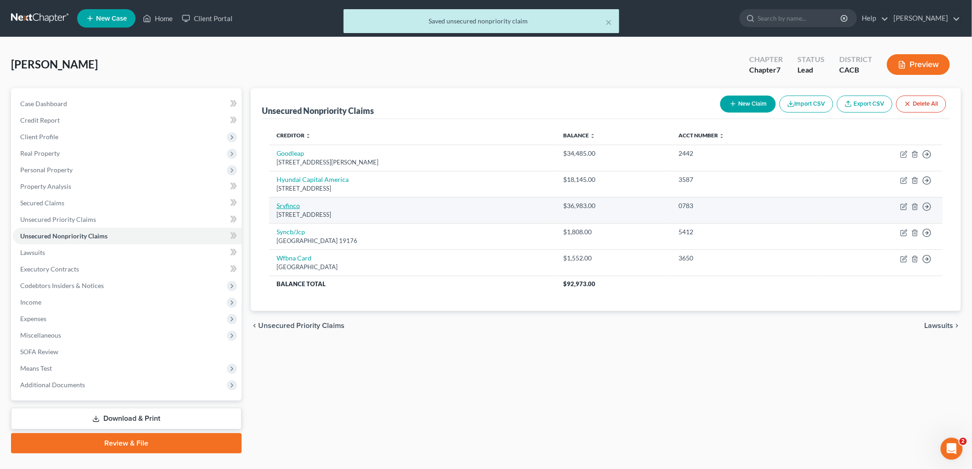
click at [281, 205] on link "Srvfinco" at bounding box center [288, 206] width 23 height 8
select select "9"
select select "0"
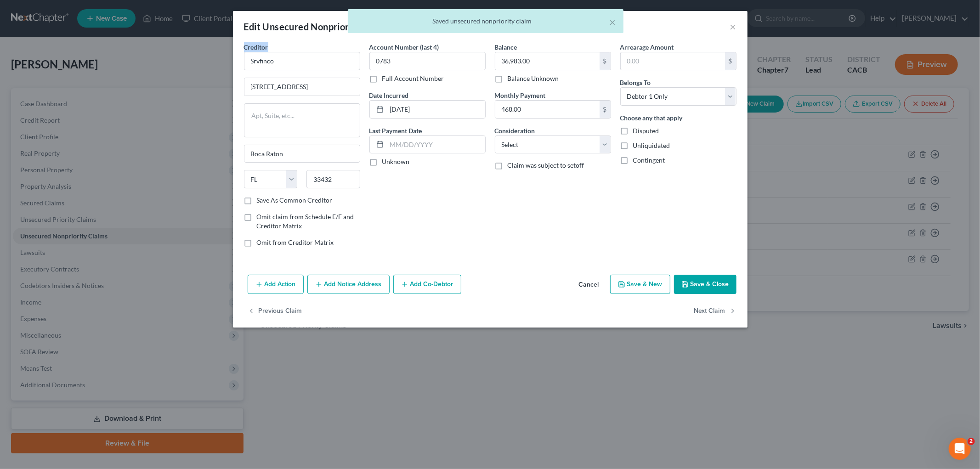
drag, startPoint x: 333, startPoint y: 51, endPoint x: 143, endPoint y: 45, distance: 190.3
click at [132, 48] on div "Edit Unsecured Nonpriority Claim × Creditor * Srvfinco 555 S Federal Highway Bo…" at bounding box center [490, 234] width 980 height 469
copy span "Creditor"
drag, startPoint x: 321, startPoint y: 62, endPoint x: 189, endPoint y: 61, distance: 131.4
click at [170, 61] on div "Edit Unsecured Nonpriority Claim × Creditor * Srvfinco 555 S Federal Highway Bo…" at bounding box center [490, 234] width 980 height 469
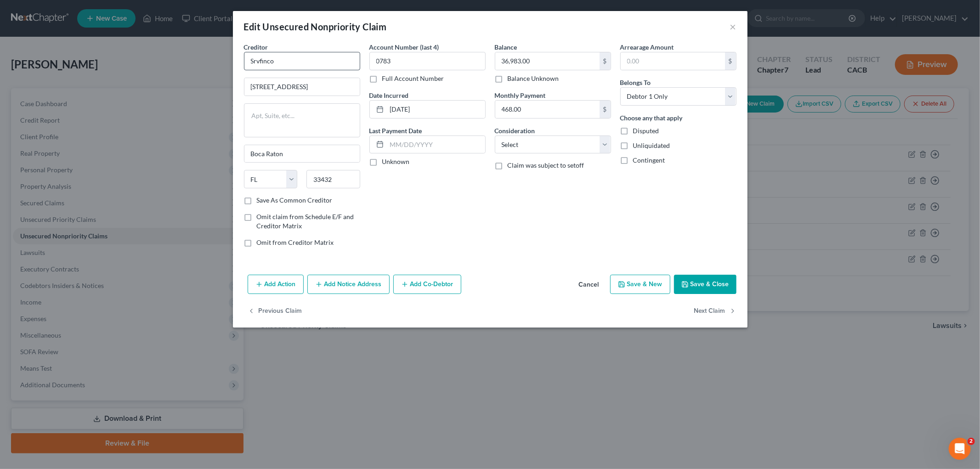
drag, startPoint x: 304, startPoint y: 70, endPoint x: 295, endPoint y: 60, distance: 13.7
click at [303, 68] on div "Creditor * Srvfinco 555 S Federal Highway Boca Raton State AL AK AR AZ CA CO CT…" at bounding box center [302, 118] width 116 height 153
drag, startPoint x: 276, startPoint y: 57, endPoint x: 167, endPoint y: 51, distance: 108.6
click at [167, 51] on div "Edit Unsecured Nonpriority Claim × Creditor * Srvfinco 555 S Federal Highway Bo…" at bounding box center [490, 234] width 980 height 469
type input "Service Finance"
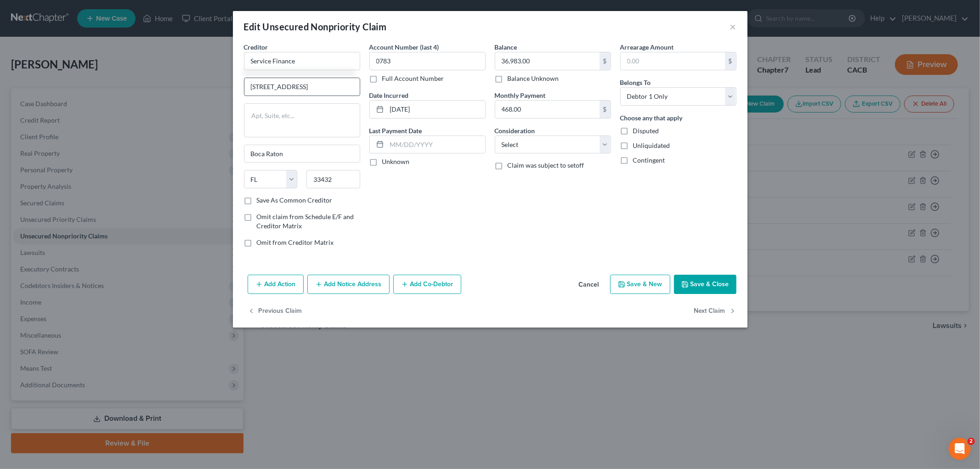
click at [264, 89] on input "555 S Federal Highway" at bounding box center [301, 86] width 115 height 17
type input "555 South Federal Highway"
click at [419, 109] on input "08-19-2024" at bounding box center [436, 109] width 98 height 17
drag, startPoint x: 447, startPoint y: 109, endPoint x: 355, endPoint y: 107, distance: 91.9
click at [355, 107] on div "Creditor * Service Finance 555 South Federal Highway Boca Raton State AL AK AR …" at bounding box center [490, 148] width 502 height 212
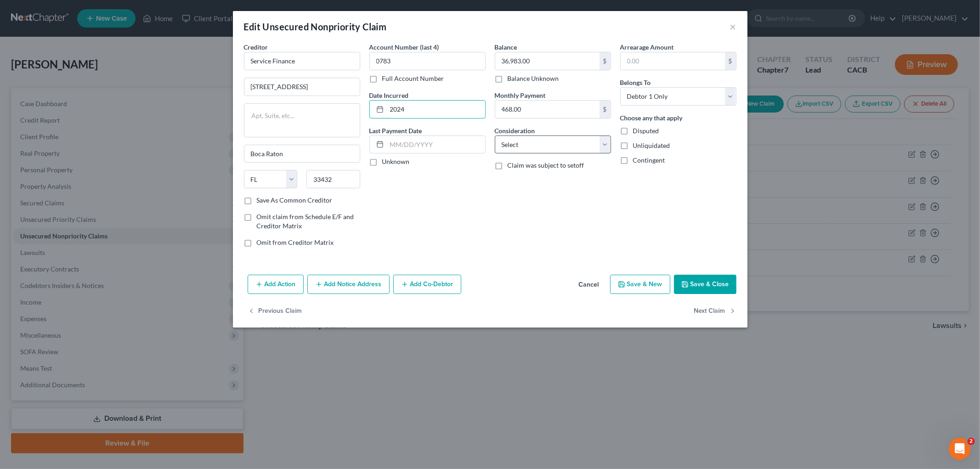
type input "2024"
click at [541, 142] on select "Select Cable / Satellite Services Collection Agency Credit Card Debt Debt Couns…" at bounding box center [553, 145] width 116 height 18
select select "14"
click at [495, 136] on select "Select Cable / Satellite Services Collection Agency Credit Card Debt Debt Couns…" at bounding box center [553, 145] width 116 height 18
click at [538, 168] on label "Other Consideration" at bounding box center [524, 166] width 59 height 10
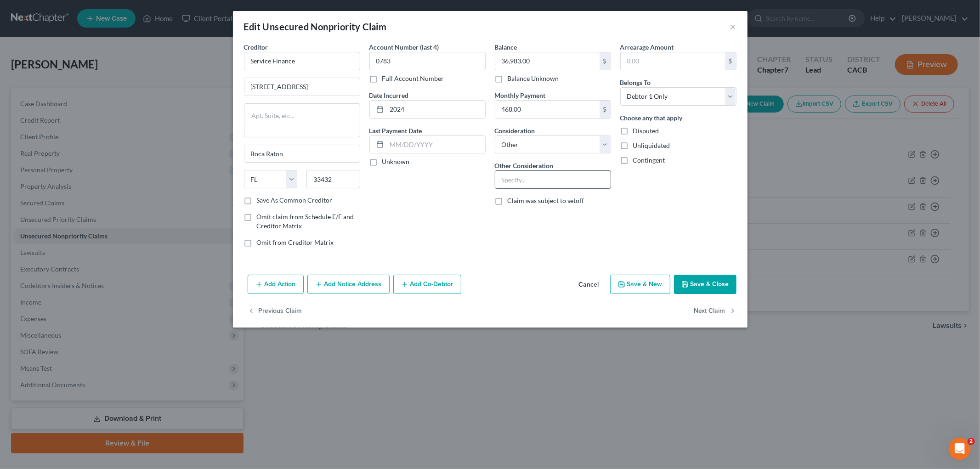
click at [543, 182] on input "text" at bounding box center [552, 179] width 115 height 17
type input "O"
type input "Personal Loan"
click at [720, 298] on div "Add Action Add Notice Address Add Co-Debtor Cancel Save & New Save & Close" at bounding box center [490, 286] width 515 height 30
click at [714, 283] on button "Save & Close" at bounding box center [705, 284] width 62 height 19
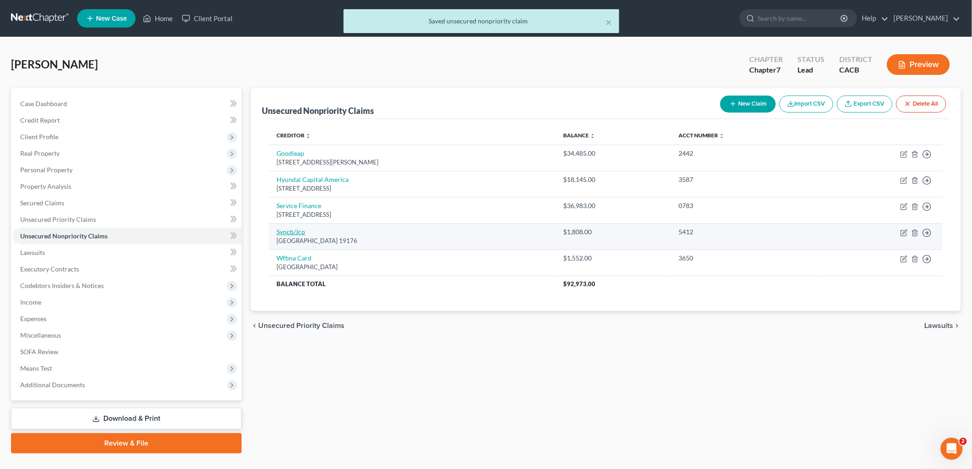
click at [299, 231] on link "Syncb/Jcp" at bounding box center [291, 232] width 28 height 8
select select "39"
select select "2"
select select "0"
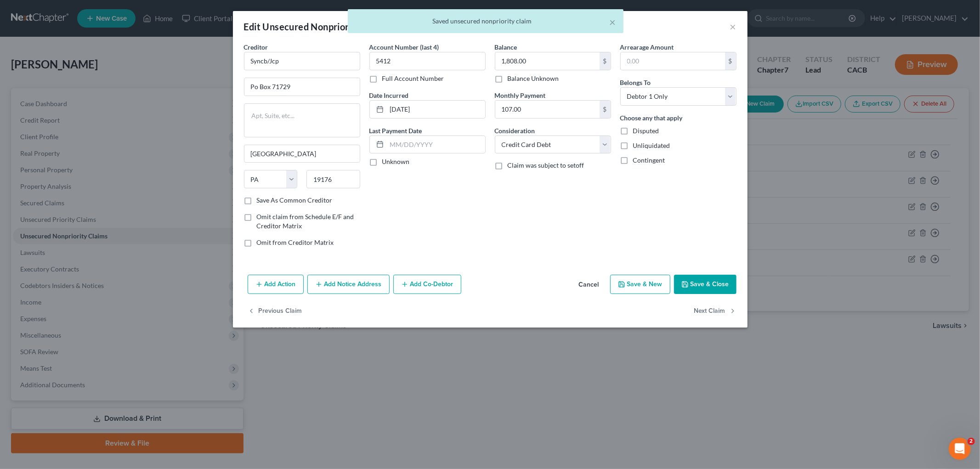
click at [320, 72] on div "Creditor * Syncb/Jcp Po Box 71729 Philadelphia State AL AK AR AZ CA CO CT DE DC…" at bounding box center [302, 118] width 116 height 153
click at [317, 68] on input "Syncb/Jcp" at bounding box center [302, 61] width 116 height 18
type input "Syncb/[PERSON_NAME]"
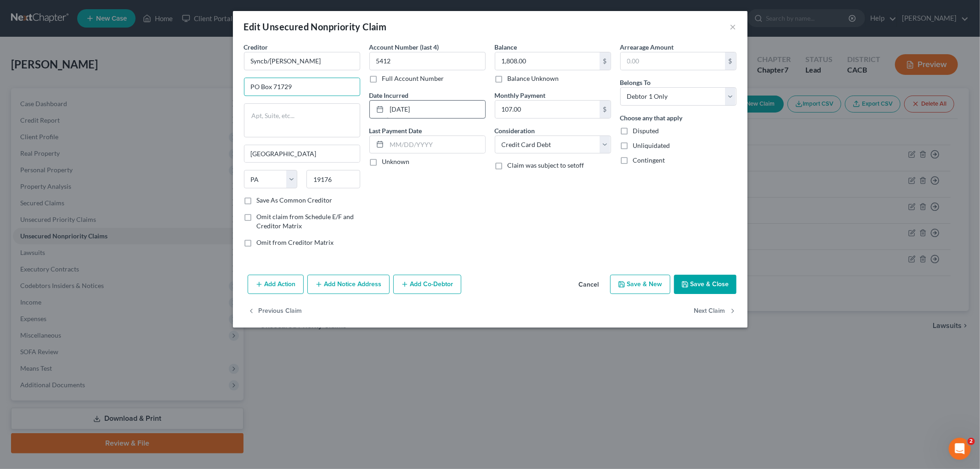
type input "PO Box 71729"
drag, startPoint x: 438, startPoint y: 111, endPoint x: 323, endPoint y: 115, distance: 115.0
click at [323, 117] on div "Creditor * Syncb/JC Penny PO Box 71729 Philadelphia State AL AK AR AZ CA CO CT …" at bounding box center [490, 148] width 502 height 212
type input "2024"
click at [718, 289] on button "Save & Close" at bounding box center [705, 284] width 62 height 19
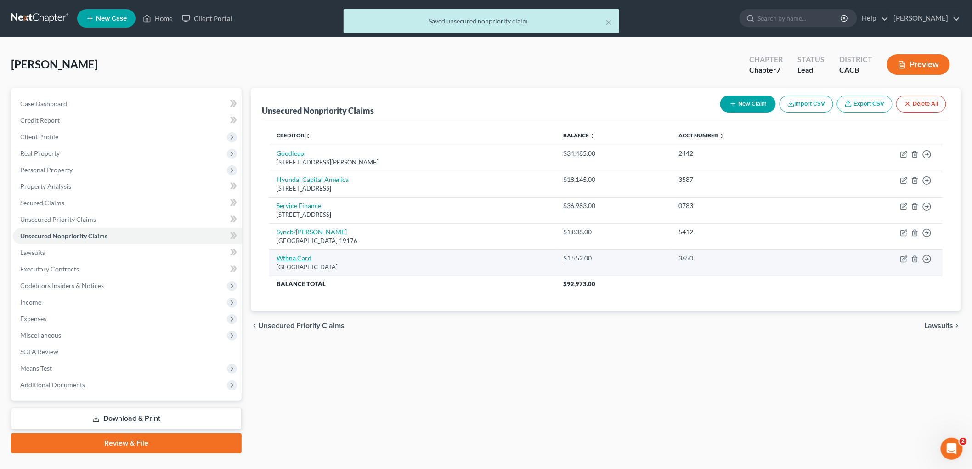
click at [300, 254] on link "Wfbna Card" at bounding box center [294, 258] width 35 height 8
select select "24"
select select "2"
select select "0"
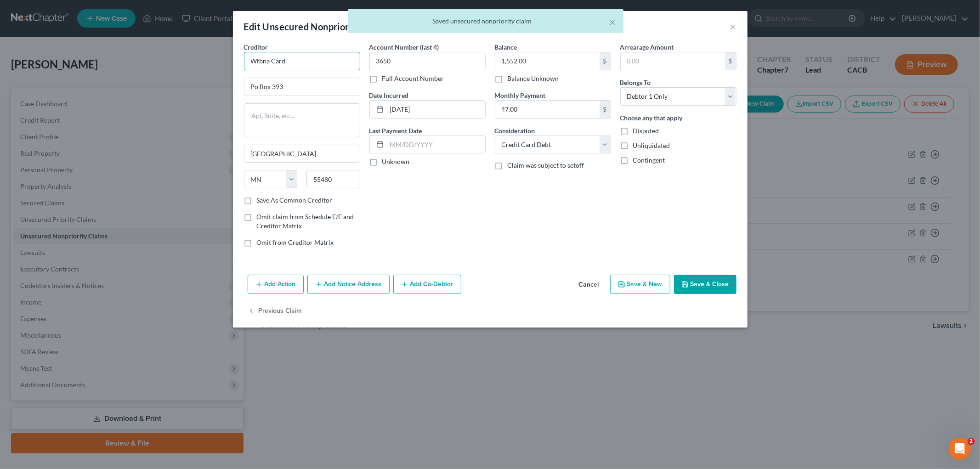
click at [259, 58] on input "Wfbna Card" at bounding box center [302, 61] width 116 height 18
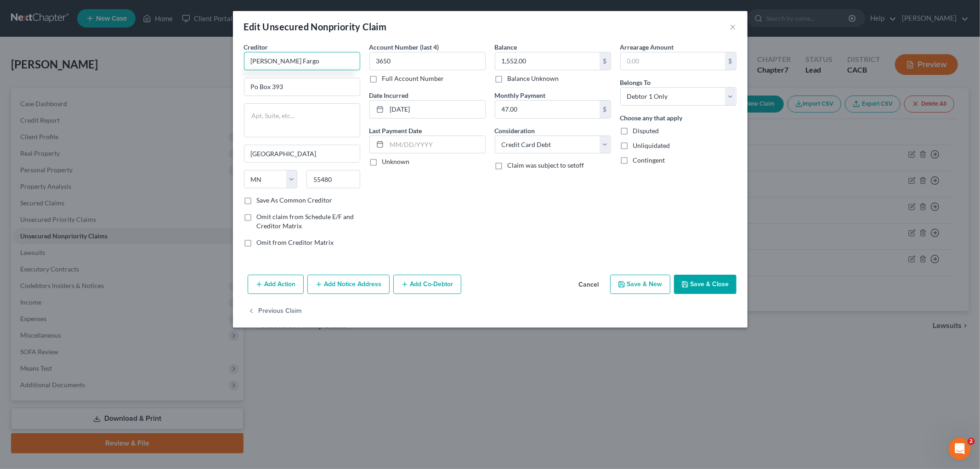
type input "[PERSON_NAME] Fargo"
type input "PO Box 393"
drag, startPoint x: 444, startPoint y: 108, endPoint x: 278, endPoint y: 99, distance: 167.0
click at [277, 100] on div "Creditor * Wells Fargo PO Box 393 Minneapolis State AL AK AR AZ CA CO CT DE DC …" at bounding box center [490, 148] width 502 height 212
type input "2019"
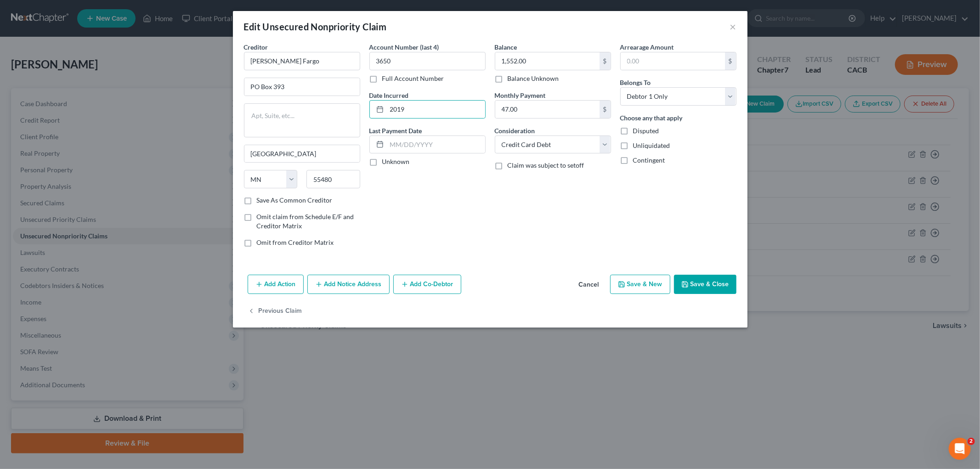
click at [720, 283] on button "Save & Close" at bounding box center [705, 284] width 62 height 19
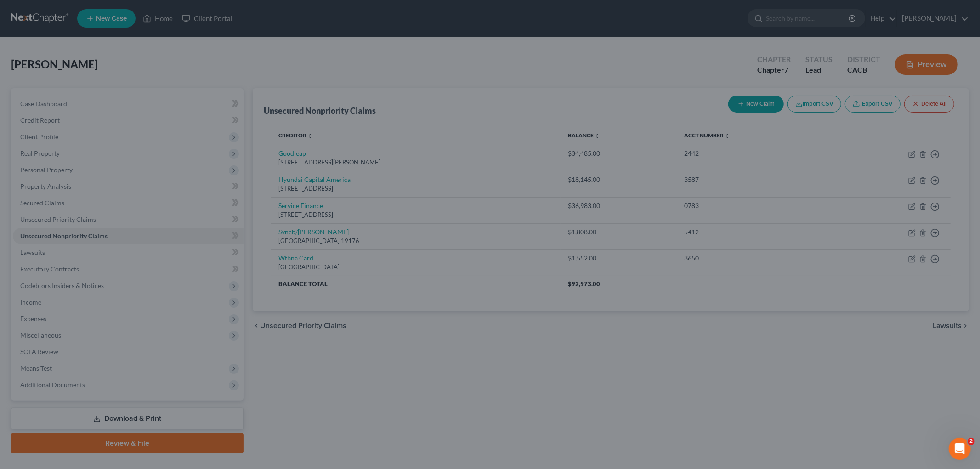
type input "0"
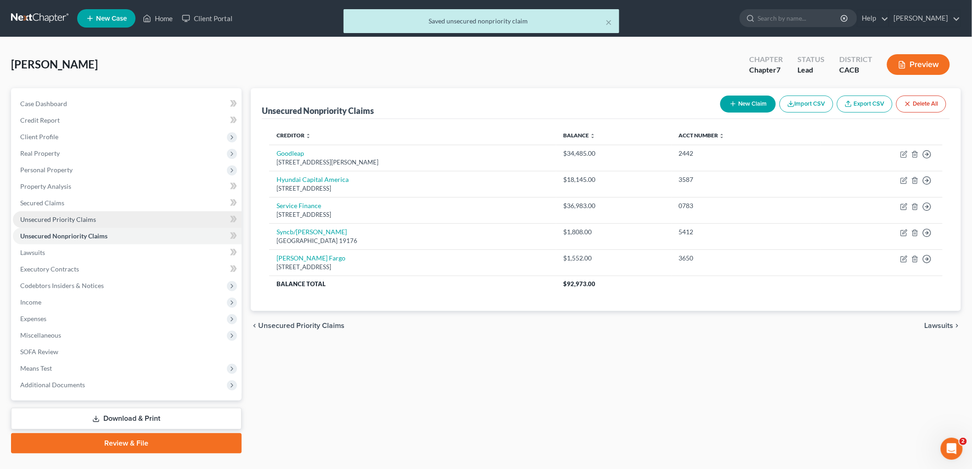
click at [51, 220] on span "Unsecured Priority Claims" at bounding box center [58, 219] width 76 height 8
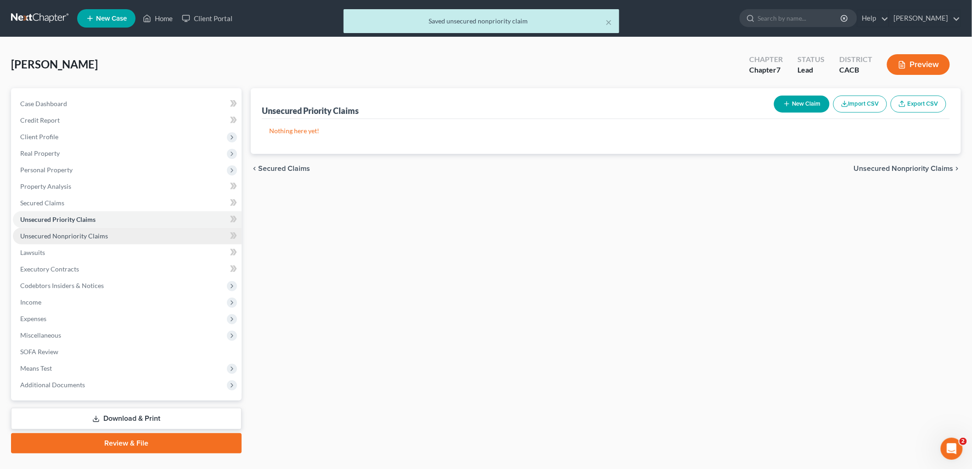
click at [62, 236] on span "Unsecured Nonpriority Claims" at bounding box center [64, 236] width 88 height 8
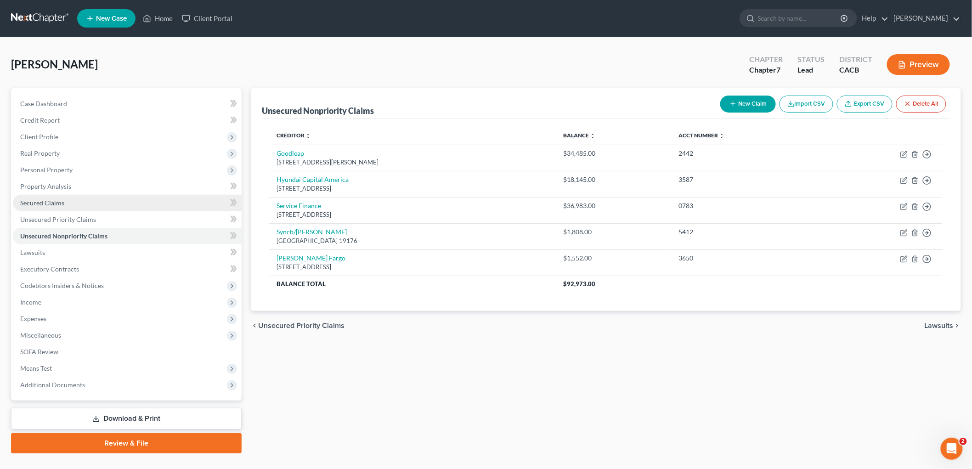
click at [49, 200] on span "Secured Claims" at bounding box center [42, 203] width 44 height 8
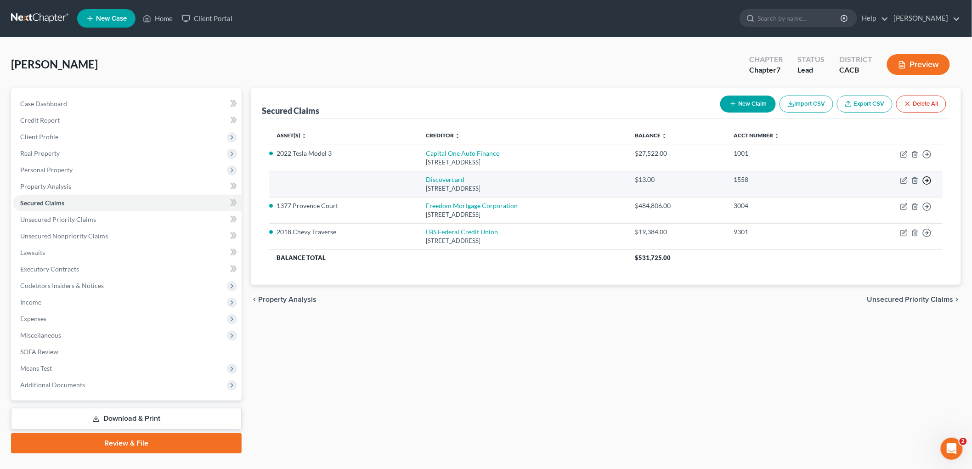
click at [931, 180] on circle "button" at bounding box center [928, 181] width 8 height 8
click at [889, 203] on link "Move to F" at bounding box center [885, 203] width 77 height 16
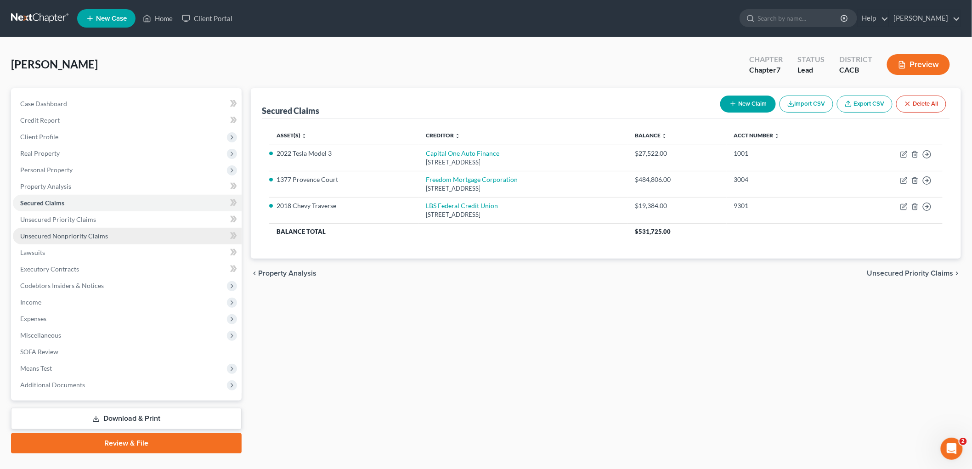
click at [127, 235] on link "Unsecured Nonpriority Claims" at bounding box center [127, 236] width 229 height 17
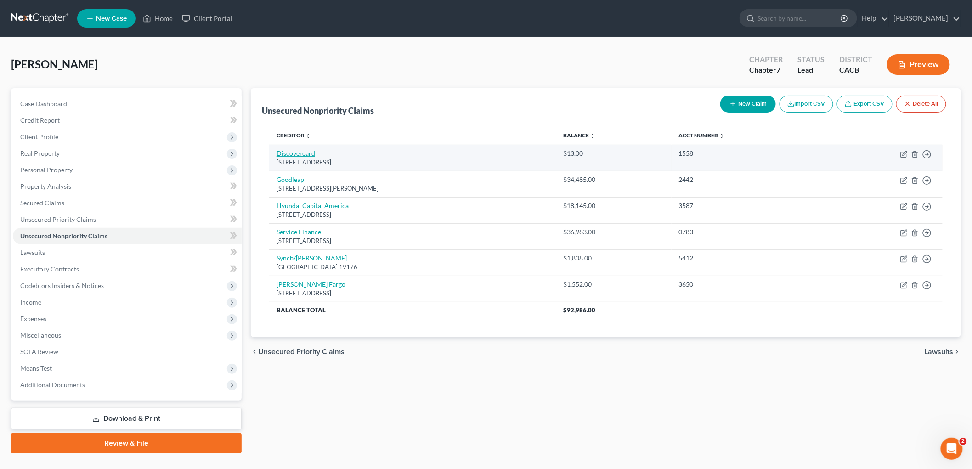
click at [302, 153] on link "Discovercard" at bounding box center [296, 153] width 39 height 8
select select "46"
select select "0"
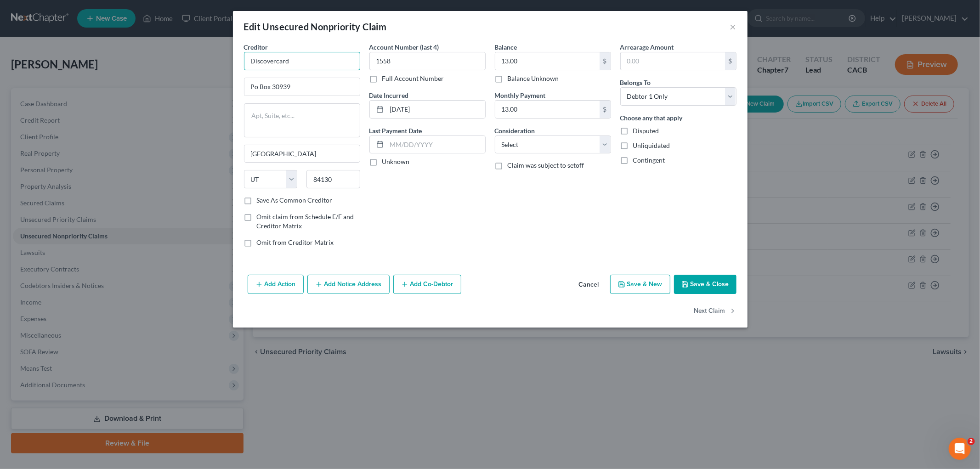
click at [335, 65] on input "Discovercard" at bounding box center [302, 61] width 116 height 18
type input "Discover"
type input "PO Box 30939"
drag, startPoint x: 453, startPoint y: 111, endPoint x: 218, endPoint y: 91, distance: 236.1
click at [223, 90] on div "Edit Unsecured Nonpriority Claim × Creditor * Discover PO Box 30939 Salt Lake C…" at bounding box center [490, 234] width 980 height 469
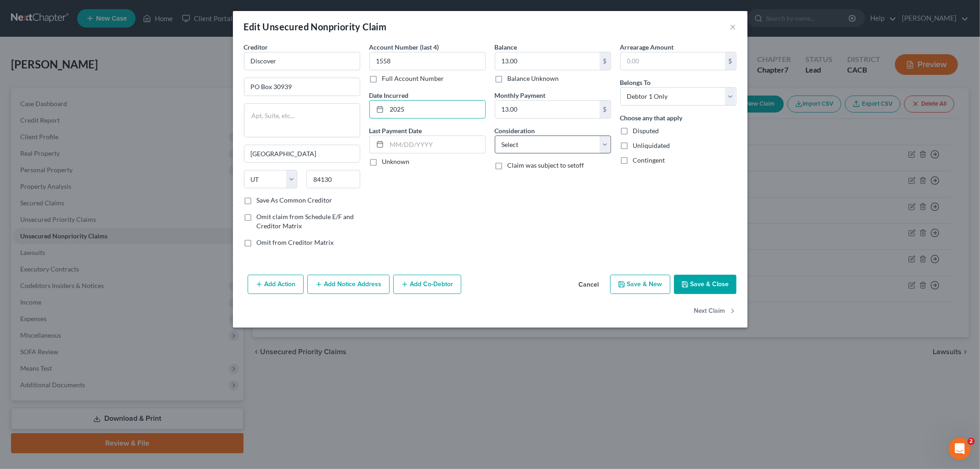
type input "2025"
click at [539, 139] on select "Select Cable / Satellite Services Collection Agency Credit Card Debt Debt Couns…" at bounding box center [553, 145] width 116 height 18
select select "2"
click at [495, 136] on select "Select Cable / Satellite Services Collection Agency Credit Card Debt Debt Couns…" at bounding box center [553, 145] width 116 height 18
click at [694, 288] on button "Save & Close" at bounding box center [705, 284] width 62 height 19
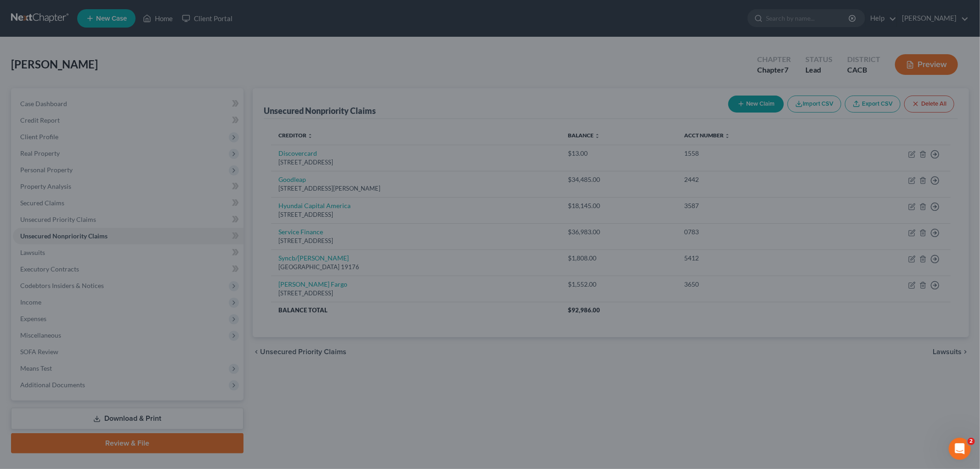
type input "0"
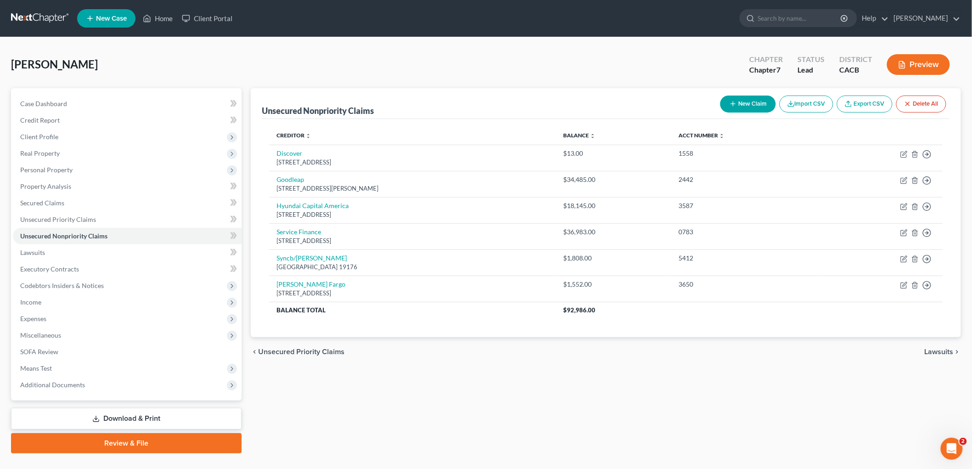
click at [51, 89] on div "Case Dashboard Payments Invoices Payments Payments Credit Report Client Profile…" at bounding box center [126, 244] width 231 height 312
click at [50, 100] on span "Case Dashboard" at bounding box center [43, 104] width 47 height 8
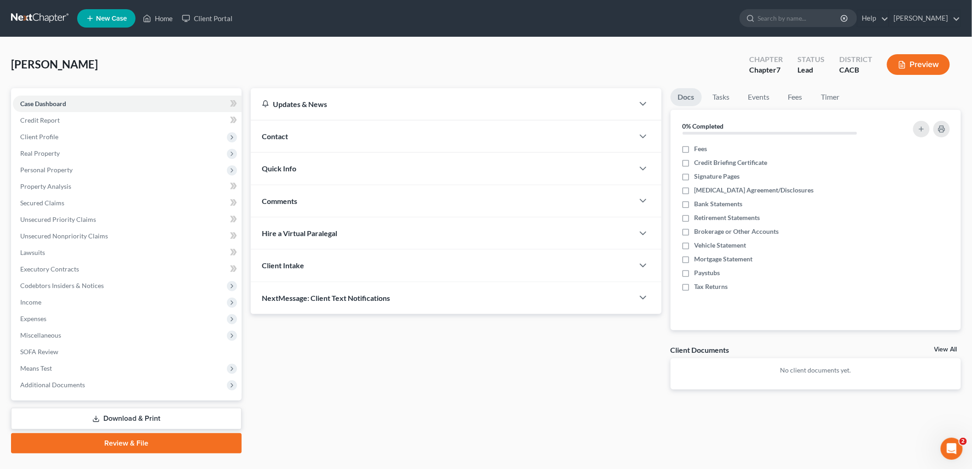
click at [28, 13] on link at bounding box center [40, 18] width 59 height 17
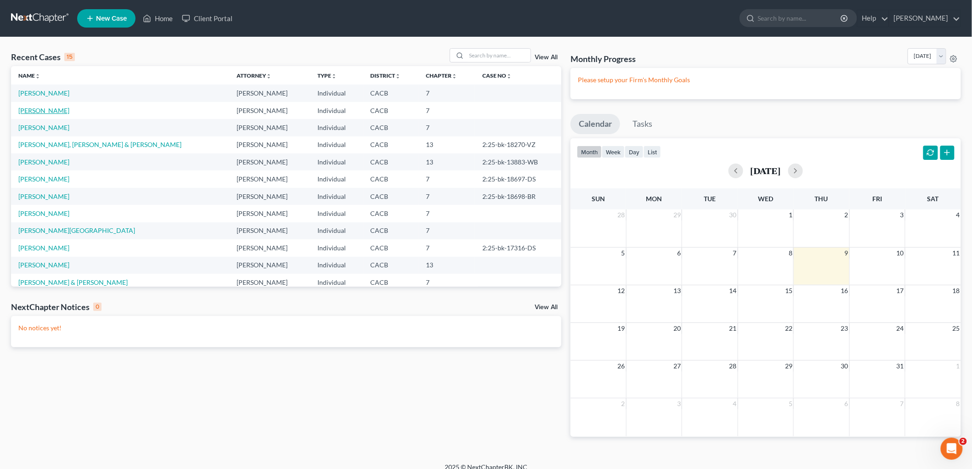
click at [54, 108] on link "[PERSON_NAME]" at bounding box center [43, 111] width 51 height 8
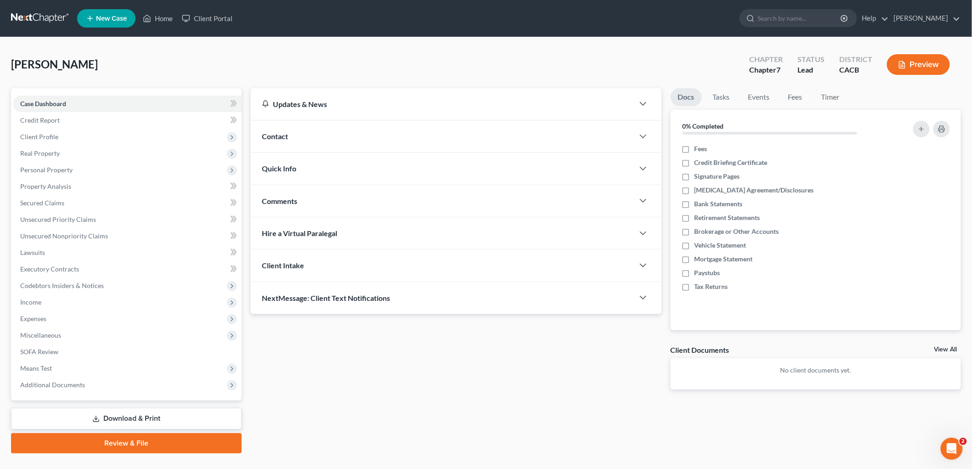
click at [279, 165] on span "Quick Info" at bounding box center [279, 168] width 34 height 9
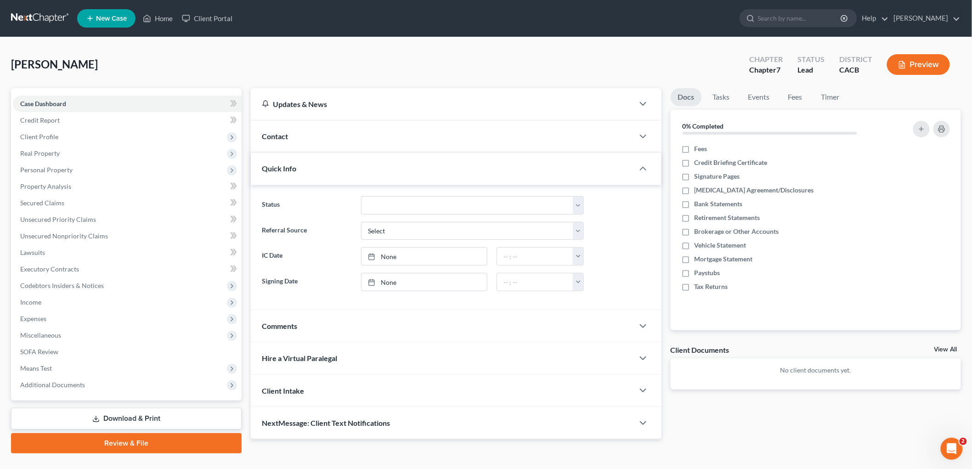
click at [315, 130] on div "Contact" at bounding box center [442, 136] width 383 height 32
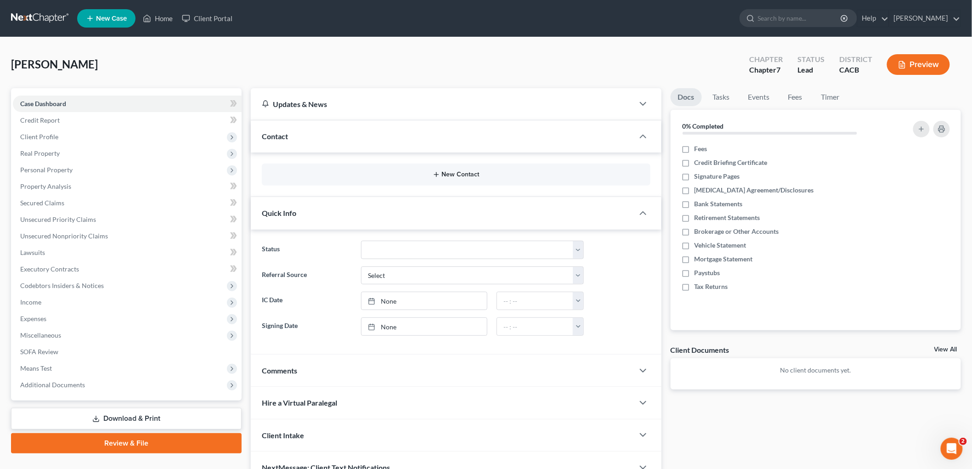
click at [451, 178] on button "New Contact" at bounding box center [456, 174] width 374 height 7
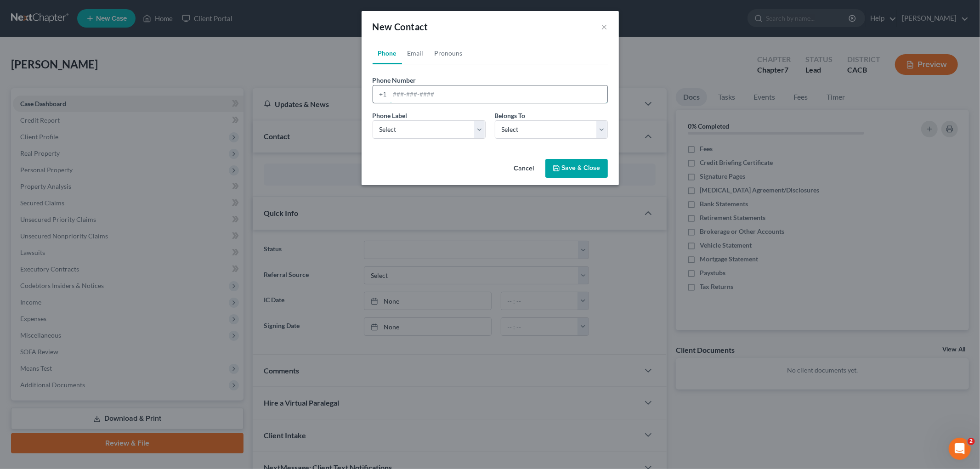
click at [406, 93] on input "tel" at bounding box center [498, 93] width 217 height 17
type input "6193157191"
drag, startPoint x: 421, startPoint y: 116, endPoint x: 421, endPoint y: 120, distance: 4.6
click at [421, 120] on div "Phone Label * Select Mobile Home Work Other" at bounding box center [429, 125] width 122 height 28
click at [421, 121] on select "Select Mobile Home Work Other" at bounding box center [429, 129] width 113 height 18
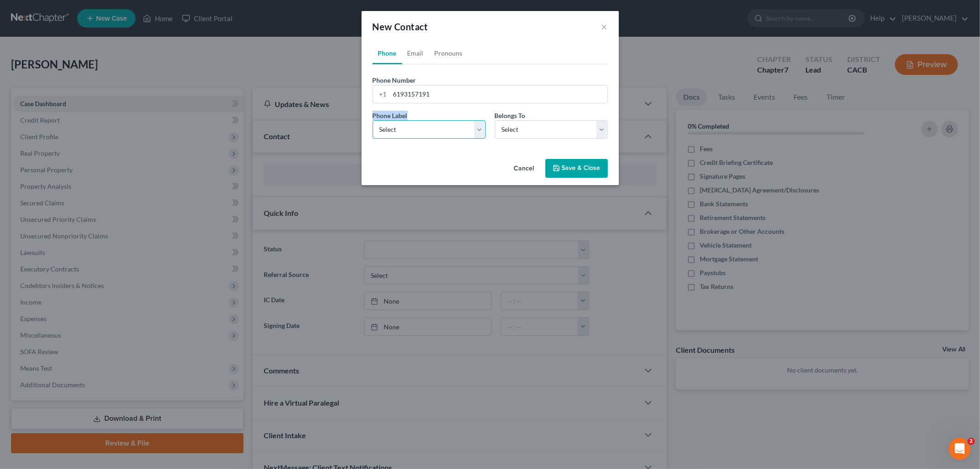
select select "1"
click at [373, 120] on select "Select Mobile Home Work Other" at bounding box center [429, 129] width 113 height 18
drag, startPoint x: 529, startPoint y: 128, endPoint x: 526, endPoint y: 133, distance: 6.2
click at [529, 129] on select "Select Client Other" at bounding box center [551, 129] width 113 height 18
select select "0"
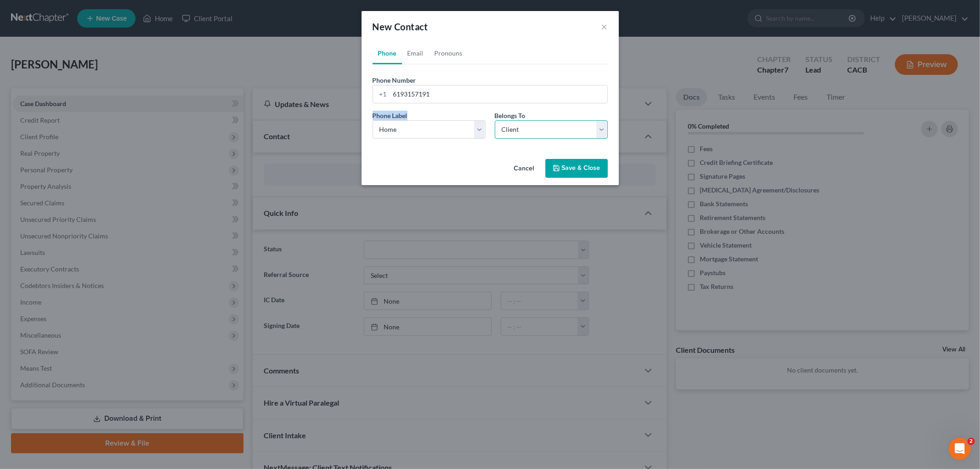
click at [495, 120] on select "Select Client Other" at bounding box center [551, 129] width 113 height 18
select select "0"
click at [414, 50] on link "Email" at bounding box center [415, 53] width 27 height 22
click at [421, 107] on form "Email Address Email Label Select Home Work Other Belongs To * Select Client Oth…" at bounding box center [490, 110] width 235 height 71
click at [423, 88] on input "email" at bounding box center [498, 93] width 217 height 17
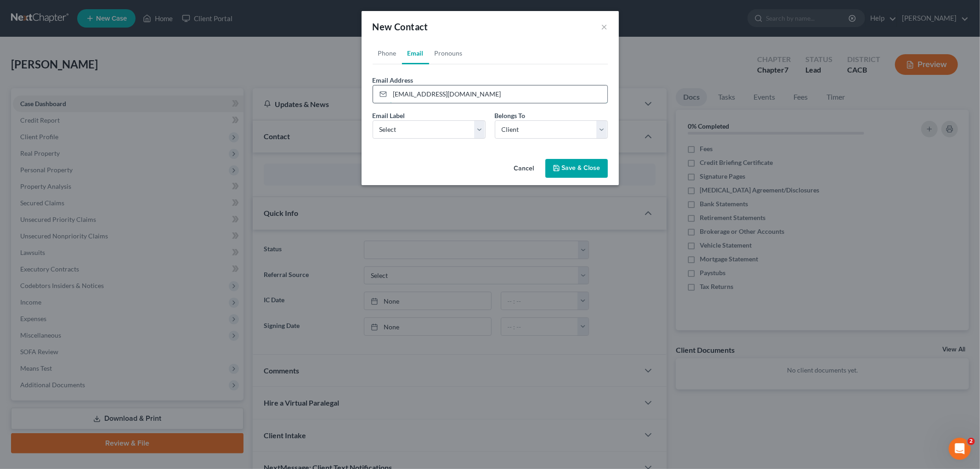
type input "[EMAIL_ADDRESS][DOMAIN_NAME]"
click at [426, 125] on select "Select Home Work Other" at bounding box center [429, 129] width 113 height 18
select select "0"
click at [373, 120] on select "Select Home Work Other" at bounding box center [429, 129] width 113 height 18
click at [576, 161] on button "Save & Close" at bounding box center [576, 168] width 62 height 19
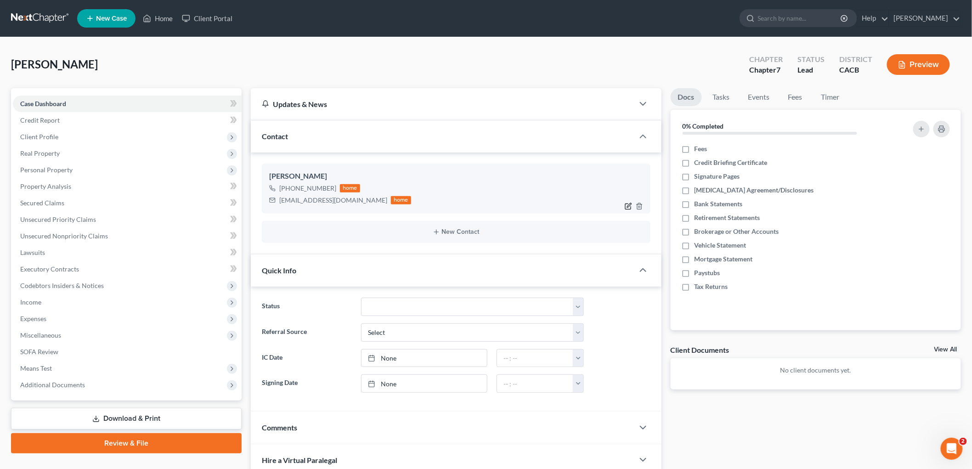
click at [626, 203] on icon "button" at bounding box center [628, 206] width 7 height 7
select select "1"
select select "0"
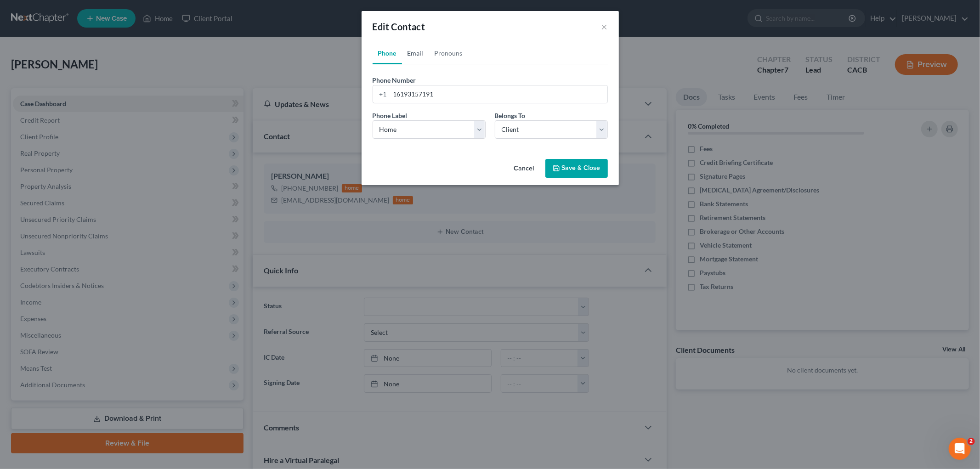
click at [420, 50] on link "Email" at bounding box center [415, 53] width 27 height 22
drag, startPoint x: 319, startPoint y: 93, endPoint x: 305, endPoint y: 93, distance: 14.7
click at [305, 93] on div "Edit Contact × Phone Email Pronouns Phone Number * [PHONE_NUMBER] Ext. Phone La…" at bounding box center [490, 234] width 980 height 469
paste input "[PERSON_NAME] <[PERSON_NAME][EMAIL_ADDRESS][DOMAIN_NAME]>"
drag, startPoint x: 440, startPoint y: 92, endPoint x: 324, endPoint y: 77, distance: 116.3
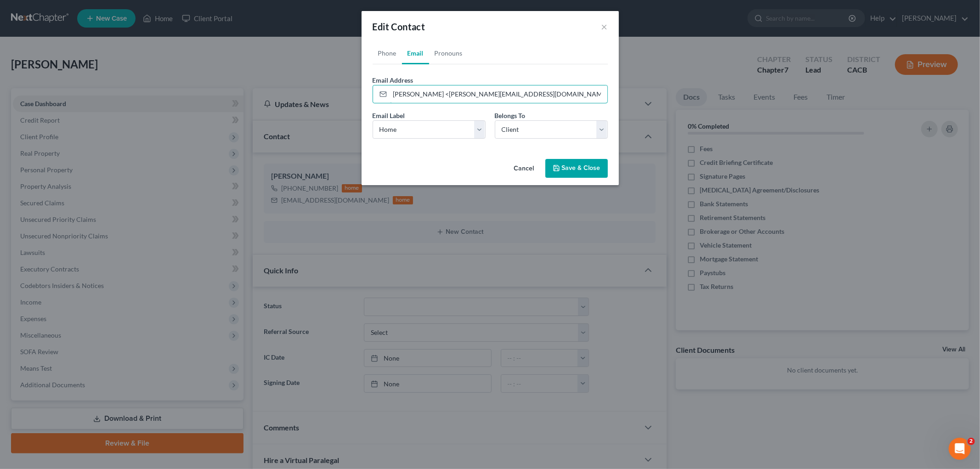
click at [313, 89] on div "Edit Contact × Phone Email Pronouns Phone Number * [PHONE_NUMBER] Ext. Phone La…" at bounding box center [490, 234] width 980 height 469
type input "[EMAIL_ADDRESS][DOMAIN_NAME]"
click at [586, 166] on button "Save & Close" at bounding box center [576, 168] width 62 height 19
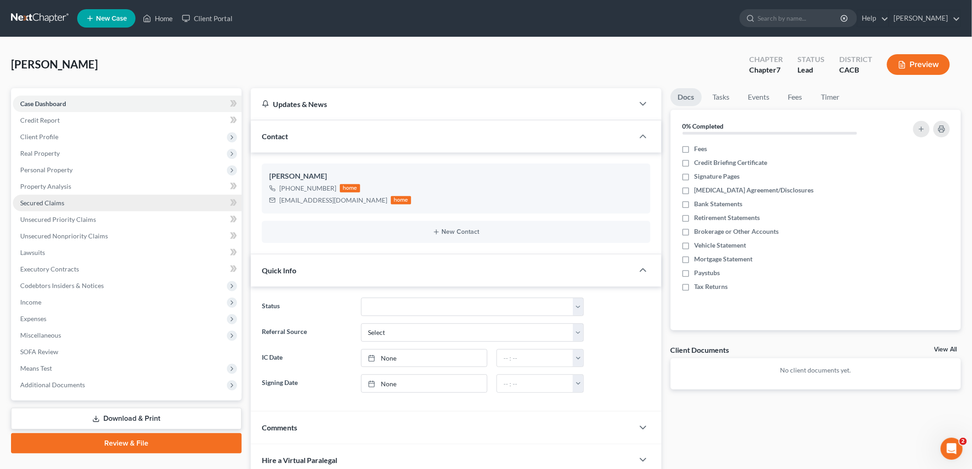
click at [54, 203] on span "Secured Claims" at bounding box center [42, 203] width 44 height 8
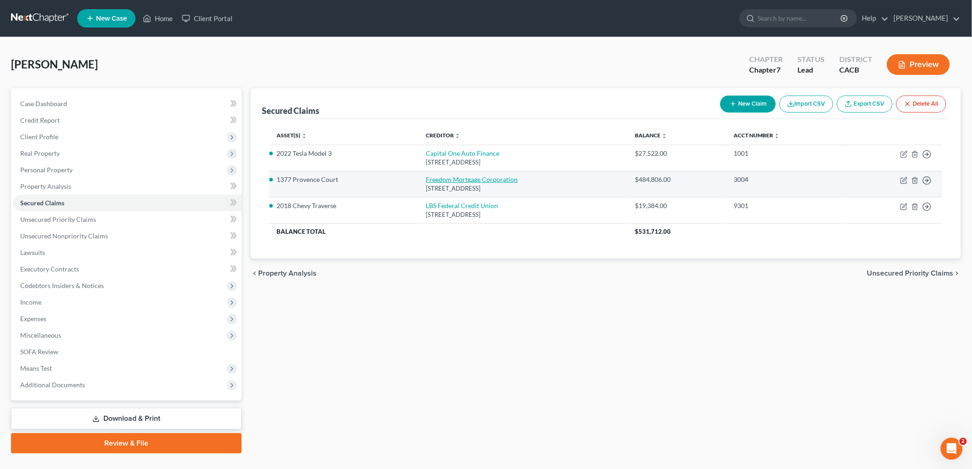
click at [439, 178] on link "Freedom Mortgage Corporation" at bounding box center [472, 180] width 92 height 8
select select "9"
select select "3"
select select "0"
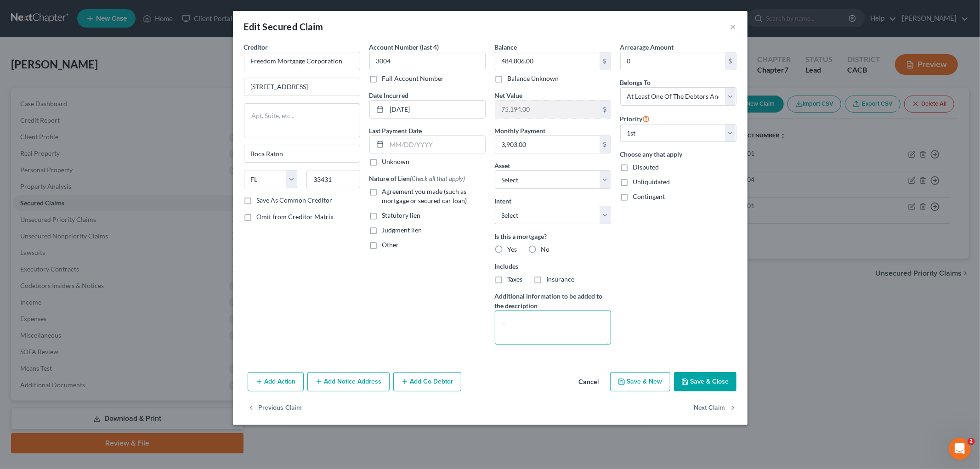
click at [524, 323] on textarea at bounding box center [553, 328] width 116 height 34
paste textarea "Note Secured by Deed of Trust against Single Family Residence located at:"
click at [561, 332] on textarea "Note Secured by Deed of Trust against Single Family Residence located at:" at bounding box center [553, 328] width 116 height 34
click at [597, 329] on textarea "Note Secured by Deed of Trust against Single Family Residence located at [STREE…" at bounding box center [553, 328] width 116 height 34
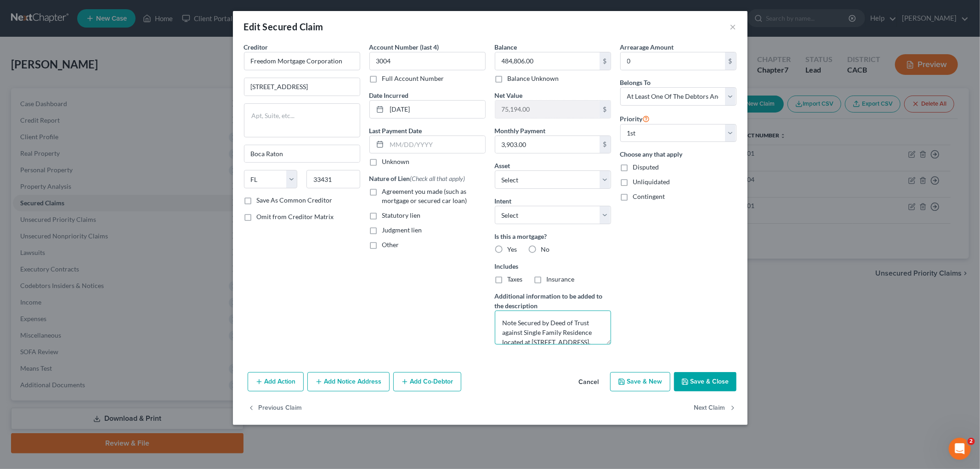
scroll to position [28, 0]
drag, startPoint x: 500, startPoint y: 321, endPoint x: 659, endPoint y: 389, distance: 173.1
click at [659, 389] on div "Edit Secured Claim × Creditor * Freedom Mortgage Corporation [STREET_ADDRESS][G…" at bounding box center [490, 218] width 515 height 414
type textarea "Note Secured by Deed of Trust against Single Family Residence located at [STREE…"
click at [424, 192] on span "Agreement you made (such as mortgage or secured car loan)" at bounding box center [424, 195] width 85 height 17
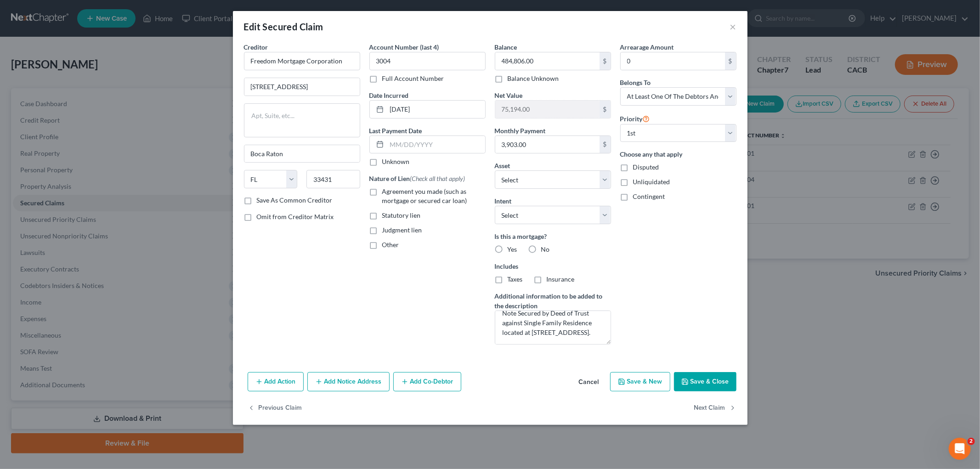
click at [392, 192] on input "Agreement you made (such as mortgage or secured car loan)" at bounding box center [389, 190] width 6 height 6
checkbox input "true"
drag, startPoint x: 424, startPoint y: 108, endPoint x: 355, endPoint y: 108, distance: 68.5
click at [355, 108] on div "Creditor * Freedom Mortgage Corporation [STREET_ADDRESS][GEOGRAPHIC_DATA] [US_S…" at bounding box center [490, 197] width 502 height 310
type input "2023"
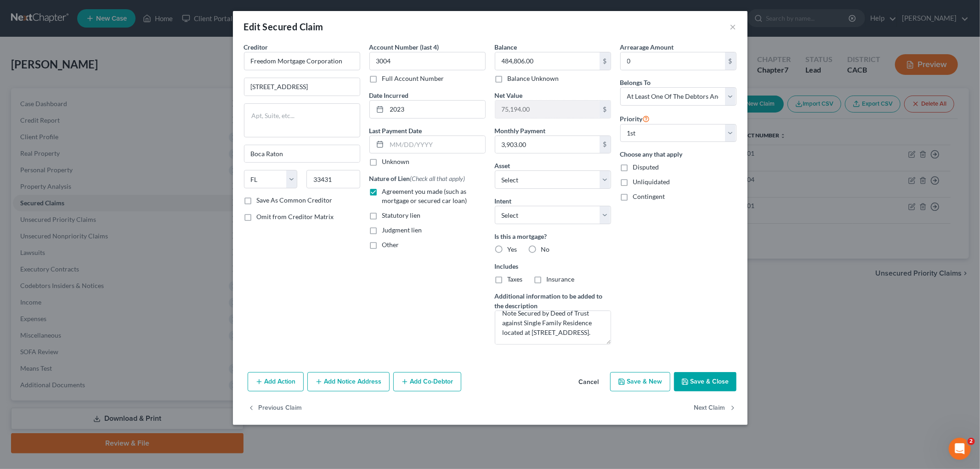
click at [511, 246] on span "Yes" at bounding box center [513, 249] width 10 height 8
click at [511, 246] on input "Yes" at bounding box center [514, 248] width 6 height 6
radio input "true"
click at [547, 283] on label "Insurance" at bounding box center [561, 279] width 28 height 9
click at [550, 281] on input "Insurance" at bounding box center [553, 278] width 6 height 6
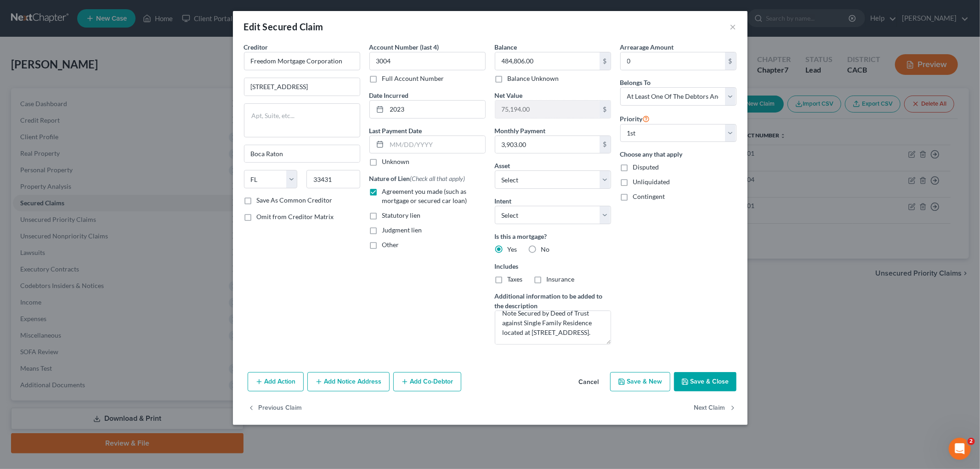
checkbox input "true"
click at [491, 280] on div "Balance 484,806.00 $ Balance Unknown Balance Undetermined 484,806.00 $ Balance …" at bounding box center [552, 197] width 125 height 310
click at [508, 279] on label "Taxes" at bounding box center [515, 279] width 15 height 9
click at [511, 279] on input "Taxes" at bounding box center [514, 278] width 6 height 6
checkbox input "true"
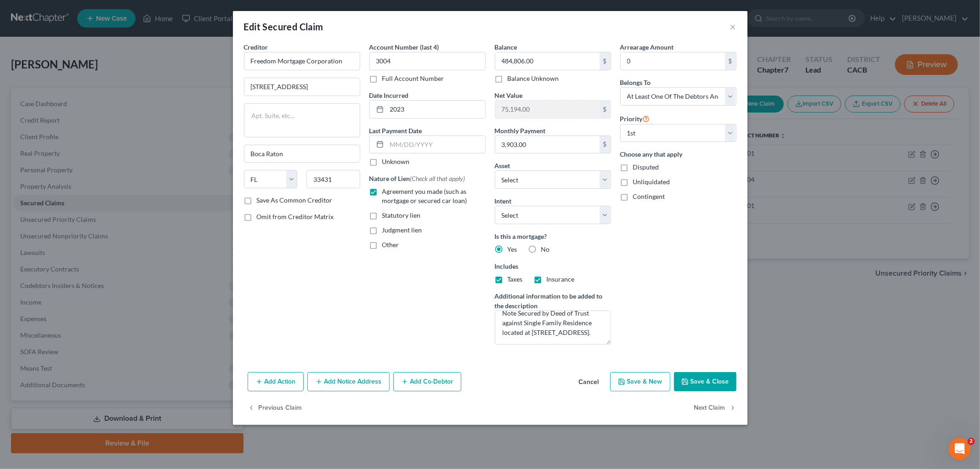
click at [429, 386] on button "Add Co-Debtor" at bounding box center [427, 381] width 68 height 19
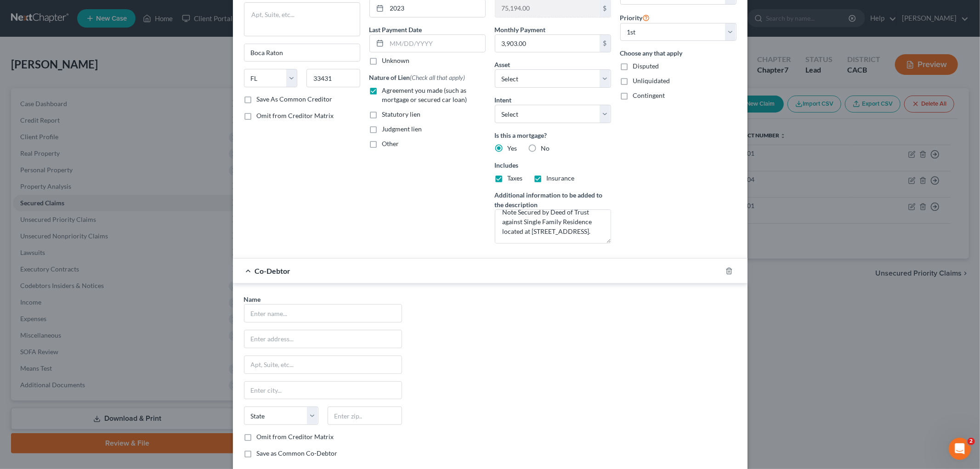
scroll to position [102, 0]
click at [351, 305] on input "text" at bounding box center [322, 312] width 157 height 17
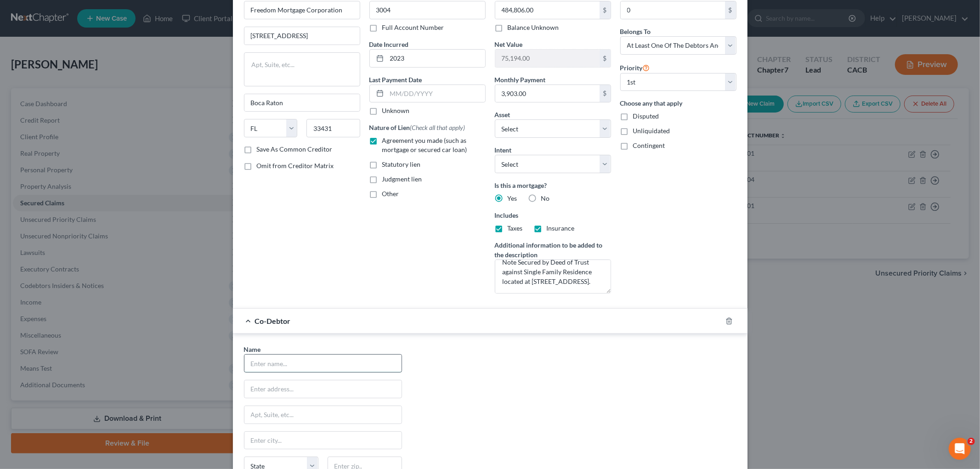
click at [260, 357] on input "text" at bounding box center [322, 363] width 157 height 17
type input "[PERSON_NAME]"
type input "1377 Provence Court"
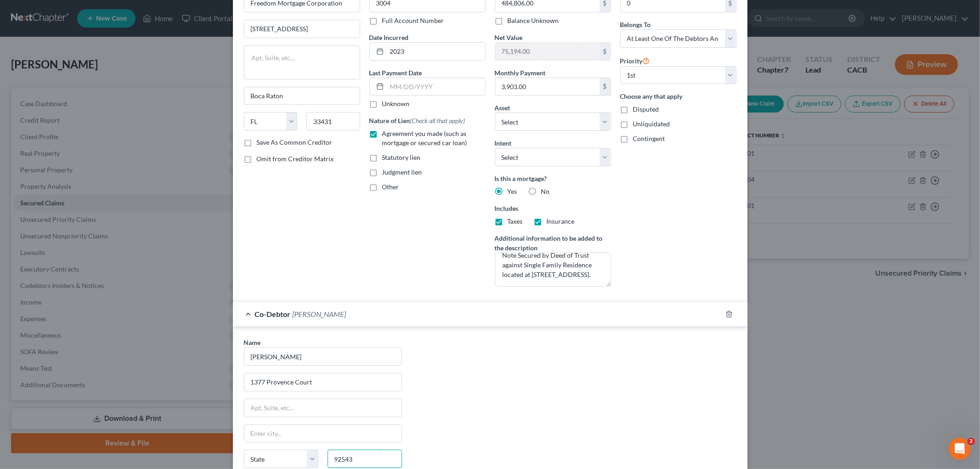
type input "92543"
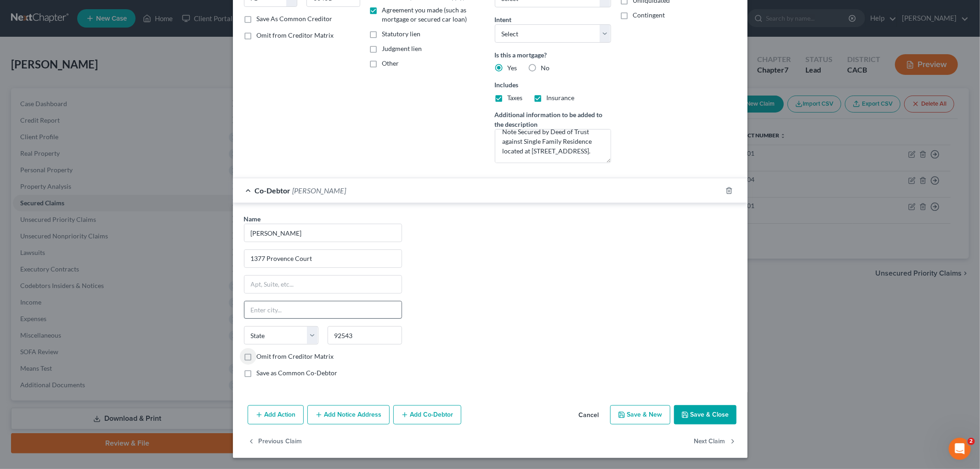
type input "Hemet"
select select "4"
click at [312, 370] on label "Save as Common Co-Debtor" at bounding box center [297, 372] width 81 height 9
click at [266, 370] on input "Save as Common Co-Debtor" at bounding box center [264, 371] width 6 height 6
checkbox input "true"
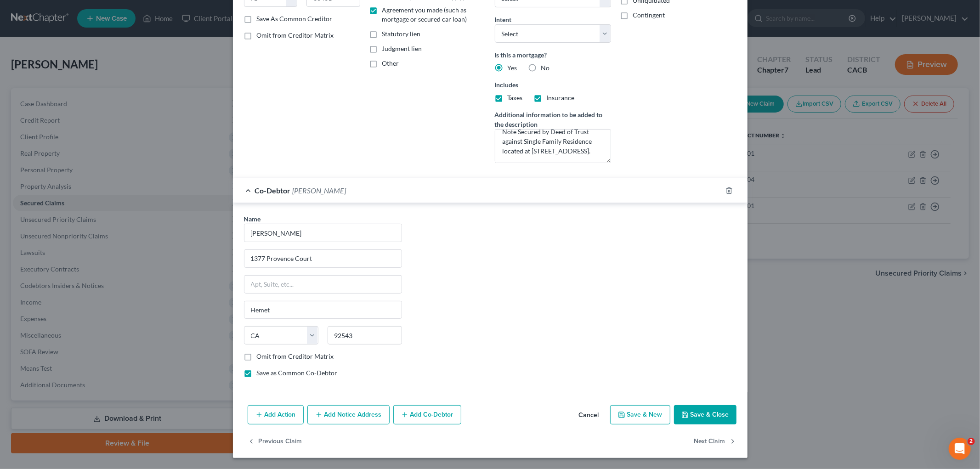
click at [699, 412] on button "Save & Close" at bounding box center [705, 414] width 62 height 19
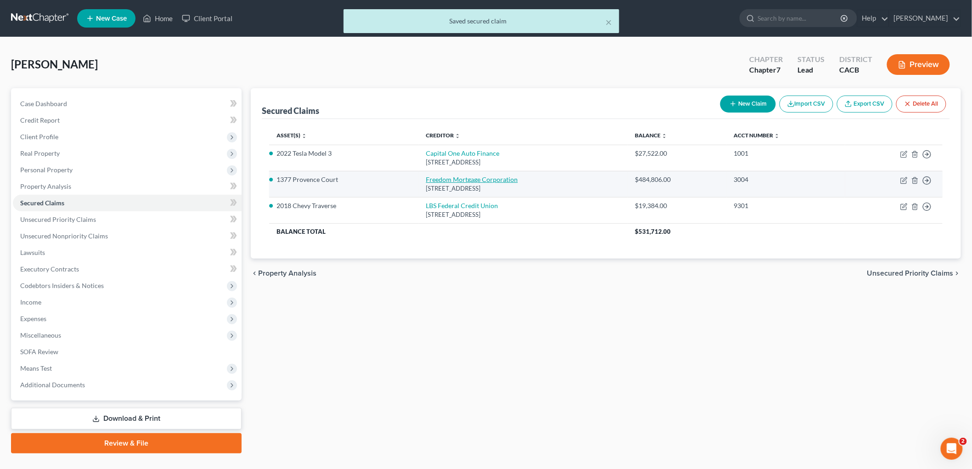
click at [453, 180] on link "Freedom Mortgage Corporation" at bounding box center [472, 180] width 92 height 8
select select "9"
select select "3"
select select "0"
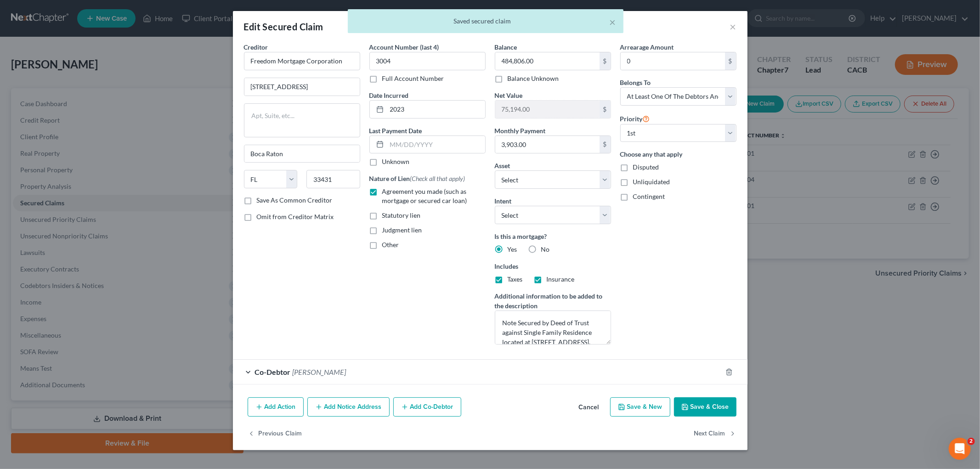
click at [710, 415] on button "Save & Close" at bounding box center [705, 406] width 62 height 19
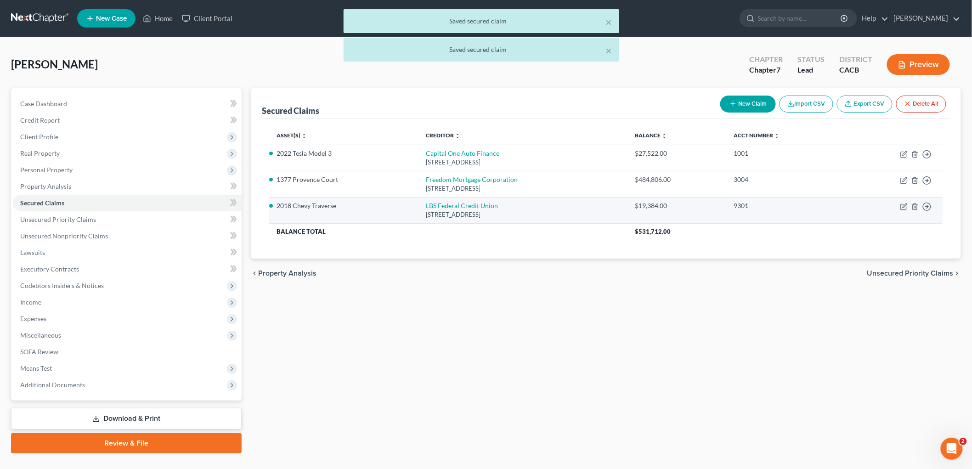
click at [443, 210] on div "[STREET_ADDRESS]" at bounding box center [523, 214] width 194 height 9
click at [440, 204] on link "LBS Federal Credit Union" at bounding box center [462, 206] width 72 height 8
select select "4"
select select "3"
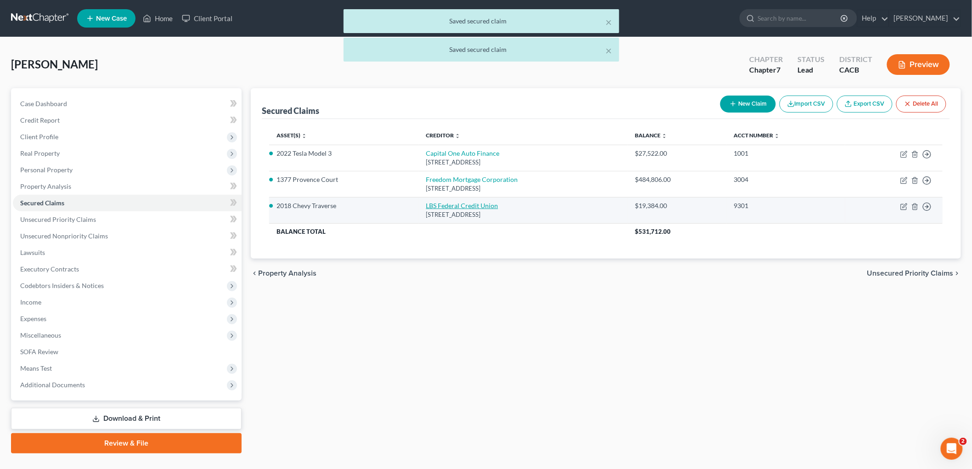
select select "0"
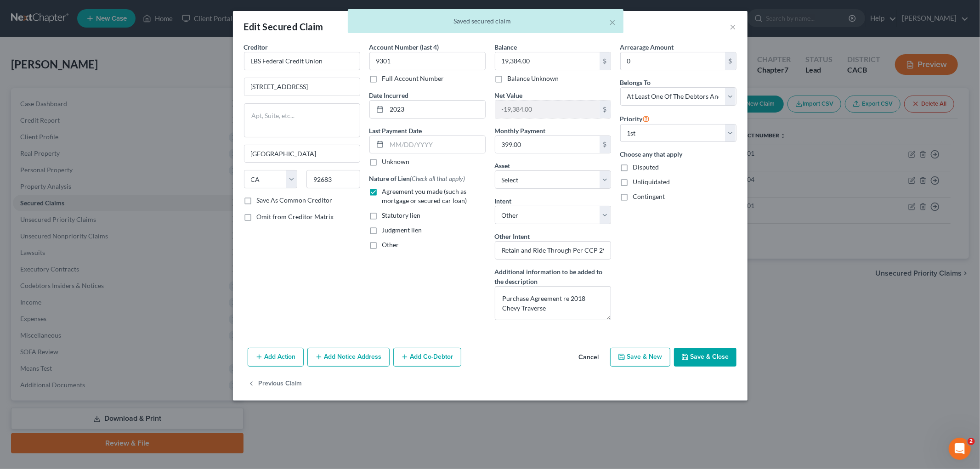
click at [429, 359] on button "Add Co-Debtor" at bounding box center [427, 357] width 68 height 19
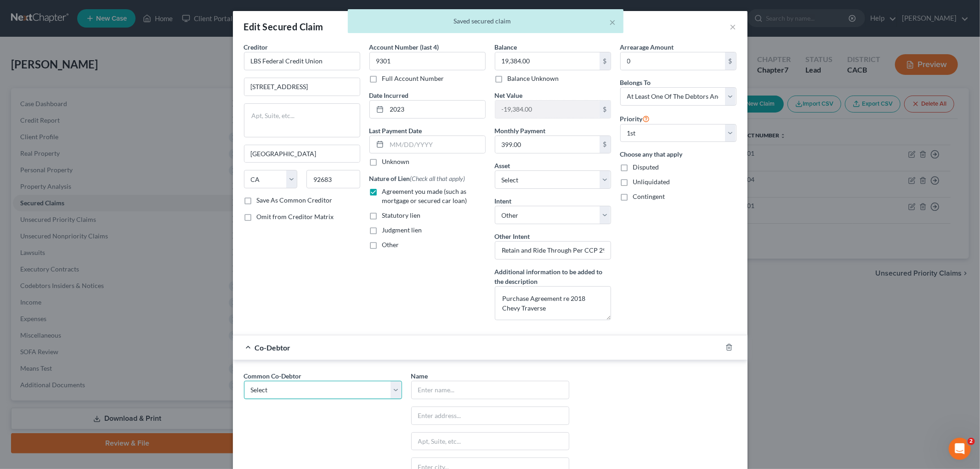
click at [322, 384] on select "Select [PERSON_NAME]" at bounding box center [323, 390] width 158 height 18
select select "0"
click at [244, 381] on select "Select [PERSON_NAME]" at bounding box center [323, 390] width 158 height 18
type input "[PERSON_NAME]"
type input "1377 Provence Court"
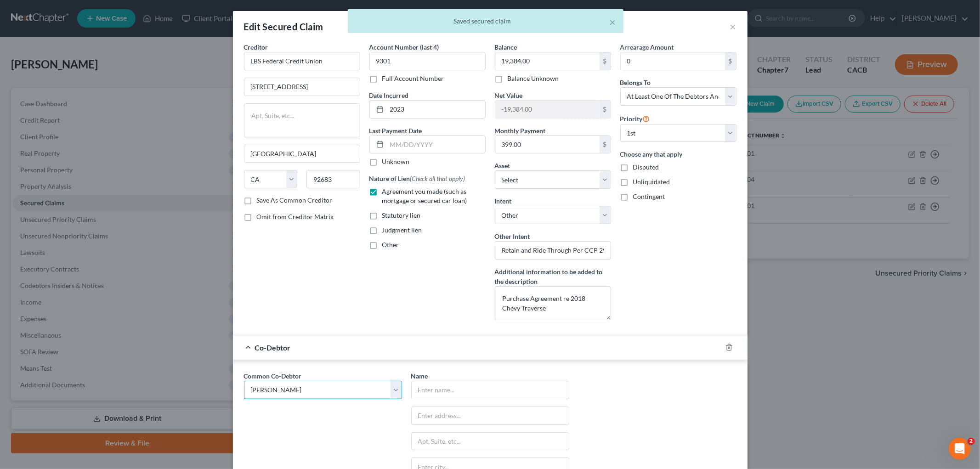
type input "Hemet"
select select "4"
type input "92543"
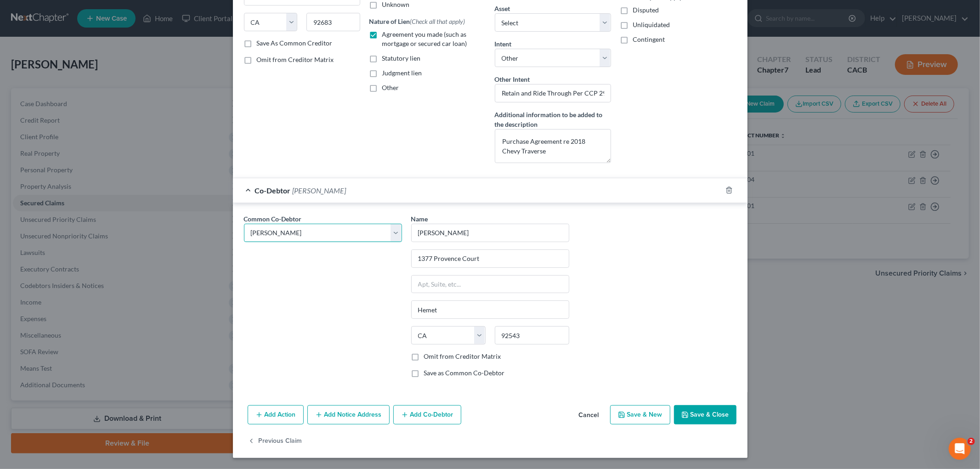
scroll to position [158, 0]
click at [702, 409] on button "Save & Close" at bounding box center [705, 414] width 62 height 19
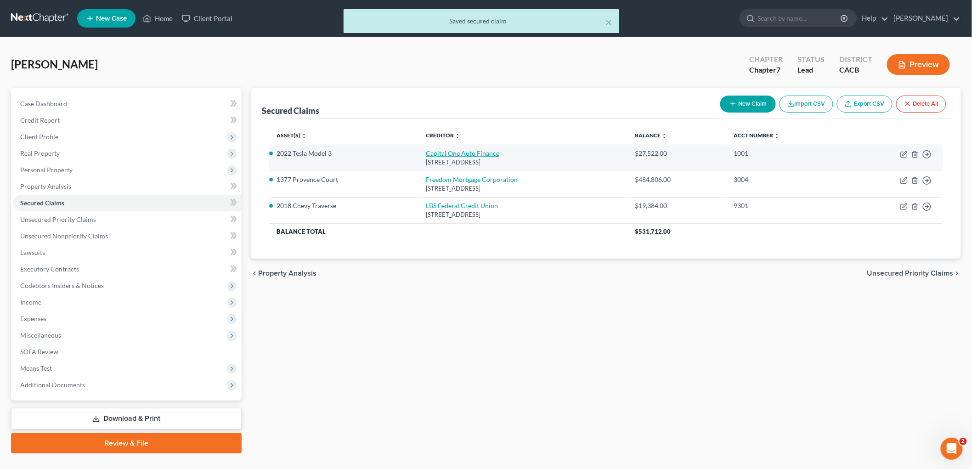
click at [436, 152] on link "Capital One Auto Finance" at bounding box center [463, 153] width 74 height 8
select select "46"
select select "4"
select select "3"
select select "0"
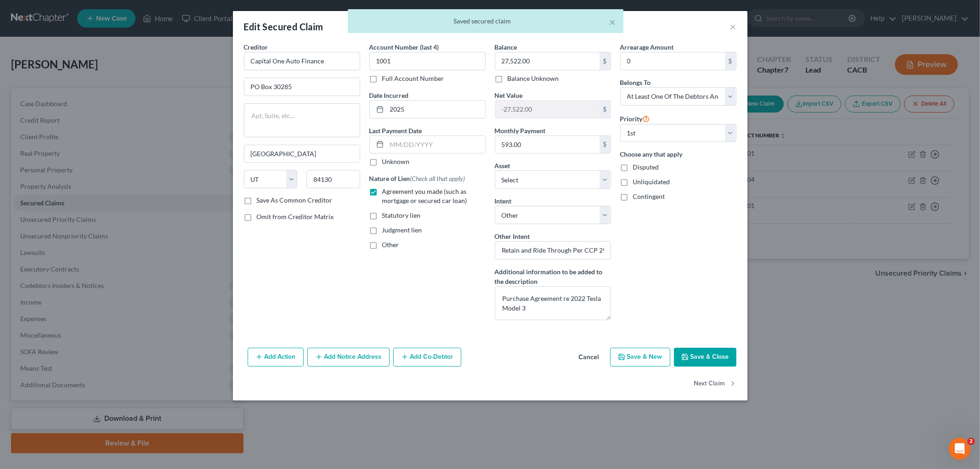
click at [450, 357] on button "Add Co-Debtor" at bounding box center [427, 357] width 68 height 19
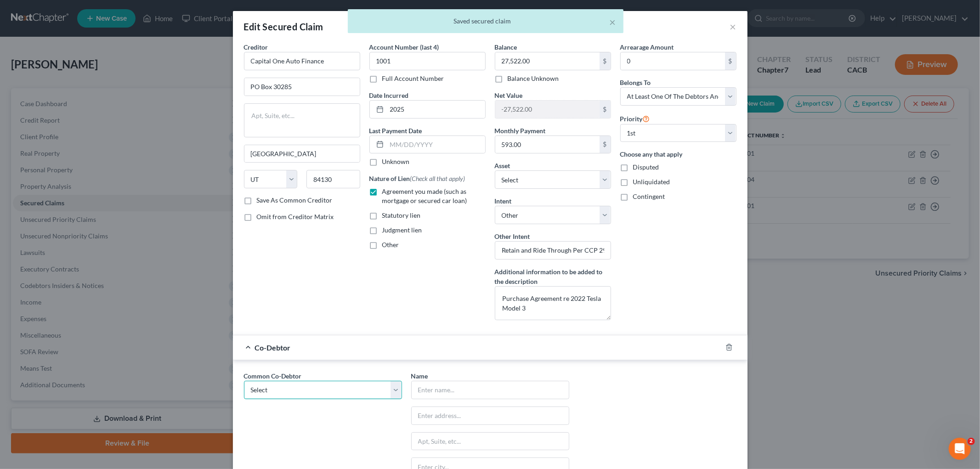
click at [331, 389] on select "Select [PERSON_NAME]" at bounding box center [323, 390] width 158 height 18
select select "0"
click at [244, 381] on select "Select [PERSON_NAME]" at bounding box center [323, 390] width 158 height 18
type input "[PERSON_NAME]"
type input "1377 Provence Court"
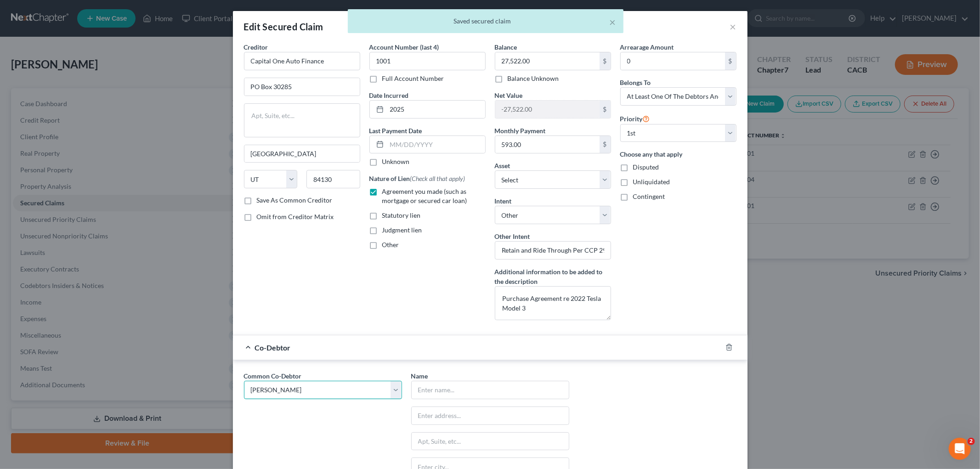
type input "Hemet"
select select "4"
type input "92543"
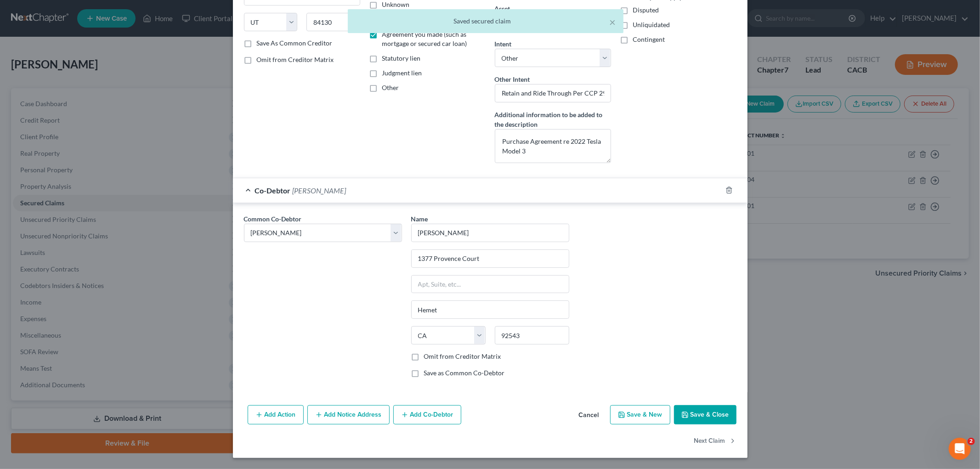
click at [692, 411] on button "Save & Close" at bounding box center [705, 414] width 62 height 19
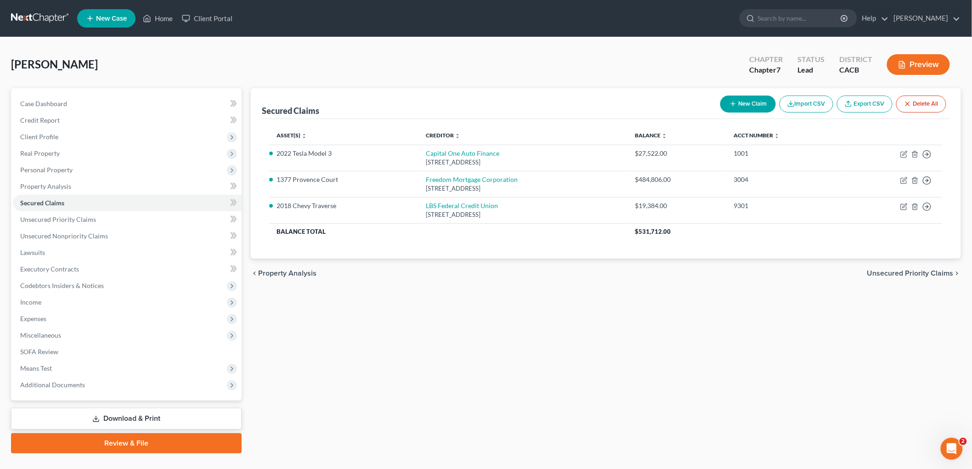
click at [915, 52] on div "Preview" at bounding box center [920, 65] width 81 height 27
click at [913, 58] on button "Preview" at bounding box center [918, 64] width 63 height 21
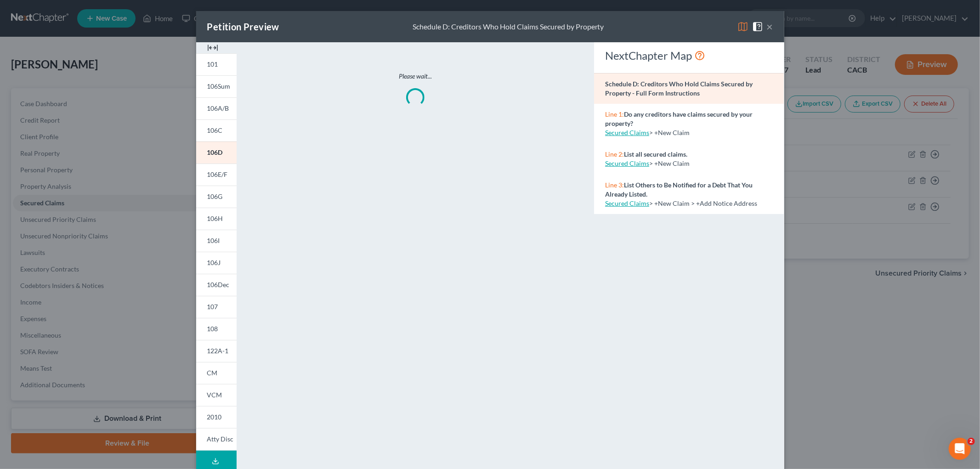
click at [740, 25] on img at bounding box center [742, 26] width 11 height 11
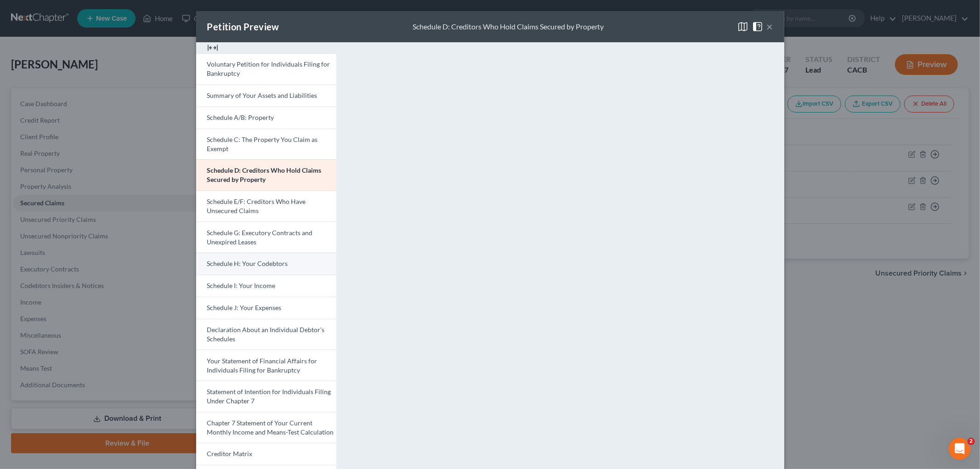
click at [256, 263] on span "Schedule H: Your Codebtors" at bounding box center [247, 264] width 81 height 8
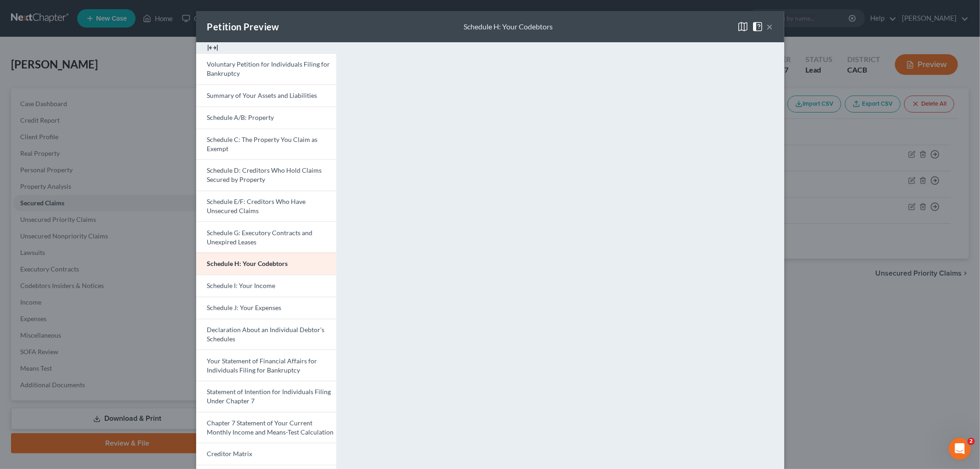
click at [866, 324] on div "Petition Preview Schedule H: Your Codebtors × Voluntary Petition for Individual…" at bounding box center [490, 234] width 980 height 469
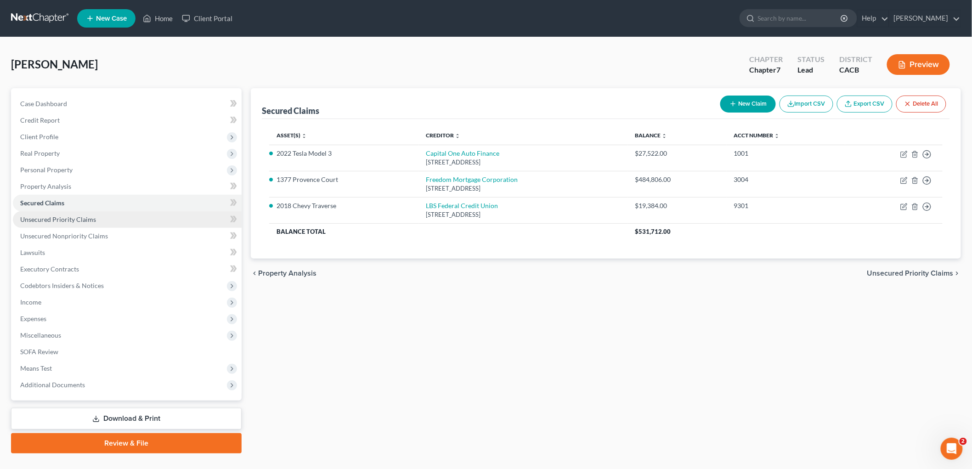
click at [105, 212] on link "Unsecured Priority Claims" at bounding box center [127, 219] width 229 height 17
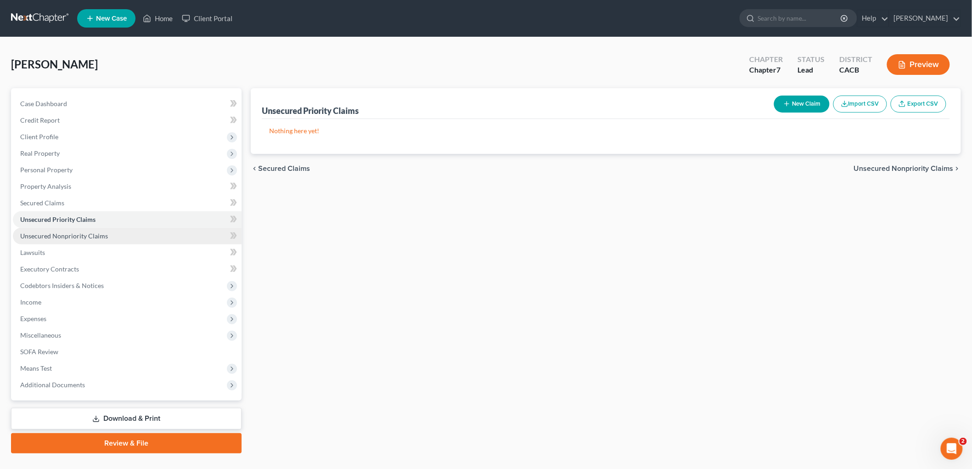
click at [92, 238] on span "Unsecured Nonpriority Claims" at bounding box center [64, 236] width 88 height 8
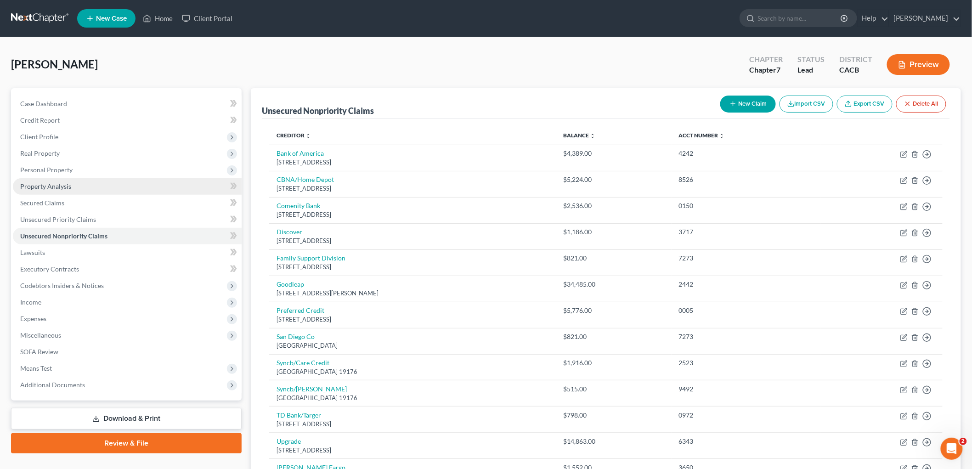
click at [45, 181] on link "Property Analysis" at bounding box center [127, 186] width 229 height 17
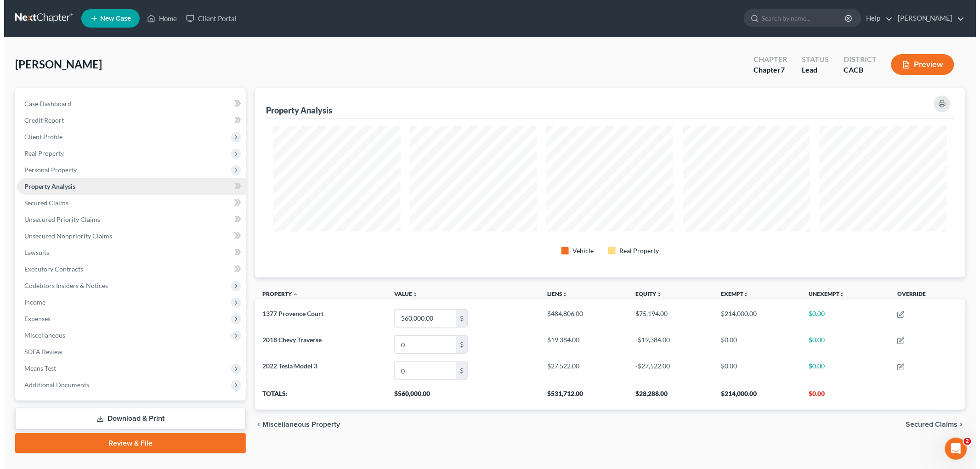
scroll to position [189, 710]
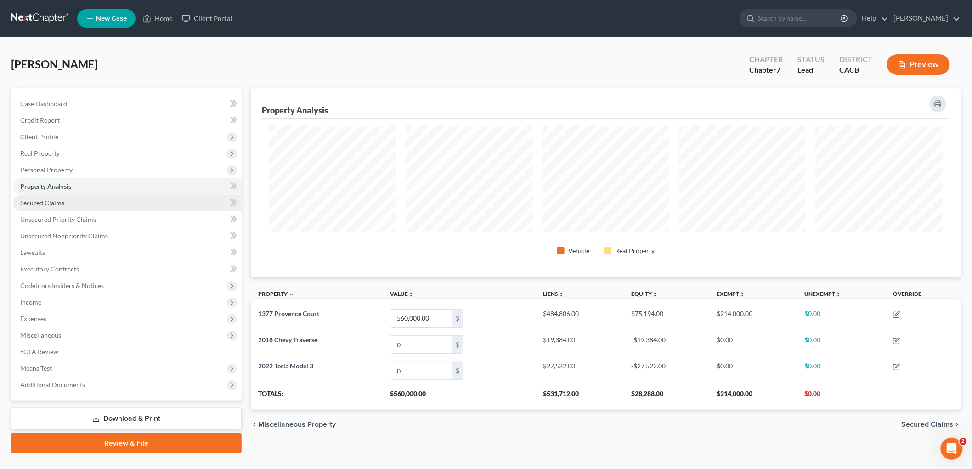
click at [53, 204] on span "Secured Claims" at bounding box center [42, 203] width 44 height 8
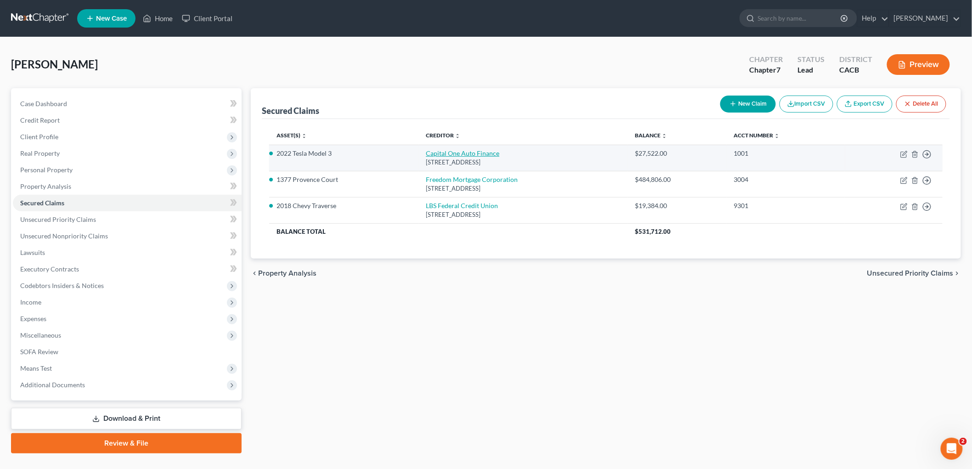
click at [459, 149] on link "Capital One Auto Finance" at bounding box center [463, 153] width 74 height 8
select select "46"
select select "4"
select select "3"
select select "0"
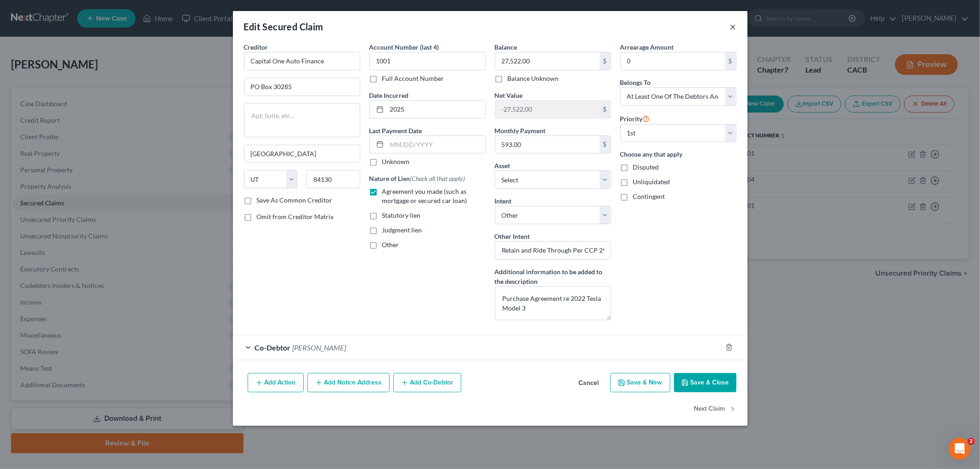
click at [734, 22] on button "×" at bounding box center [733, 26] width 6 height 11
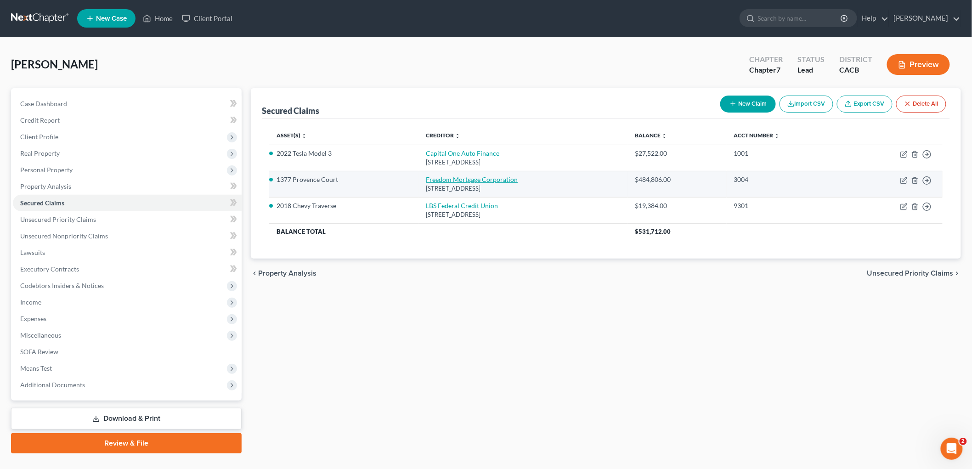
click at [452, 176] on link "Freedom Mortgage Corporation" at bounding box center [472, 180] width 92 height 8
select select "9"
select select "3"
select select "0"
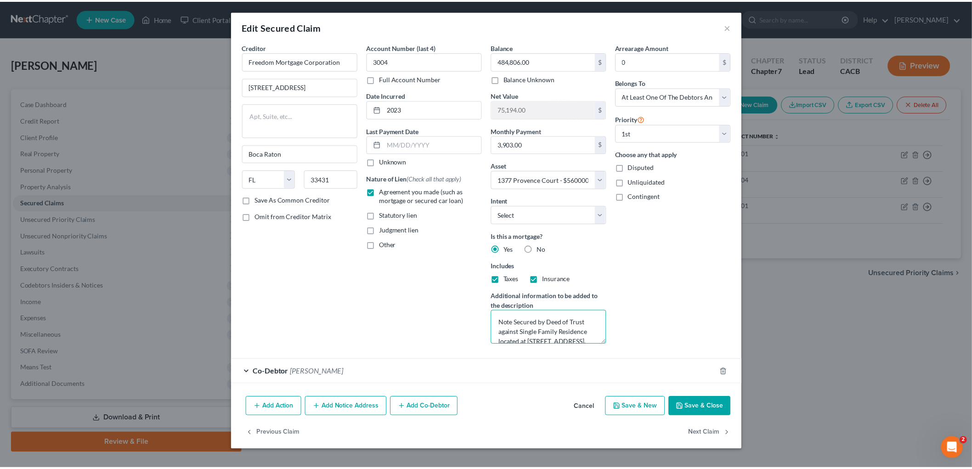
scroll to position [19, 0]
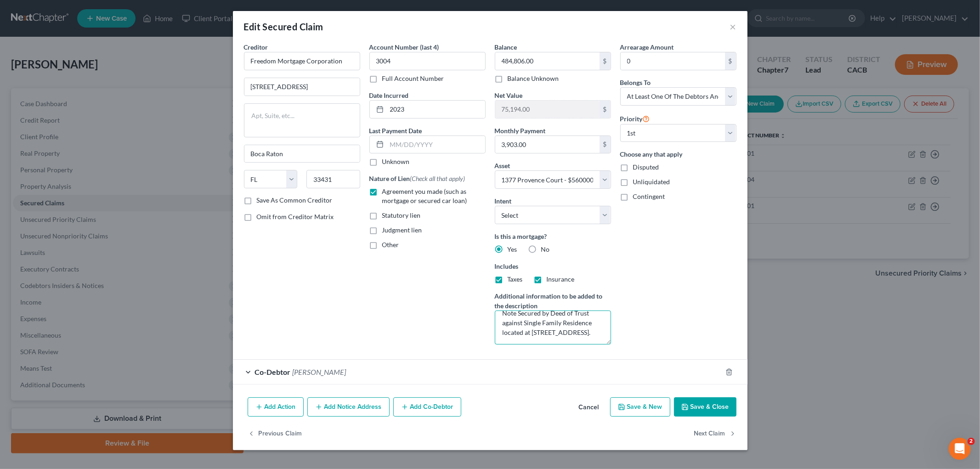
drag, startPoint x: 503, startPoint y: 322, endPoint x: 663, endPoint y: 376, distance: 169.1
click at [663, 376] on form "Creditor * Freedom Mortgage Corporation [STREET_ADDRESS][GEOGRAPHIC_DATA] [US_S…" at bounding box center [490, 213] width 493 height 342
click at [722, 411] on button "Save & Close" at bounding box center [705, 406] width 62 height 19
select select
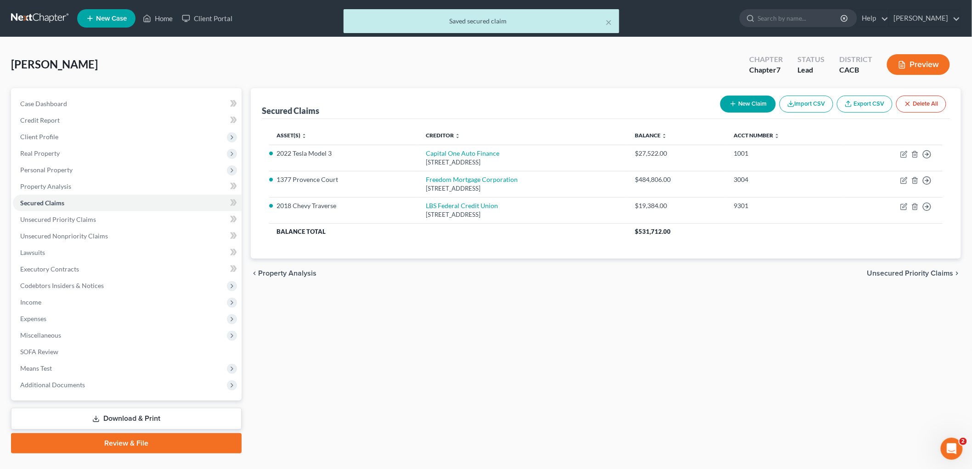
click at [42, 24] on div "× Saved secured claim" at bounding box center [481, 23] width 972 height 28
click at [43, 19] on div "× Saved secured claim" at bounding box center [481, 23] width 972 height 28
click at [609, 22] on button "×" at bounding box center [609, 22] width 6 height 11
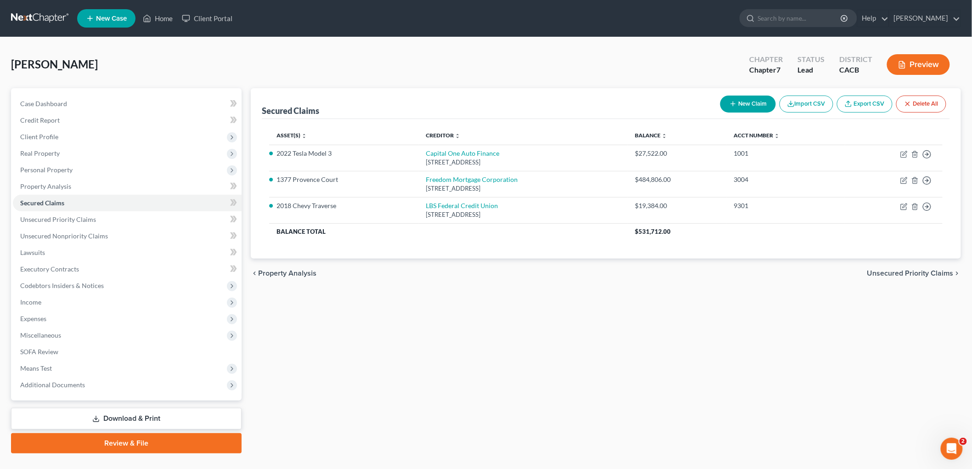
click at [18, 12] on link at bounding box center [40, 18] width 59 height 17
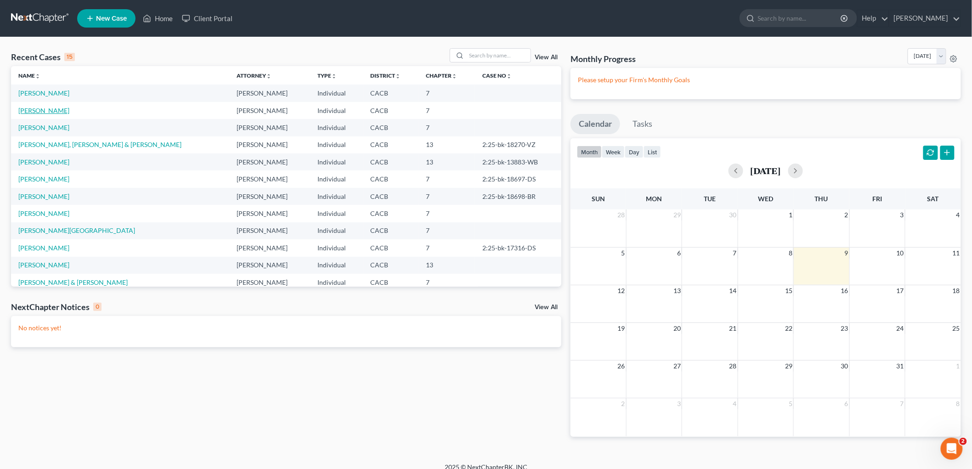
click at [47, 111] on link "[PERSON_NAME]" at bounding box center [43, 111] width 51 height 8
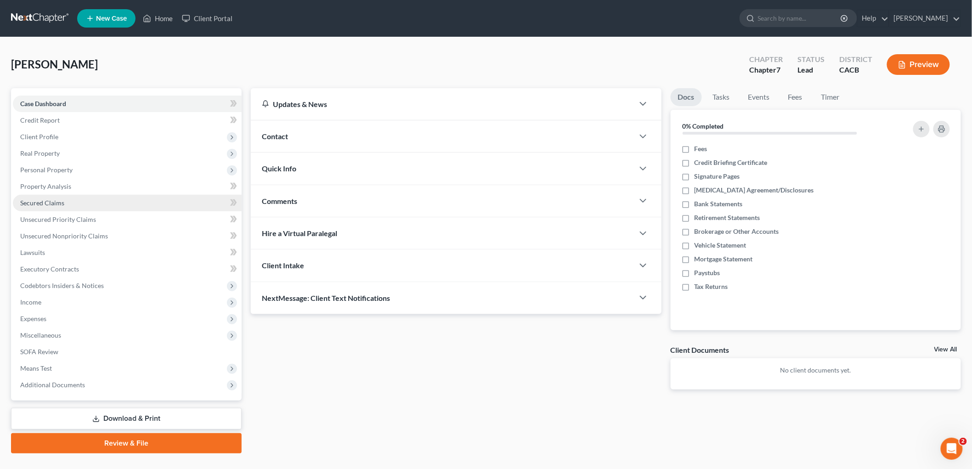
click at [72, 204] on link "Secured Claims" at bounding box center [127, 203] width 229 height 17
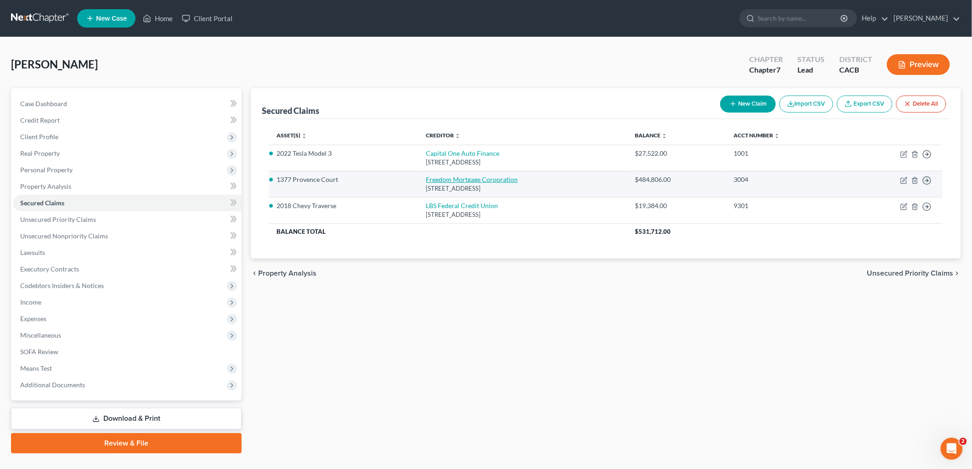
click at [447, 178] on link "Freedom Mortgage Corporation" at bounding box center [472, 180] width 92 height 8
select select "9"
select select "3"
select select "0"
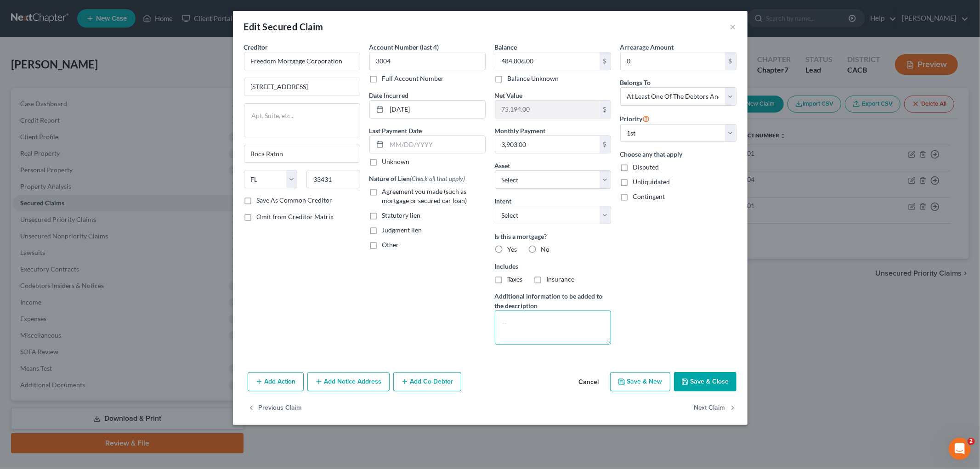
click at [532, 334] on textarea at bounding box center [553, 328] width 116 height 34
paste textarea "Note Secured by Deed of Trust against Single Family Residence located at 1377 P…"
type textarea "Note Secured by Deed of Trust against Single Family Residence located at 1377 P…"
drag, startPoint x: 368, startPoint y: 186, endPoint x: 377, endPoint y: 187, distance: 9.7
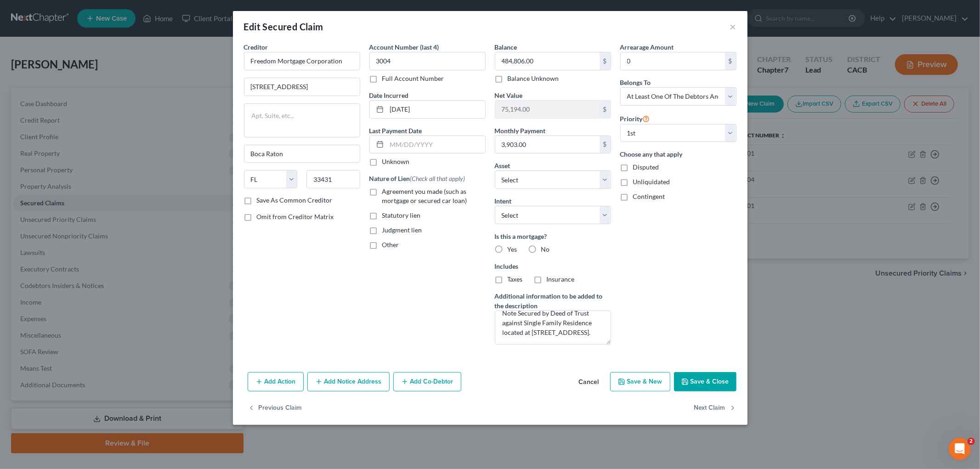
click at [368, 186] on div "Account Number (last 4) 3004 Full Account Number Date Incurred 06-15-2023 Last …" at bounding box center [427, 197] width 125 height 310
click at [382, 188] on label "Agreement you made (such as mortgage or secured car loan)" at bounding box center [433, 196] width 103 height 18
click at [386, 188] on input "Agreement you made (such as mortgage or secured car loan)" at bounding box center [389, 190] width 6 height 6
checkbox input "true"
drag, startPoint x: 451, startPoint y: 105, endPoint x: 361, endPoint y: 106, distance: 90.1
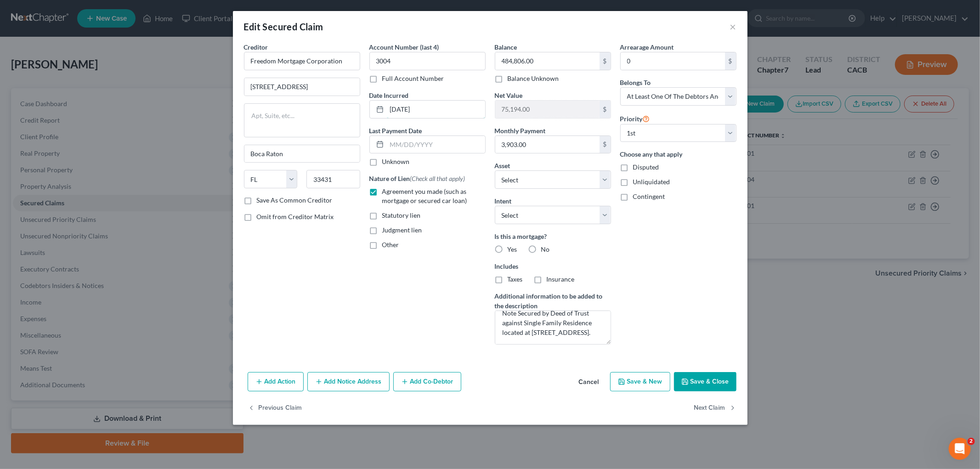
click at [361, 107] on div "Creditor * Freedom Mortgage Corporation 951 West Yamato Road, Suite 175 Boca Ra…" at bounding box center [490, 197] width 502 height 310
type input "2023"
click at [509, 249] on span "Yes" at bounding box center [513, 249] width 10 height 8
click at [511, 249] on input "Yes" at bounding box center [514, 248] width 6 height 6
radio input "true"
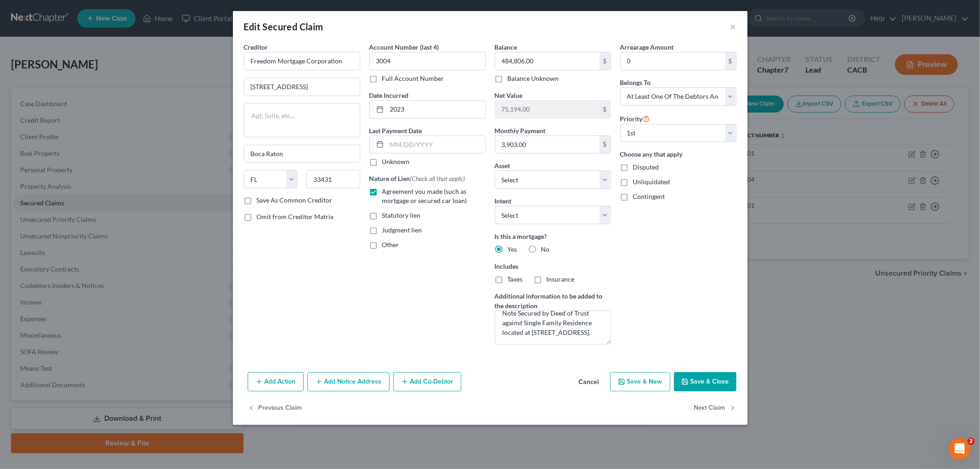
click at [515, 285] on div "Balance 484,806.00 $ Balance Unknown Balance Undetermined 484,806.00 $ Balance …" at bounding box center [552, 197] width 125 height 310
click at [508, 278] on label "Taxes" at bounding box center [515, 279] width 15 height 9
click at [511, 278] on input "Taxes" at bounding box center [514, 278] width 6 height 6
checkbox input "true"
click at [550, 281] on span "Insurance" at bounding box center [561, 279] width 28 height 8
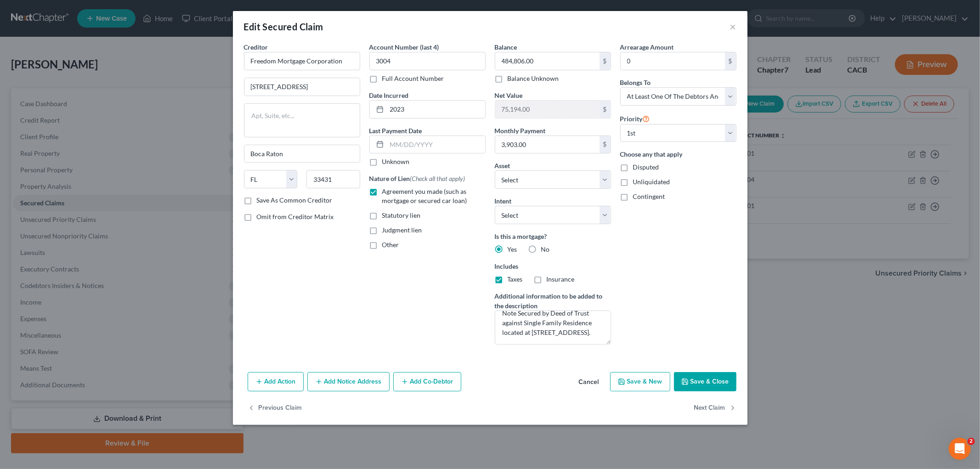
click at [550, 281] on input "Insurance" at bounding box center [553, 278] width 6 height 6
checkbox input "true"
click at [419, 382] on button "Add Co-Debtor" at bounding box center [427, 381] width 68 height 19
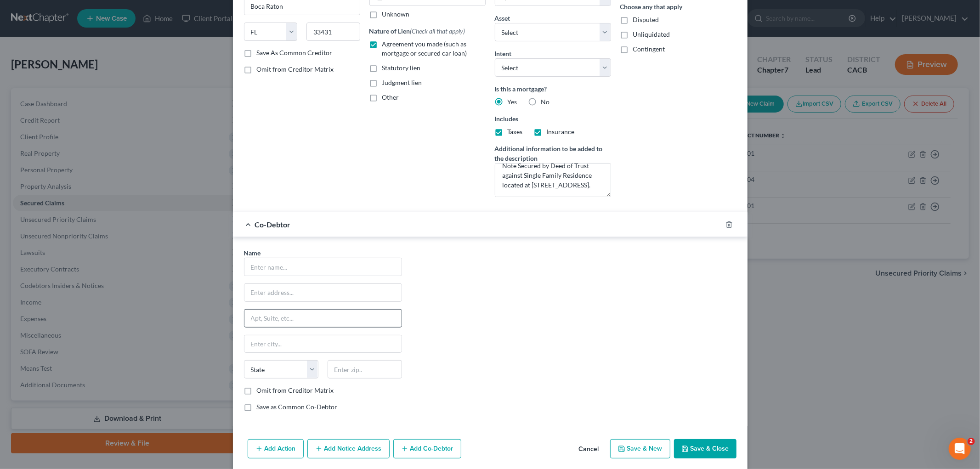
scroll to position [153, 0]
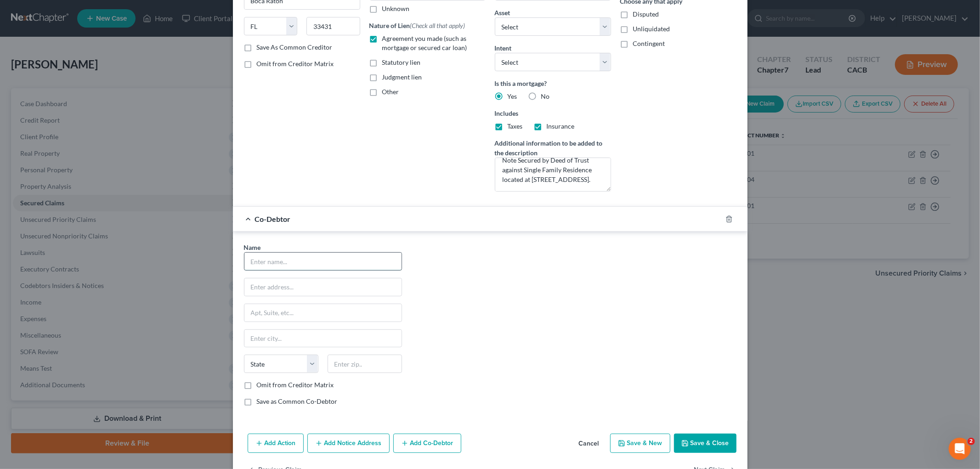
click at [329, 255] on input "text" at bounding box center [322, 261] width 157 height 17
type input "Andre Paul Johnson"
type input "1377 Provence Court"
type input "92543"
type input "Hemet"
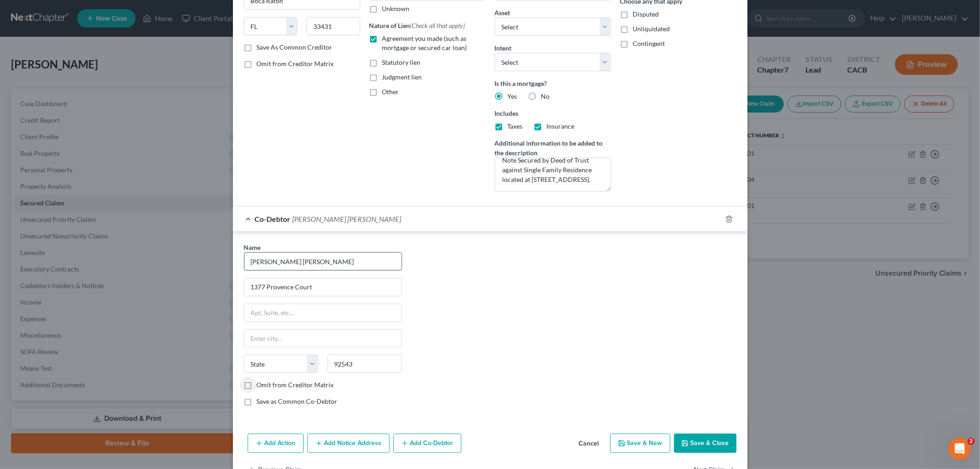
select select "4"
drag, startPoint x: 319, startPoint y: 396, endPoint x: 317, endPoint y: 402, distance: 6.6
click at [318, 397] on div "Name * Andre Paul Johnson 1377 Provence Court Hemet State AL AK AR AZ CA CO CT …" at bounding box center [322, 328] width 167 height 171
click at [318, 403] on label "Save as Common Co-Debtor" at bounding box center [297, 401] width 81 height 9
click at [266, 403] on input "Save as Common Co-Debtor" at bounding box center [264, 400] width 6 height 6
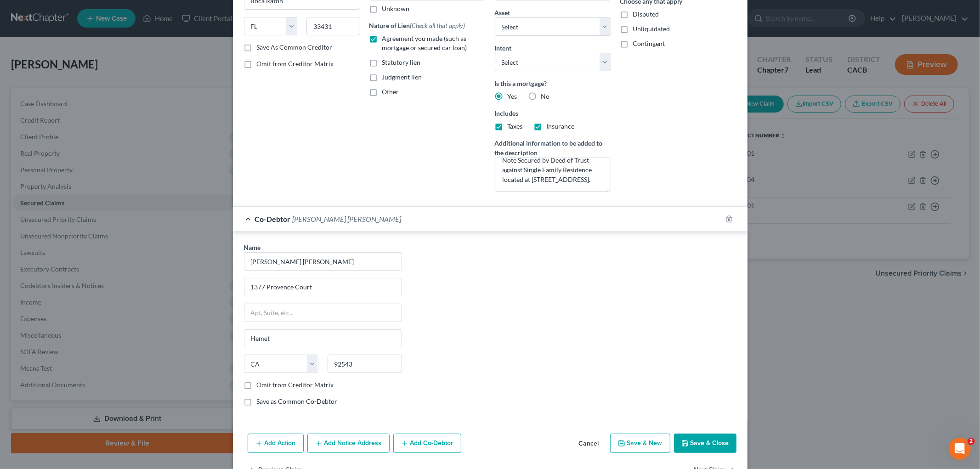
checkbox input "true"
click at [697, 443] on button "Save & Close" at bounding box center [705, 443] width 62 height 19
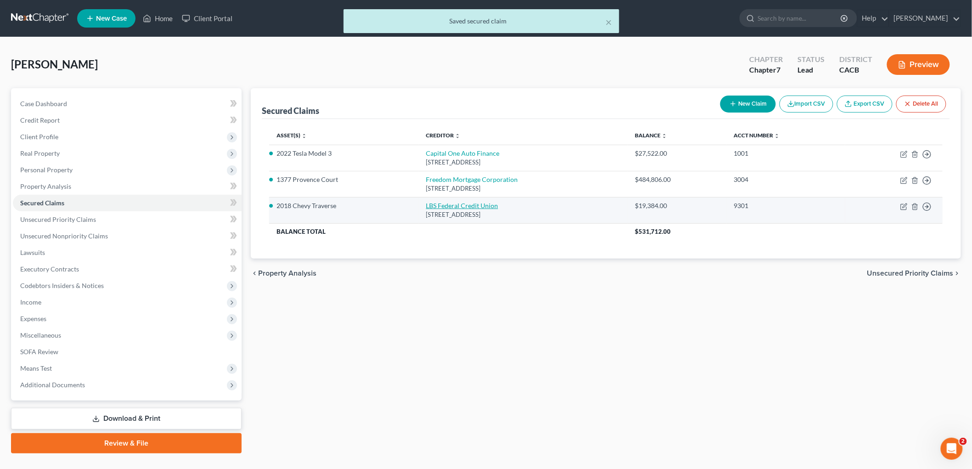
click at [441, 204] on link "LBS Federal Credit Union" at bounding box center [462, 206] width 72 height 8
select select "4"
select select "3"
select select "0"
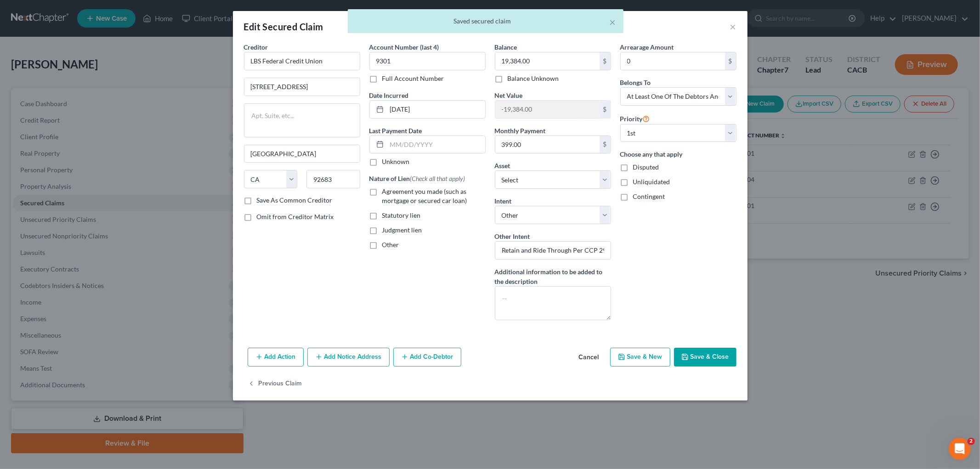
click at [433, 362] on button "Add Co-Debtor" at bounding box center [427, 357] width 68 height 19
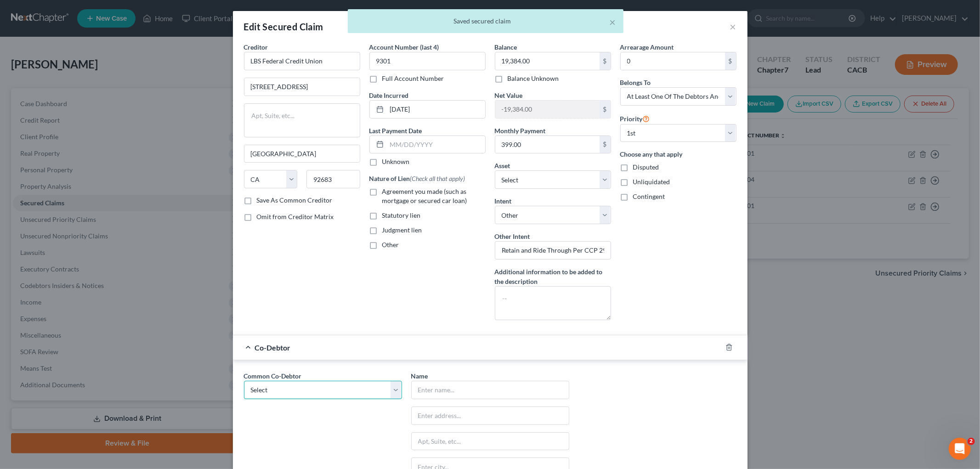
click at [290, 394] on select "Select Andre Paul Johnson" at bounding box center [323, 390] width 158 height 18
select select "0"
click at [244, 381] on select "Select Andre Paul Johnson" at bounding box center [323, 390] width 158 height 18
type input "Andre Paul Johnson"
type input "1377 Provence Court"
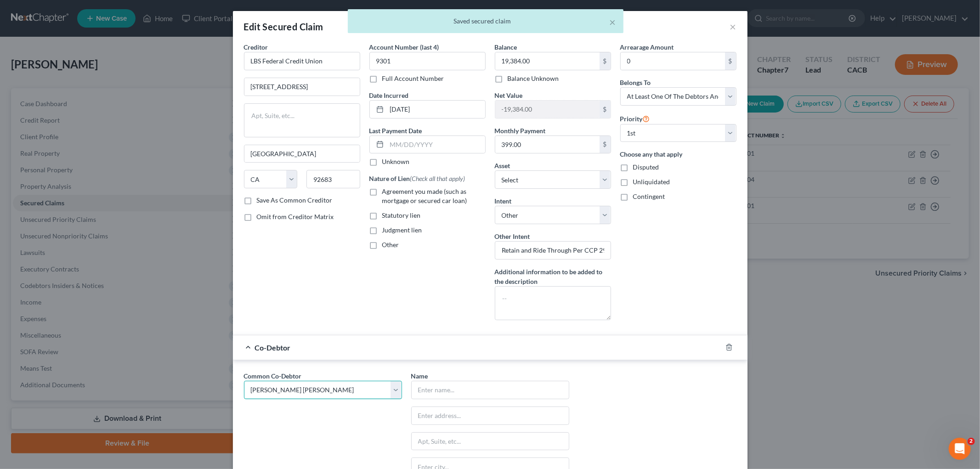
type input "Hemet"
select select "4"
type input "92543"
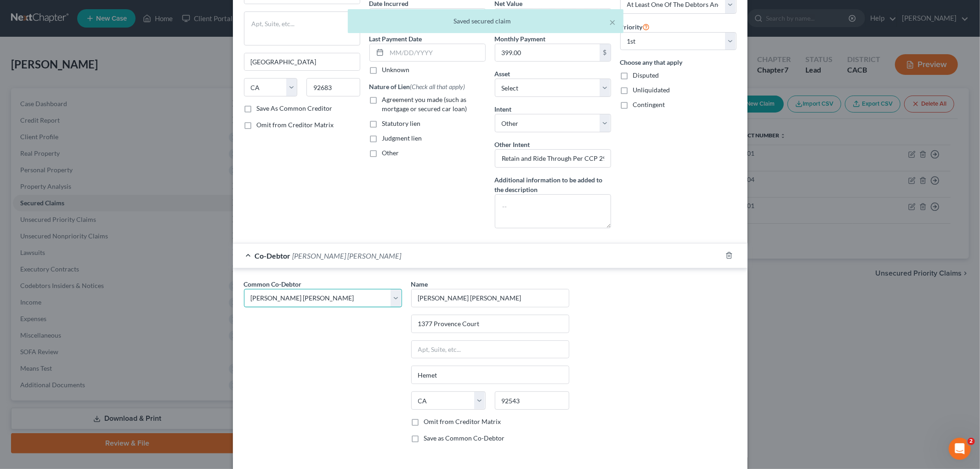
scroll to position [102, 0]
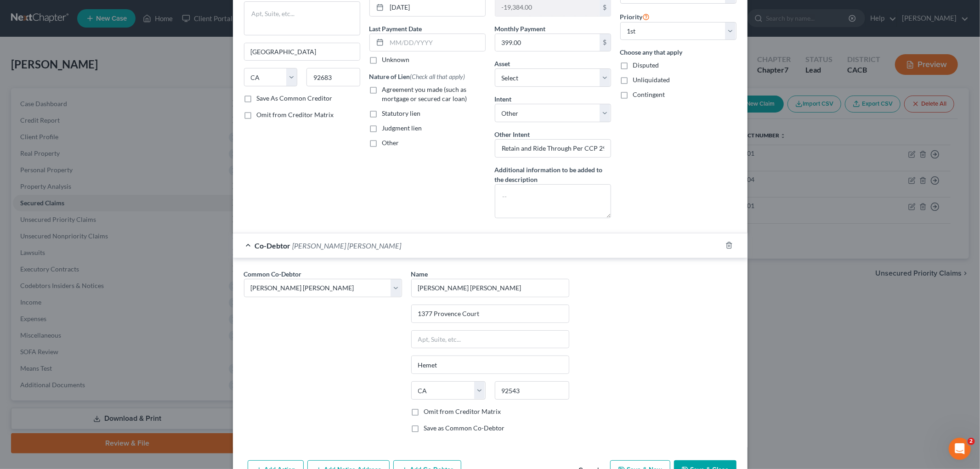
click at [688, 461] on button "Save & Close" at bounding box center [705, 469] width 62 height 19
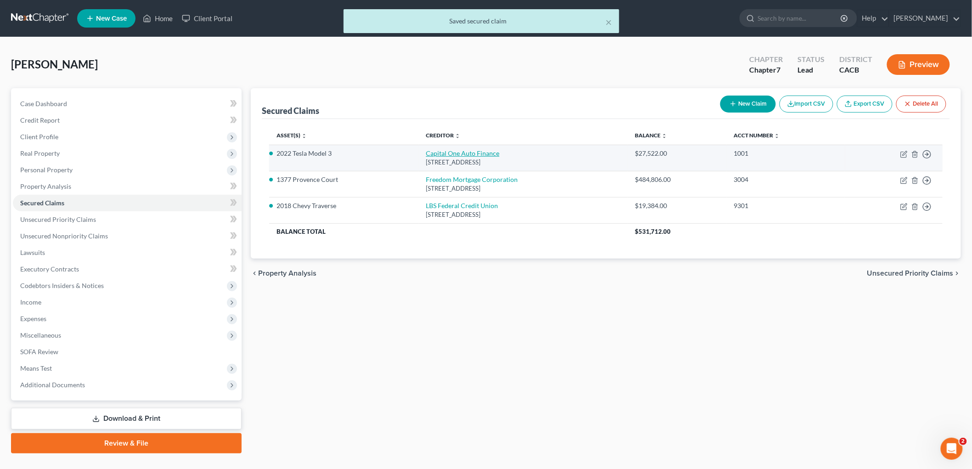
click at [437, 154] on link "Capital One Auto Finance" at bounding box center [463, 153] width 74 height 8
select select "46"
select select "4"
select select "3"
select select "0"
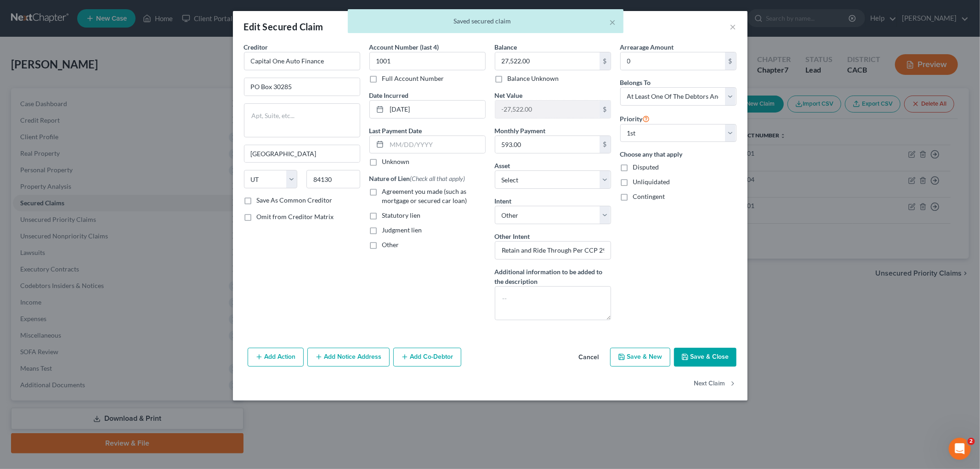
click at [392, 194] on span "Agreement you made (such as mortgage or secured car loan)" at bounding box center [424, 195] width 85 height 17
click at [392, 193] on input "Agreement you made (such as mortgage or secured car loan)" at bounding box center [389, 190] width 6 height 6
checkbox input "true"
drag, startPoint x: 419, startPoint y: 111, endPoint x: 341, endPoint y: 100, distance: 78.4
click at [322, 109] on div "Creditor * Capital One Auto Finance PO Box 30285 Salt Lake City State AL AK AR …" at bounding box center [490, 184] width 502 height 285
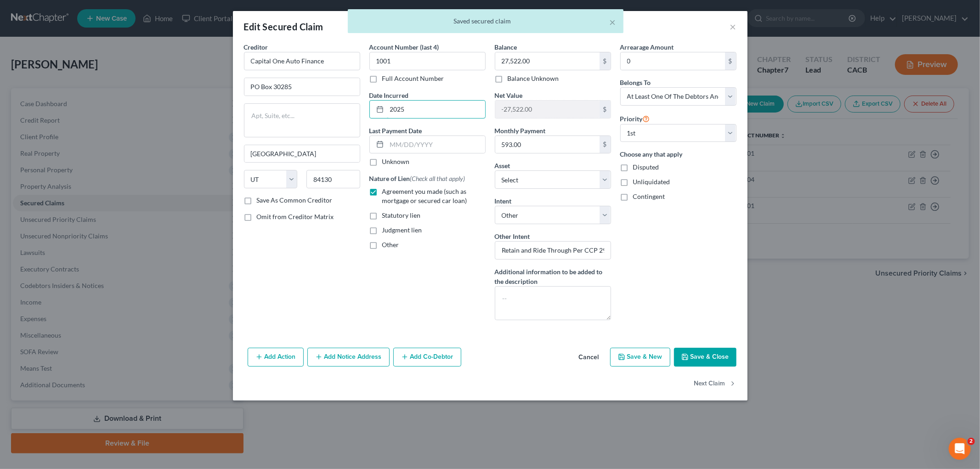
type input "2025"
click at [424, 355] on button "Add Co-Debtor" at bounding box center [427, 357] width 68 height 19
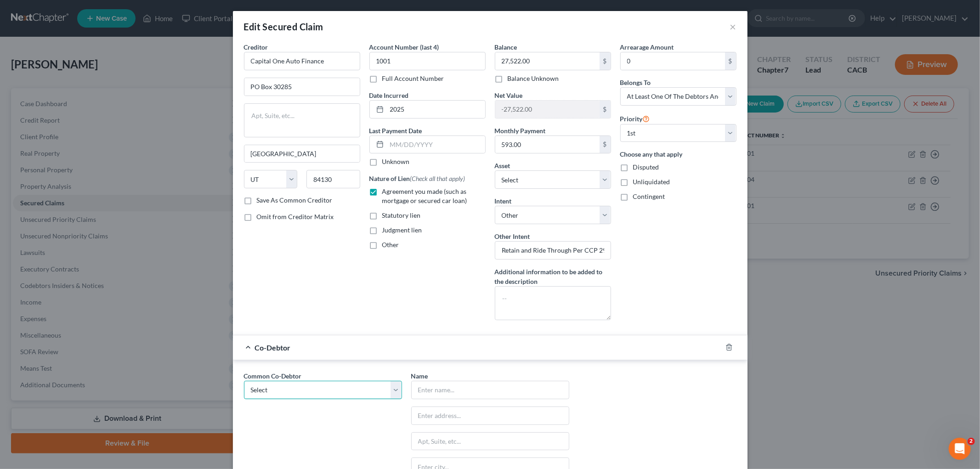
click at [304, 391] on select "Select Andre Paul Johnson" at bounding box center [323, 390] width 158 height 18
select select "0"
click at [244, 381] on select "Select Andre Paul Johnson" at bounding box center [323, 390] width 158 height 18
type input "Andre Paul Johnson"
type input "1377 Provence Court"
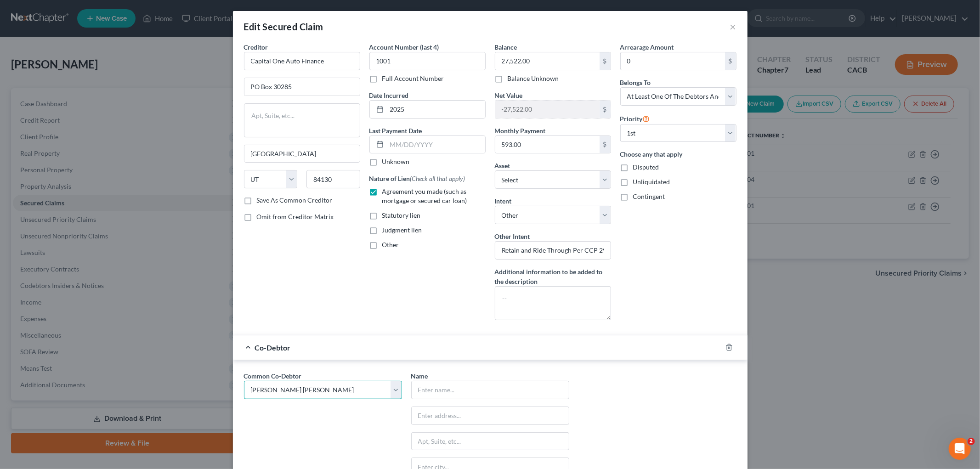
type input "Hemet"
select select "4"
type input "92543"
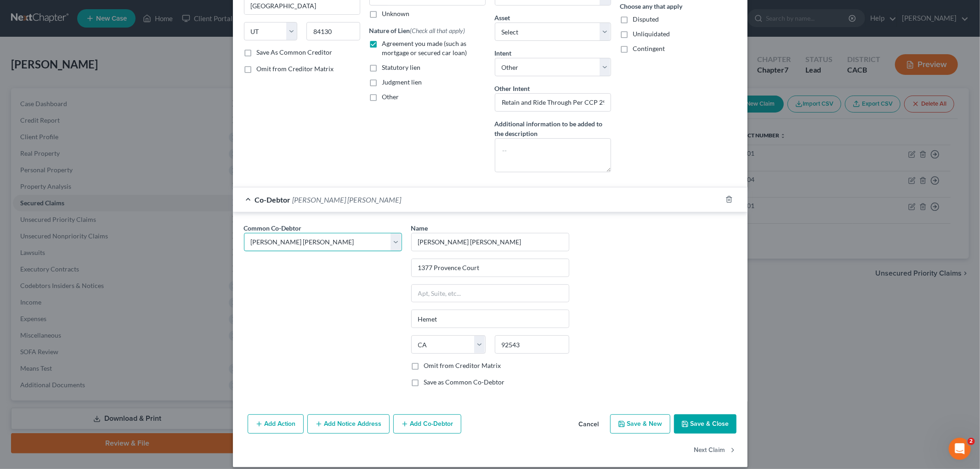
scroll to position [153, 0]
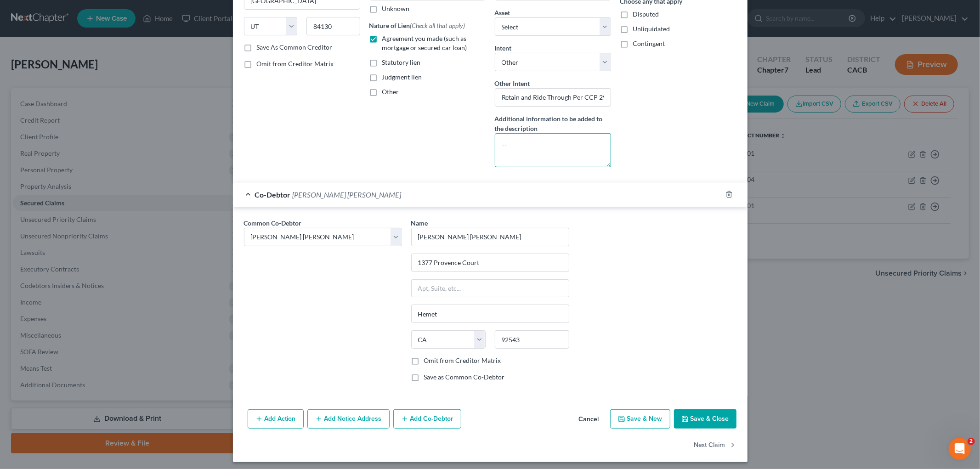
click at [541, 141] on textarea at bounding box center [553, 150] width 116 height 34
type textarea "Purchase Agreement re 2022 Tesla Model 3"
click at [694, 414] on button "Save & Close" at bounding box center [705, 418] width 62 height 19
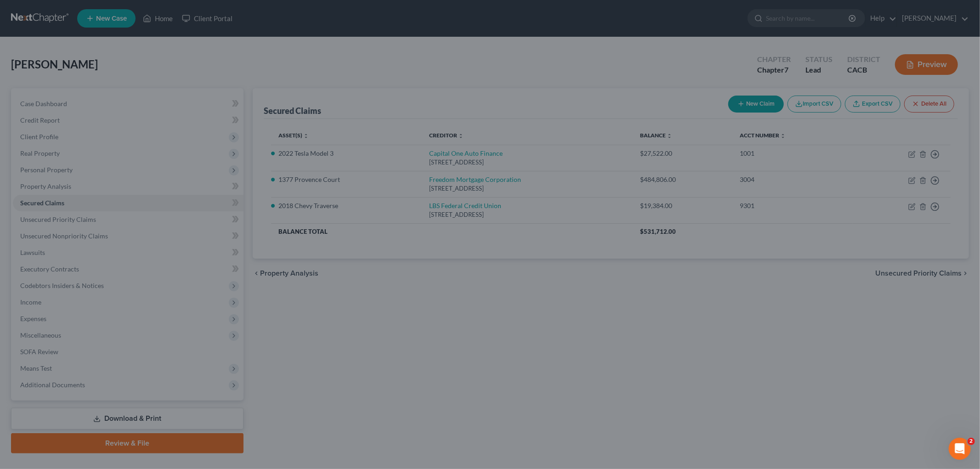
scroll to position [0, 0]
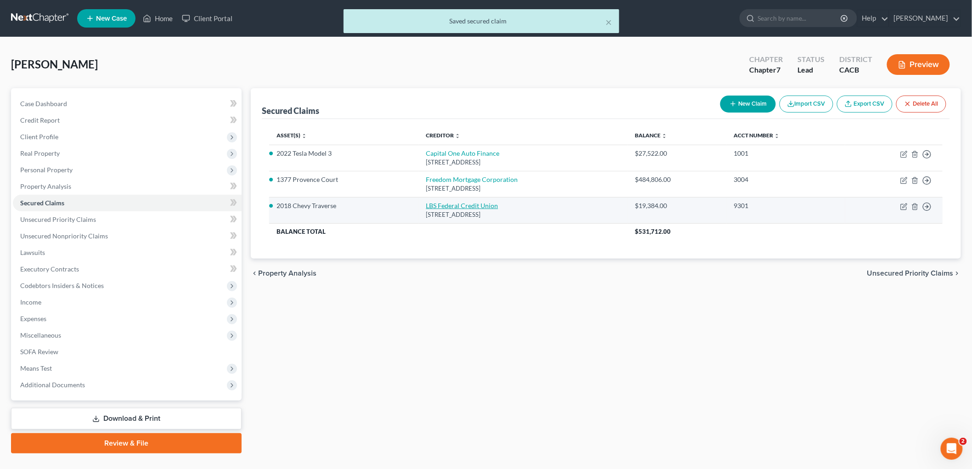
click at [429, 202] on link "LBS Federal Credit Union" at bounding box center [462, 206] width 72 height 8
select select "4"
select select "2"
select select "4"
select select "3"
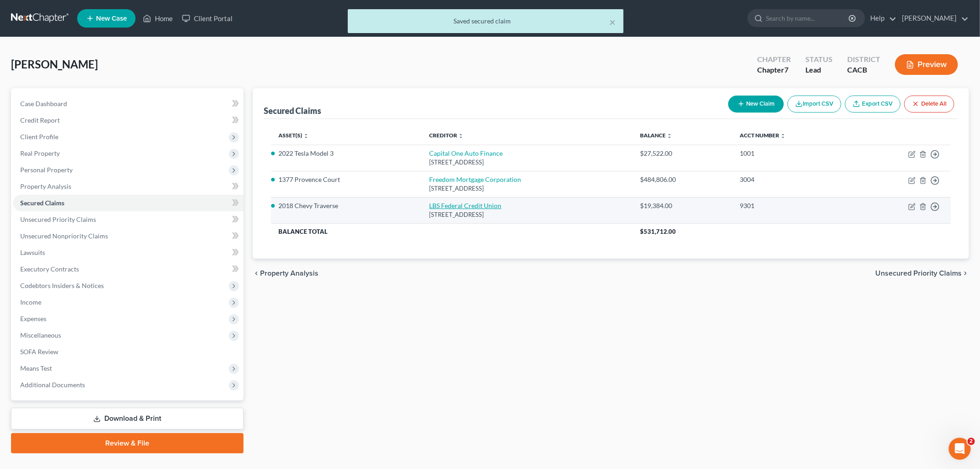
select select "0"
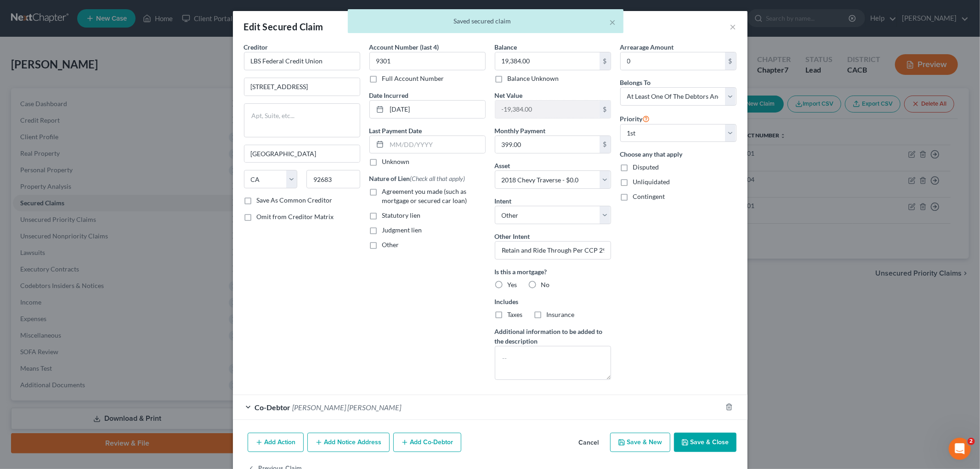
click at [392, 190] on span "Agreement you made (such as mortgage or secured car loan)" at bounding box center [424, 195] width 85 height 17
click at [392, 190] on input "Agreement you made (such as mortgage or secured car loan)" at bounding box center [389, 190] width 6 height 6
checkbox input "true"
drag, startPoint x: 447, startPoint y: 102, endPoint x: 356, endPoint y: 96, distance: 91.1
click at [355, 99] on div "Creditor * LBS Federal Credit Union 5505 Garden Grove Boulevard Westminster Sta…" at bounding box center [490, 214] width 502 height 345
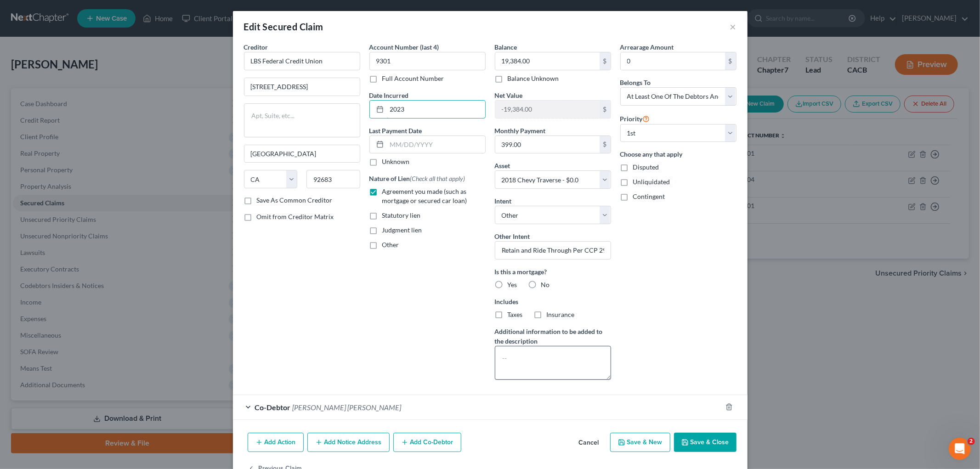
type input "2023"
click at [541, 354] on textarea at bounding box center [553, 363] width 116 height 34
paste textarea "Note Secured by Deed of Trust against Single Family Residence located at 1377 P…"
type textarea "Note Secured by Deed of Trust against Single Family Residence located at 1377 P…"
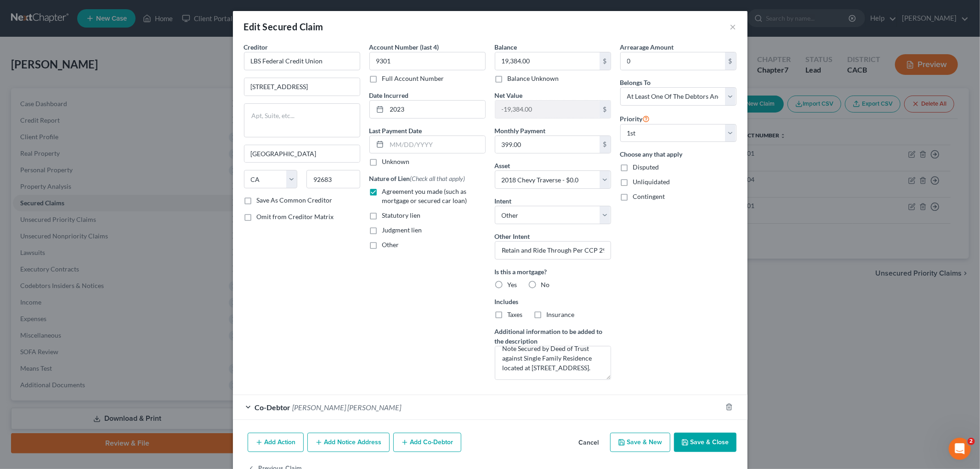
click at [508, 285] on span "Yes" at bounding box center [513, 285] width 10 height 8
click at [511, 285] on input "Yes" at bounding box center [514, 283] width 6 height 6
radio input "true"
click at [502, 313] on div "Taxes" at bounding box center [509, 314] width 28 height 9
click at [547, 313] on label "Insurance" at bounding box center [561, 314] width 28 height 9
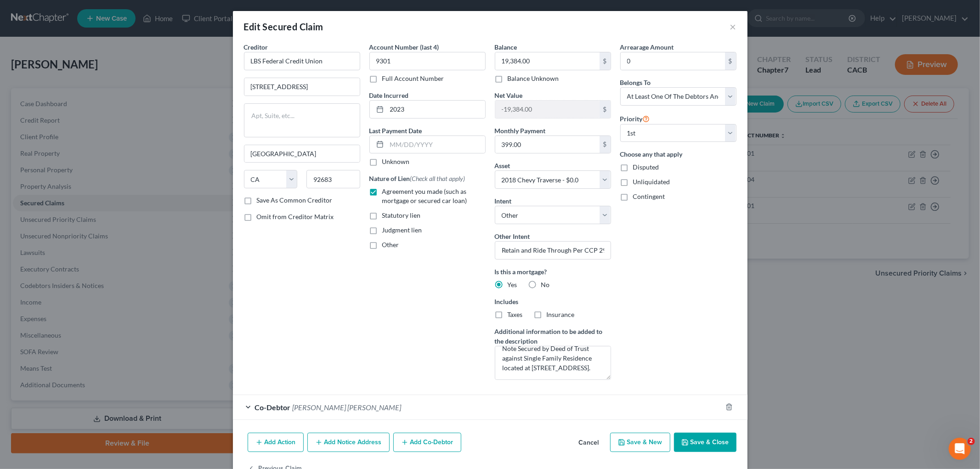
click at [550, 313] on input "Insurance" at bounding box center [553, 313] width 6 height 6
checkbox input "true"
click at [490, 314] on div "Balance 19,384.00 $ Balance Unknown Balance Undetermined 19,384.00 $ Balance Un…" at bounding box center [552, 214] width 125 height 345
click at [508, 315] on label "Taxes" at bounding box center [515, 314] width 15 height 9
click at [511, 315] on input "Taxes" at bounding box center [514, 313] width 6 height 6
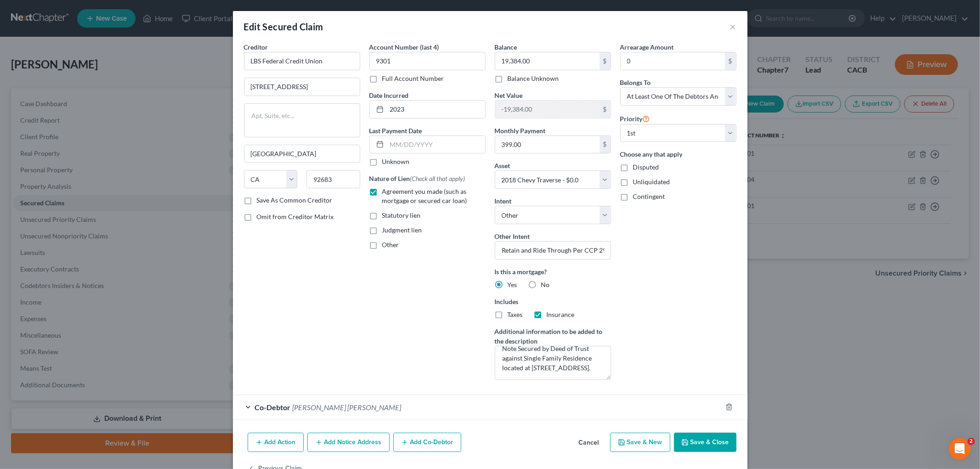
checkbox input "true"
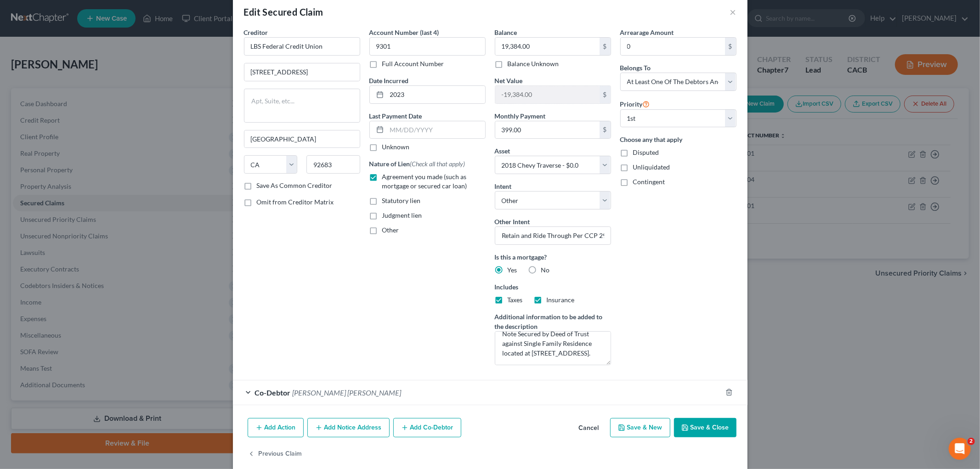
scroll to position [28, 0]
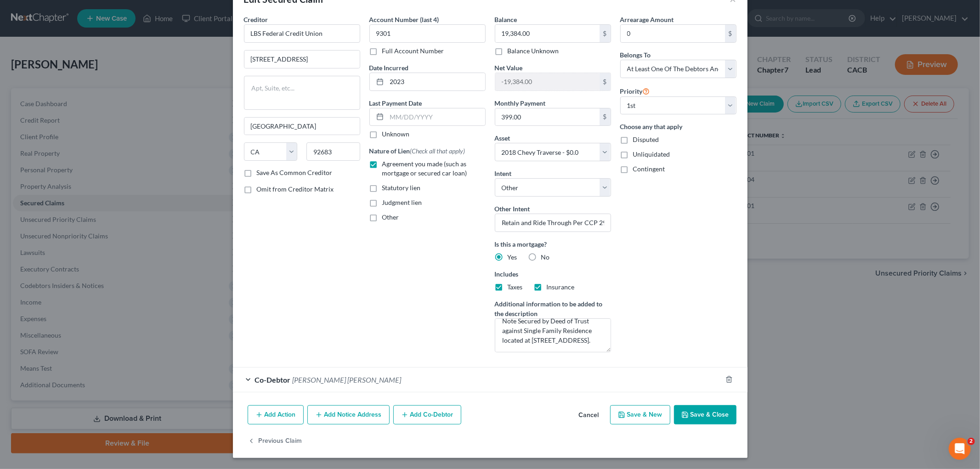
click at [699, 420] on button "Save & Close" at bounding box center [705, 414] width 62 height 19
select select
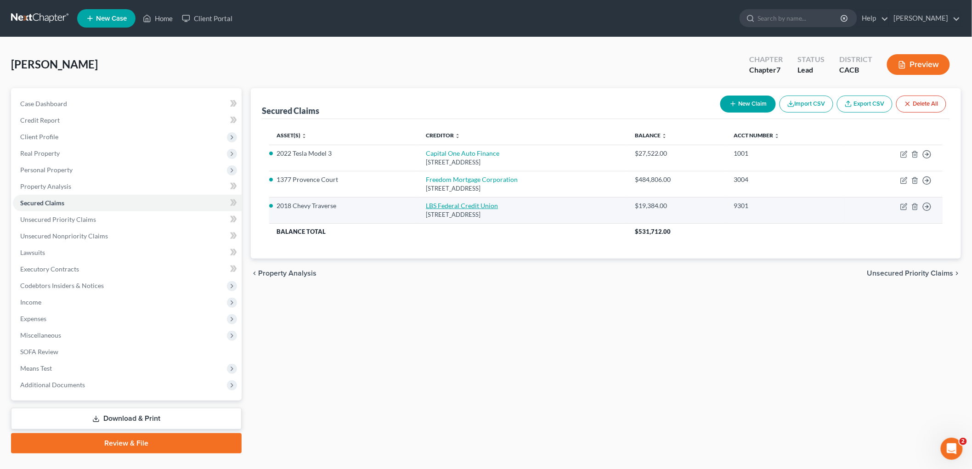
click at [447, 204] on link "LBS Federal Credit Union" at bounding box center [462, 206] width 72 height 8
select select "4"
select select "2"
select select "4"
select select "3"
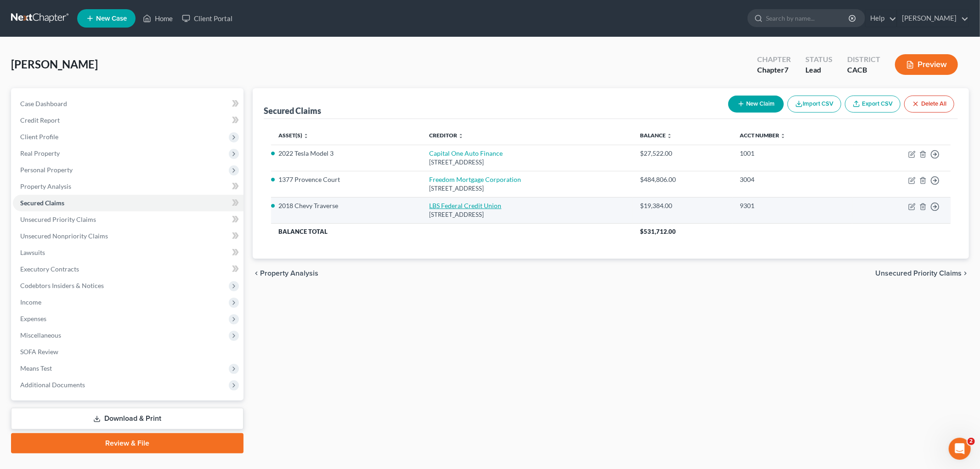
select select "0"
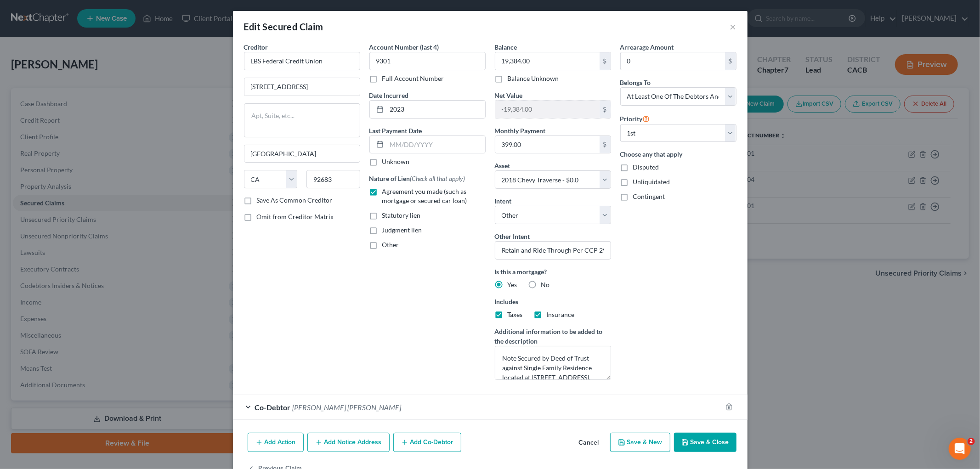
click at [708, 443] on button "Save & Close" at bounding box center [705, 442] width 62 height 19
select select
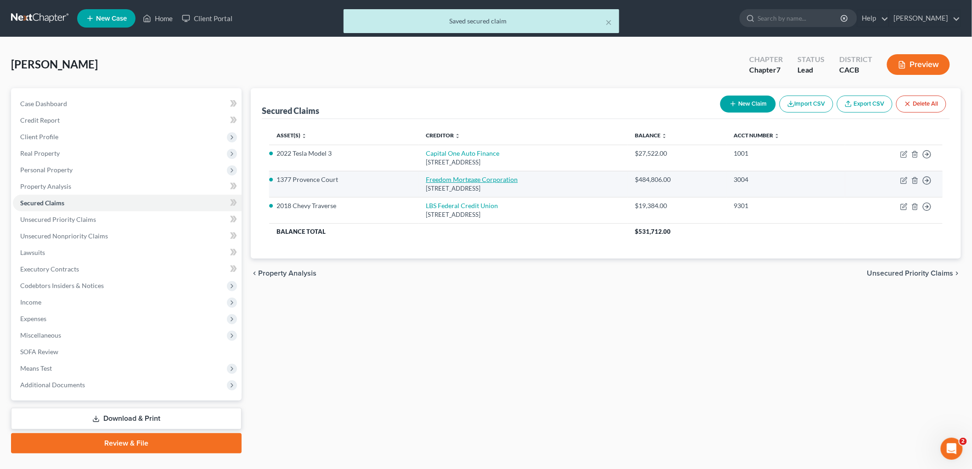
click at [451, 177] on link "Freedom Mortgage Corporation" at bounding box center [472, 180] width 92 height 8
select select "9"
select select "3"
select select "0"
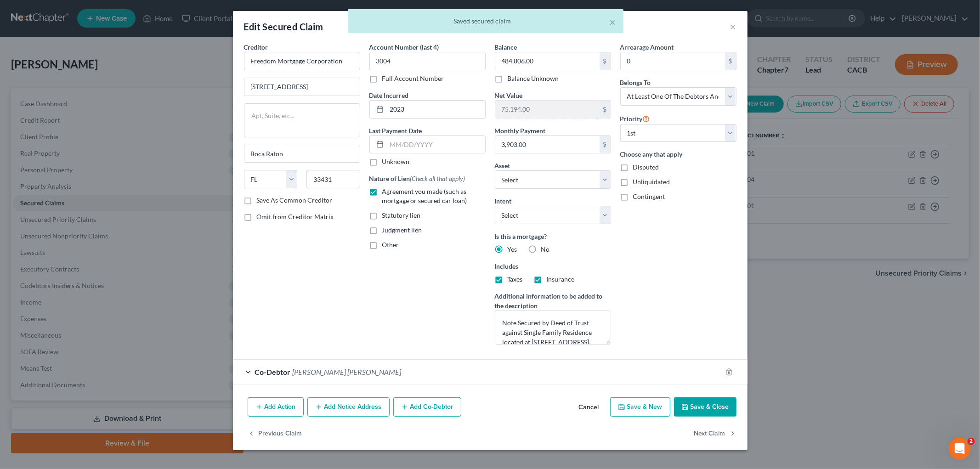
click at [726, 405] on button "Save & Close" at bounding box center [705, 406] width 62 height 19
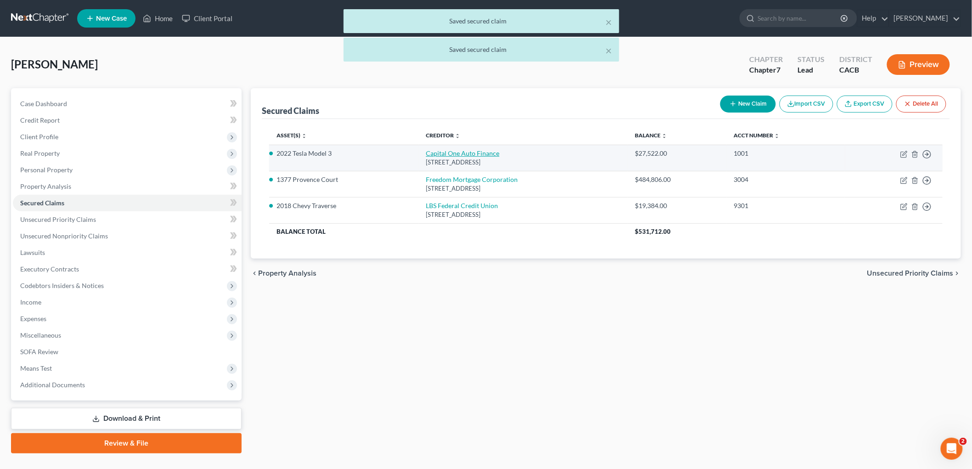
click at [461, 149] on link "Capital One Auto Finance" at bounding box center [463, 153] width 74 height 8
select select "46"
select select "4"
select select "3"
select select "0"
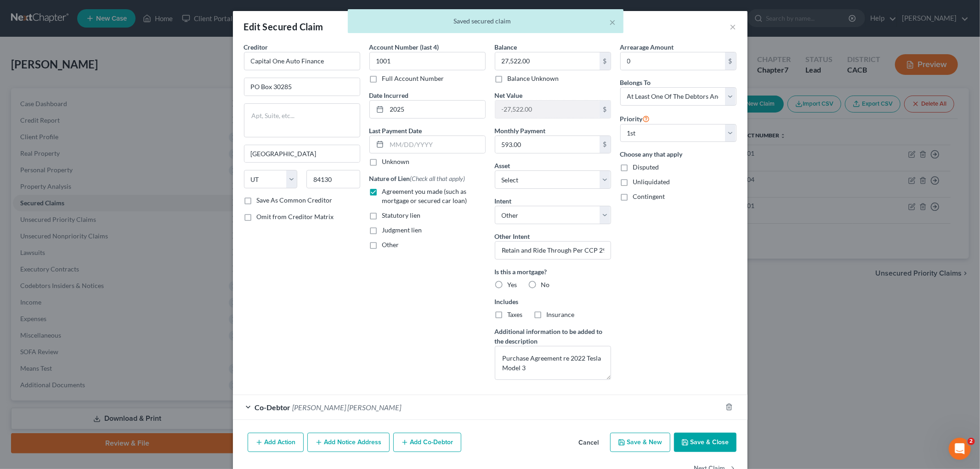
click at [707, 438] on button "Save & Close" at bounding box center [705, 442] width 62 height 19
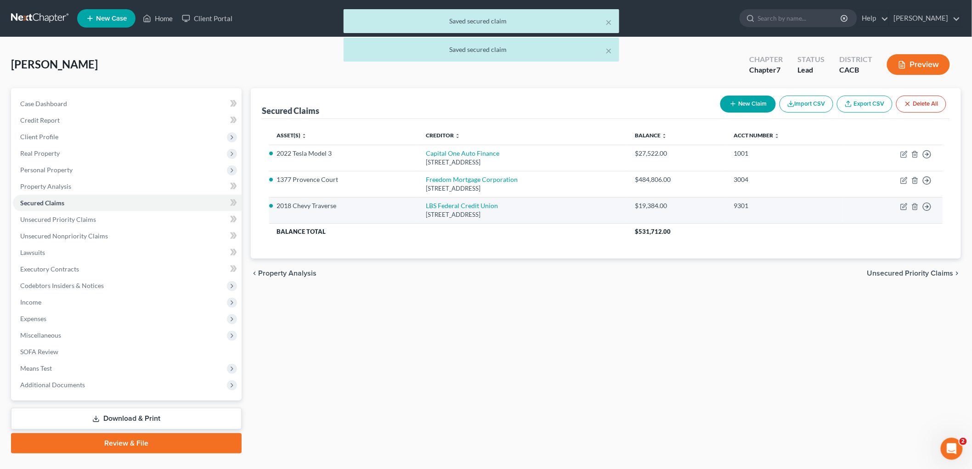
click at [429, 210] on div "5505 Garden Grove Boulevard, Westminster, CA 92683" at bounding box center [523, 214] width 194 height 9
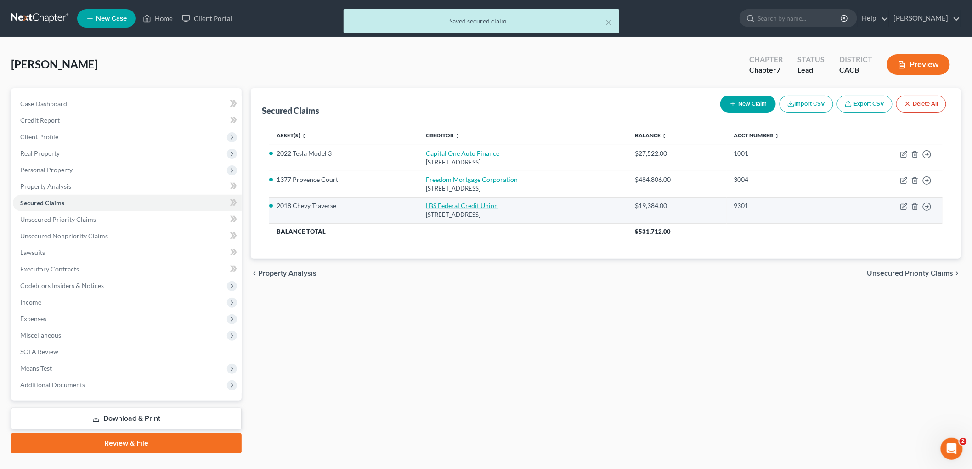
click at [432, 205] on link "LBS Federal Credit Union" at bounding box center [462, 206] width 72 height 8
select select "4"
select select "3"
select select "0"
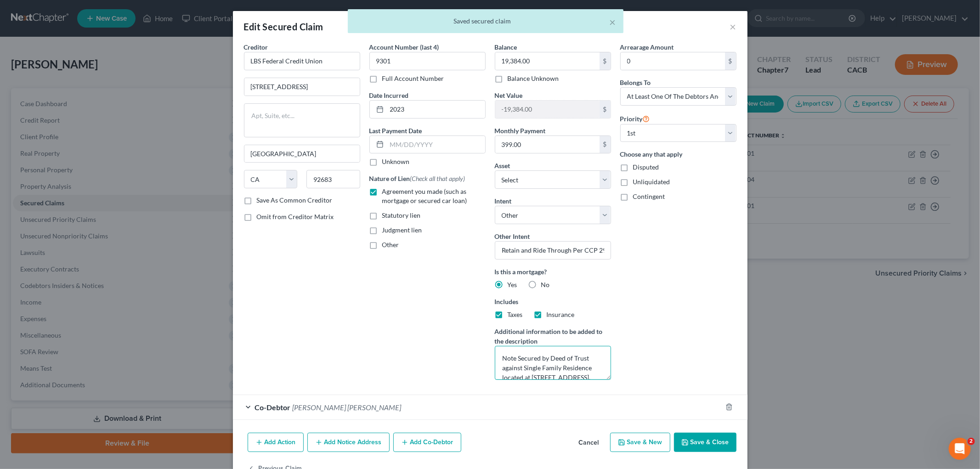
scroll to position [19, 0]
drag, startPoint x: 497, startPoint y: 354, endPoint x: 769, endPoint y: 443, distance: 286.2
click at [768, 450] on div "Edit Secured Claim × Creditor * LBS Federal Credit Union 5505 Garden Grove Boul…" at bounding box center [490, 234] width 980 height 469
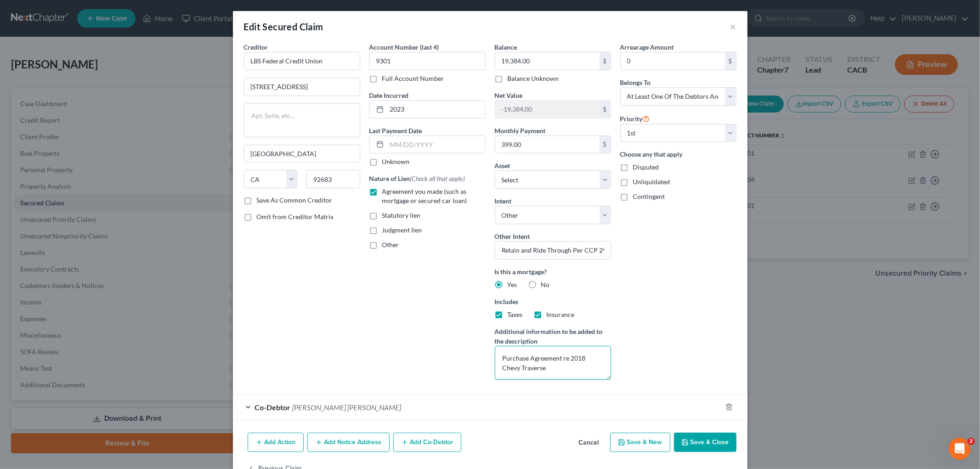
type textarea "Purchase Agreement re 2018 Chevy Traverse"
click at [508, 315] on label "Taxes" at bounding box center [515, 314] width 15 height 9
click at [511, 315] on input "Taxes" at bounding box center [514, 313] width 6 height 6
checkbox input "false"
click at [547, 315] on label "Insurance" at bounding box center [561, 314] width 28 height 9
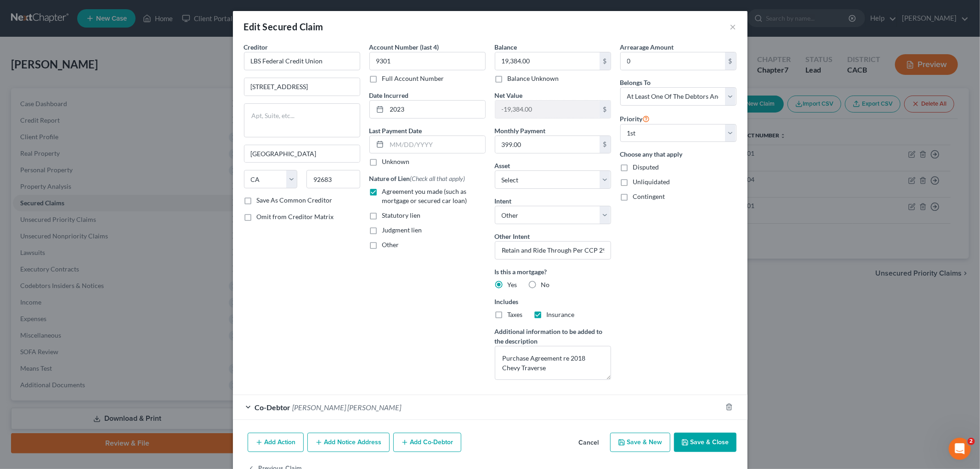
click at [550, 315] on input "Insurance" at bounding box center [553, 313] width 6 height 6
checkbox input "false"
click at [535, 294] on div "Is this a mortgage? Yes No Includes Taxes Insurance" at bounding box center [553, 293] width 116 height 52
click at [541, 286] on label "No" at bounding box center [545, 284] width 9 height 9
click at [545, 286] on input "No" at bounding box center [548, 283] width 6 height 6
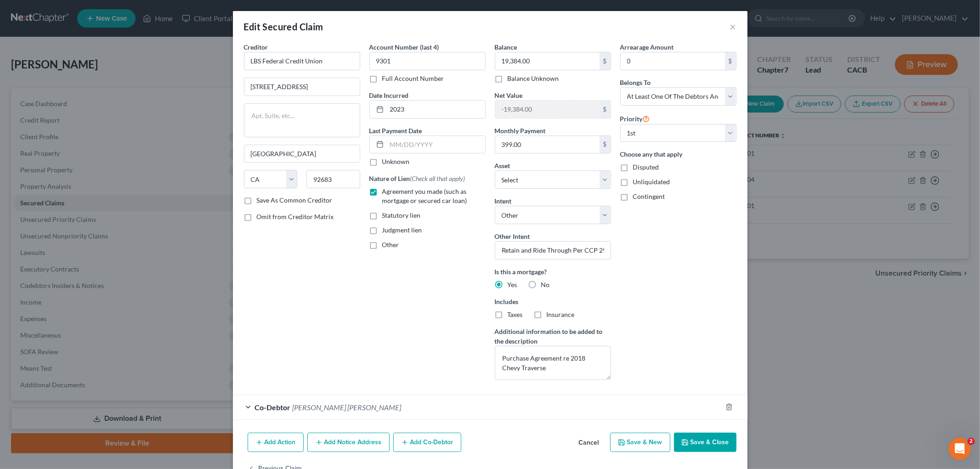
radio input "true"
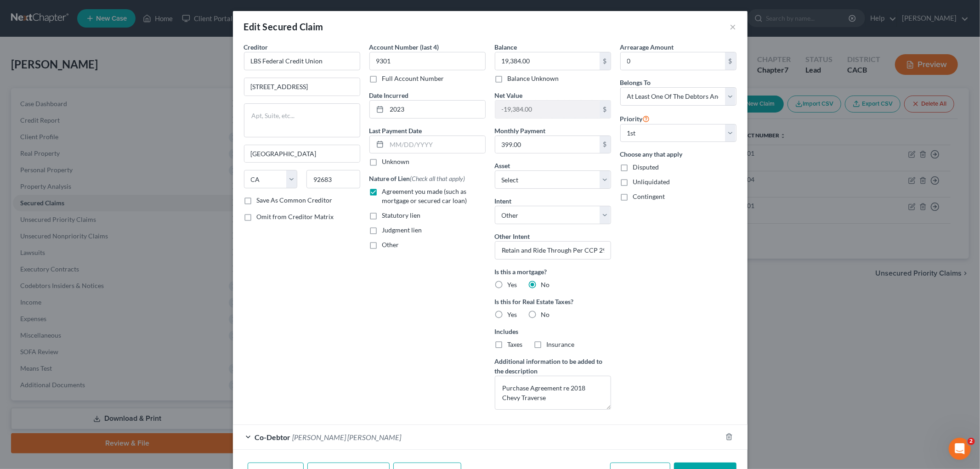
click at [541, 312] on label "No" at bounding box center [545, 314] width 9 height 9
click at [545, 312] on input "No" at bounding box center [548, 313] width 6 height 6
radio input "true"
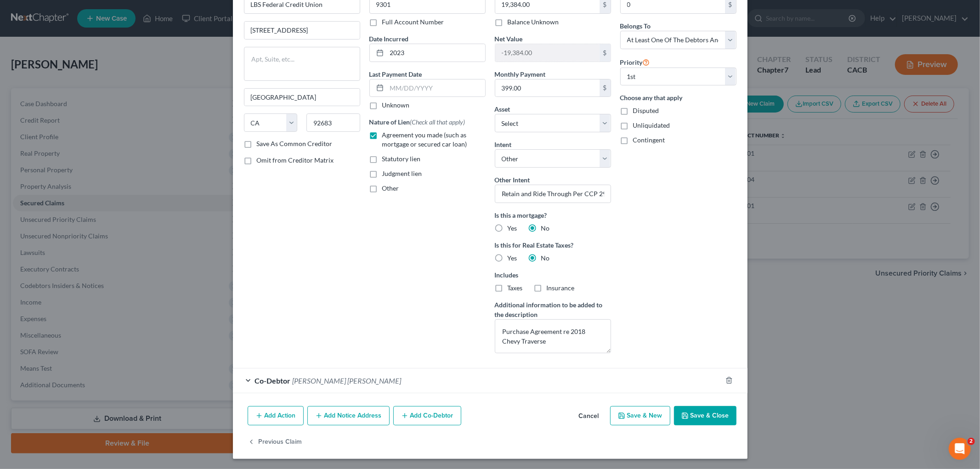
scroll to position [58, 0]
click at [696, 416] on button "Save & Close" at bounding box center [705, 414] width 62 height 19
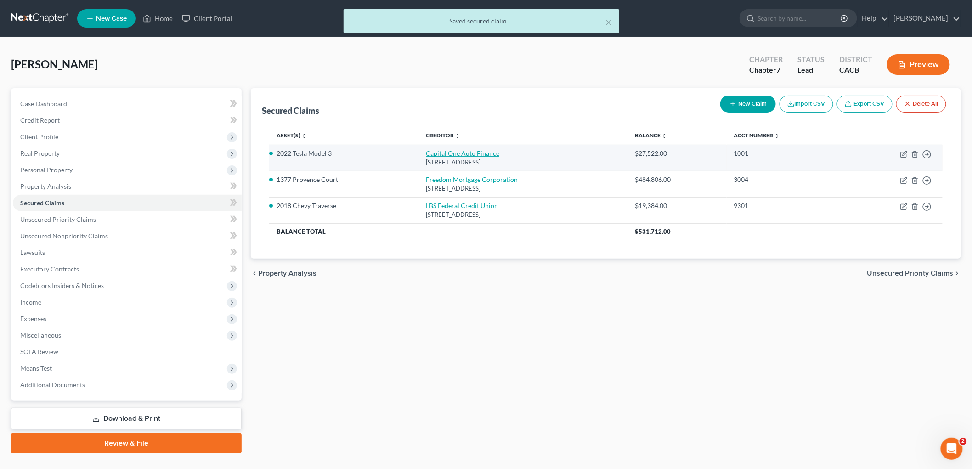
click at [426, 154] on link "Capital One Auto Finance" at bounding box center [463, 153] width 74 height 8
select select "46"
select select "4"
select select "3"
select select "0"
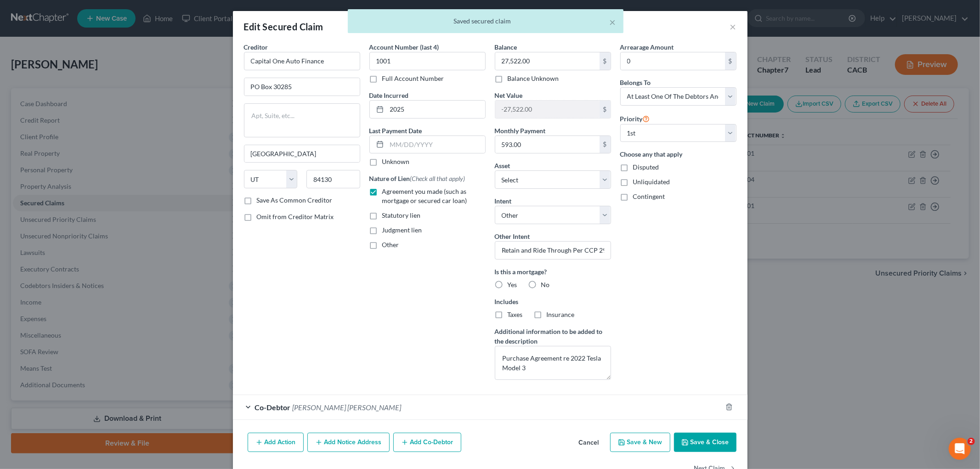
click at [541, 287] on label "No" at bounding box center [545, 284] width 9 height 9
click at [545, 286] on input "No" at bounding box center [548, 283] width 6 height 6
radio input "true"
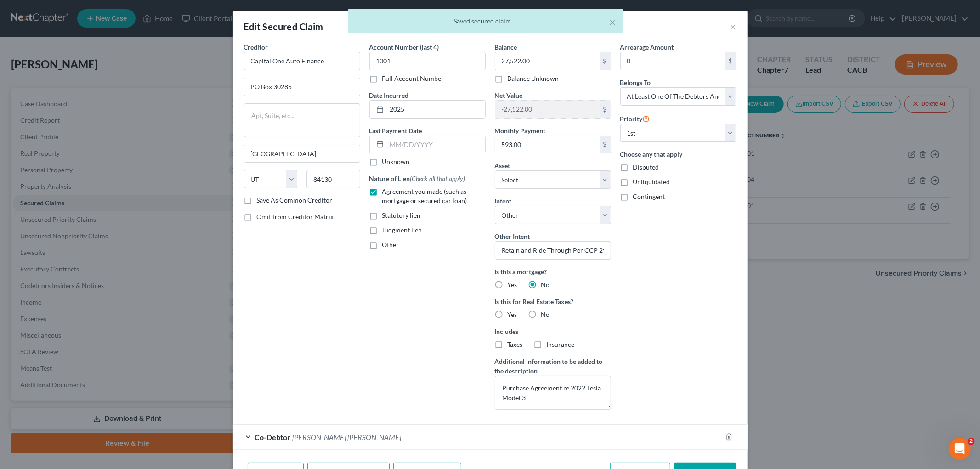
click at [541, 285] on label "No" at bounding box center [545, 284] width 9 height 9
click at [545, 285] on input "No" at bounding box center [548, 283] width 6 height 6
click at [531, 305] on label "Is this for Real Estate Taxes?" at bounding box center [553, 302] width 116 height 10
click at [541, 310] on label "No" at bounding box center [545, 314] width 9 height 9
click at [545, 310] on input "No" at bounding box center [548, 313] width 6 height 6
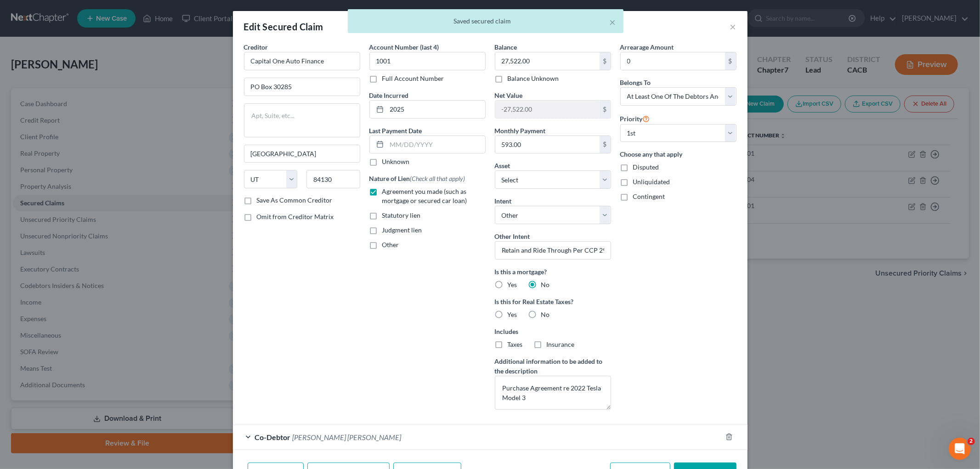
radio input "true"
click at [541, 313] on label "No" at bounding box center [545, 314] width 9 height 9
click at [545, 313] on input "No" at bounding box center [548, 313] width 6 height 6
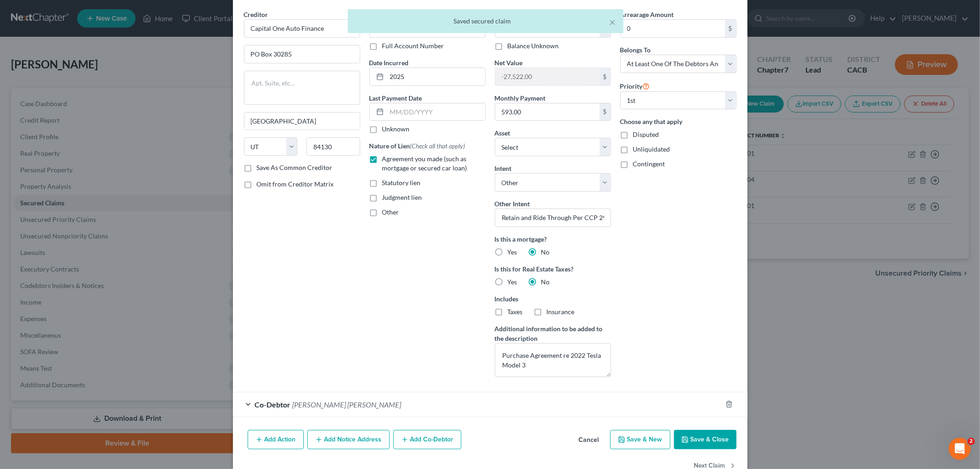
scroll to position [51, 0]
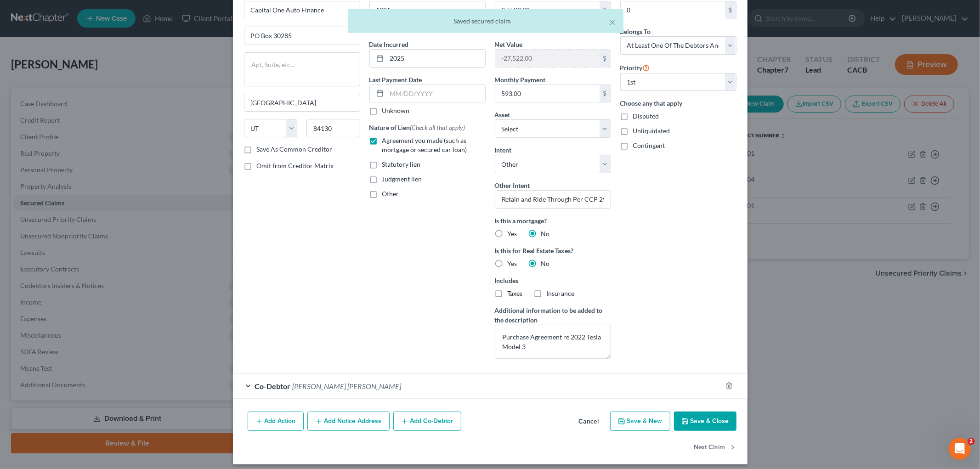
click at [709, 420] on button "Save & Close" at bounding box center [705, 421] width 62 height 19
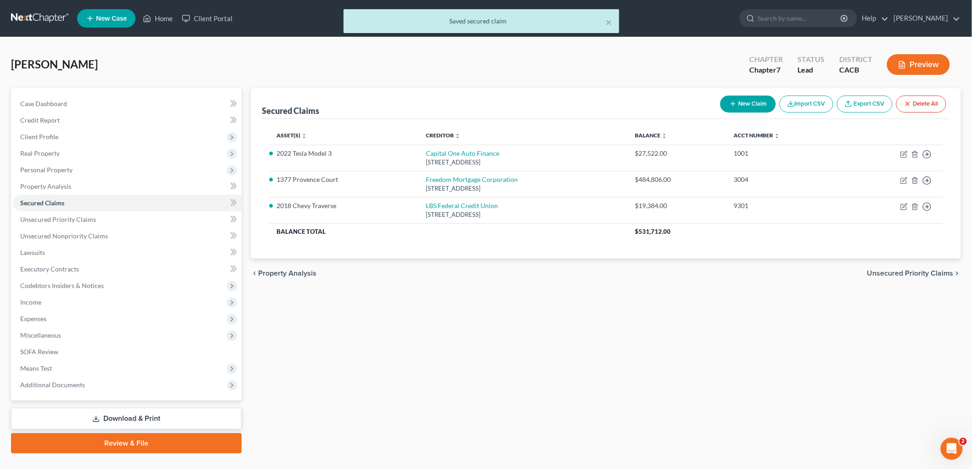
click at [915, 57] on button "Preview" at bounding box center [918, 64] width 63 height 21
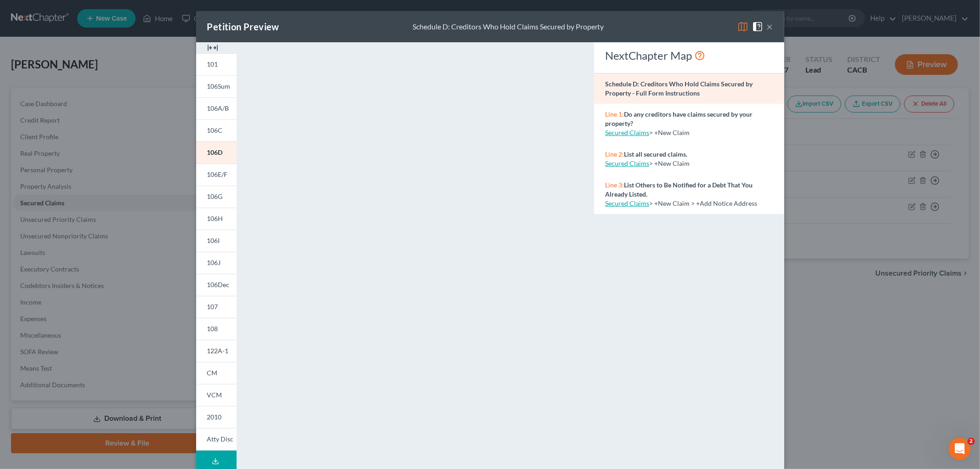
click at [737, 27] on img at bounding box center [742, 26] width 11 height 11
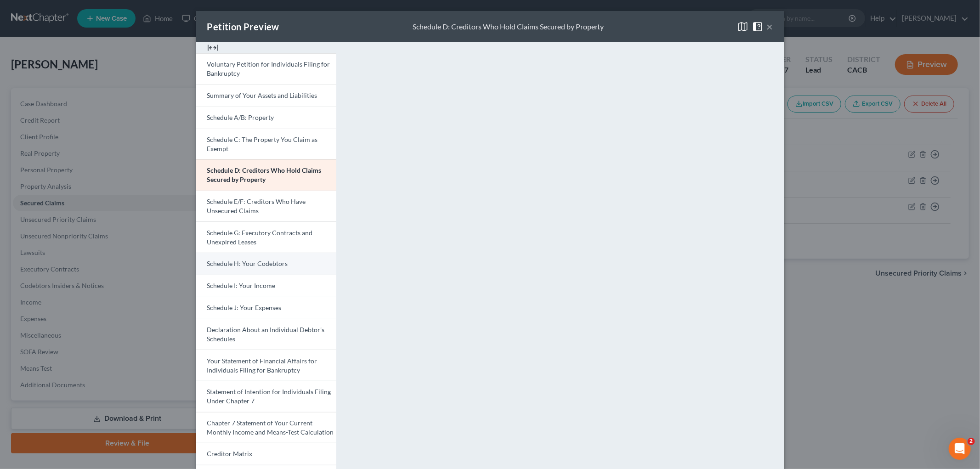
click at [286, 268] on link "Schedule H: Your Codebtors" at bounding box center [266, 264] width 140 height 22
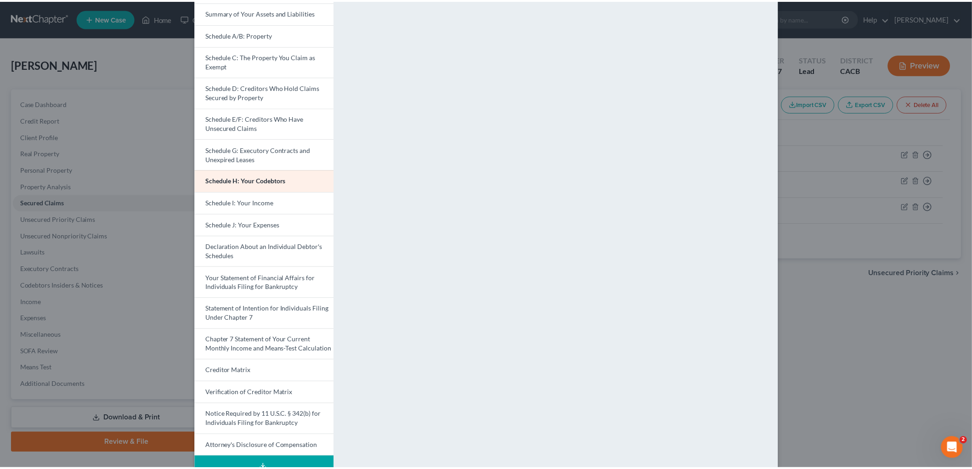
scroll to position [110, 0]
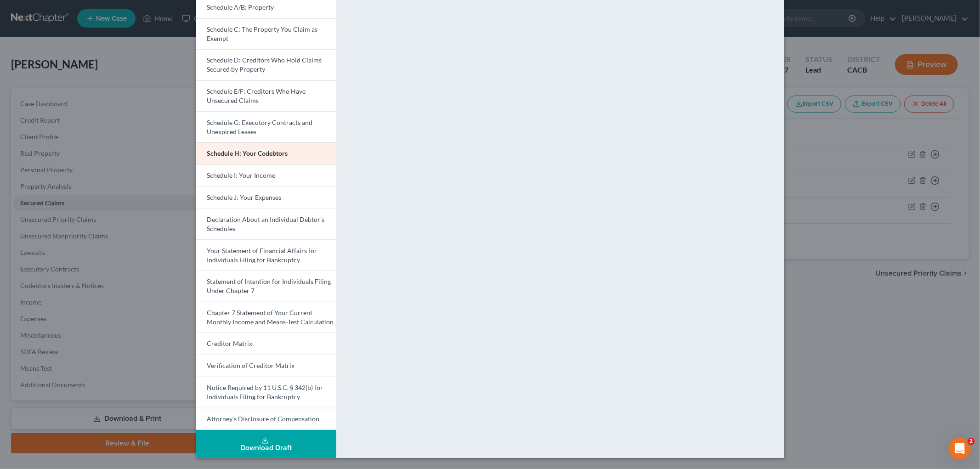
click at [822, 350] on div "Petition Preview Schedule H: Your Codebtors × Voluntary Petition for Individual…" at bounding box center [490, 234] width 980 height 469
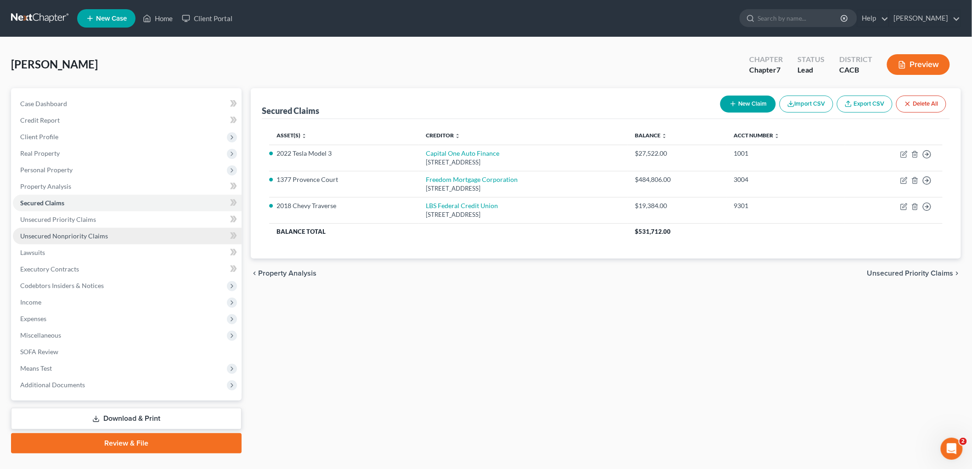
click at [75, 232] on span "Unsecured Nonpriority Claims" at bounding box center [64, 236] width 88 height 8
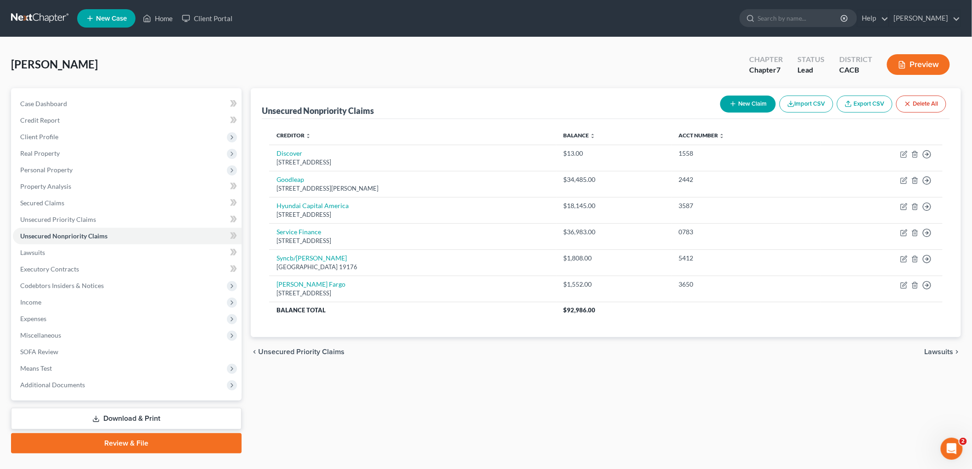
click at [11, 14] on link at bounding box center [40, 18] width 59 height 17
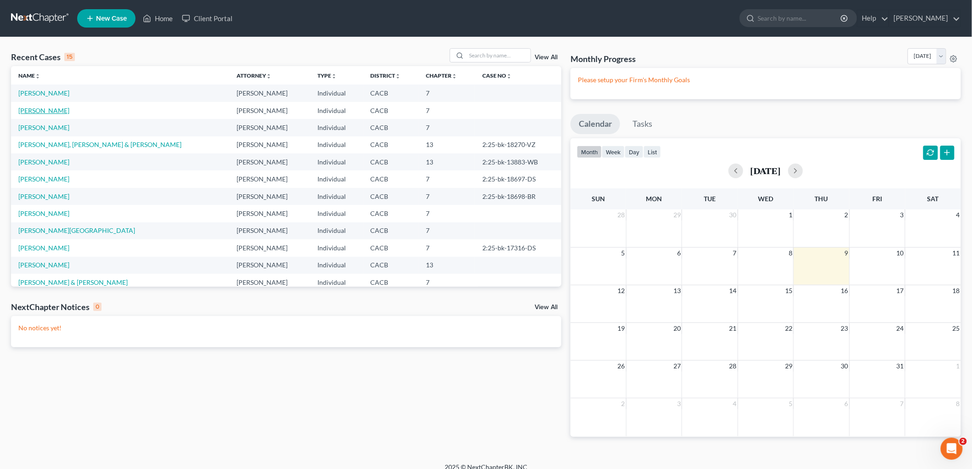
click at [47, 111] on link "[PERSON_NAME]" at bounding box center [43, 111] width 51 height 8
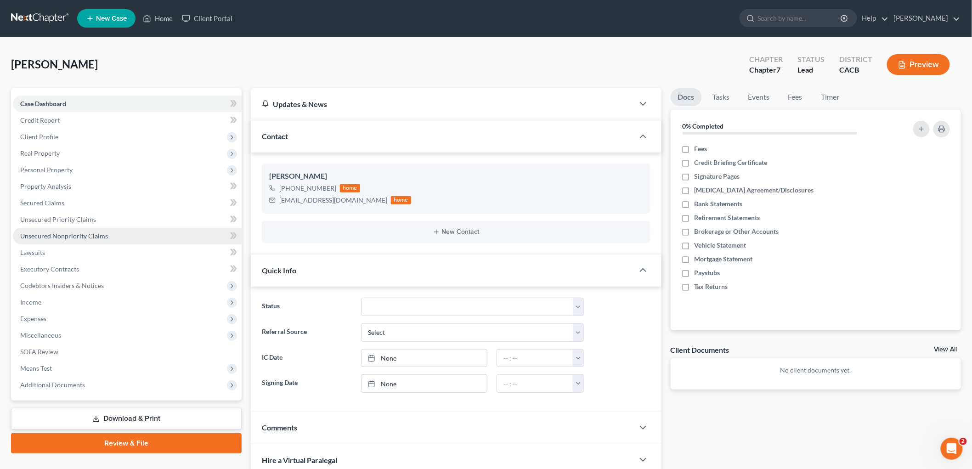
click at [67, 233] on span "Unsecured Nonpriority Claims" at bounding box center [64, 236] width 88 height 8
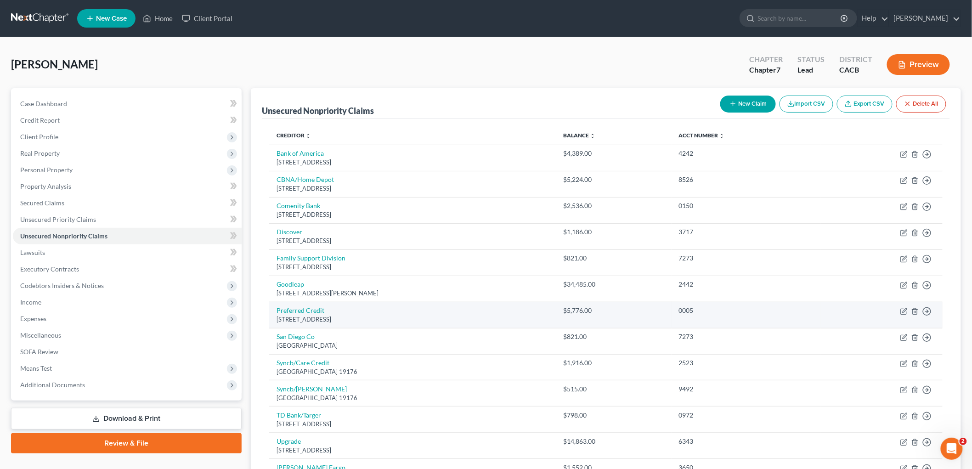
scroll to position [142, 0]
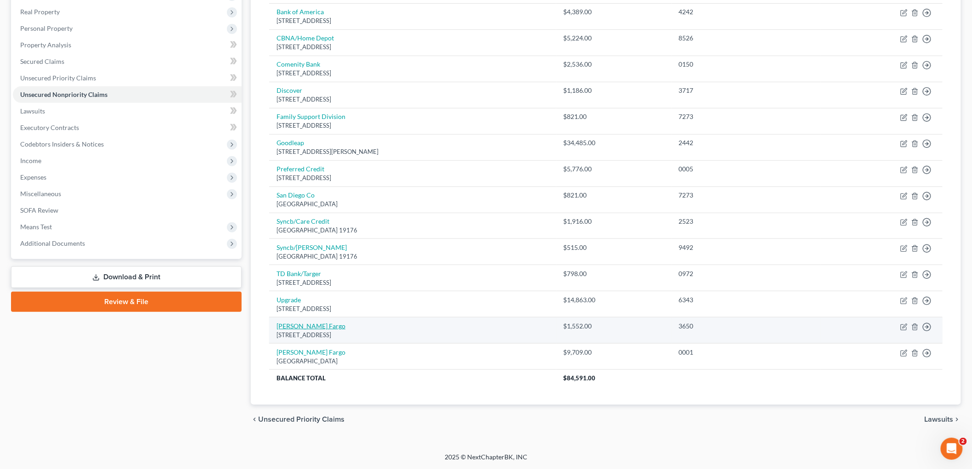
click at [304, 326] on link "[PERSON_NAME] Fargo" at bounding box center [311, 326] width 69 height 8
select select "24"
select select "2"
select select "0"
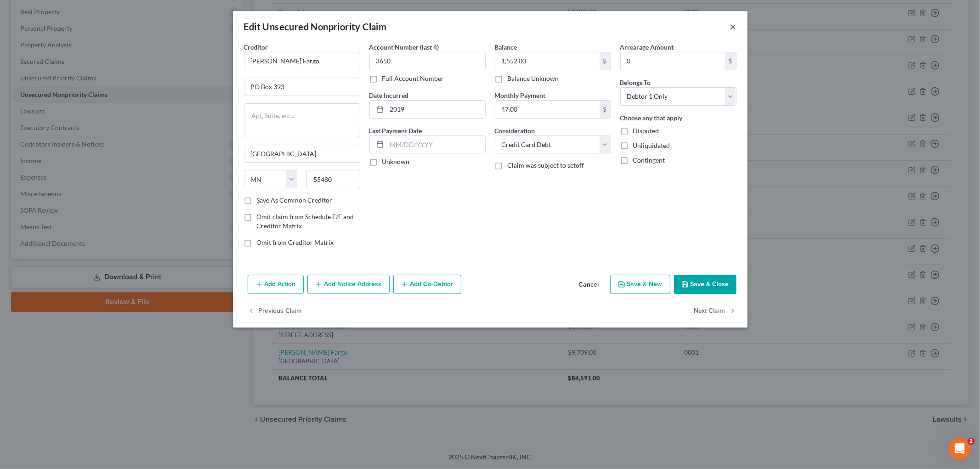
click at [736, 26] on button "×" at bounding box center [733, 26] width 6 height 11
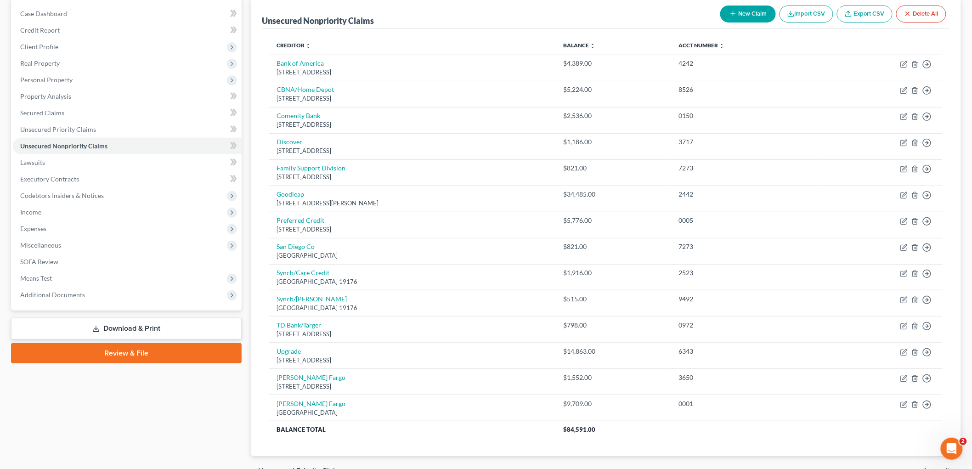
scroll to position [0, 0]
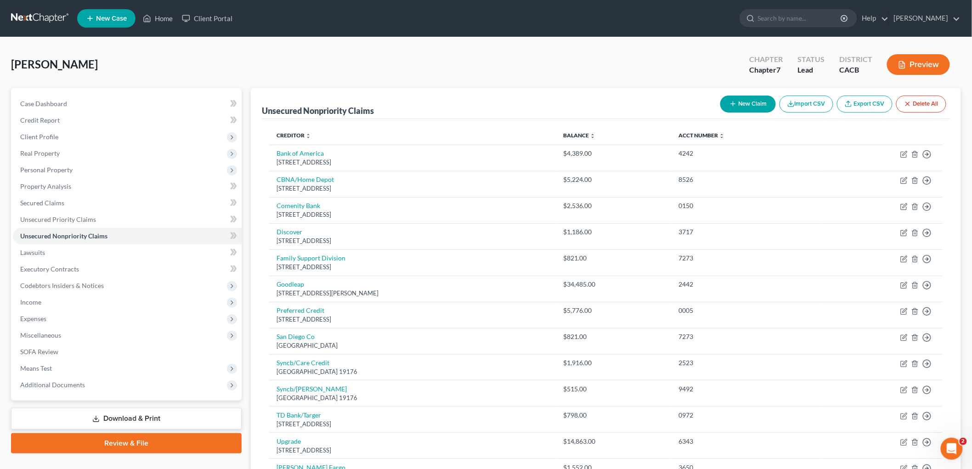
click at [32, 20] on link at bounding box center [40, 18] width 59 height 17
